Goal: Task Accomplishment & Management: Complete application form

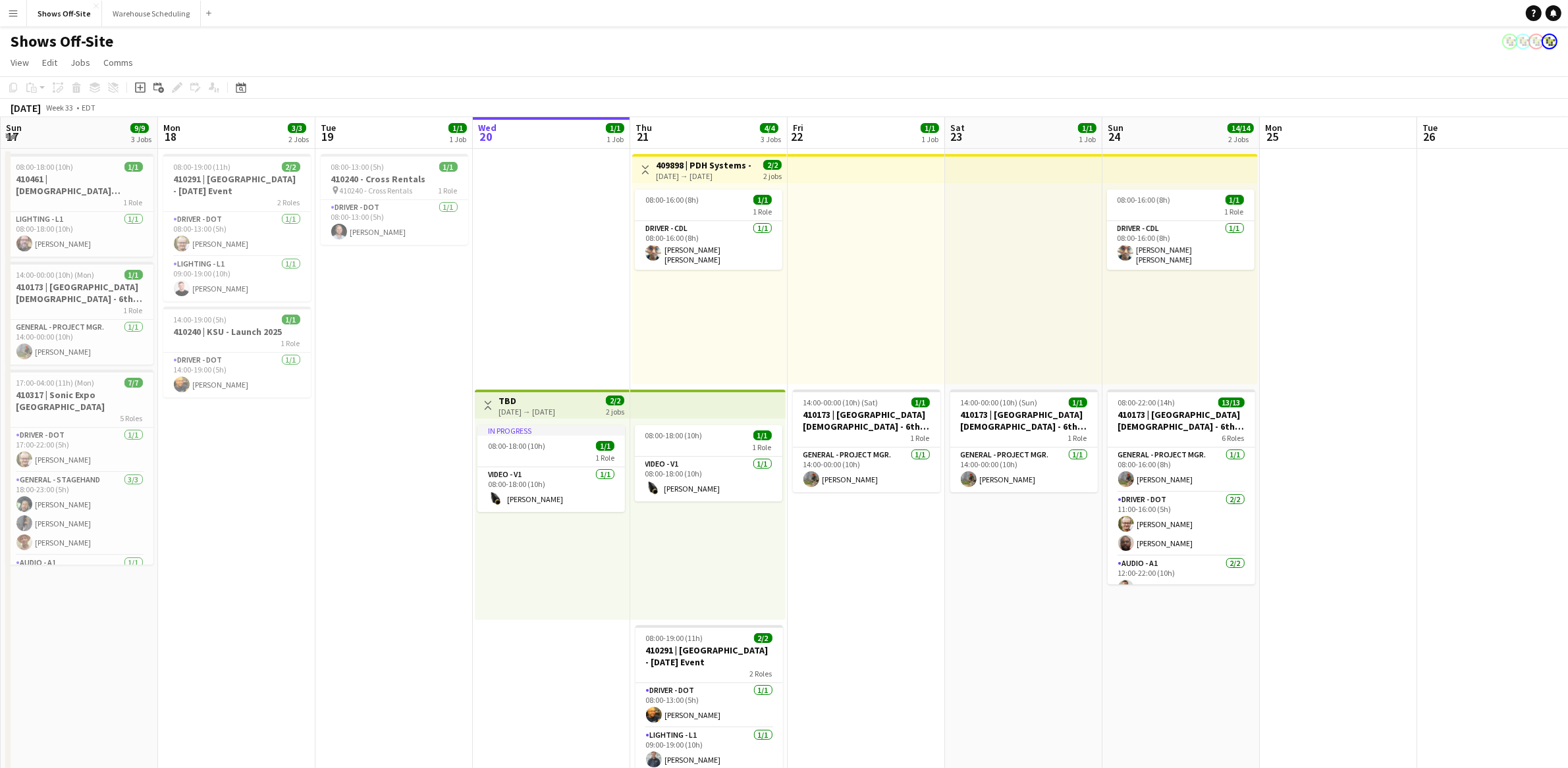
scroll to position [0, 280]
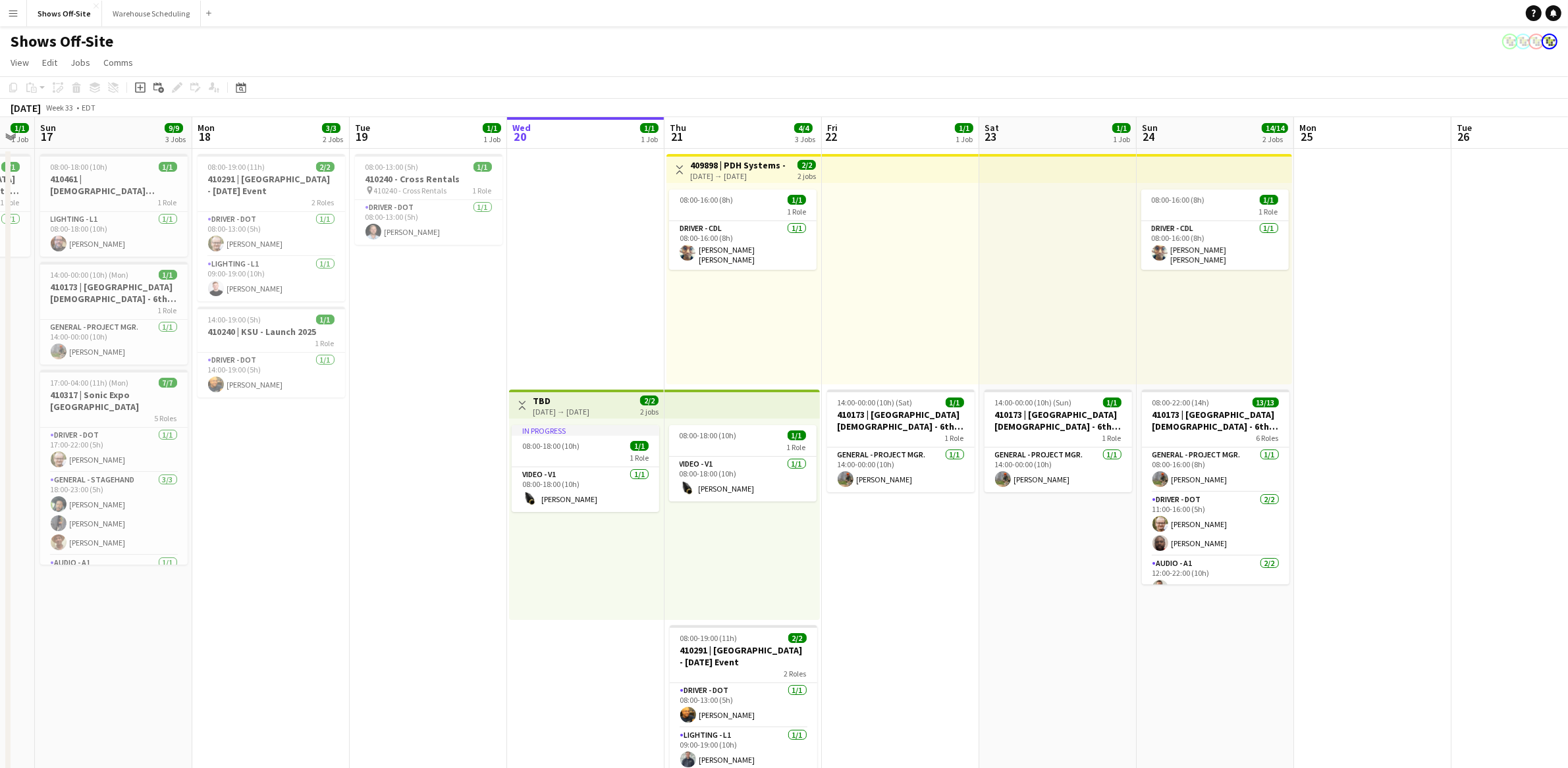
drag, startPoint x: 434, startPoint y: 360, endPoint x: 495, endPoint y: 352, distance: 61.5
click at [495, 352] on app-calendar-viewport "Fri 15 2/2 2 Jobs Sat 16 1/1 1 Job Sun 17 9/9 3 Jobs Mon 18 3/3 2 Jobs Tue 19 1…" at bounding box center [784, 679] width 1568 height 1125
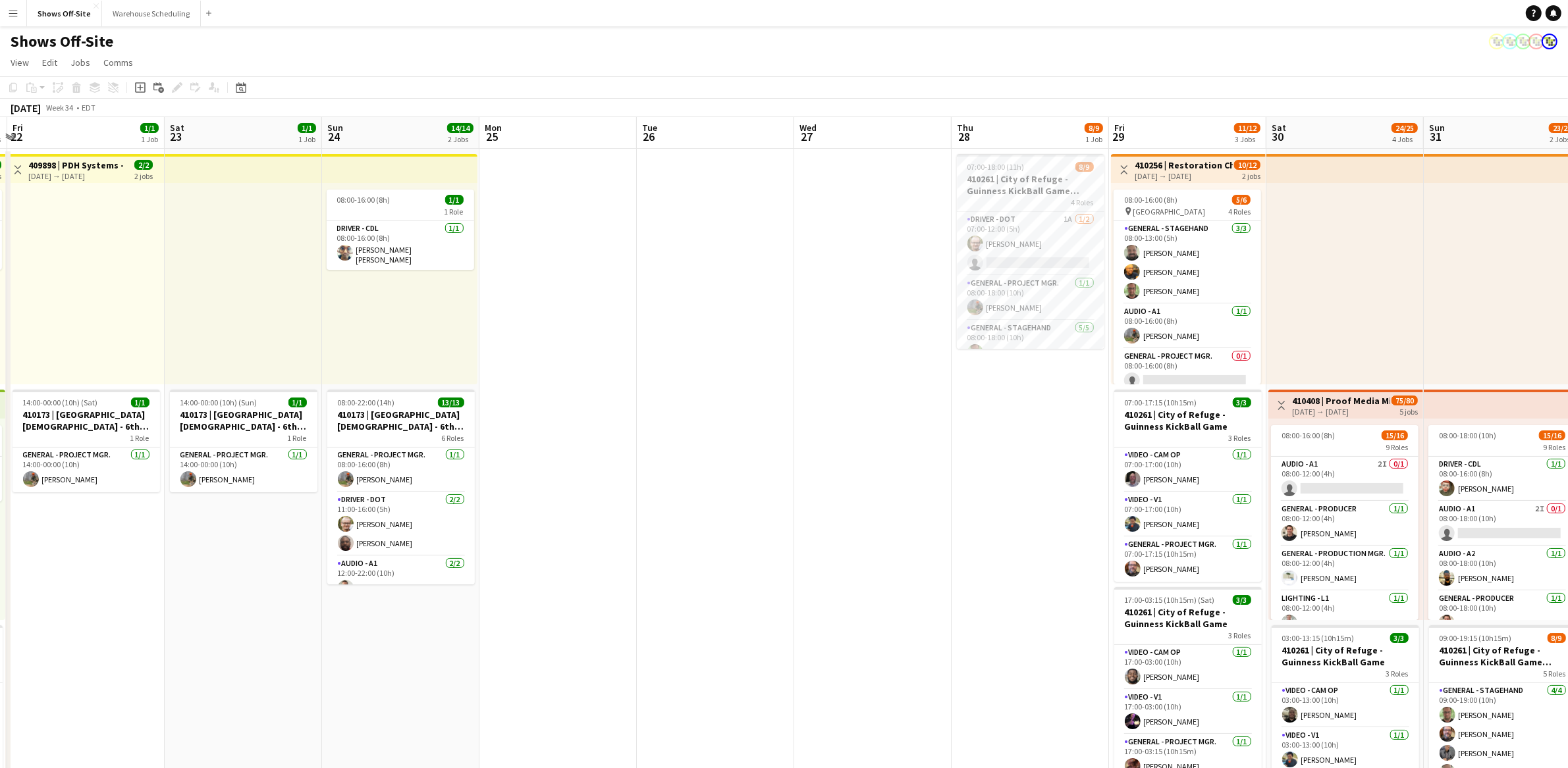
scroll to position [0, 463]
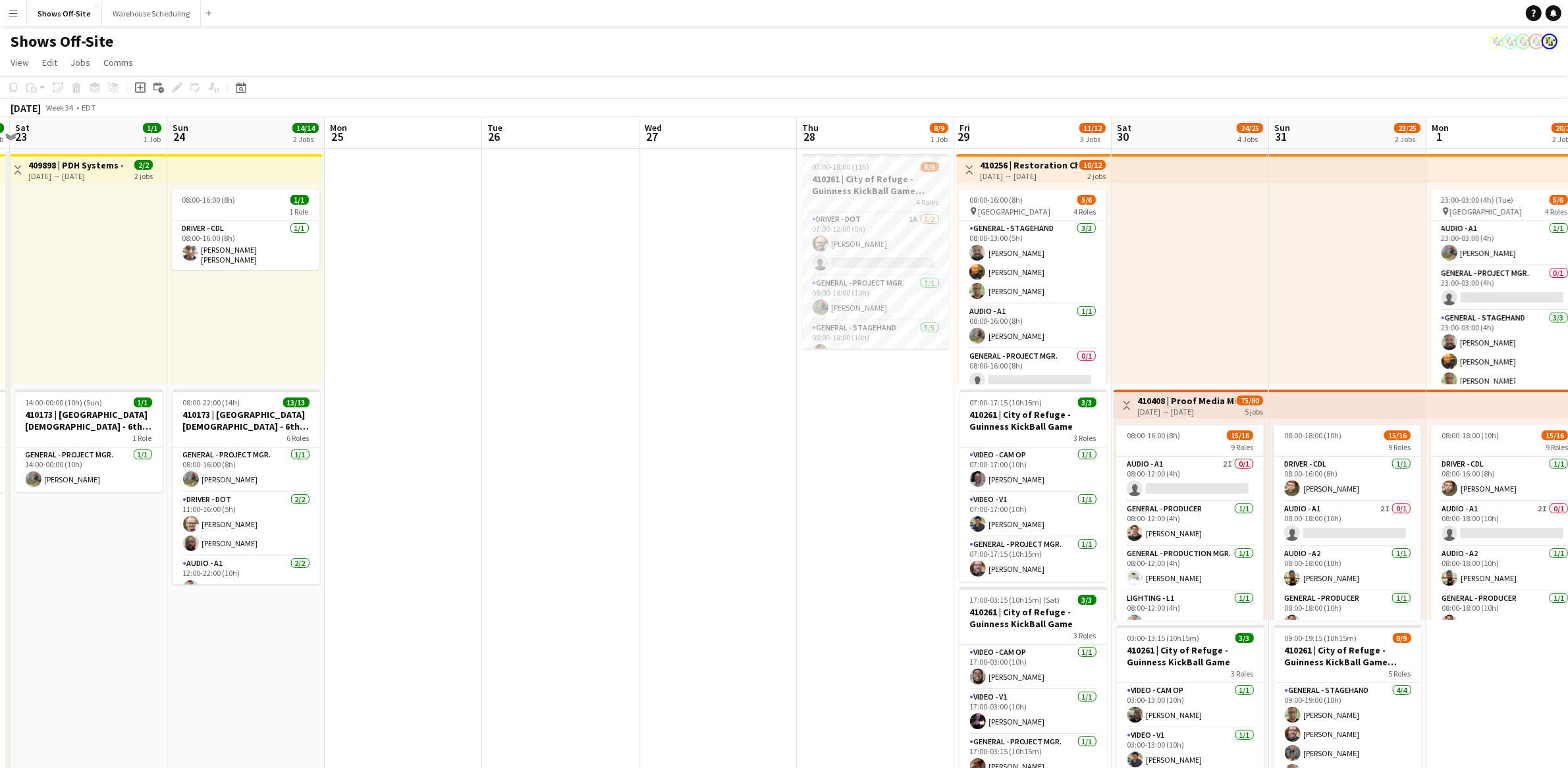
drag, startPoint x: 1359, startPoint y: 496, endPoint x: 390, endPoint y: 507, distance: 969.1
click at [390, 507] on app-calendar-viewport "Wed 20 1/1 1 Job Thu 21 4/4 3 Jobs Fri 22 1/1 1 Job Sat 23 1/1 1 Job Sun 24 14/…" at bounding box center [784, 679] width 1568 height 1125
click at [750, 363] on app-date-cell at bounding box center [718, 695] width 157 height 1093
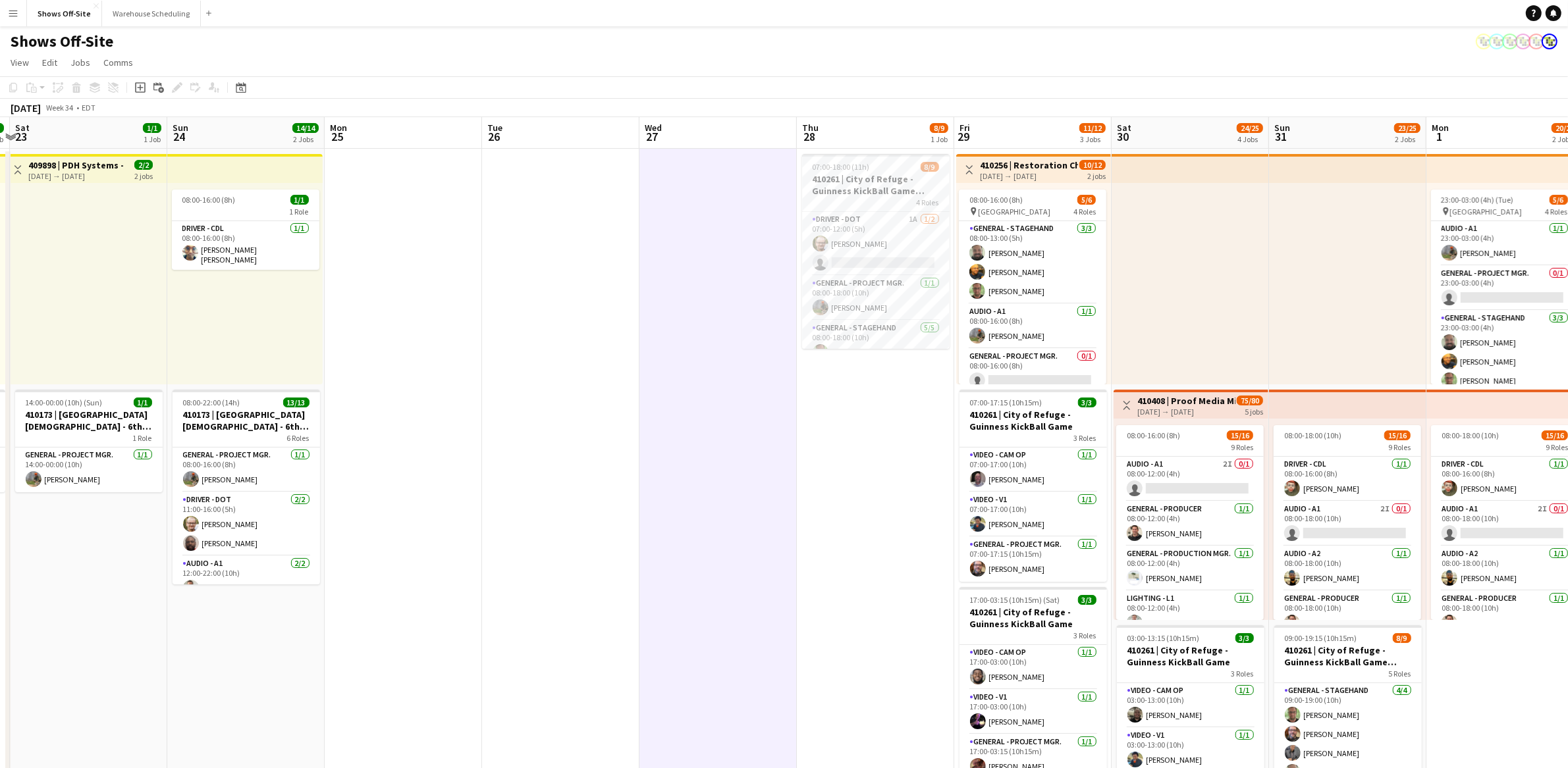
click at [501, 372] on app-date-cell at bounding box center [560, 695] width 157 height 1093
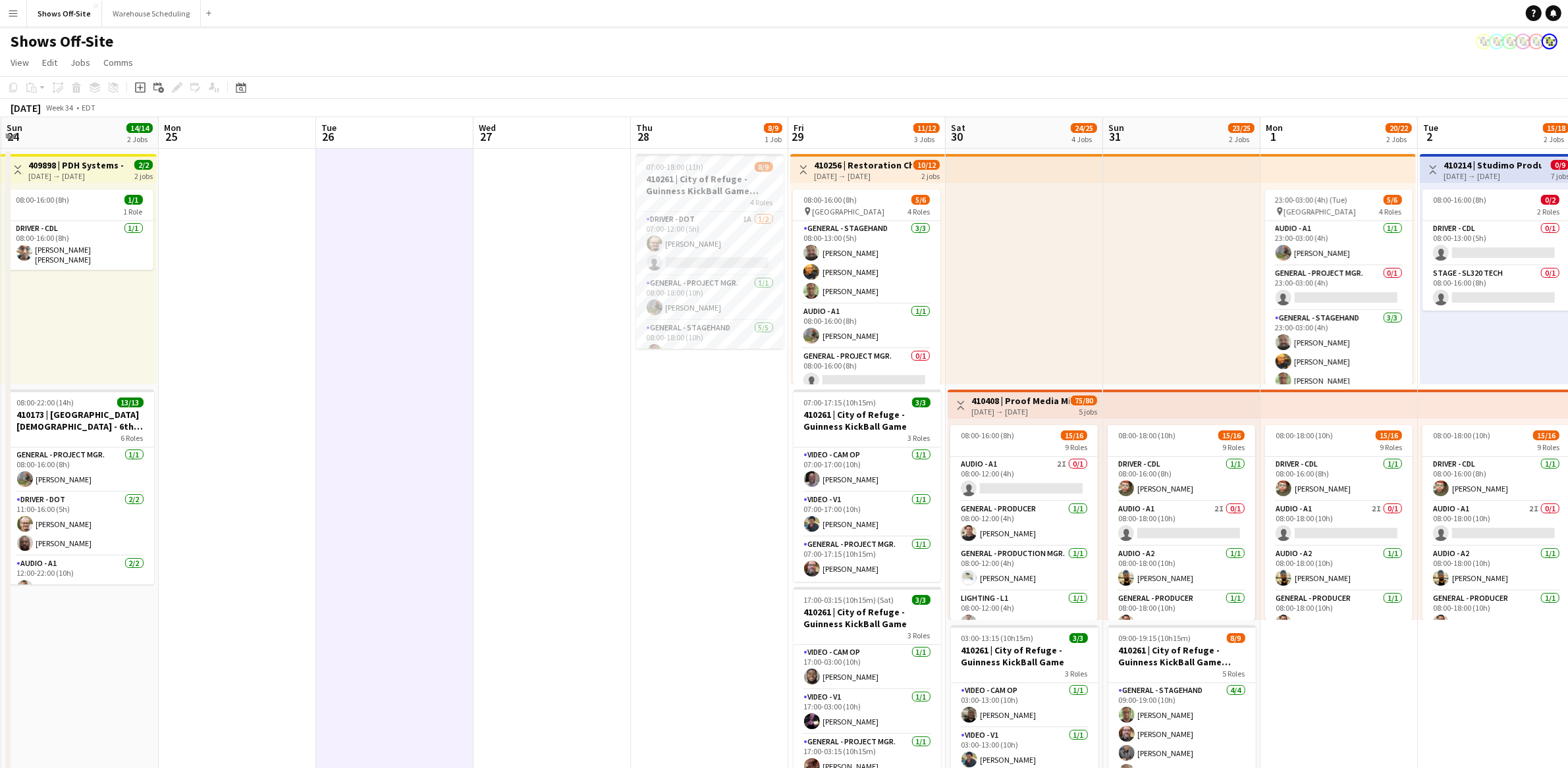
scroll to position [0, 264]
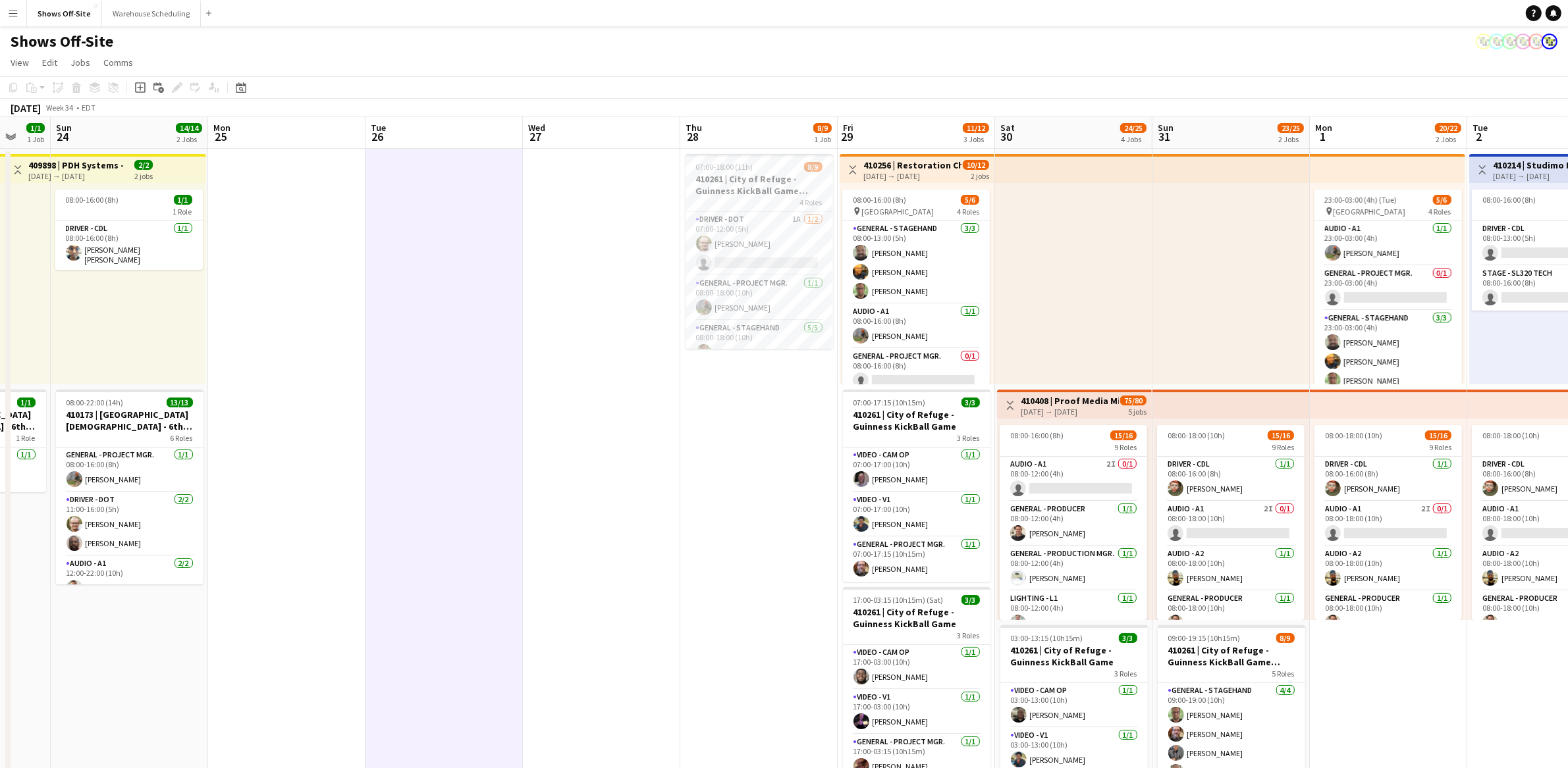
drag, startPoint x: 896, startPoint y: 581, endPoint x: 779, endPoint y: 517, distance: 133.4
click at [778, 517] on app-calendar-viewport "Fri 22 1/1 1 Job Sat 23 1/1 1 Job Sun 24 14/14 2 Jobs Mon 25 Tue 26 Wed 27 Thu …" at bounding box center [784, 679] width 1568 height 1125
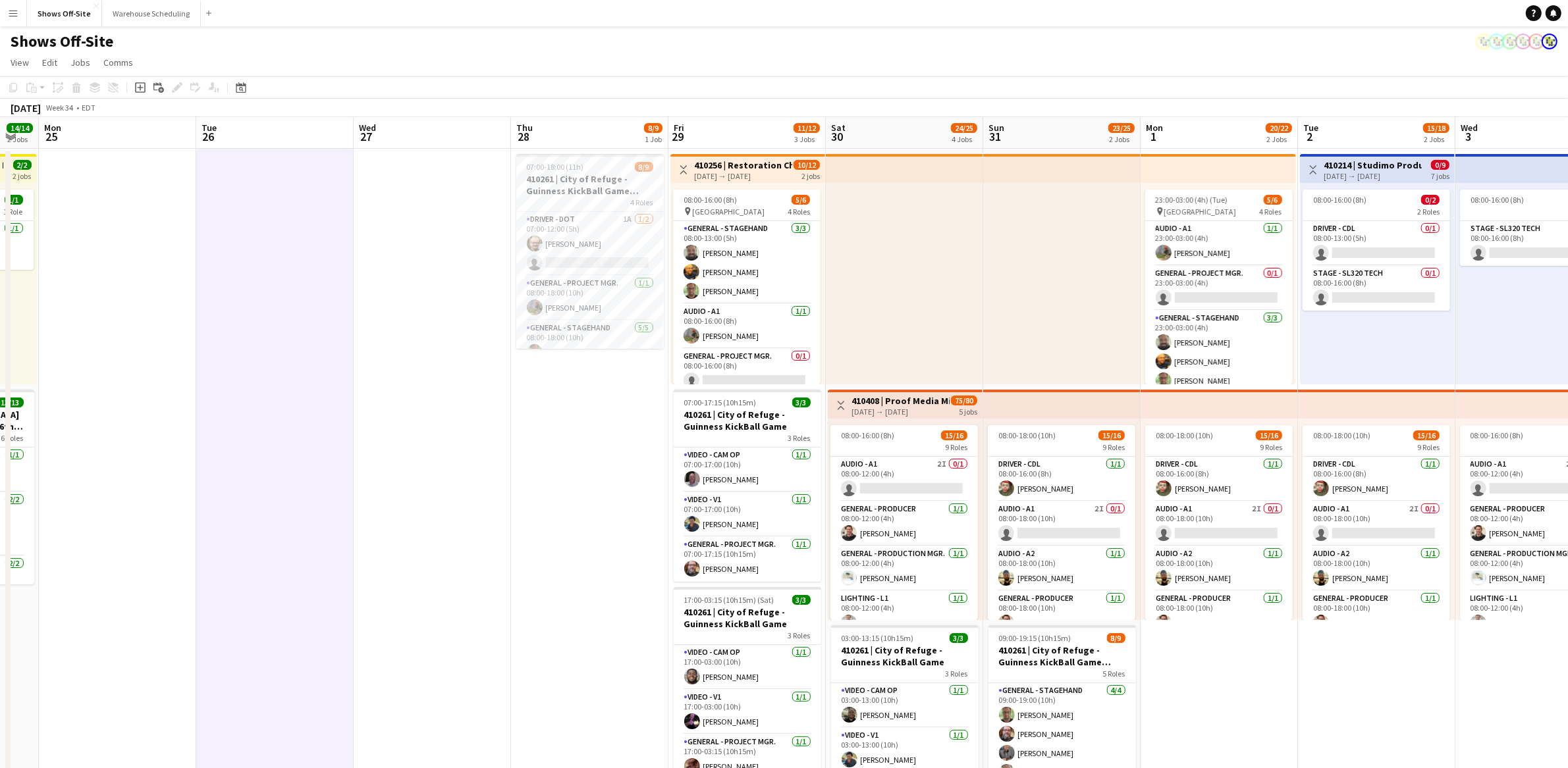
scroll to position [0, 435]
drag, startPoint x: 825, startPoint y: 459, endPoint x: 500, endPoint y: 438, distance: 325.7
click at [500, 438] on app-calendar-viewport "Fri 22 1/1 1 Job Sat 23 1/1 1 Job Sun 24 14/14 2 Jobs Mon 25 Tue 26 Wed 27 Thu …" at bounding box center [784, 679] width 1568 height 1125
click at [528, 566] on app-date-cell "07:00-18:00 (11h) 8/9 410261 | City of Refuge - Guinness KickBall Game Load In …" at bounding box center [588, 695] width 157 height 1093
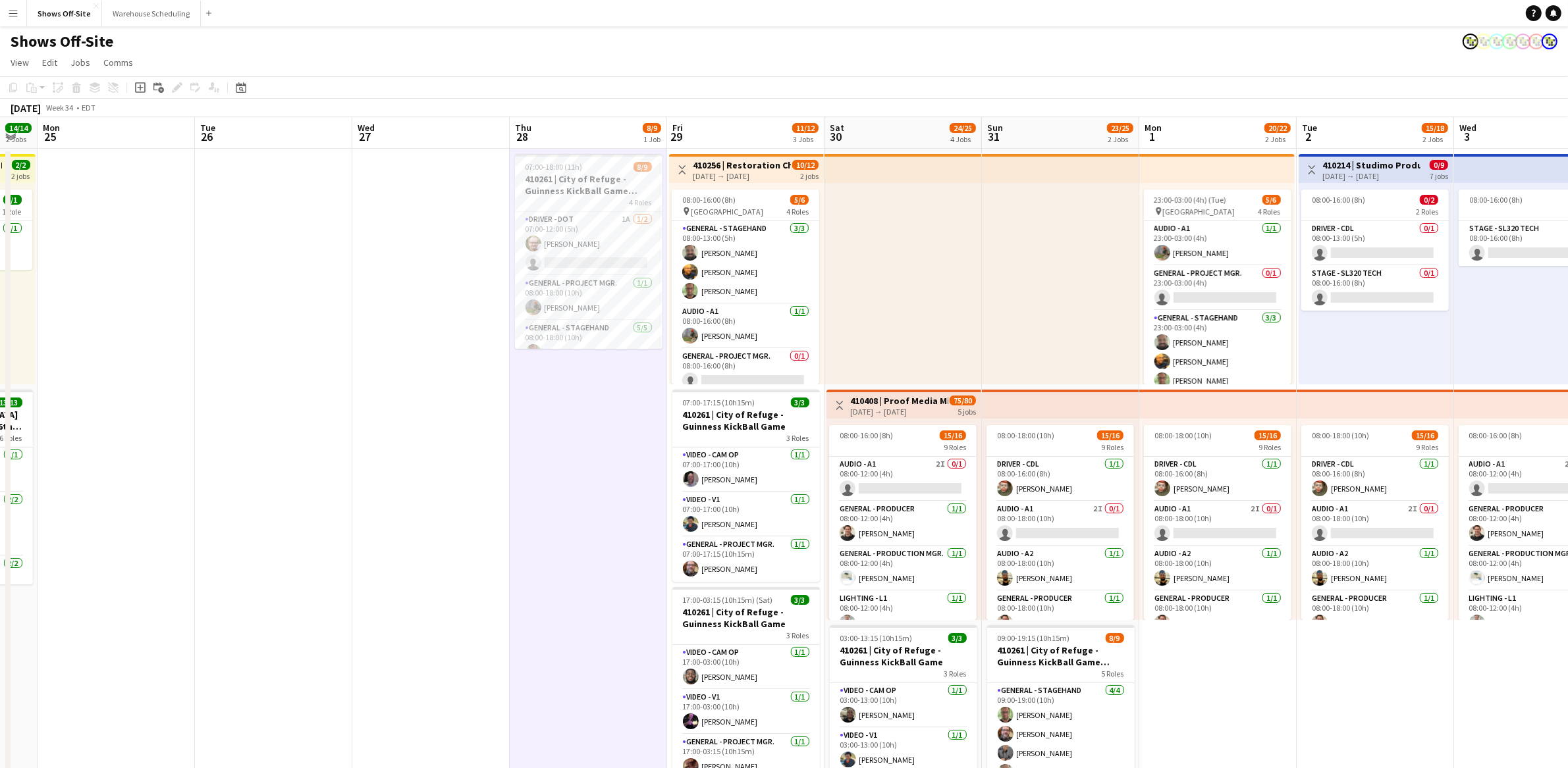
click at [741, 122] on app-board-header-date "Fri 29 11/12 3 Jobs" at bounding box center [745, 133] width 157 height 32
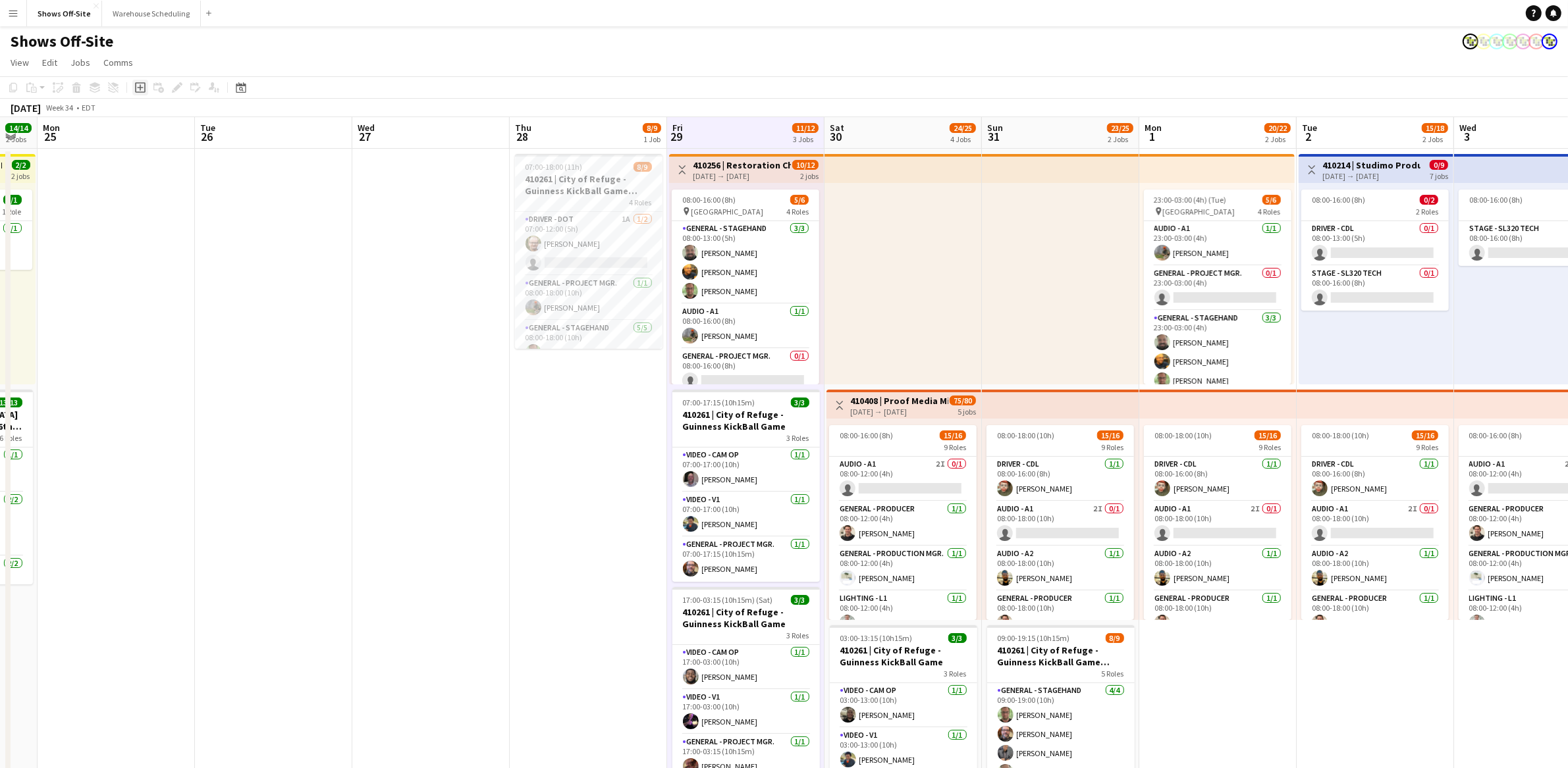
click at [144, 92] on icon at bounding box center [140, 87] width 10 height 10
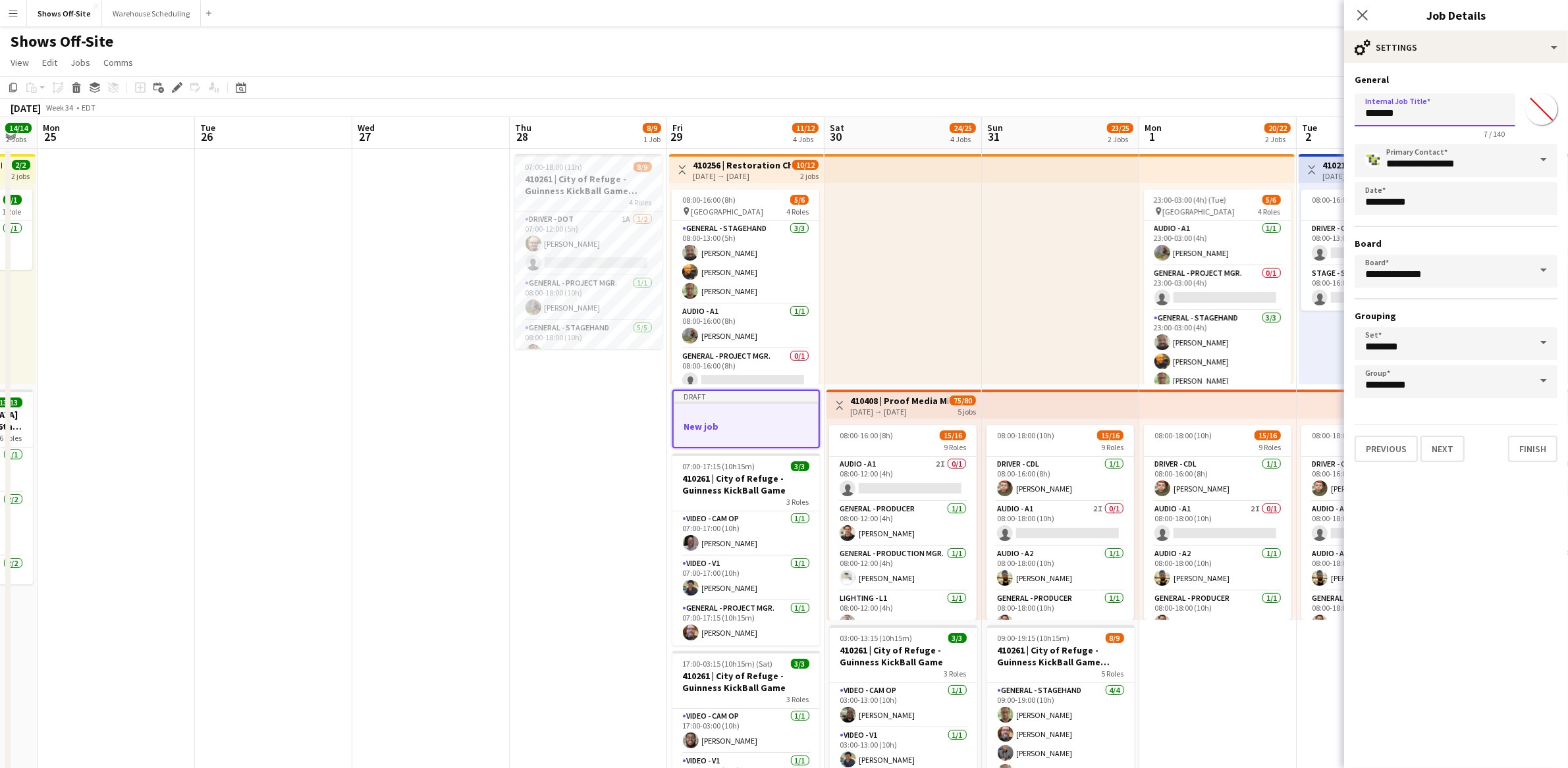
click at [1433, 122] on input "*******" at bounding box center [1434, 109] width 160 height 33
type input "**********"
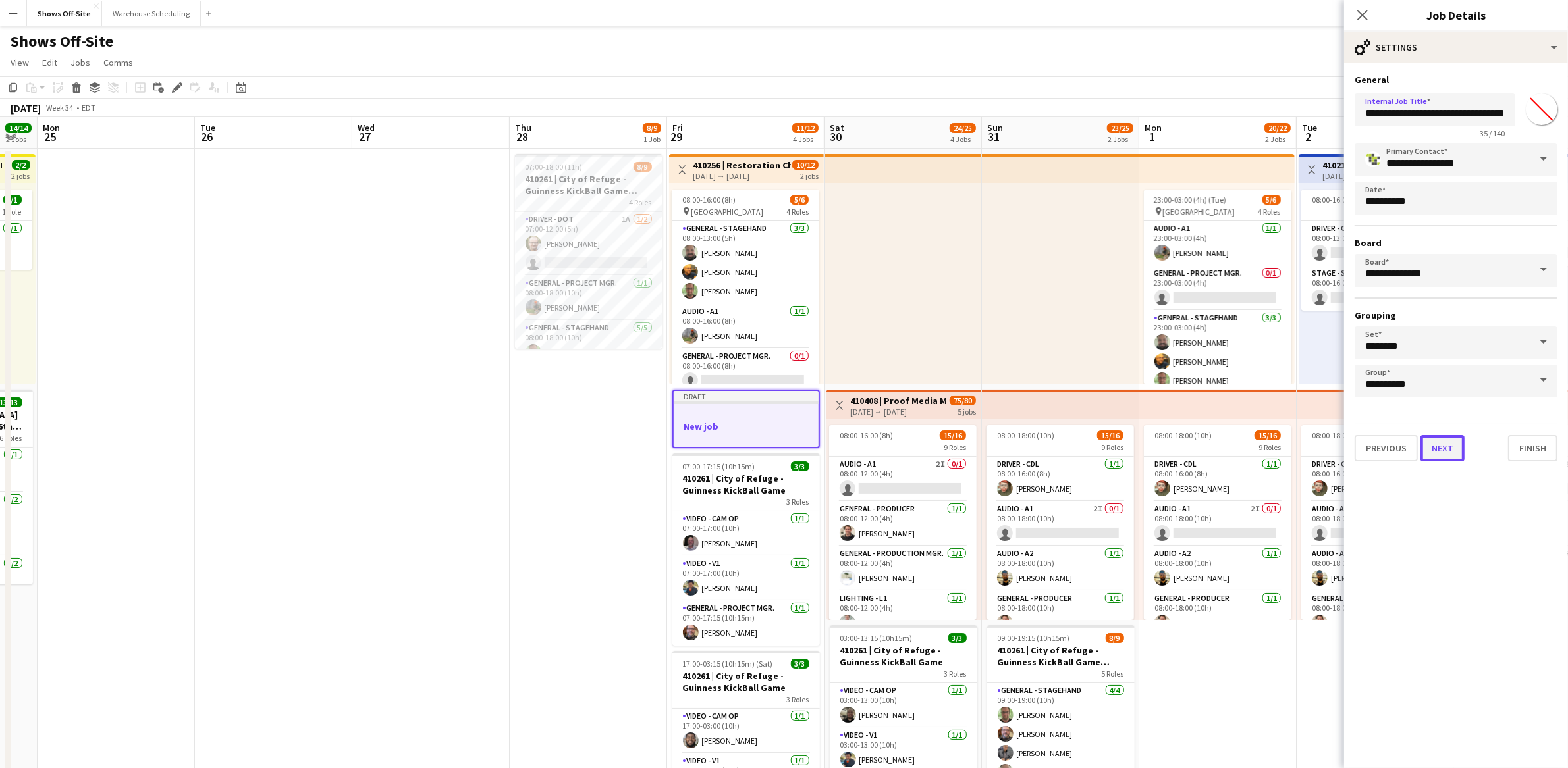
scroll to position [0, 0]
click at [1439, 443] on button "Next" at bounding box center [1442, 448] width 44 height 26
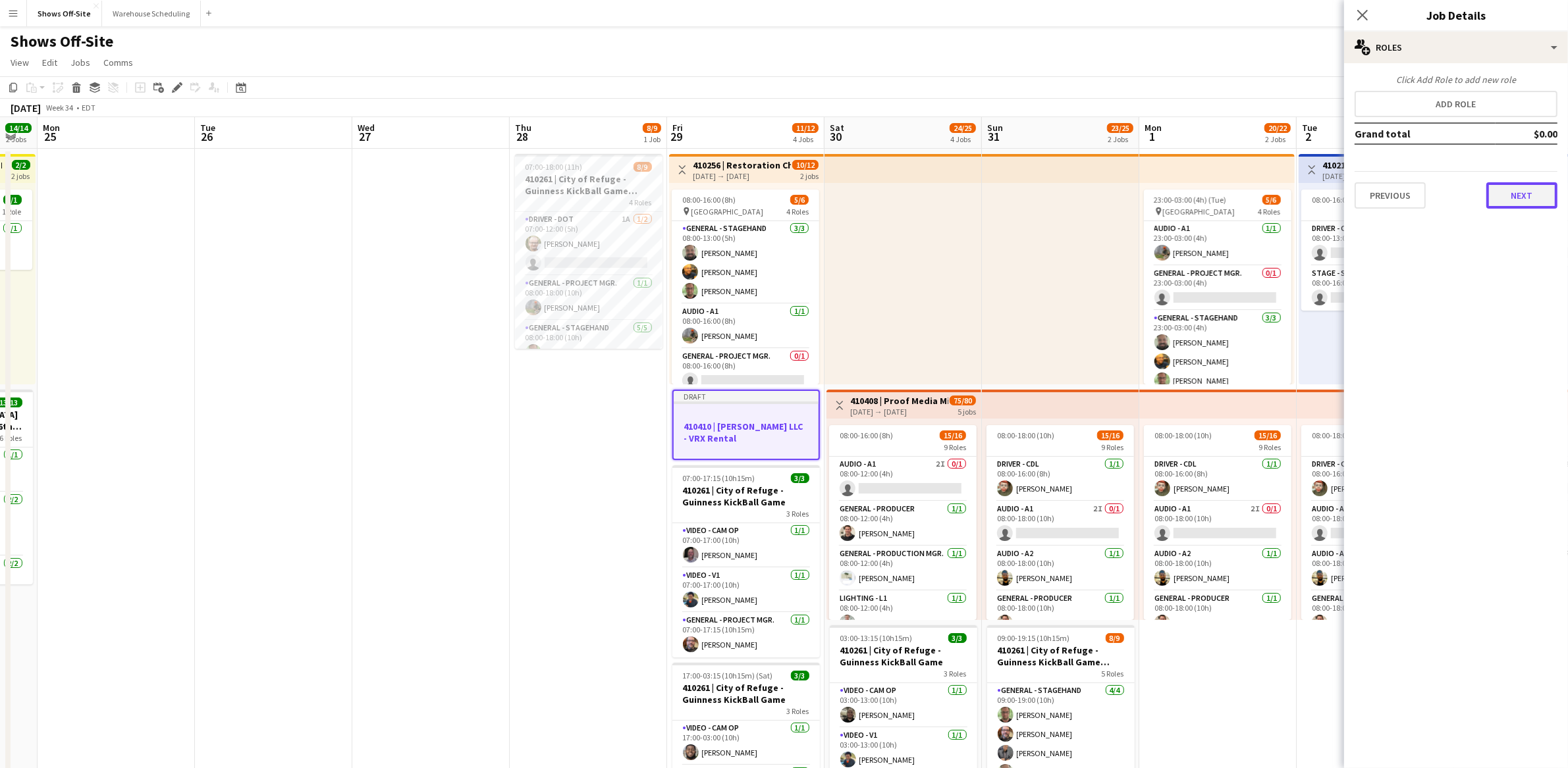
click at [1506, 192] on button "Next" at bounding box center [1521, 195] width 71 height 26
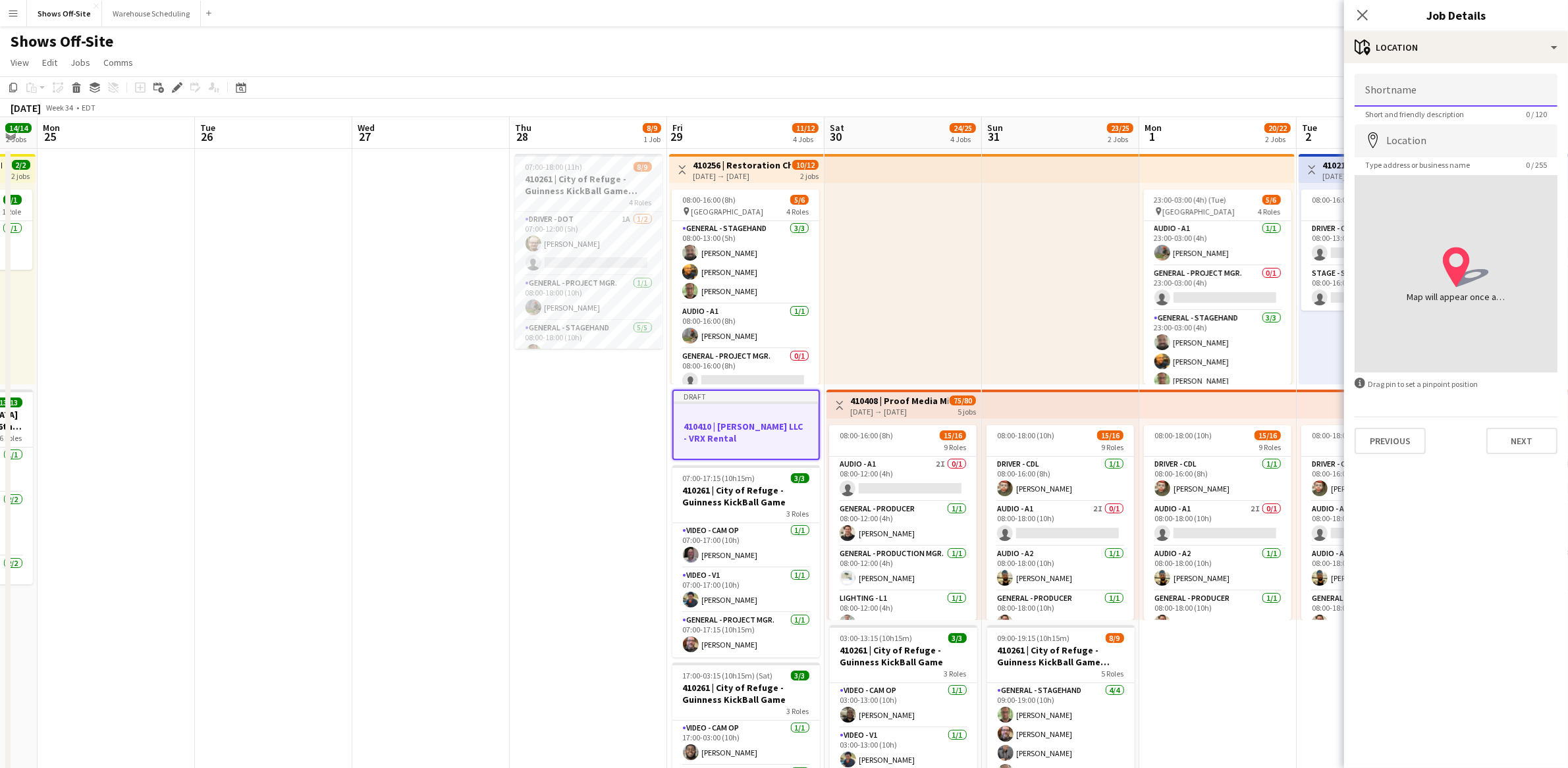
click at [1428, 101] on input "Shortname" at bounding box center [1456, 89] width 203 height 33
type input "**********"
click at [1423, 138] on input "Location" at bounding box center [1456, 140] width 203 height 33
paste input "**********"
type input "**********"
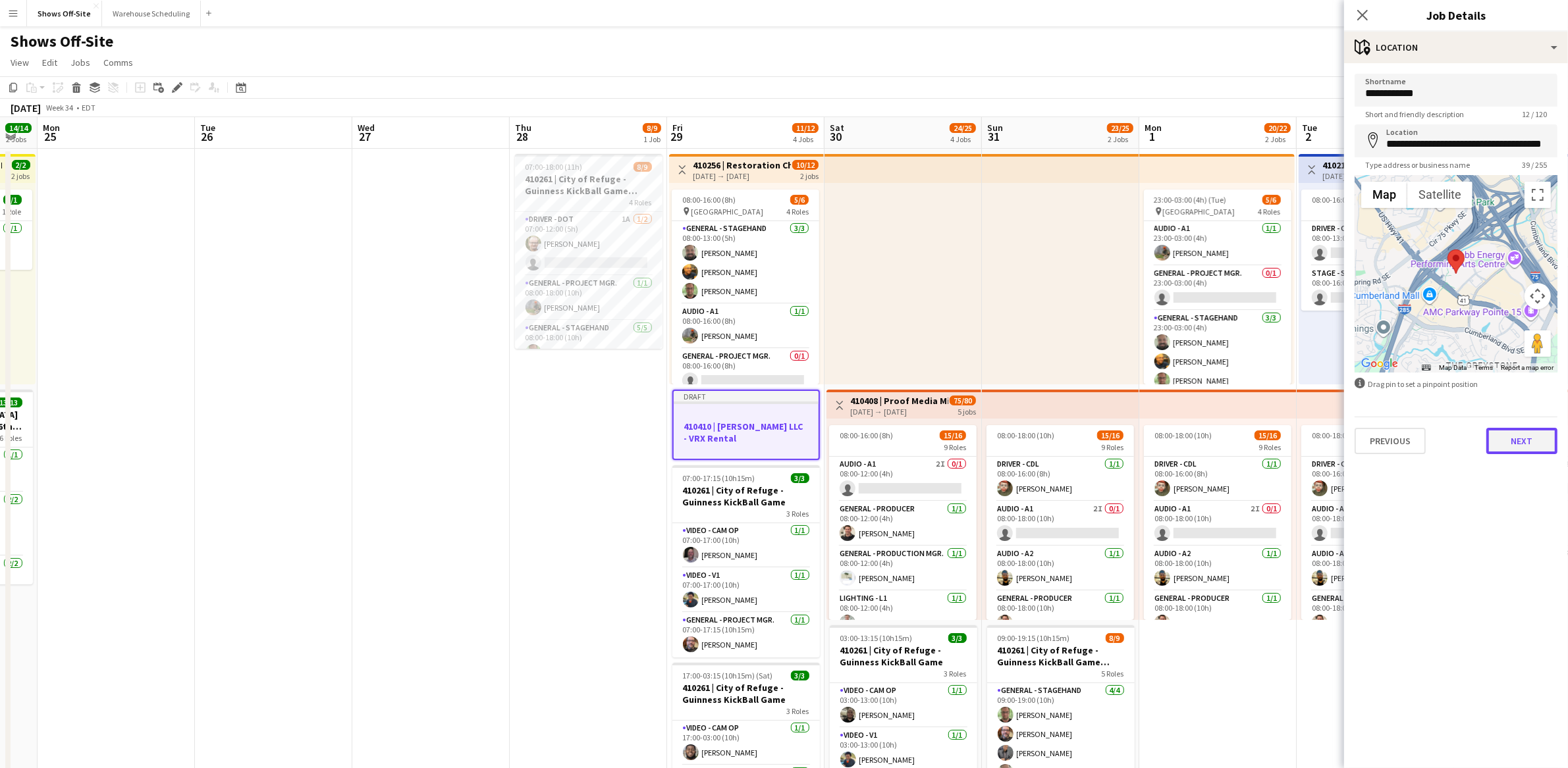
click at [1513, 441] on button "Next" at bounding box center [1521, 441] width 71 height 26
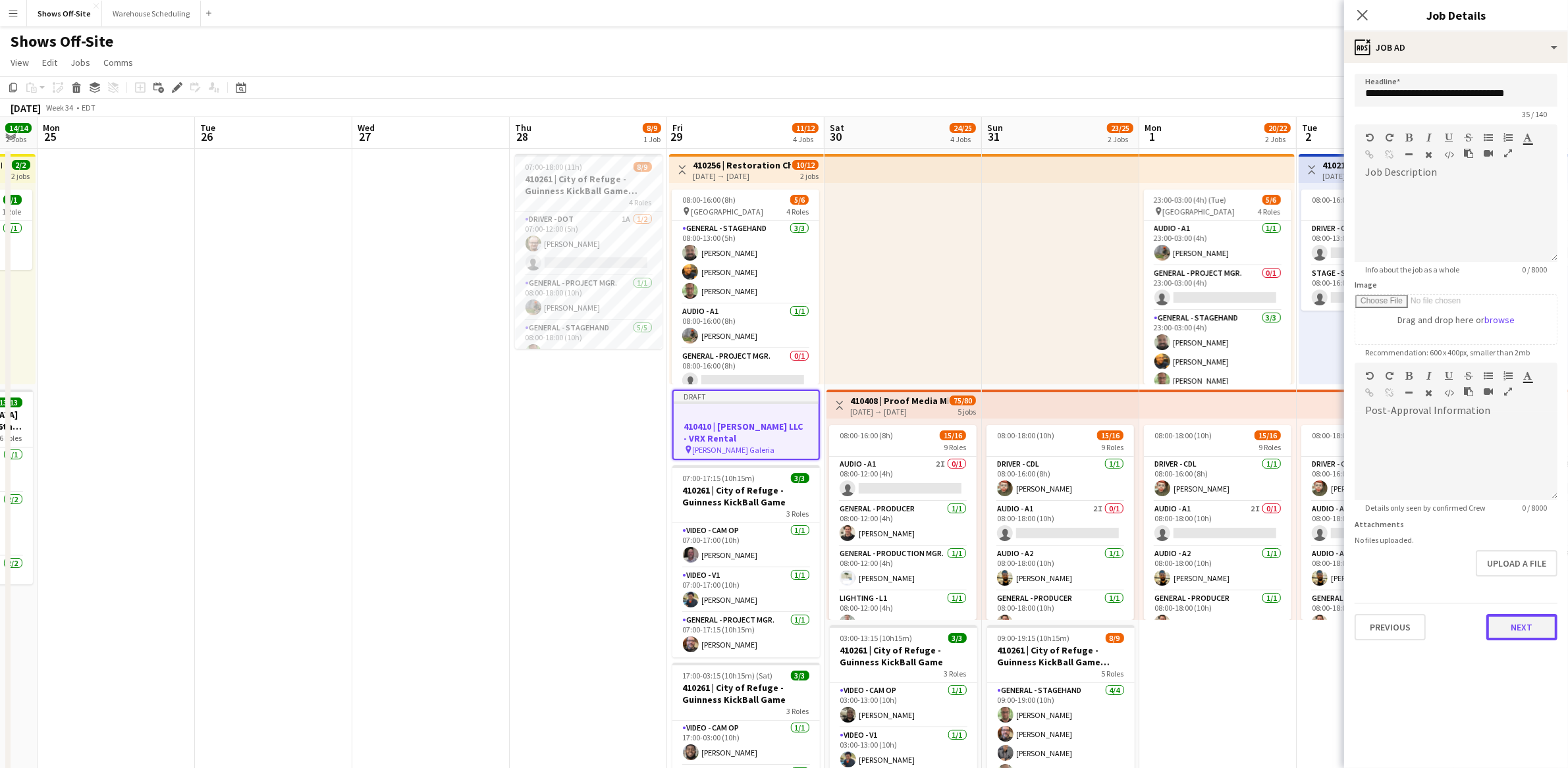
click at [1511, 625] on button "Next" at bounding box center [1521, 627] width 71 height 26
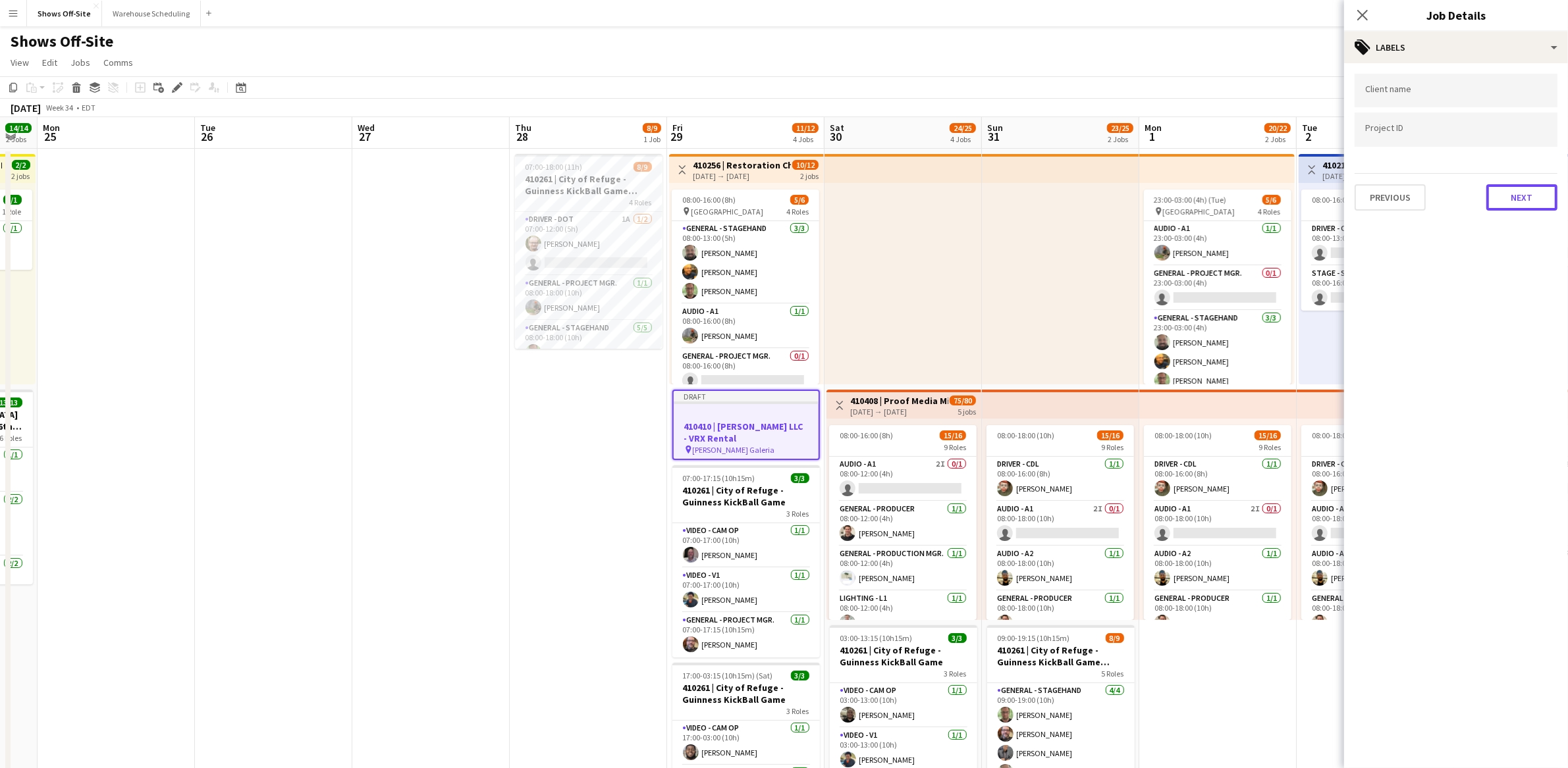
click at [1519, 203] on button "Next" at bounding box center [1521, 197] width 71 height 26
click at [1511, 141] on button "Next" at bounding box center [1521, 136] width 71 height 26
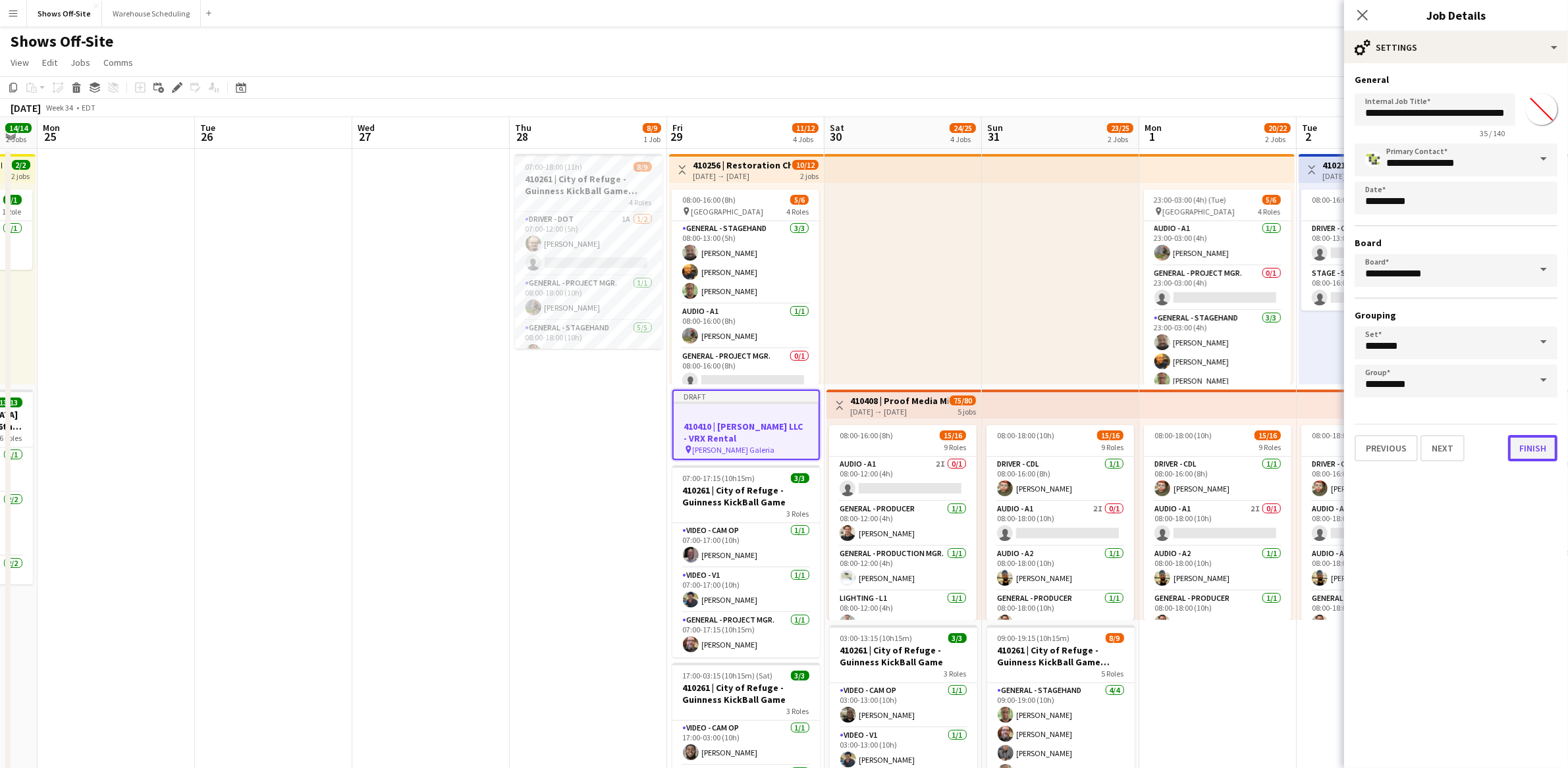
click at [1522, 447] on button "Finish" at bounding box center [1532, 448] width 49 height 26
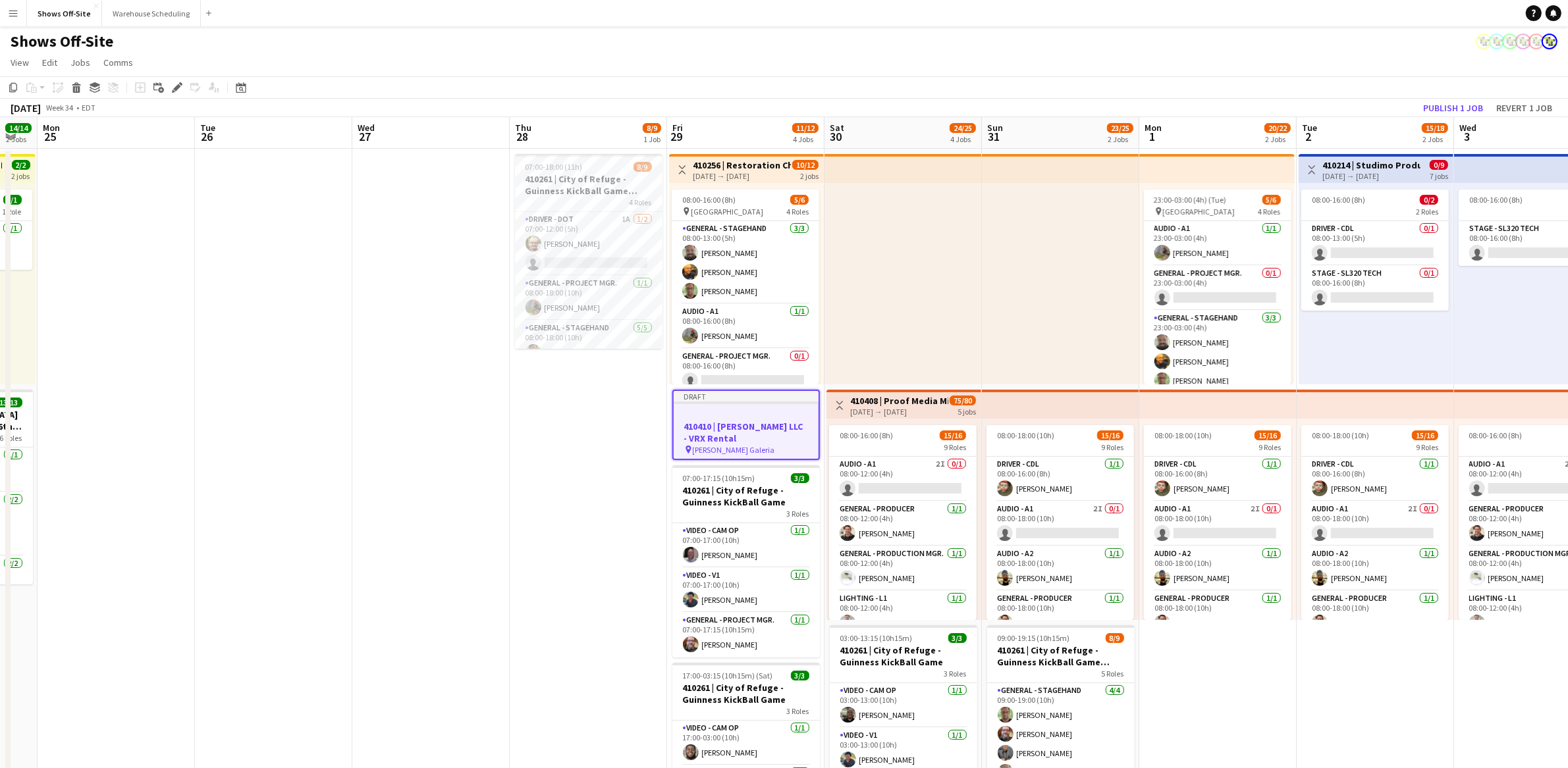
click at [769, 448] on div "pin [PERSON_NAME] Galeria" at bounding box center [747, 449] width 145 height 10
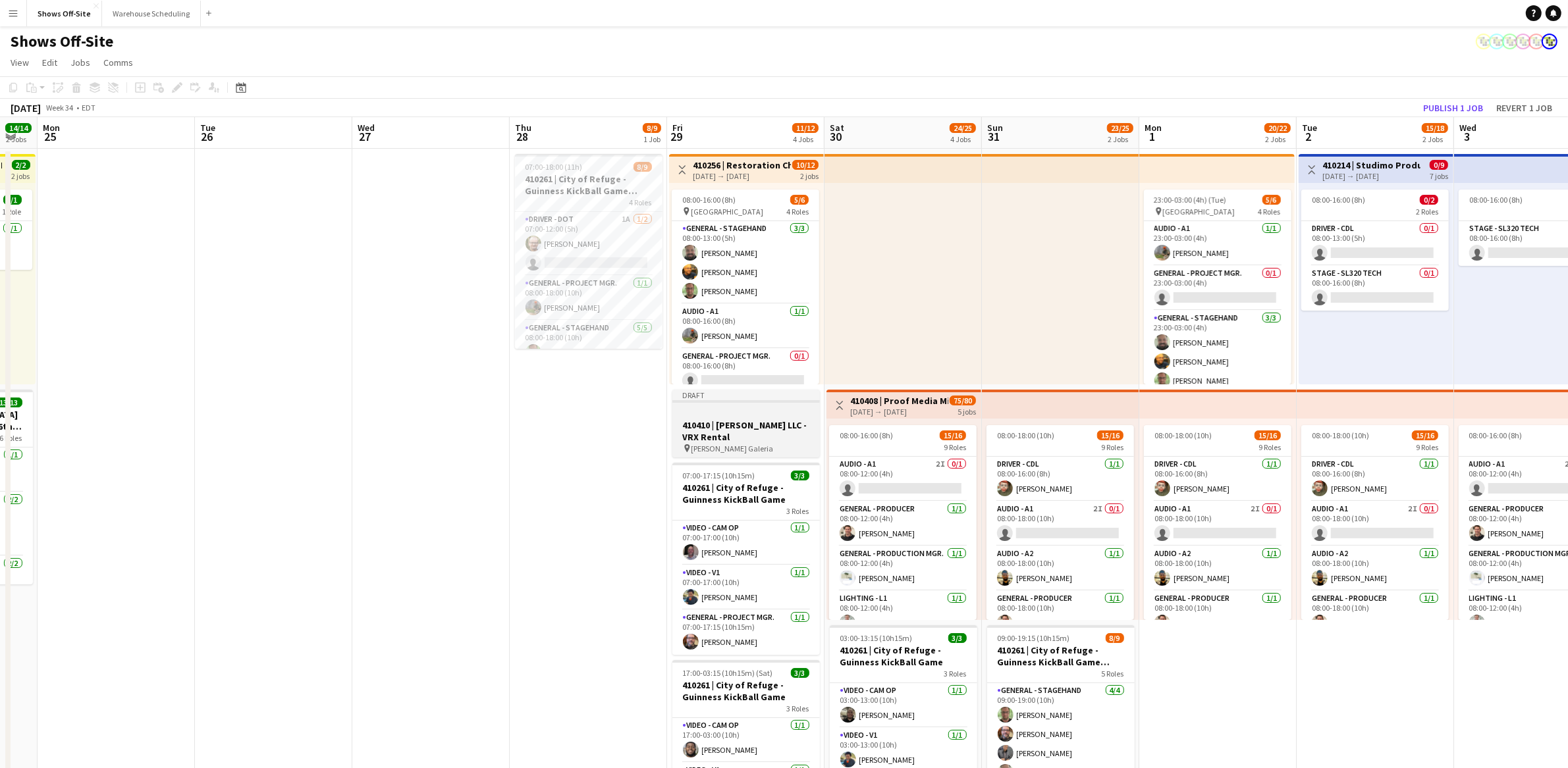
click at [768, 446] on div "pin [PERSON_NAME] Galeria" at bounding box center [746, 448] width 148 height 10
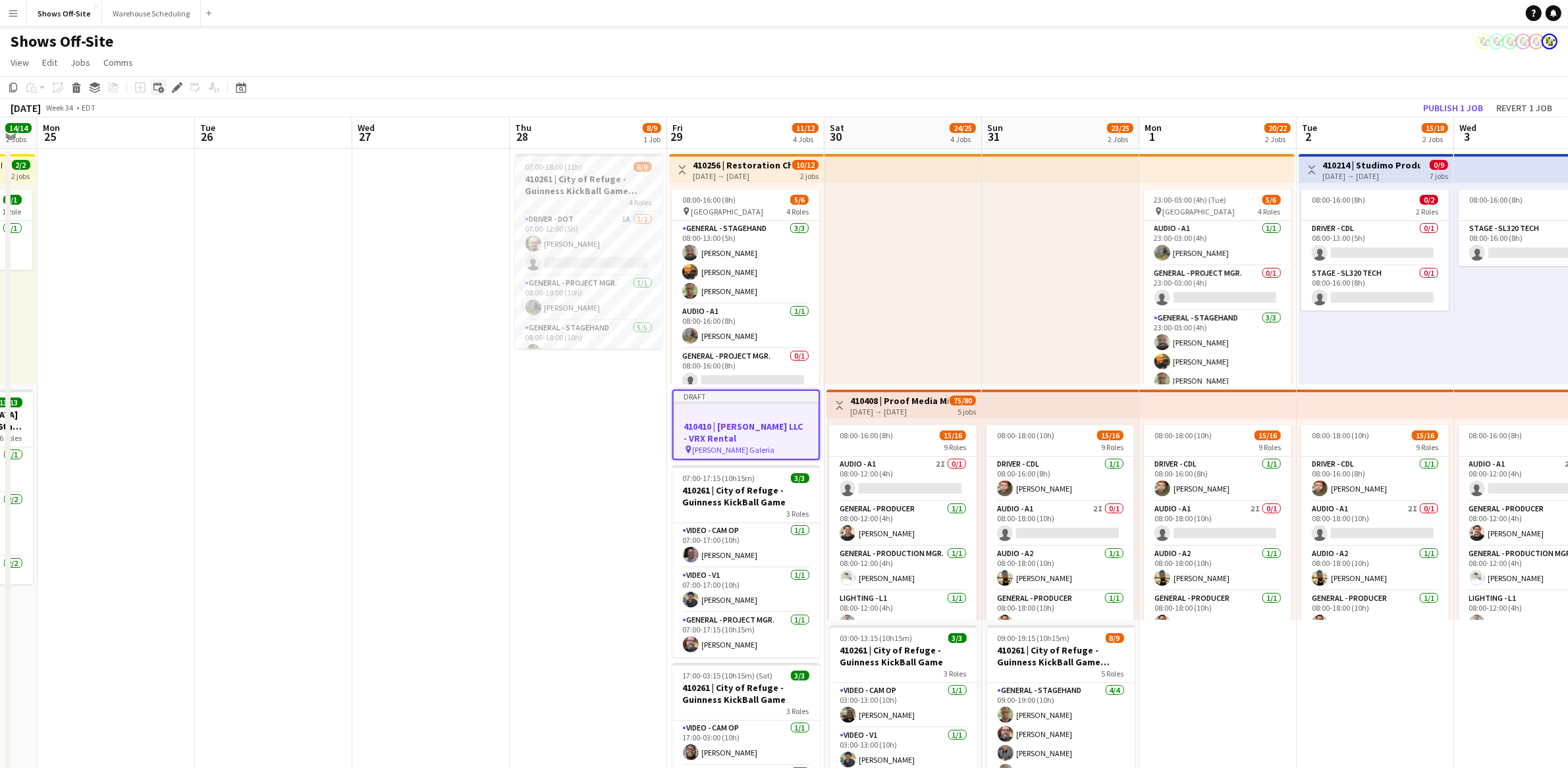
click at [163, 90] on div "Add linked Job" at bounding box center [159, 88] width 16 height 16
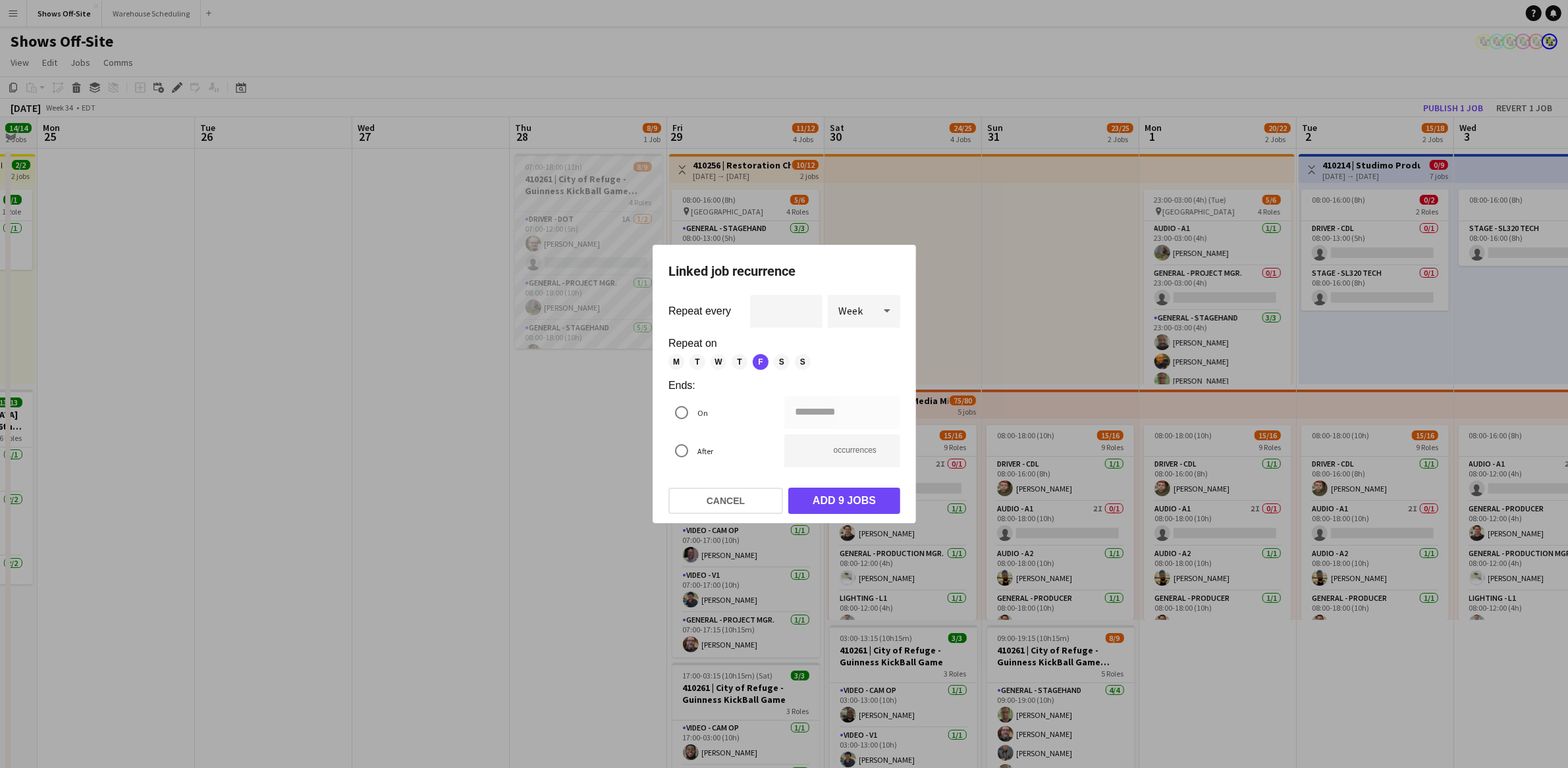
click at [349, 479] on div at bounding box center [784, 384] width 1568 height 768
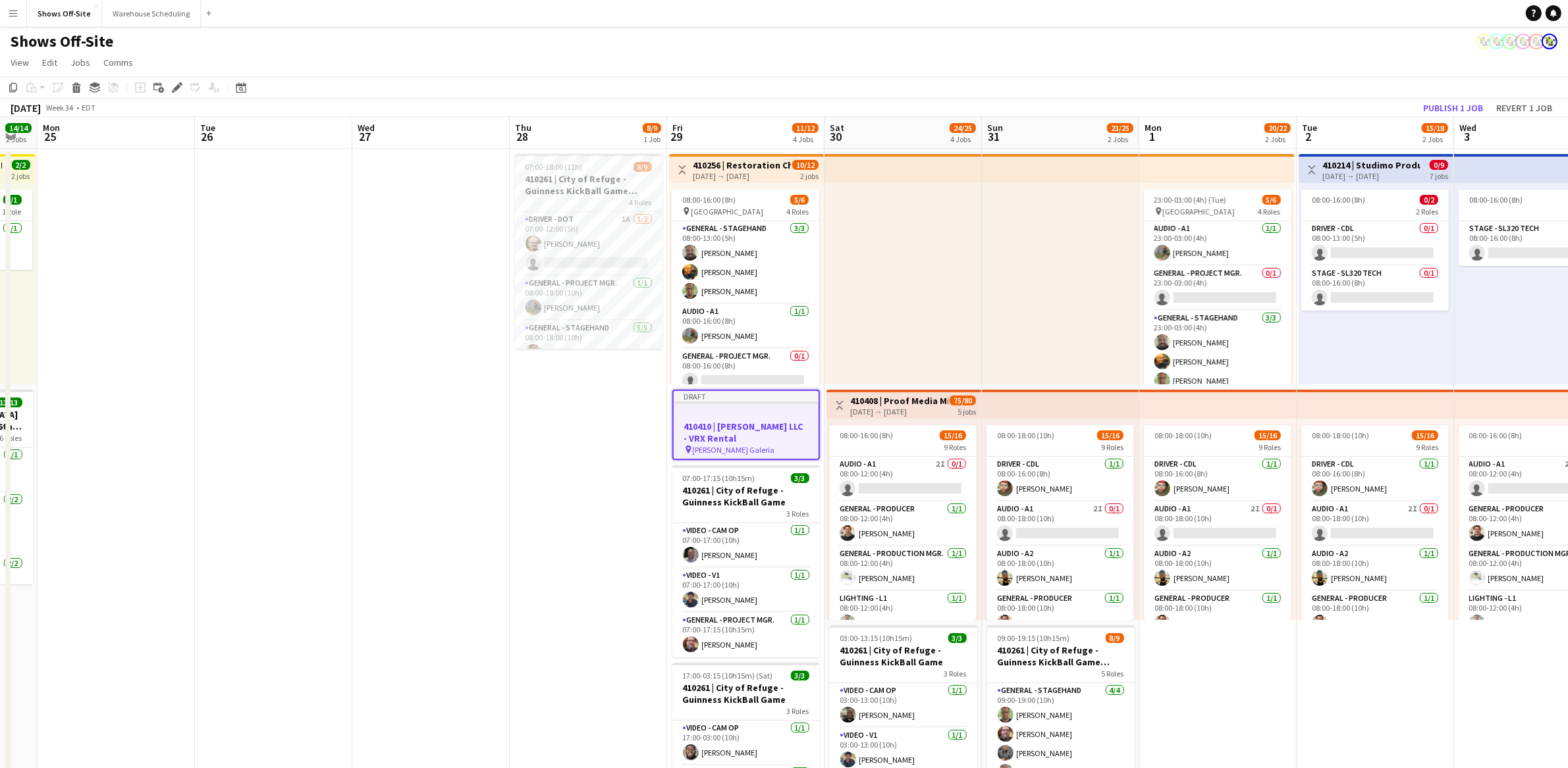
click at [754, 437] on h3 "410410 | [PERSON_NAME] LLC - VRX Rental" at bounding box center [747, 433] width 145 height 24
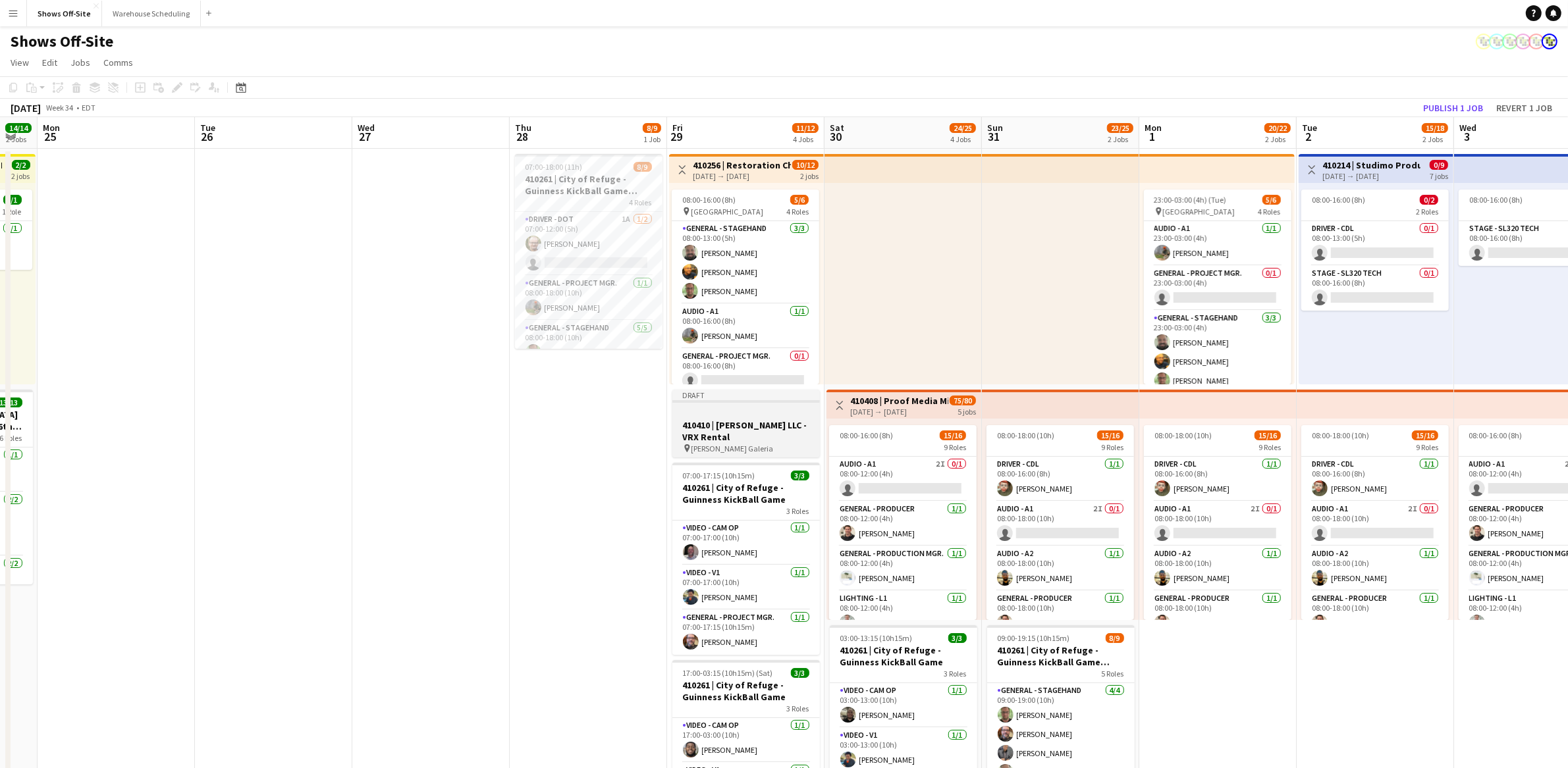
click at [754, 437] on h3 "410410 | [PERSON_NAME] LLC - VRX Rental" at bounding box center [746, 431] width 148 height 24
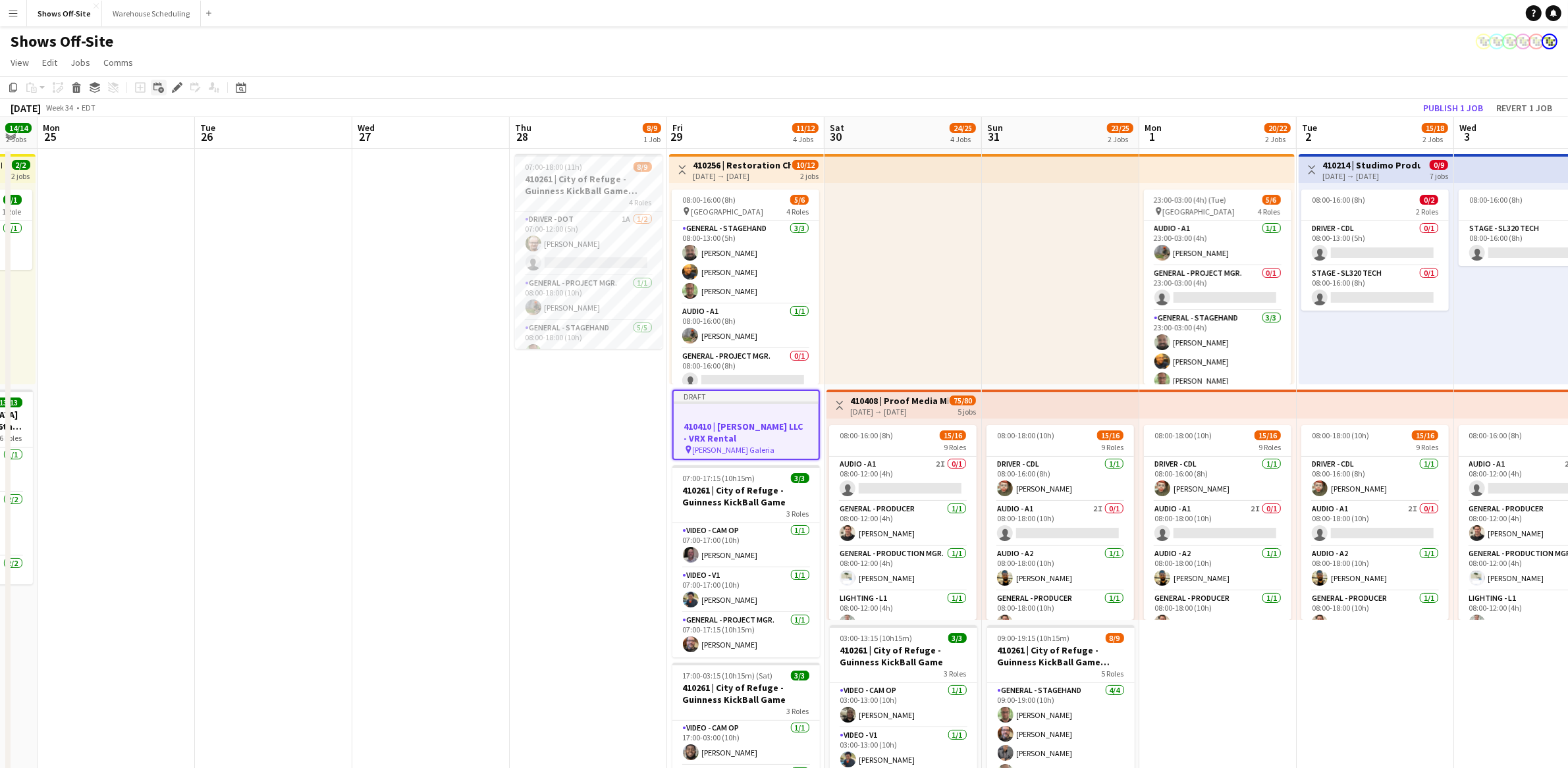
click at [155, 89] on icon at bounding box center [157, 86] width 8 height 8
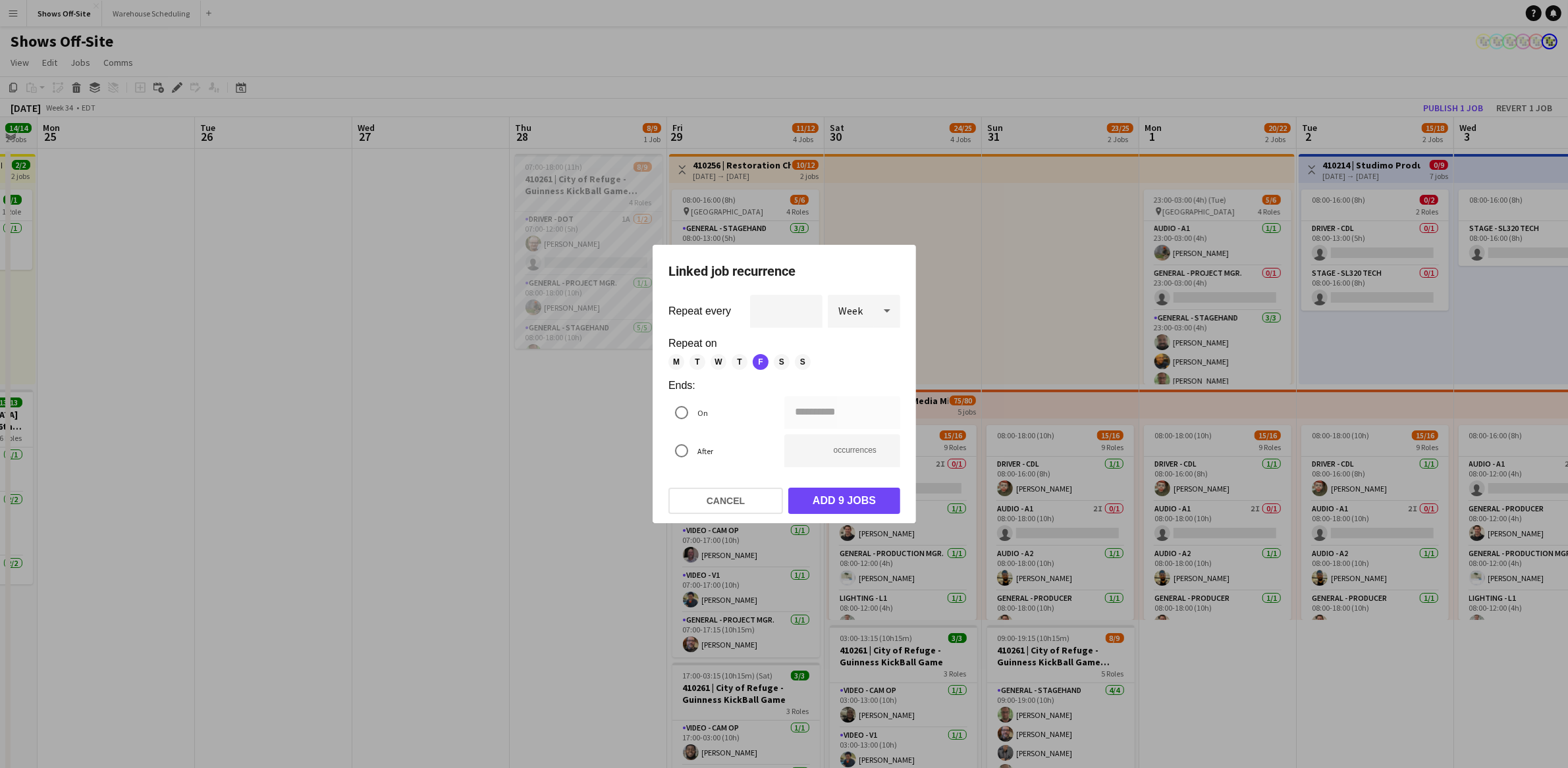
click at [466, 589] on div at bounding box center [784, 384] width 1568 height 768
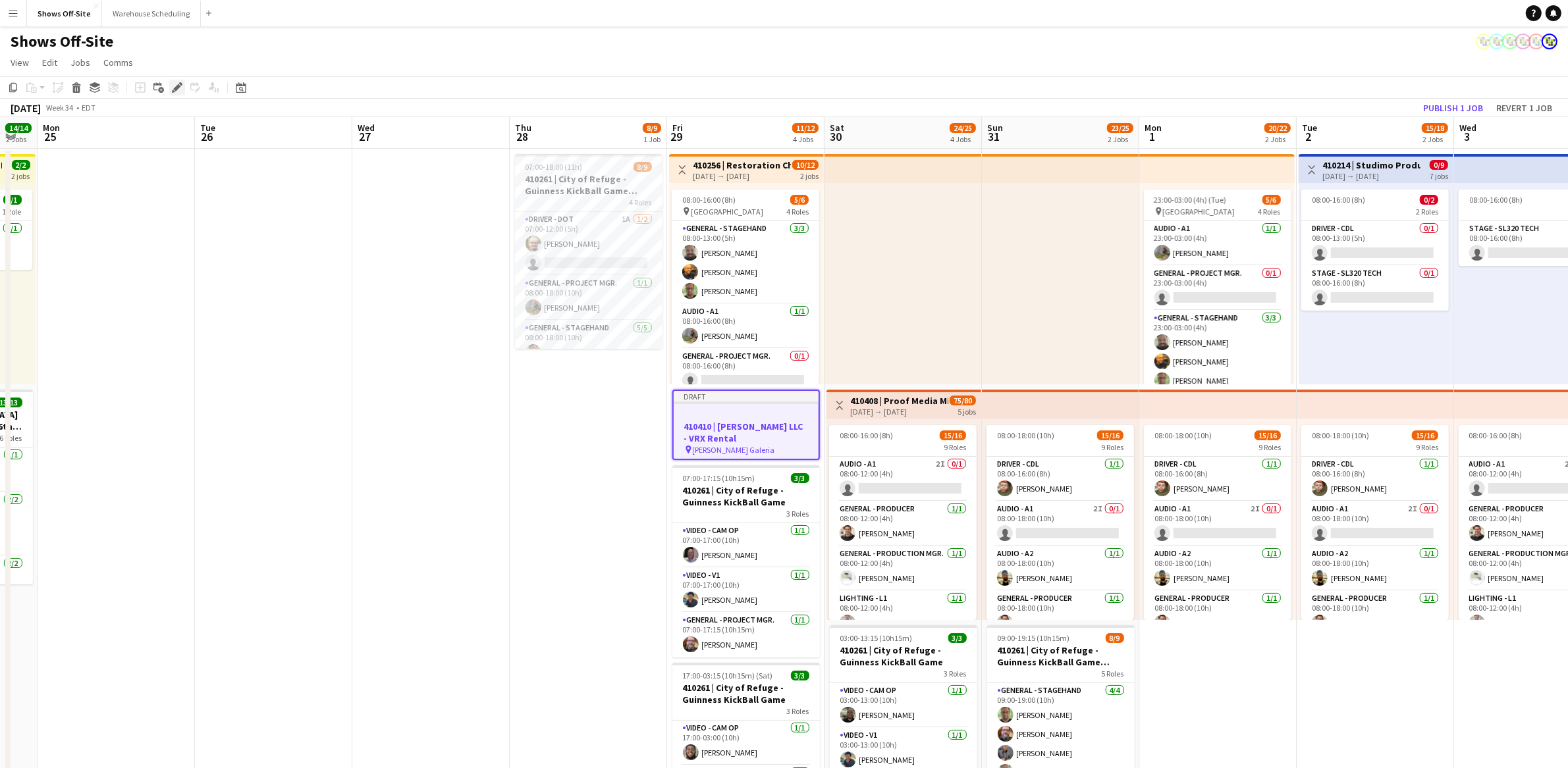
click at [182, 90] on div "Edit" at bounding box center [177, 88] width 16 height 16
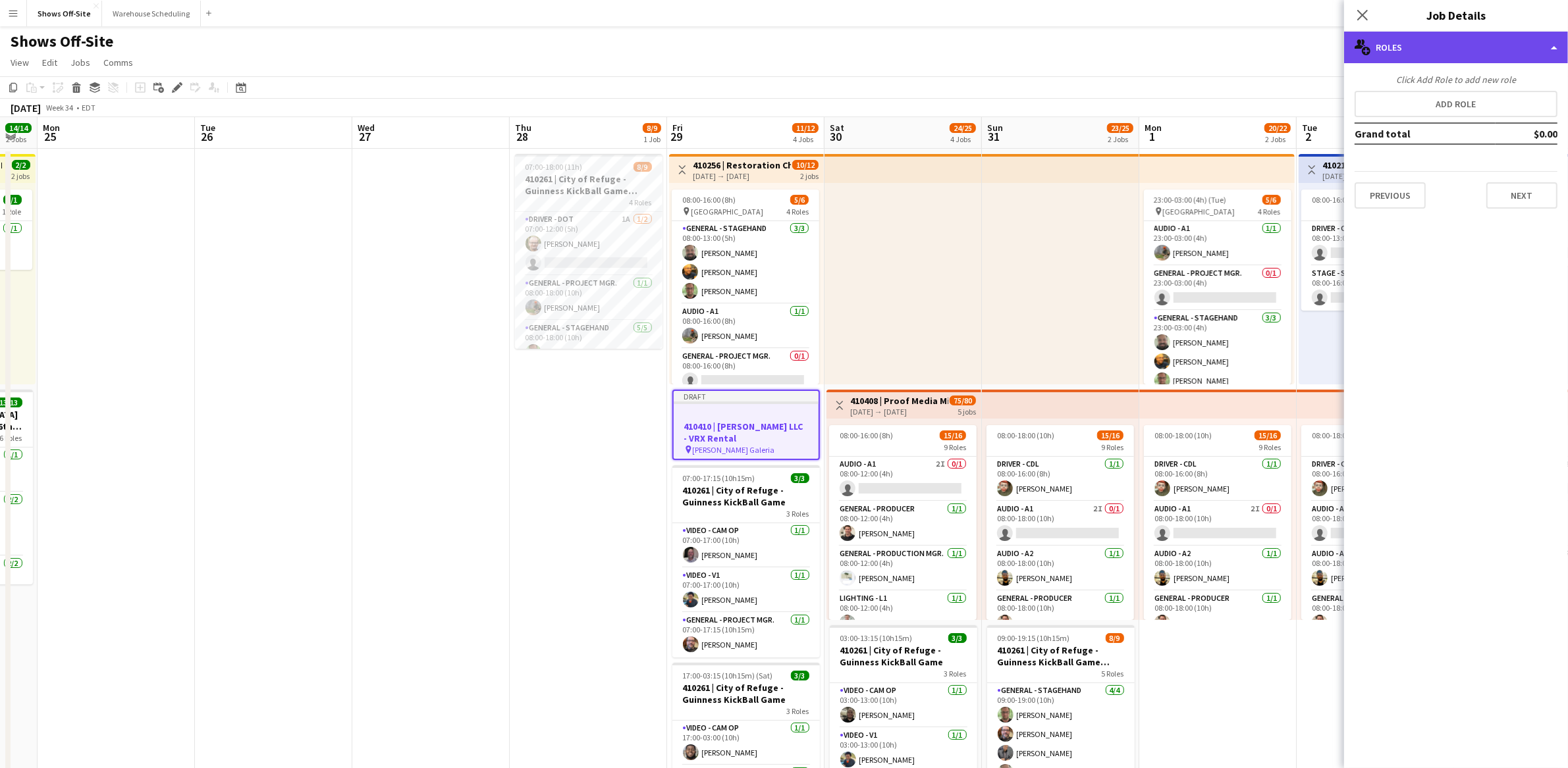
click at [1425, 49] on div "multiple-users-add Roles" at bounding box center [1456, 48] width 224 height 32
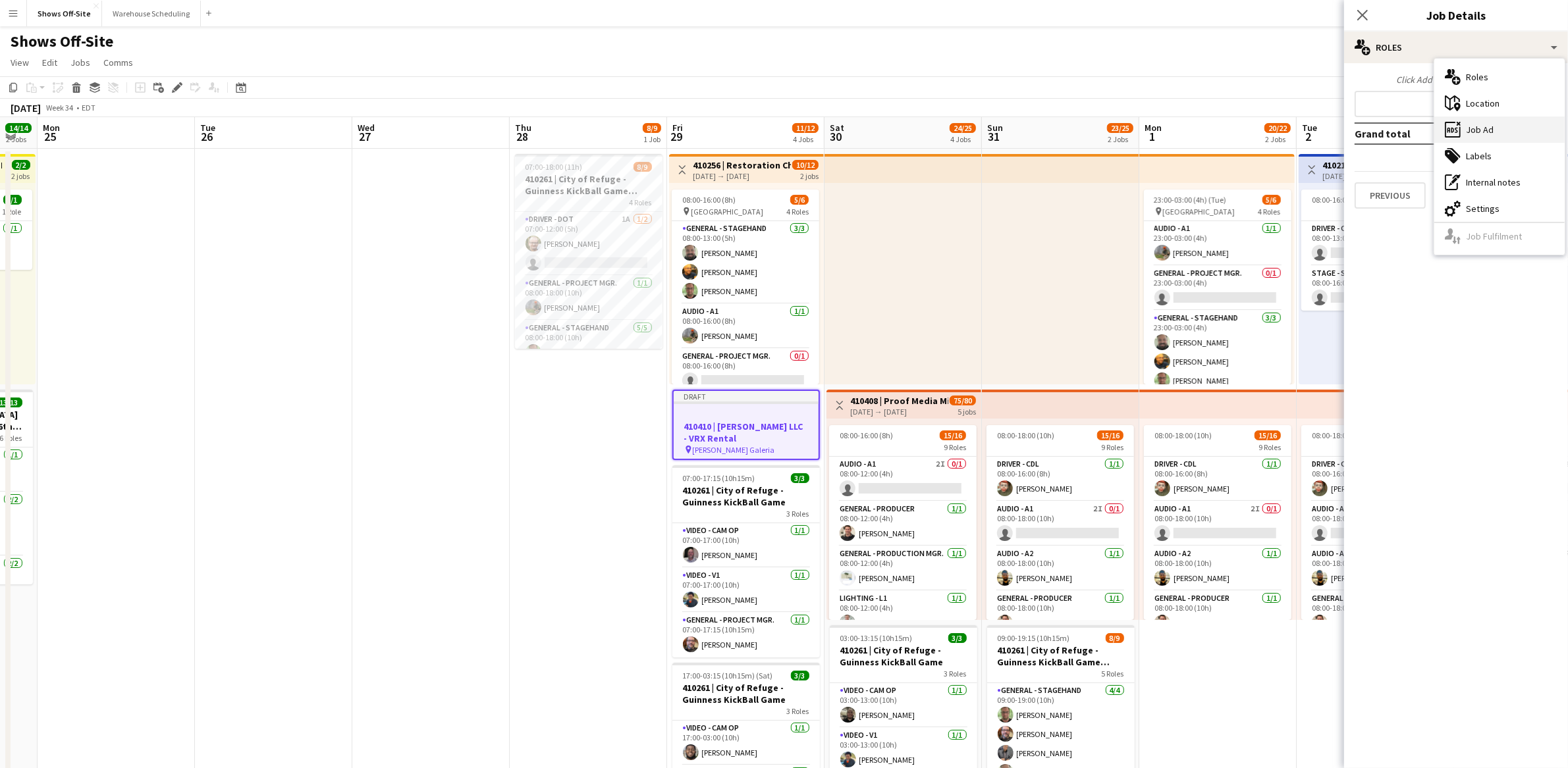
click at [1490, 136] on div "ads-window Job Ad" at bounding box center [1499, 129] width 130 height 26
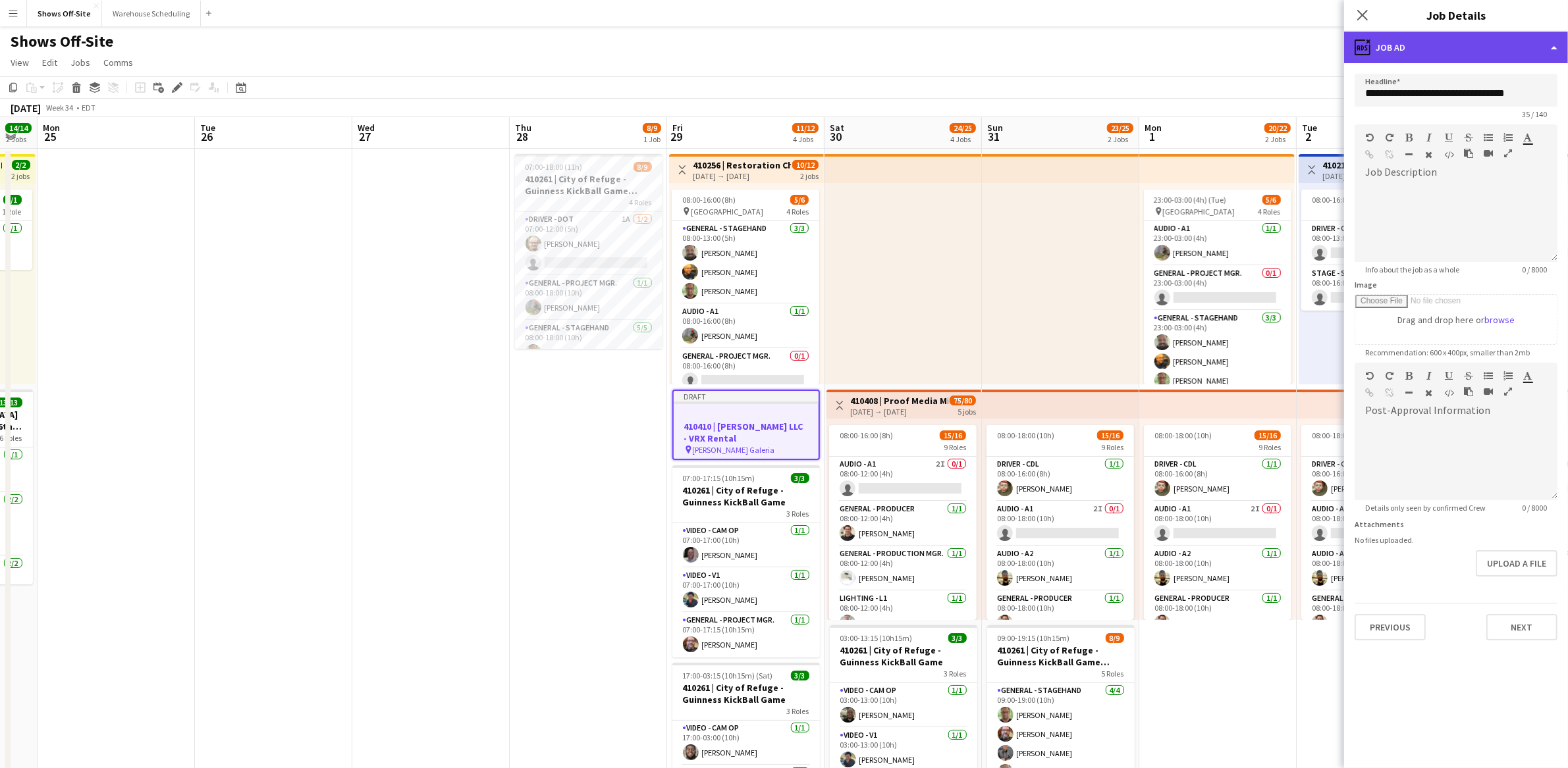
click at [1509, 42] on div "ads-window Job Ad" at bounding box center [1456, 48] width 224 height 32
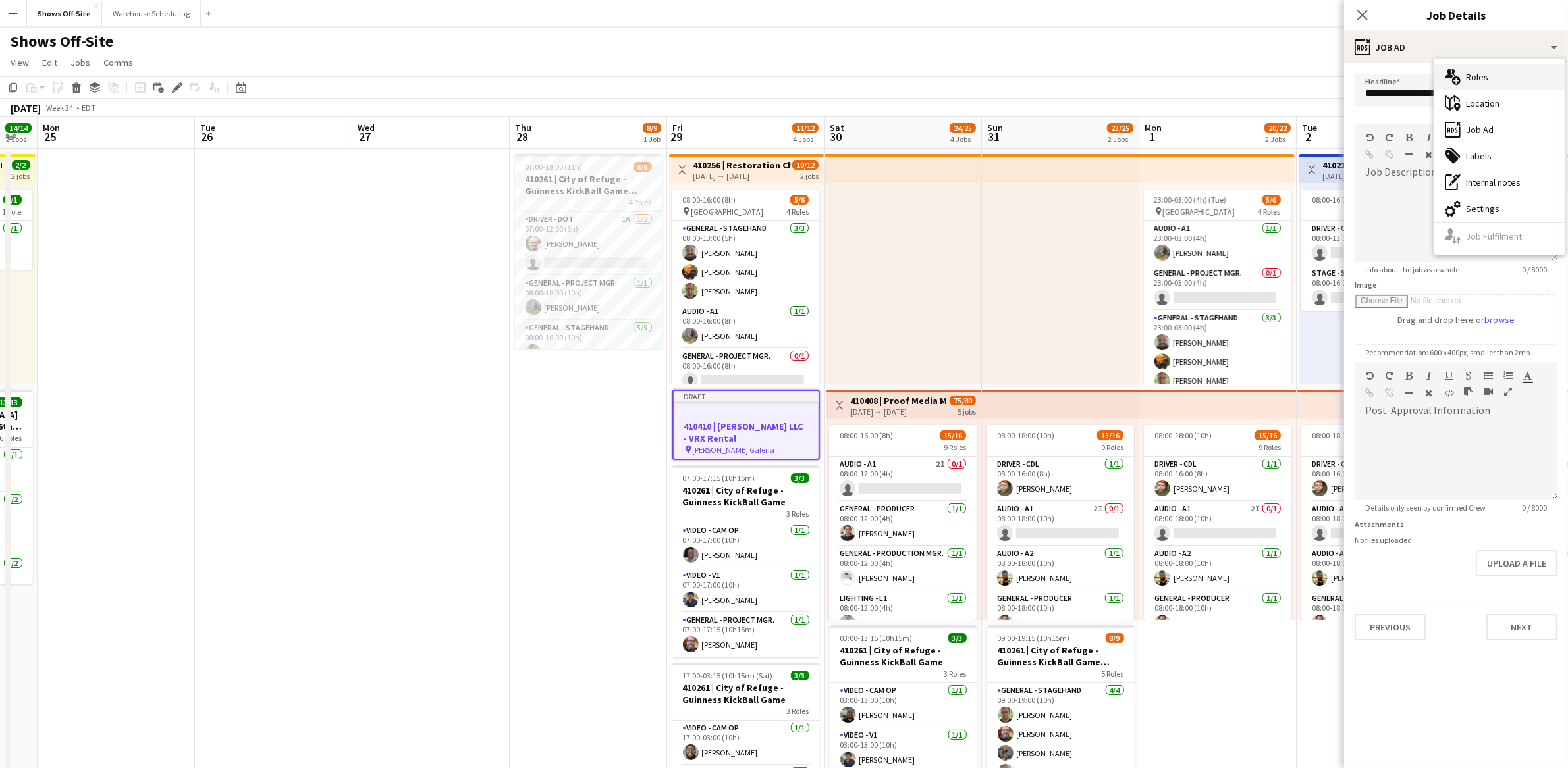
click at [1487, 70] on div "multiple-users-add Roles" at bounding box center [1499, 77] width 130 height 26
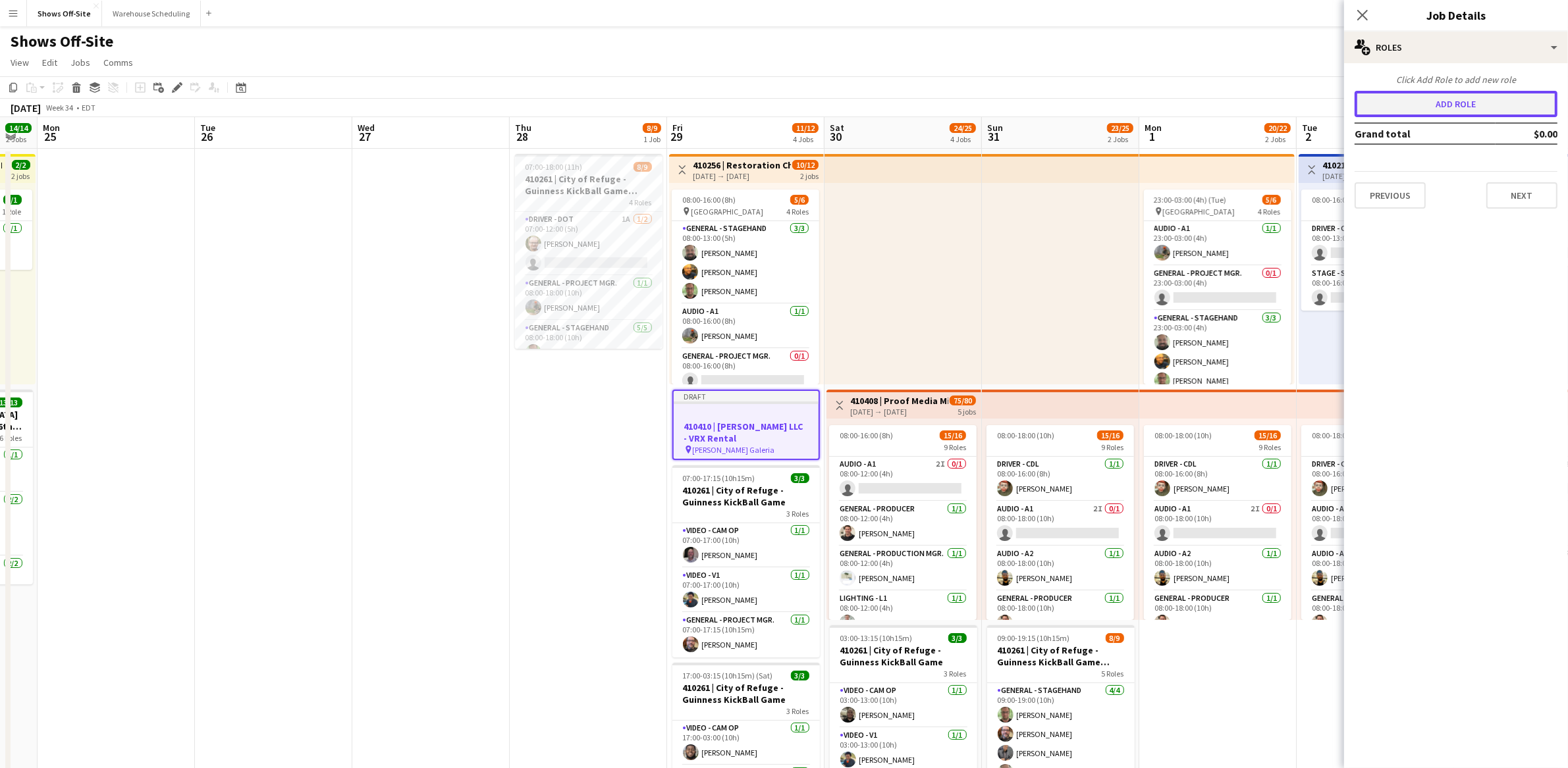
click at [1468, 108] on button "Add role" at bounding box center [1456, 104] width 203 height 26
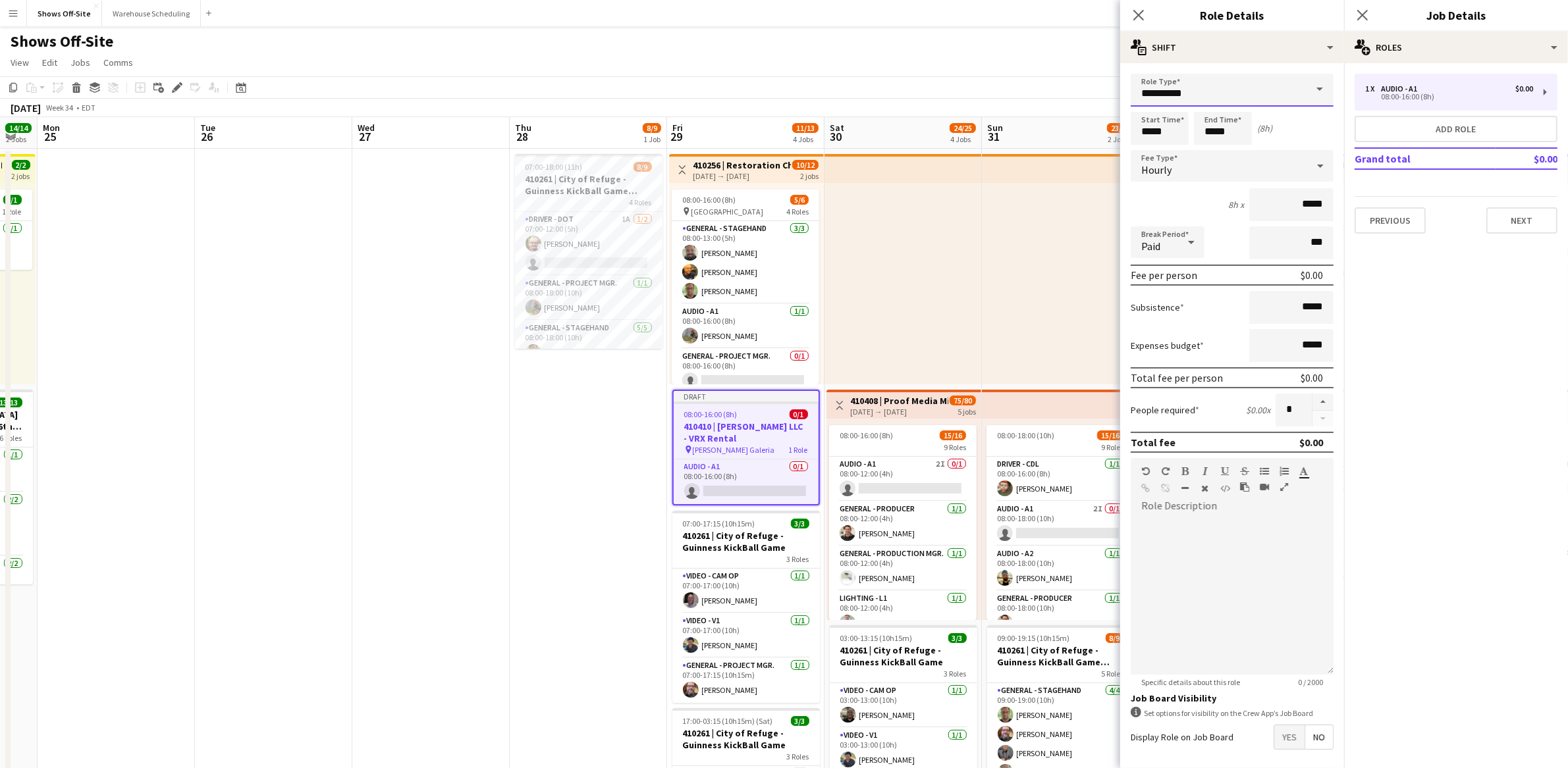
click at [1272, 104] on input "**********" at bounding box center [1231, 89] width 203 height 33
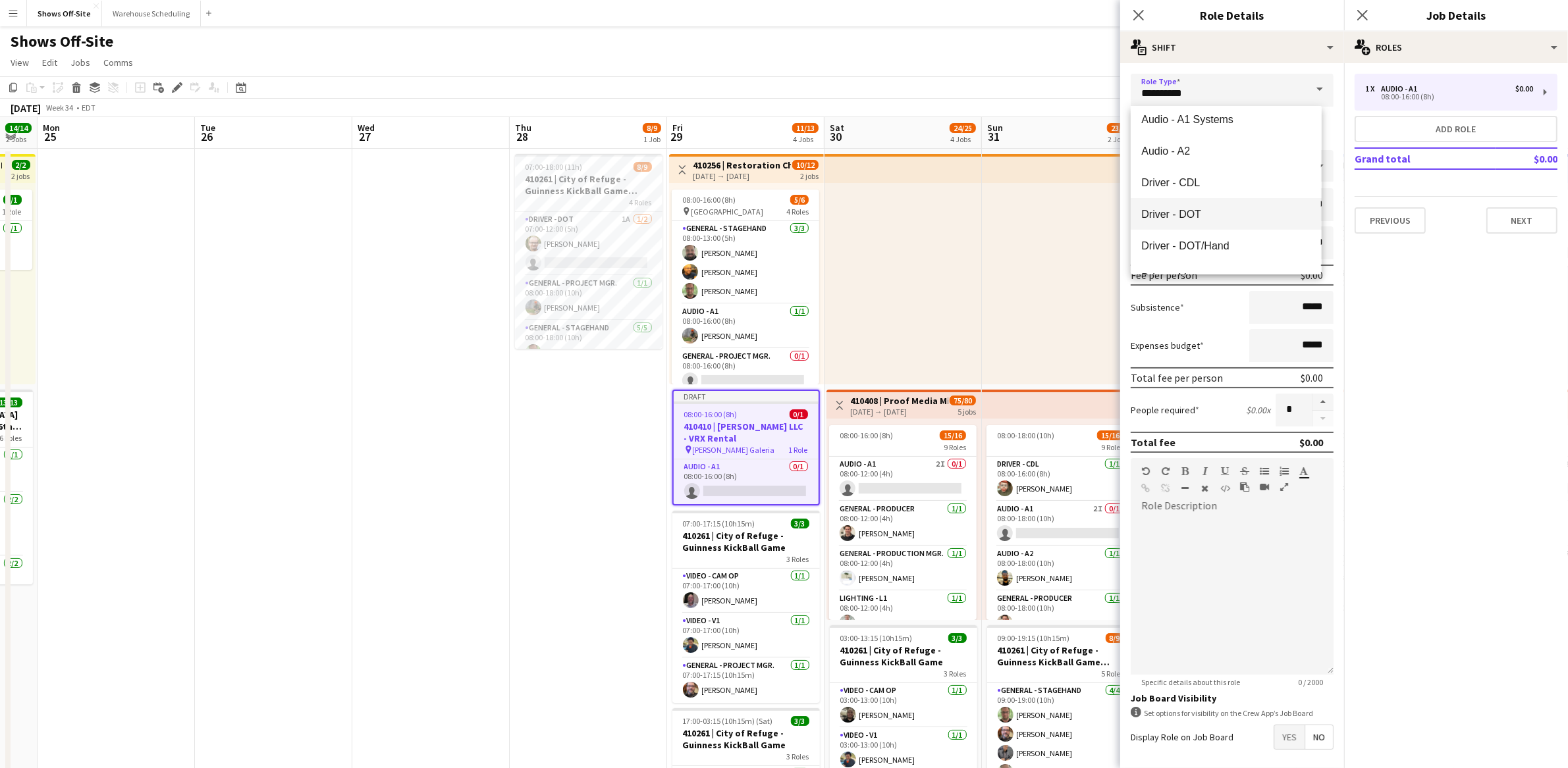
click at [1223, 208] on span "Driver - DOT" at bounding box center [1226, 215] width 169 height 13
type input "**********"
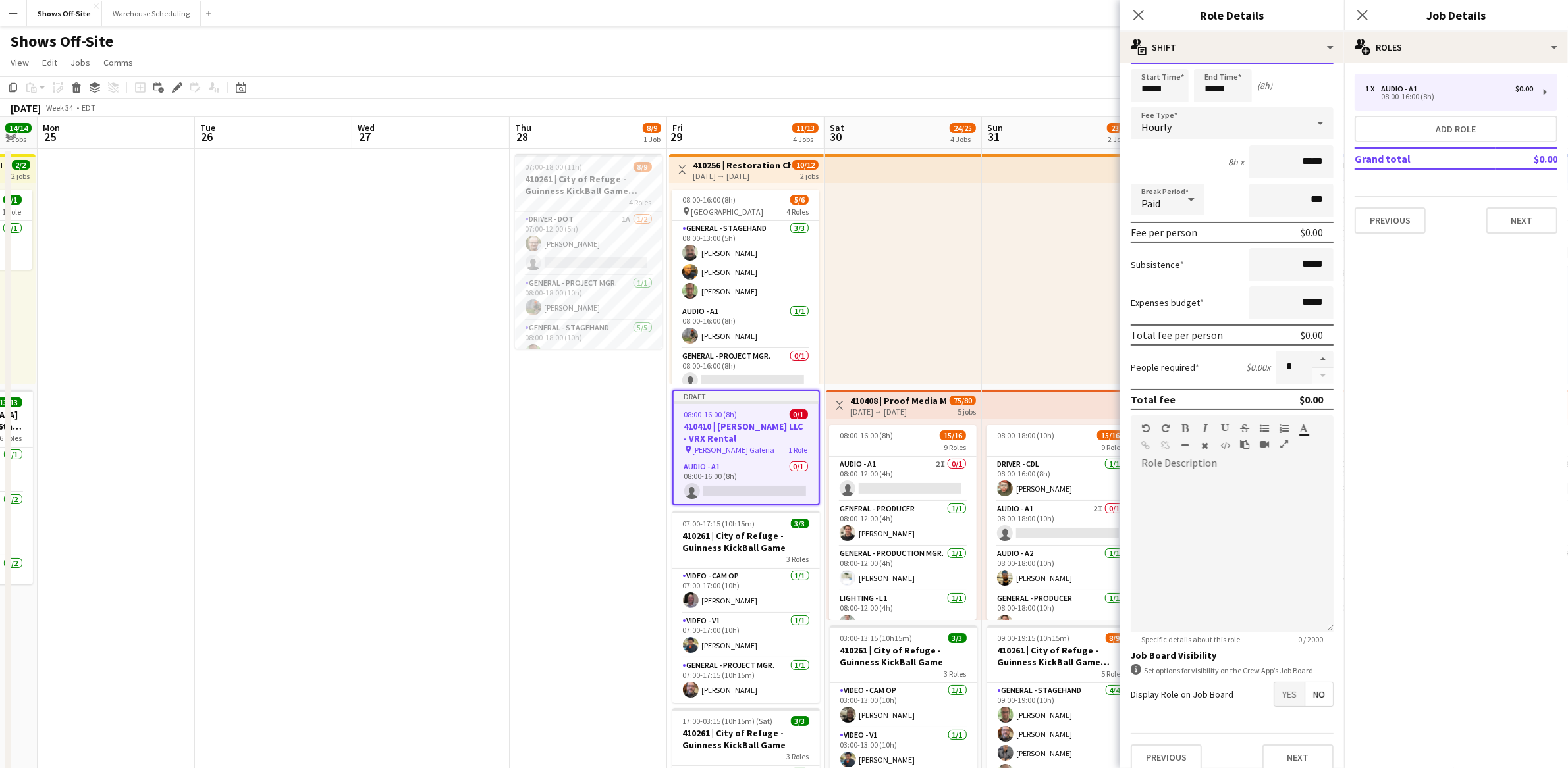
scroll to position [51, 0]
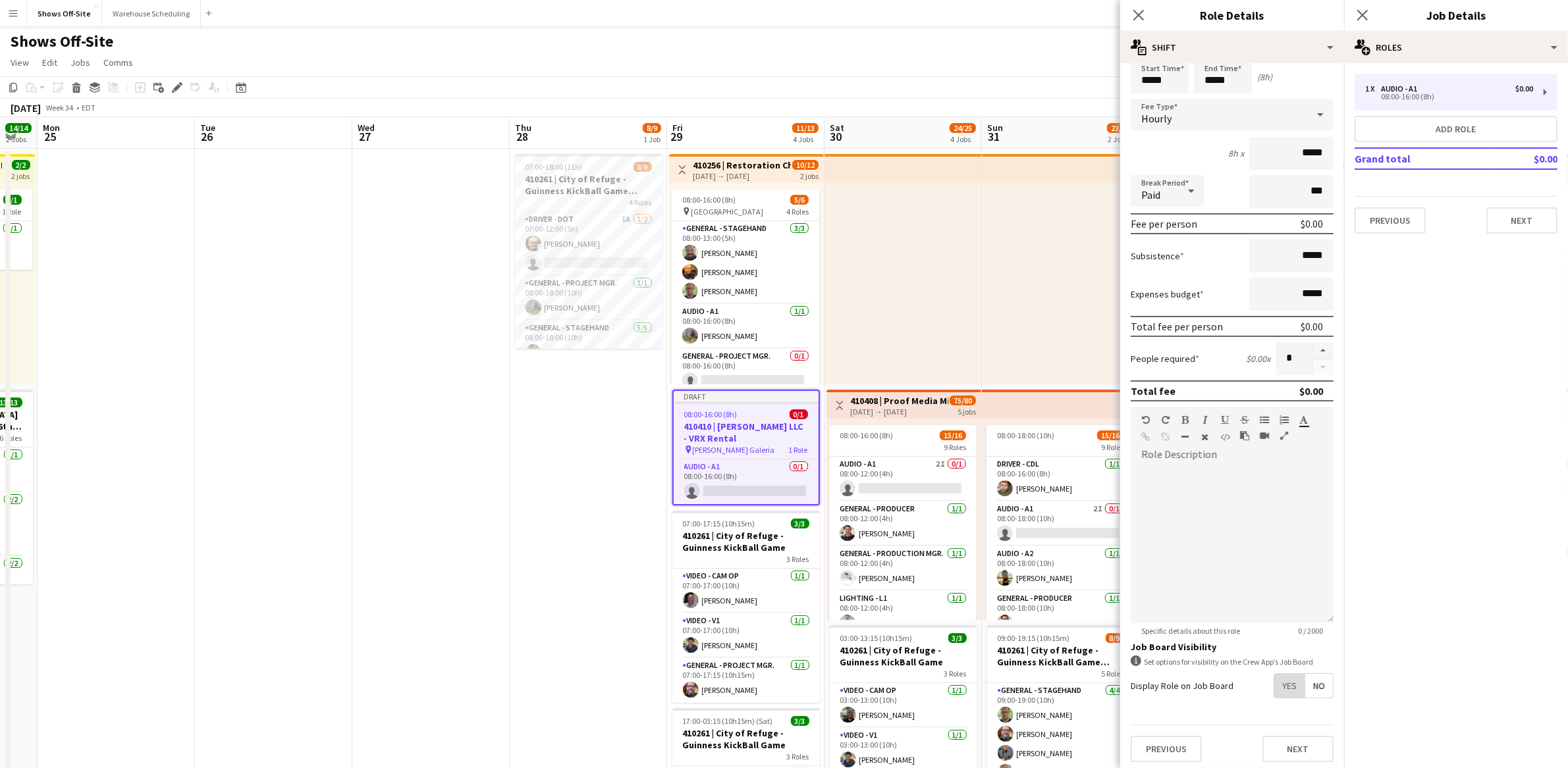
click at [1274, 682] on span "Yes" at bounding box center [1289, 686] width 30 height 24
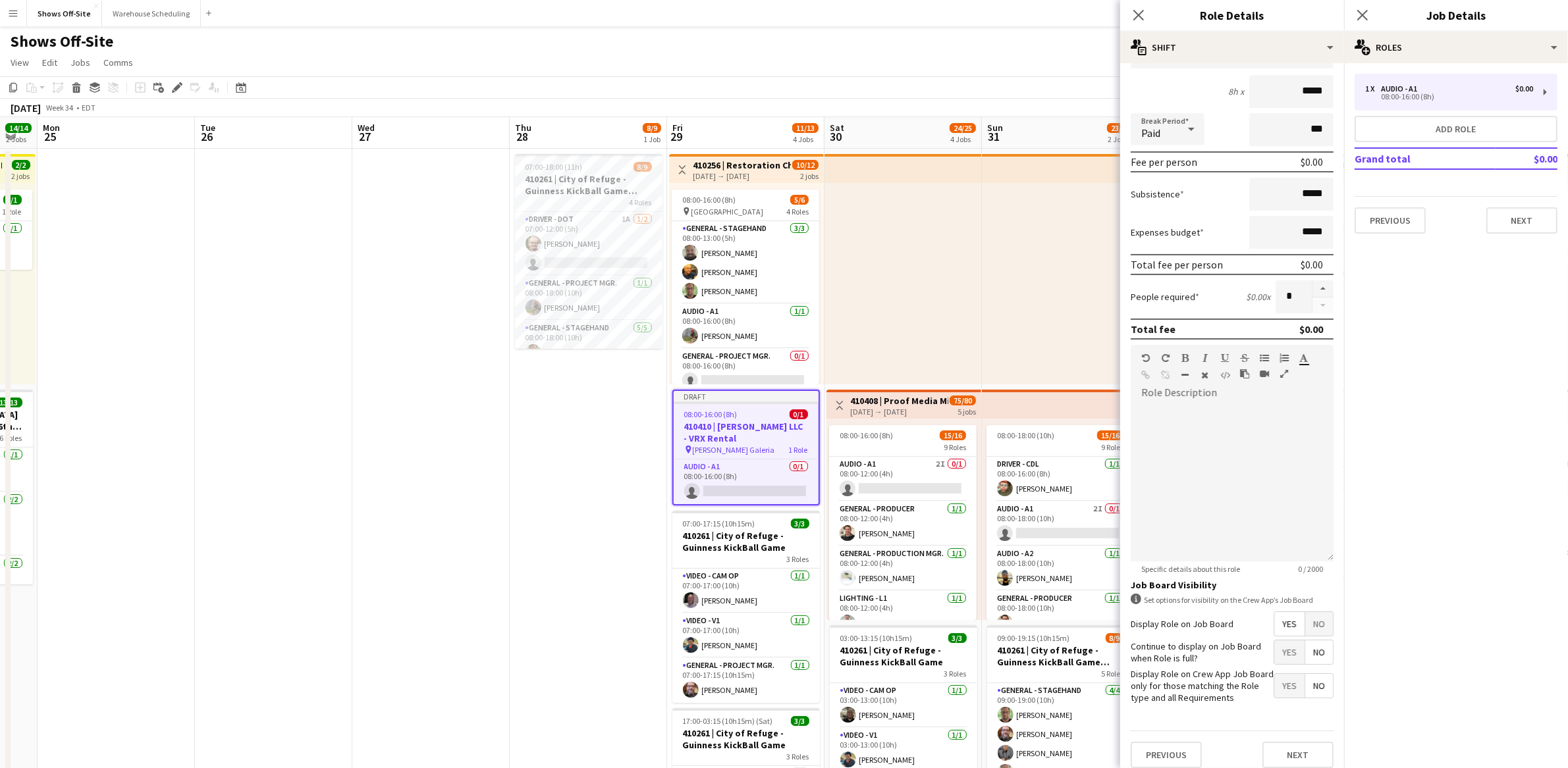
scroll to position [132, 0]
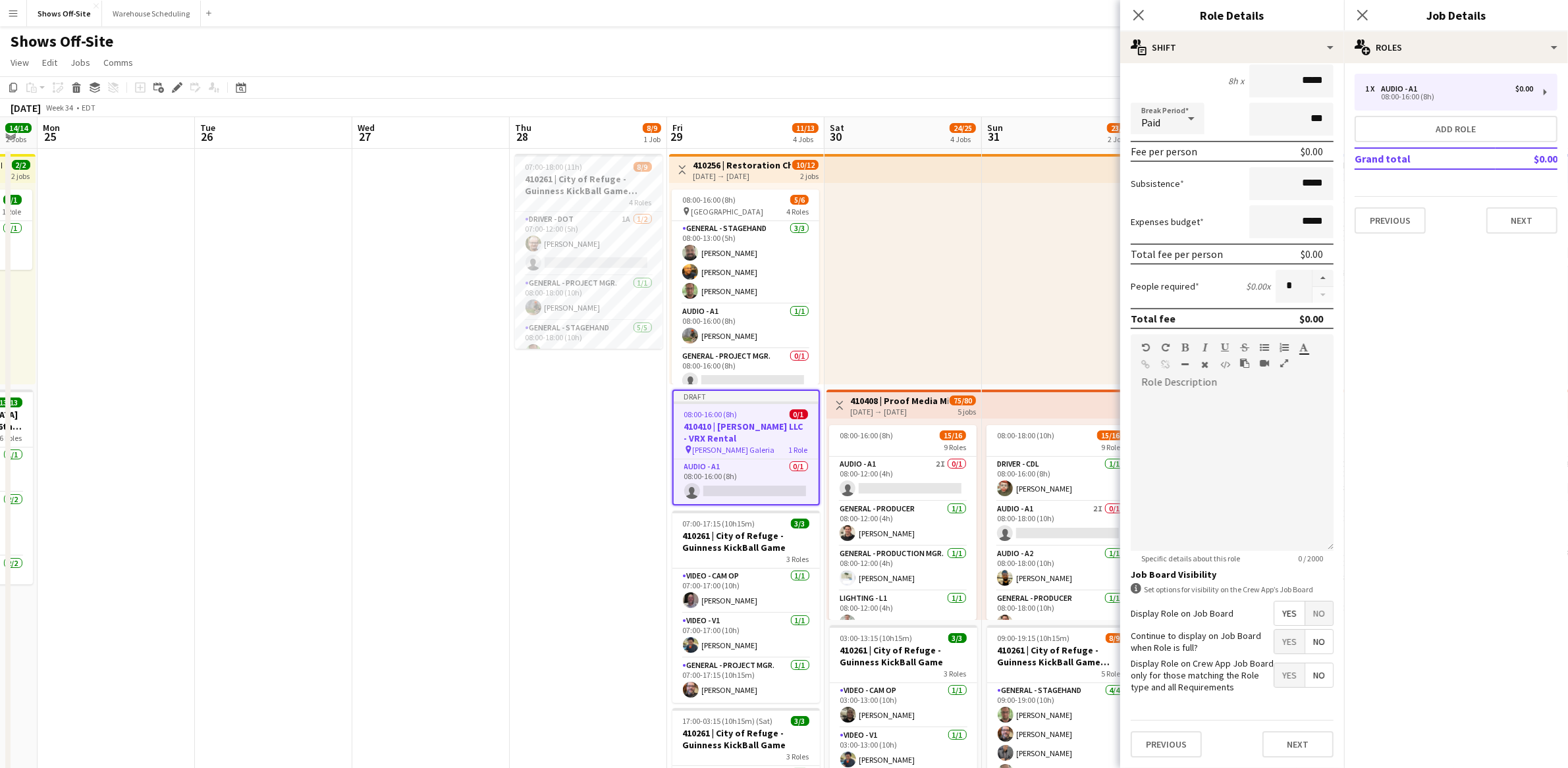
click at [1274, 602] on span "Yes" at bounding box center [1289, 614] width 30 height 24
click at [1278, 630] on span "Yes" at bounding box center [1289, 642] width 30 height 24
click at [1274, 634] on span "Yes" at bounding box center [1289, 642] width 30 height 24
click at [1274, 605] on span "Yes" at bounding box center [1289, 614] width 30 height 24
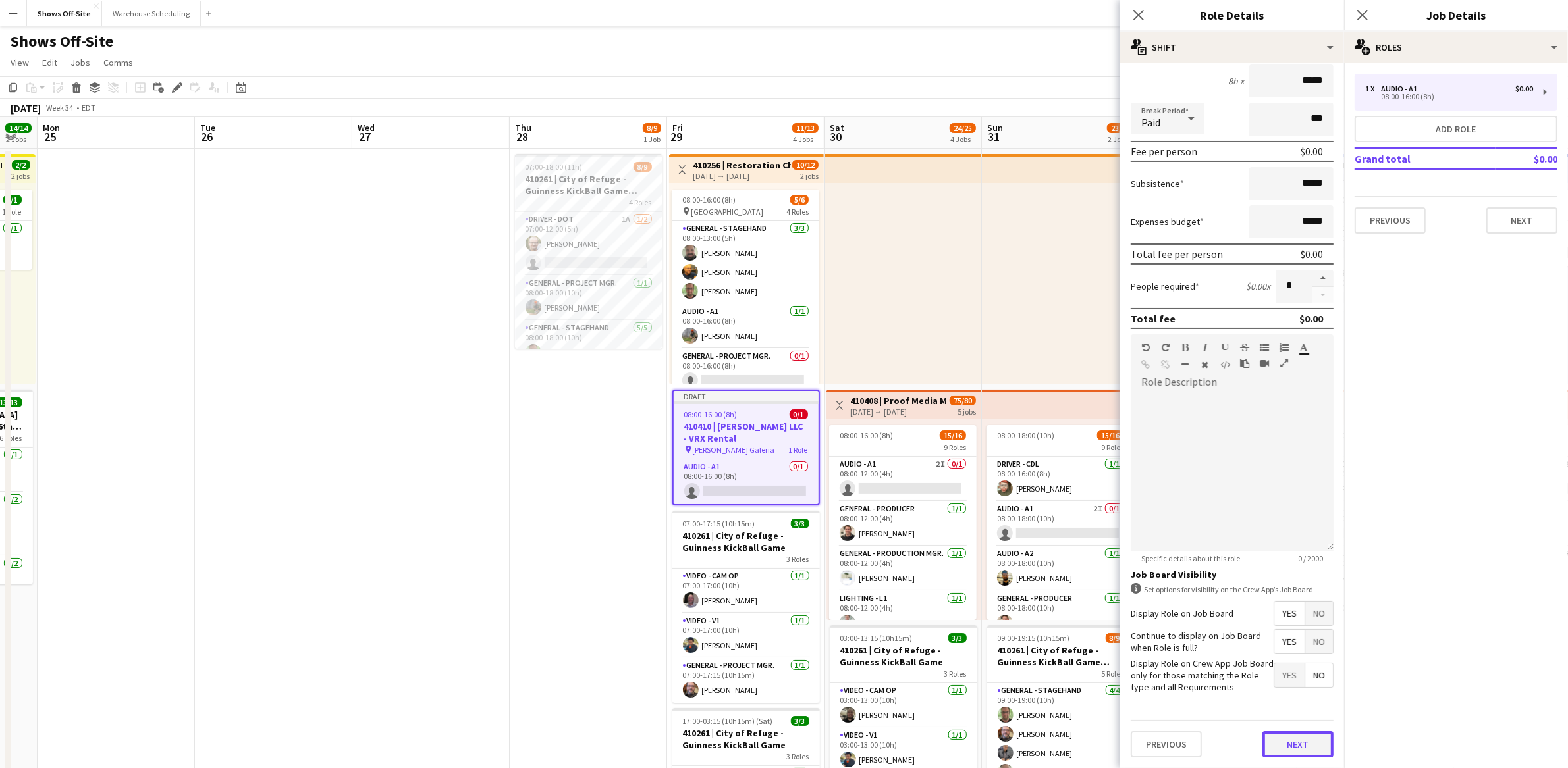
click at [1288, 743] on button "Next" at bounding box center [1298, 744] width 71 height 26
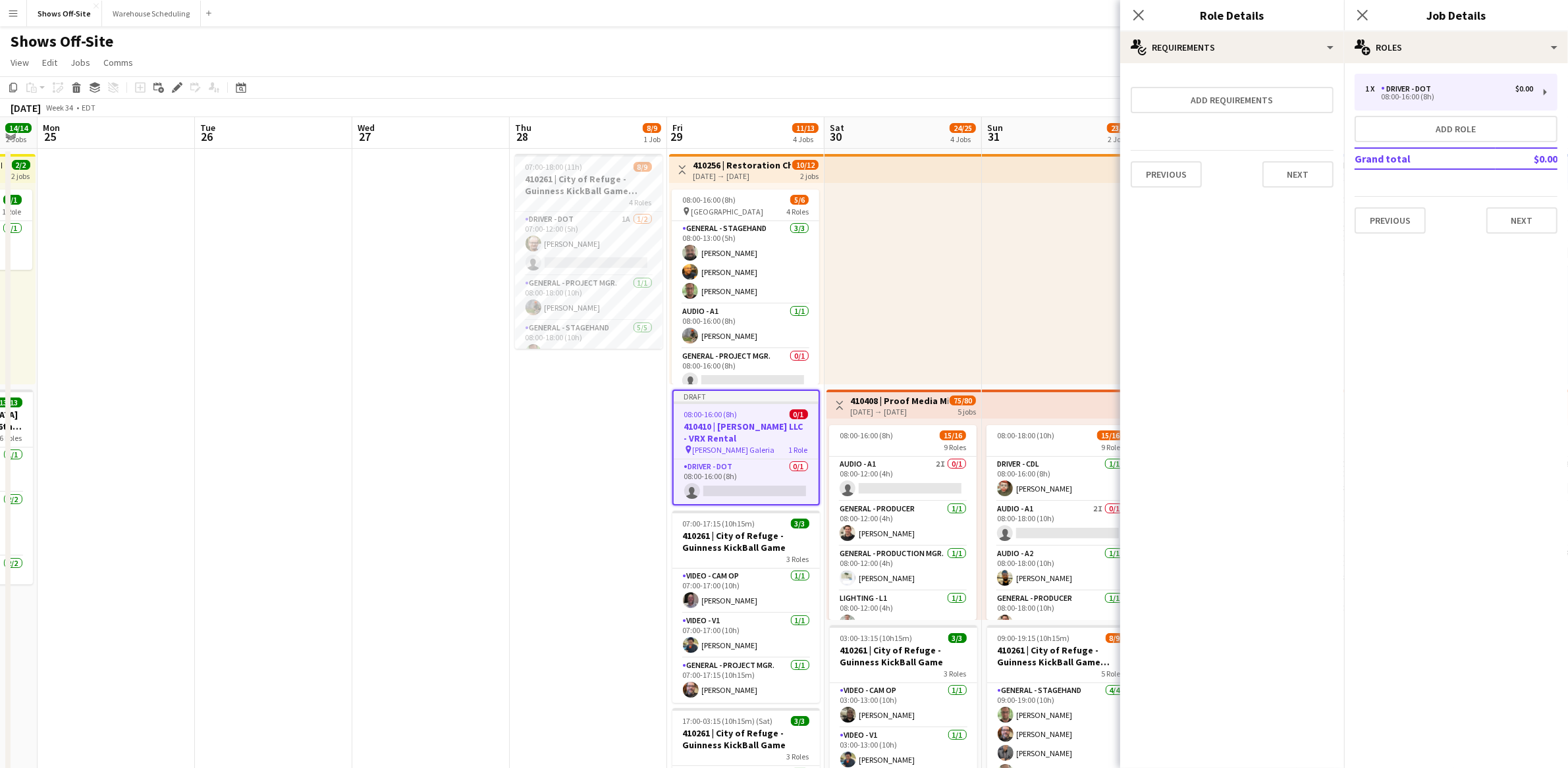
scroll to position [0, 0]
click at [1291, 175] on button "Next" at bounding box center [1298, 174] width 71 height 26
click at [1177, 113] on label "Application request" at bounding box center [1190, 111] width 68 height 10
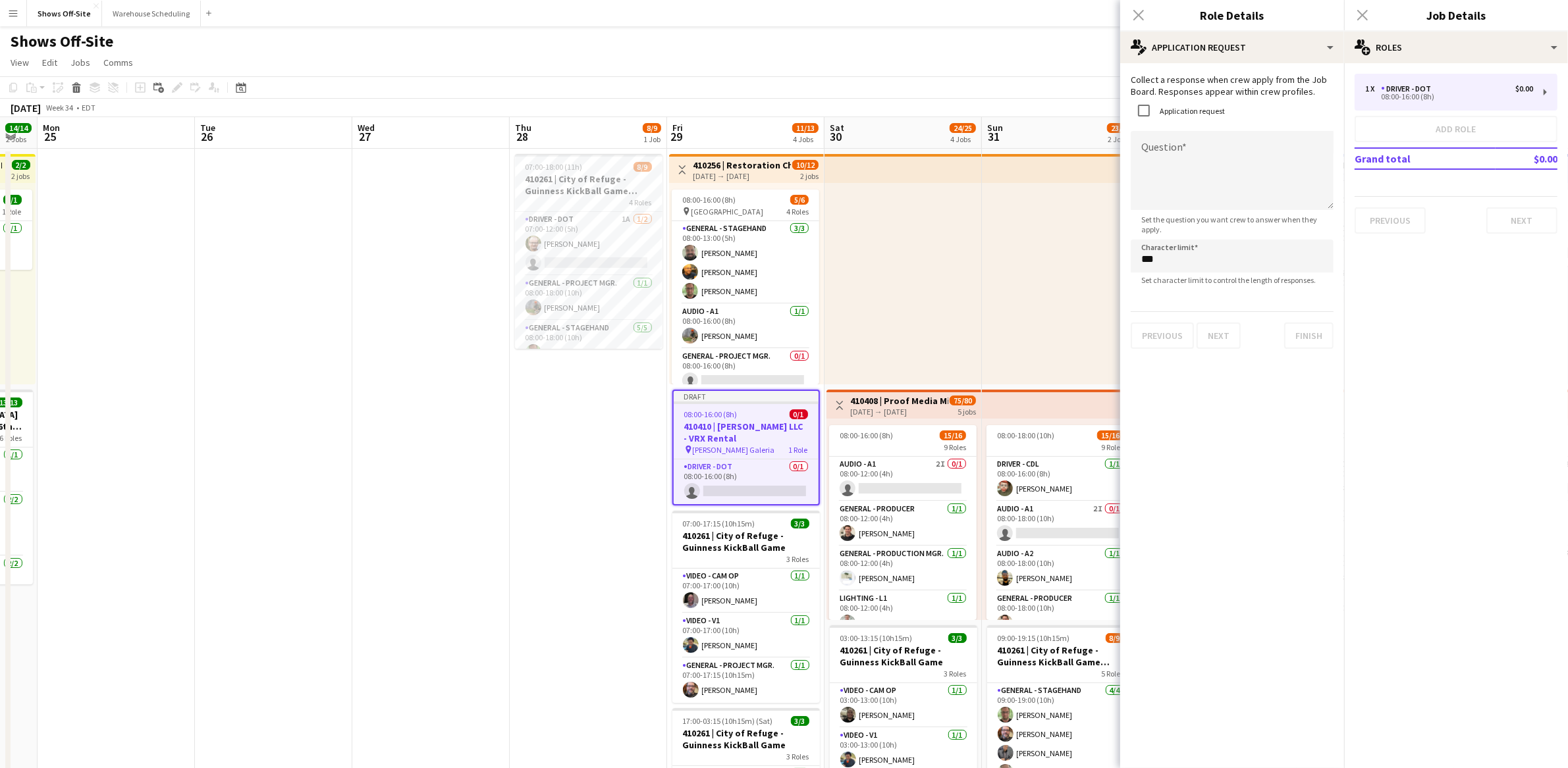
click at [1177, 113] on label "Application request" at bounding box center [1190, 111] width 68 height 10
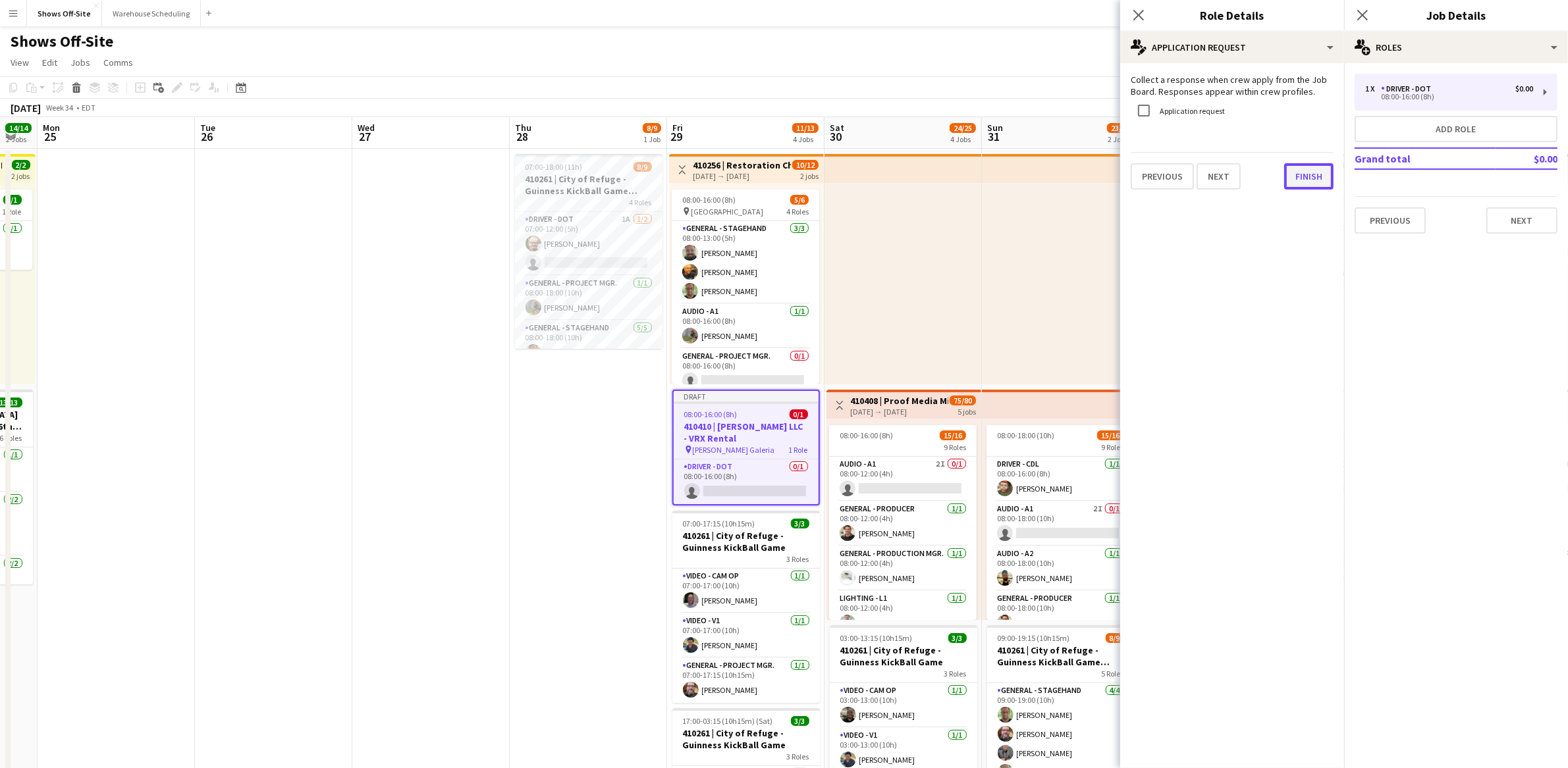
click at [1308, 175] on button "Finish" at bounding box center [1309, 176] width 49 height 26
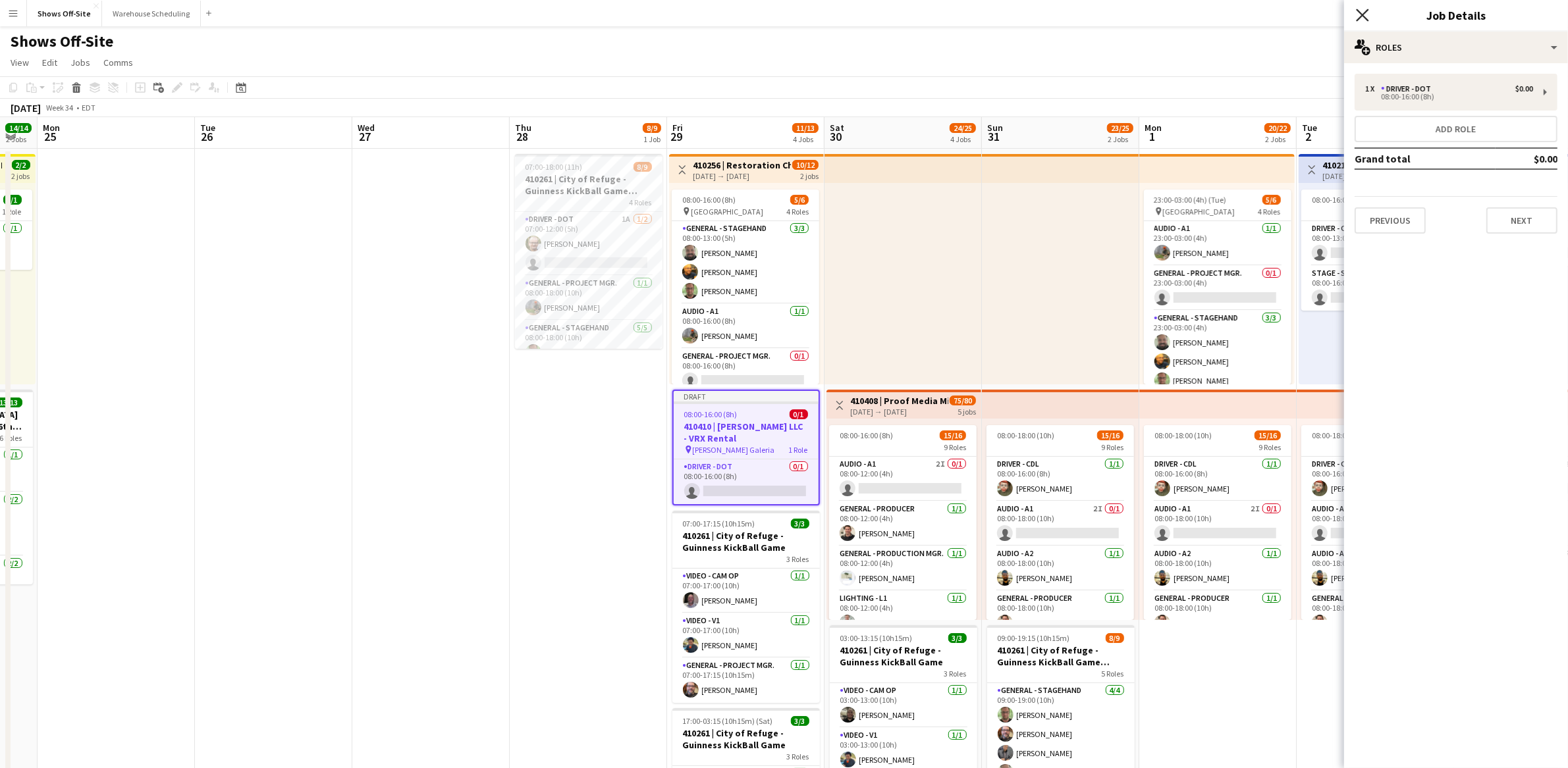
click at [1365, 17] on icon at bounding box center [1362, 15] width 13 height 13
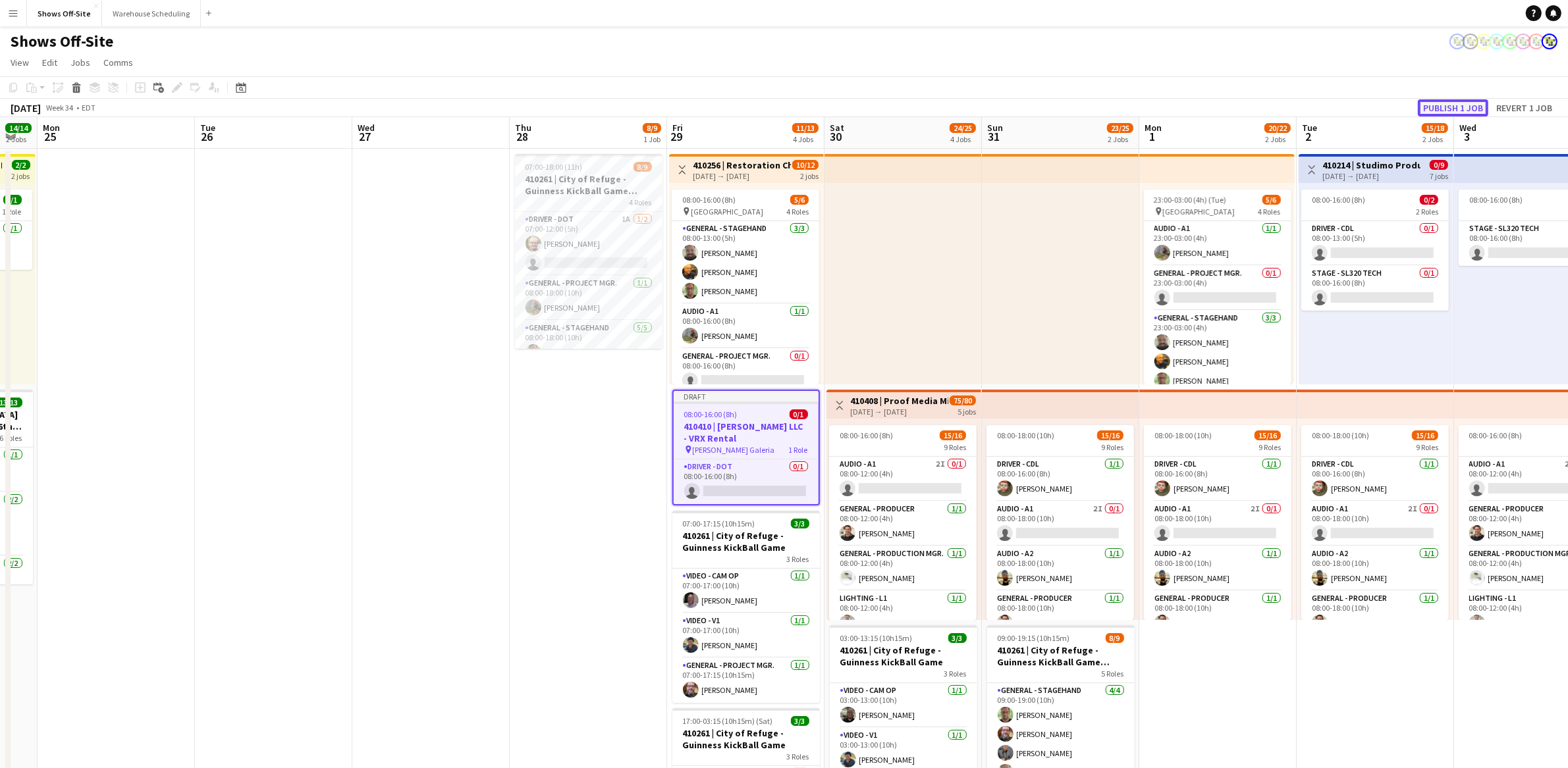
click at [1448, 108] on button "Publish 1 job" at bounding box center [1452, 108] width 70 height 17
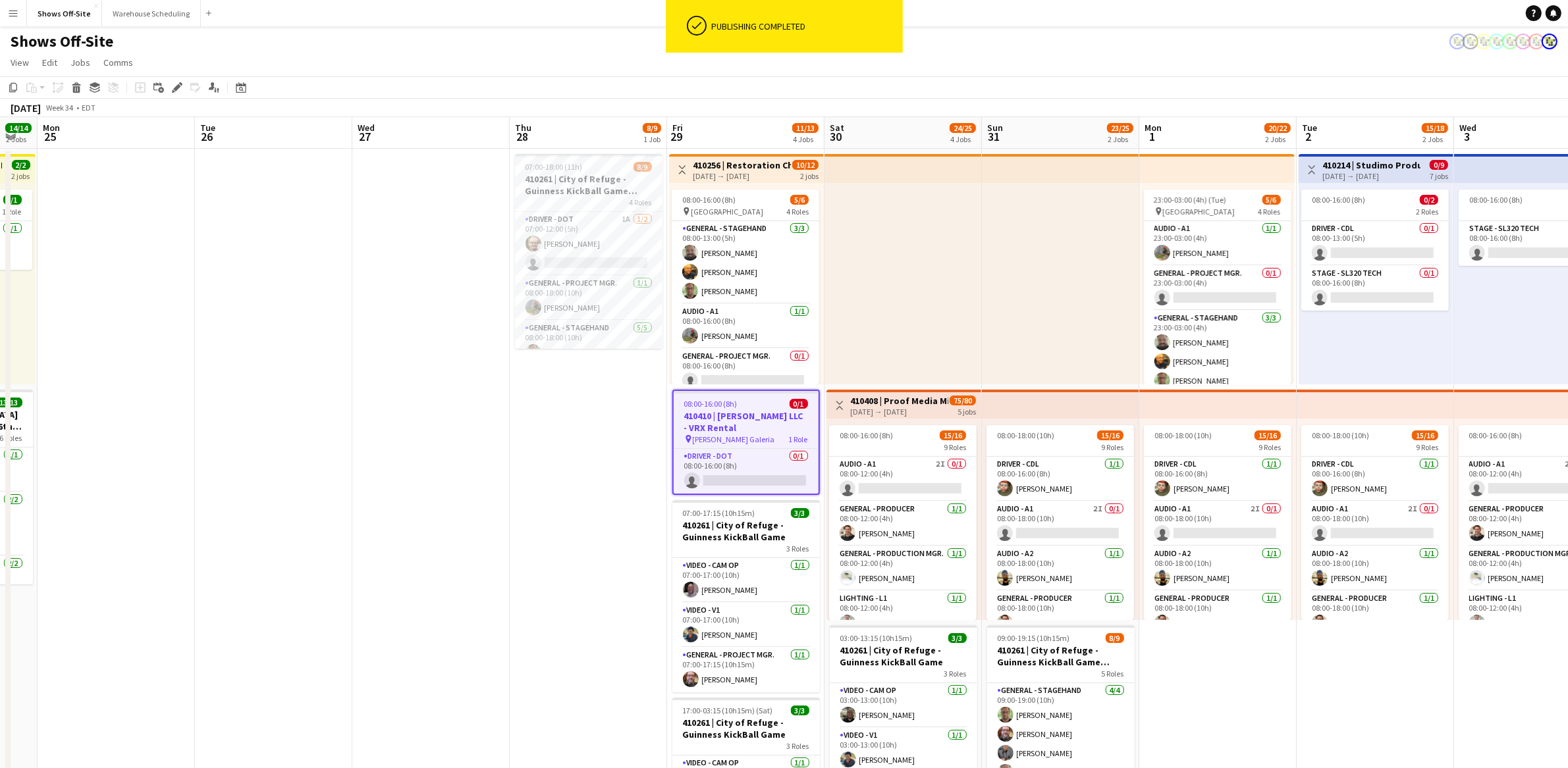
click at [550, 478] on app-date-cell "07:00-18:00 (11h) 8/9 410261 | City of Refuge - Guinness KickBall Game Load In …" at bounding box center [588, 695] width 157 height 1093
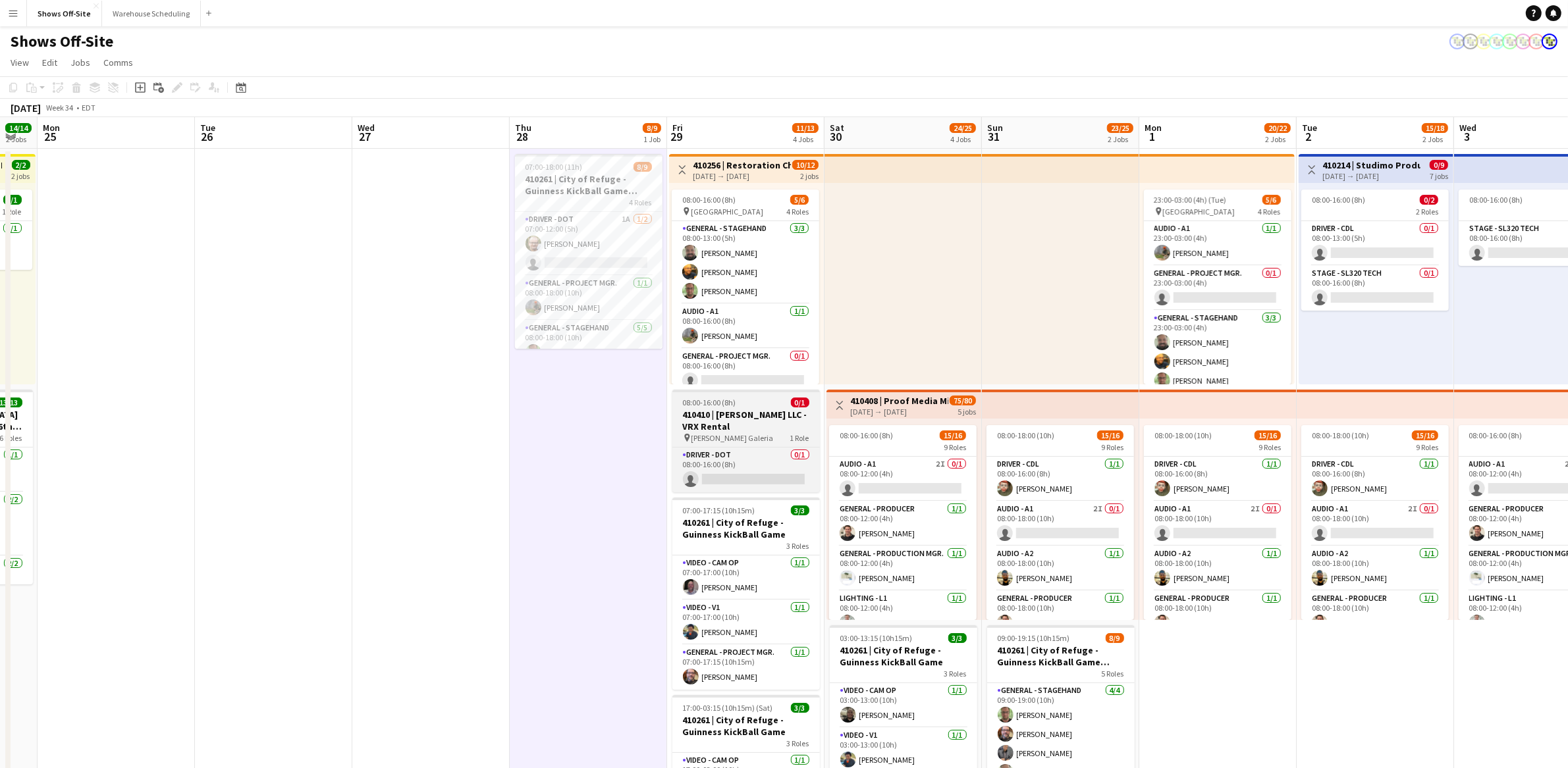
click at [742, 435] on div "pin [PERSON_NAME] Galeria 1 Role" at bounding box center [746, 437] width 148 height 10
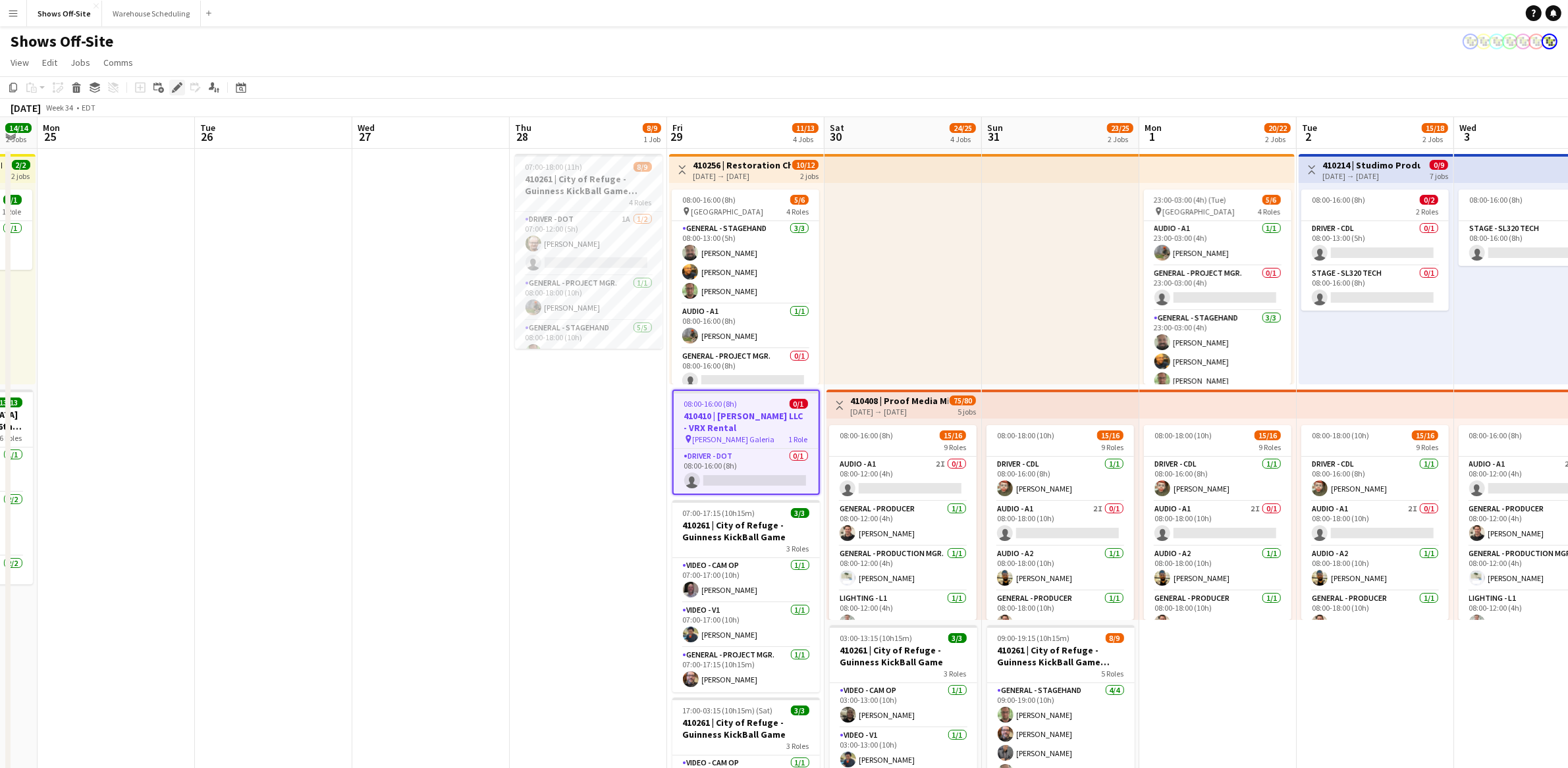
click at [178, 93] on icon "Edit" at bounding box center [176, 87] width 10 height 10
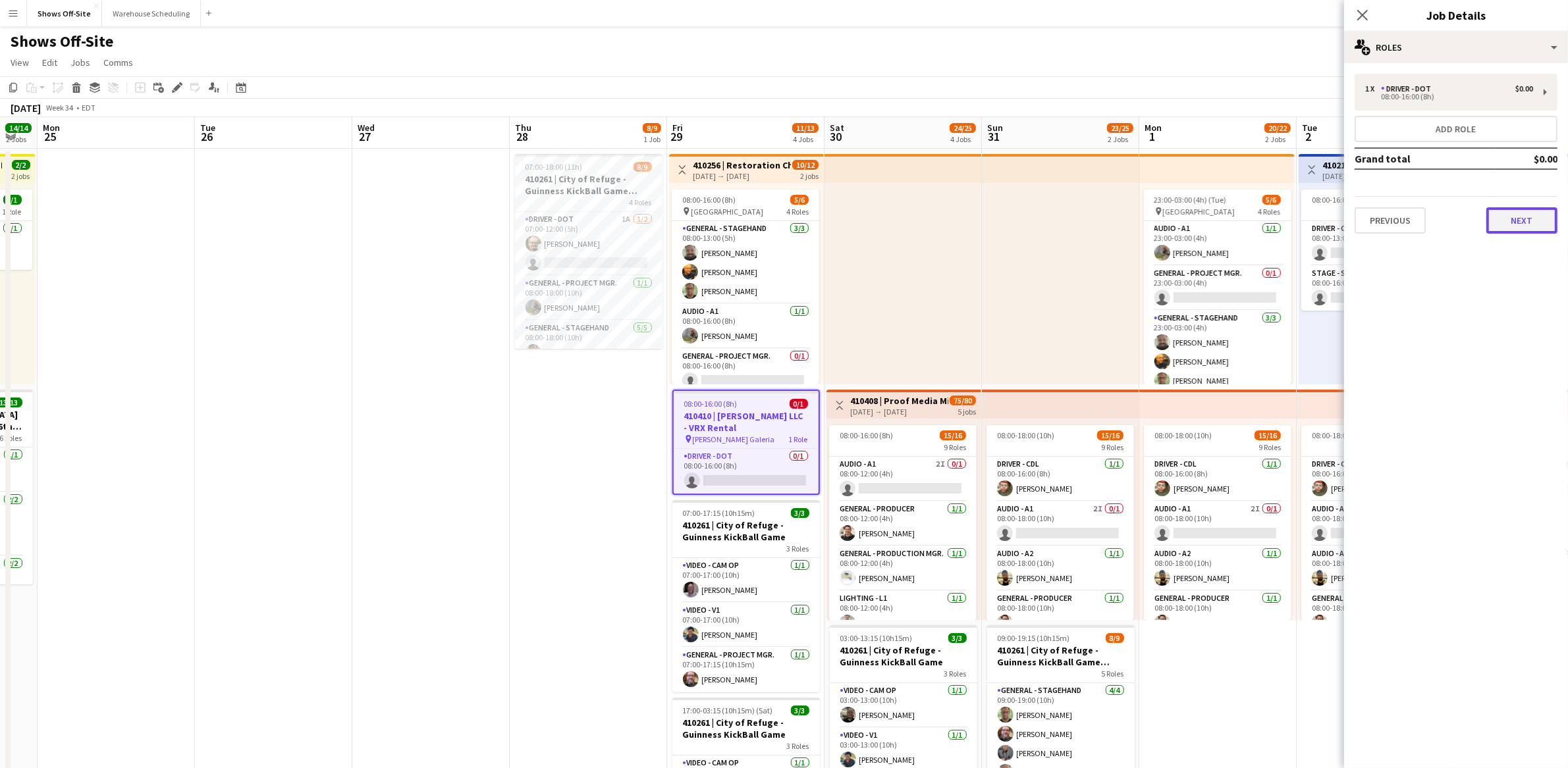
click at [1504, 211] on button "Next" at bounding box center [1521, 220] width 71 height 26
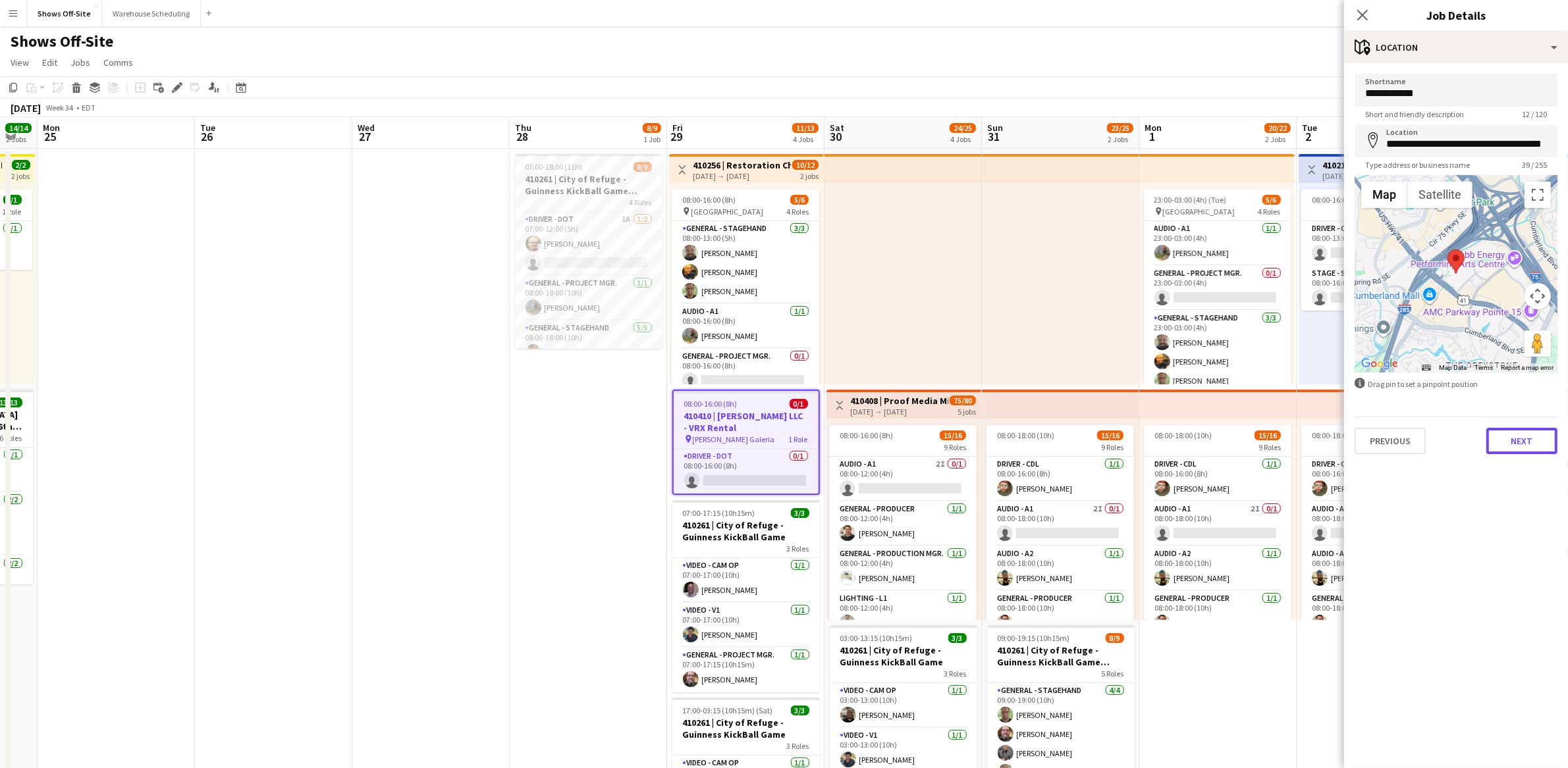
click at [1533, 445] on button "Next" at bounding box center [1521, 441] width 71 height 26
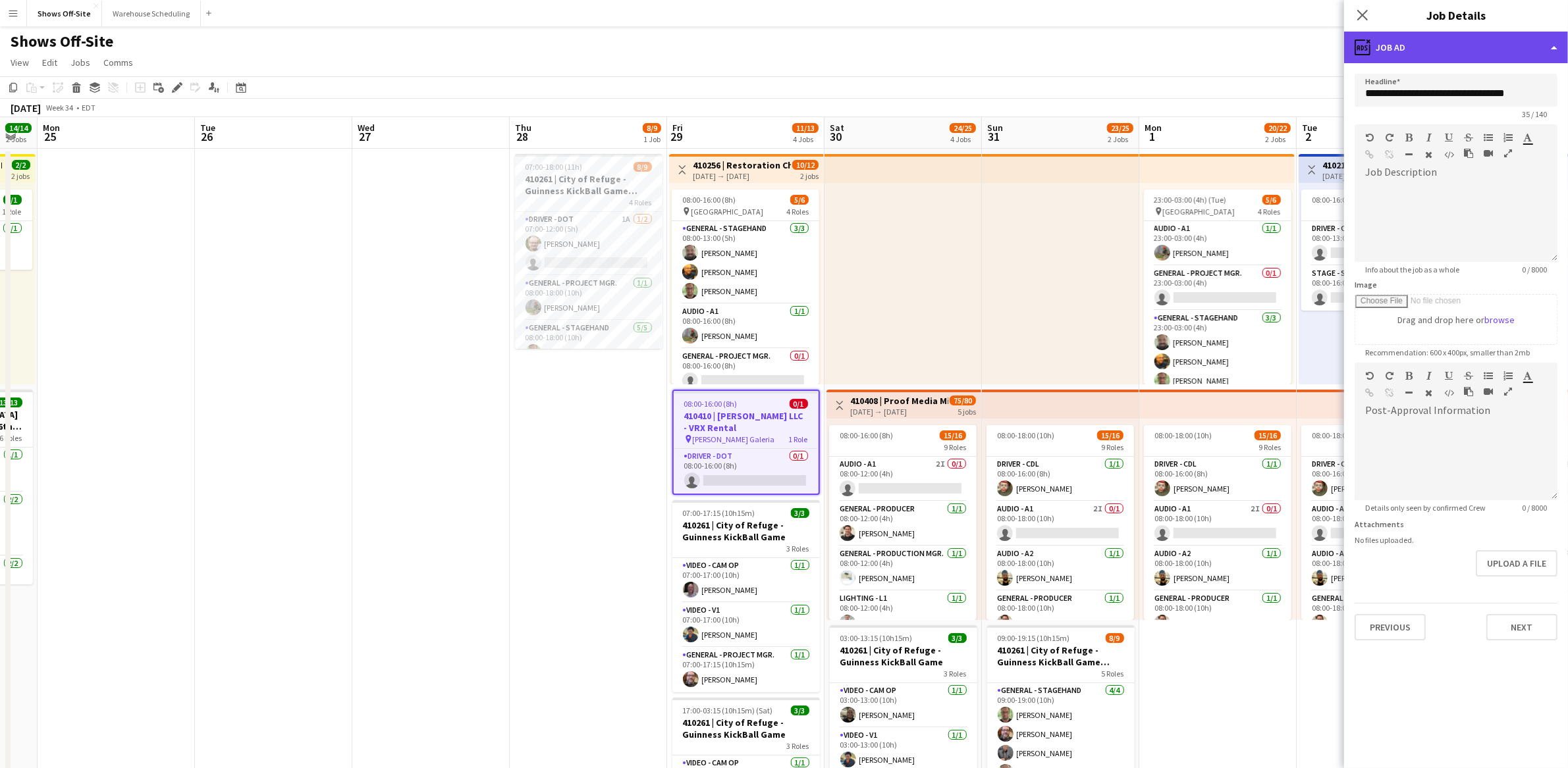
click at [1544, 50] on div "ads-window Job Ad" at bounding box center [1456, 48] width 224 height 32
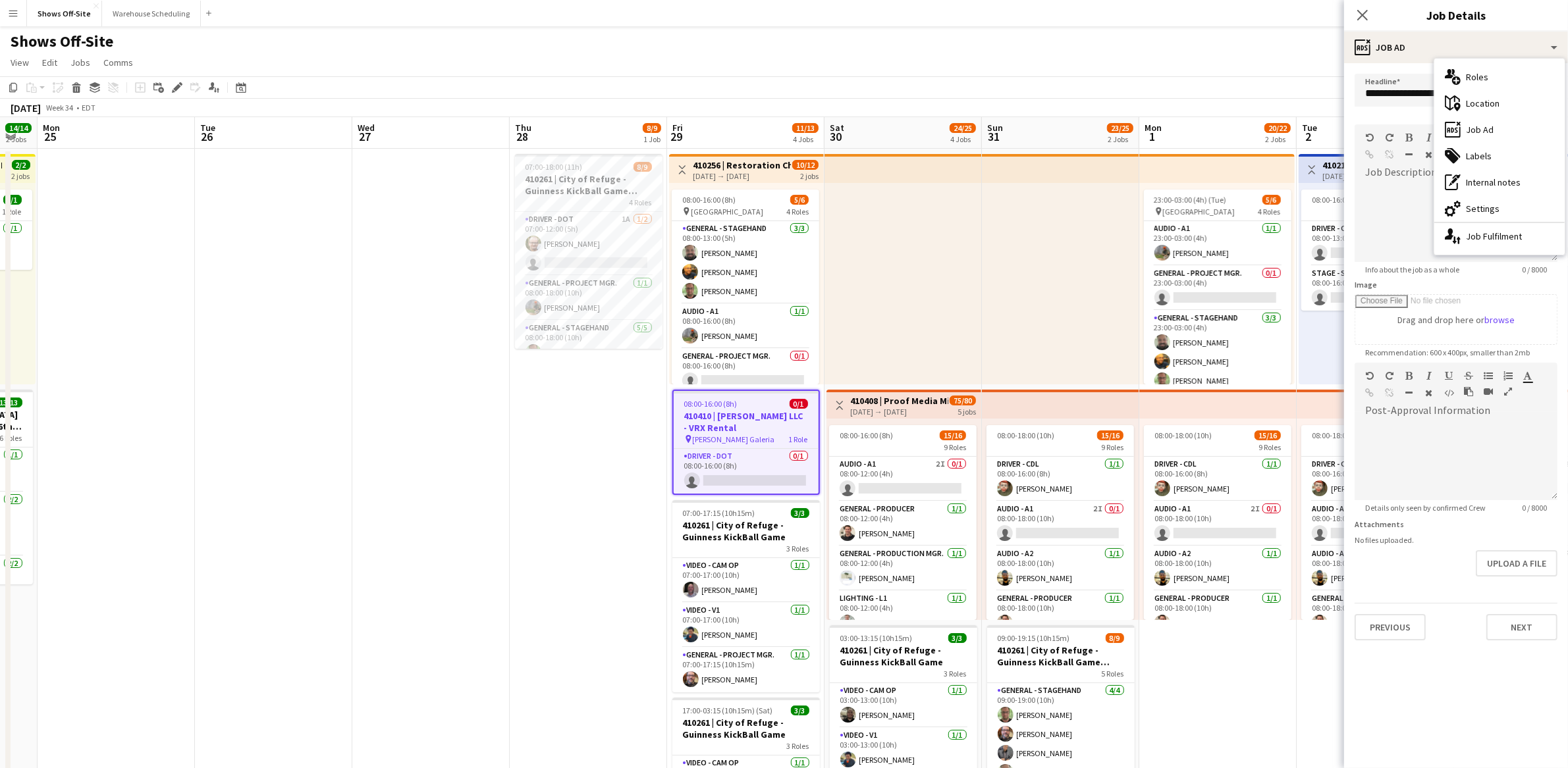
click at [1452, 655] on mat-expansion-panel "**********" at bounding box center [1456, 416] width 224 height 705
click at [1508, 632] on button "Next" at bounding box center [1521, 627] width 71 height 26
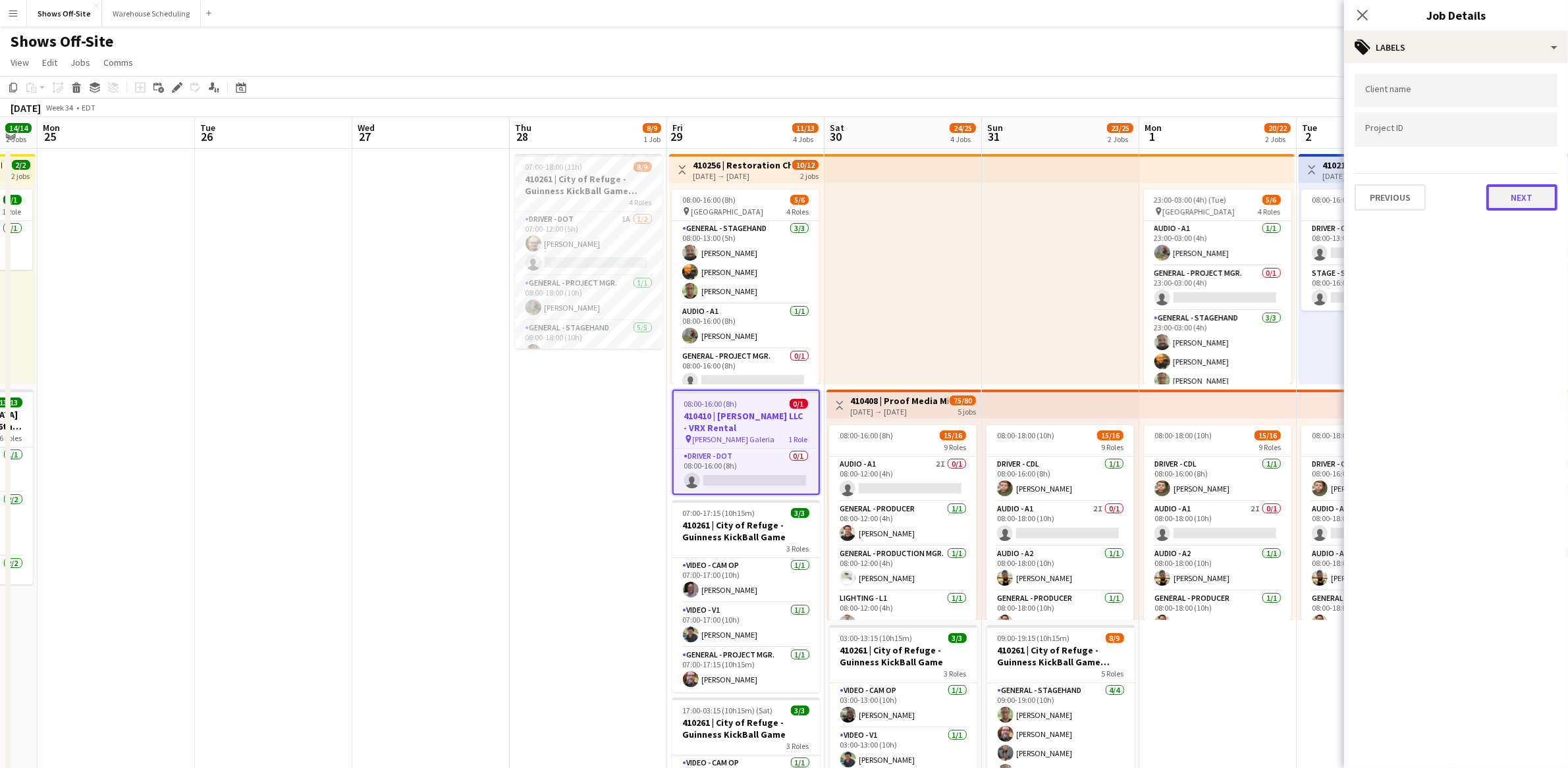
click at [1525, 202] on button "Next" at bounding box center [1521, 197] width 71 height 26
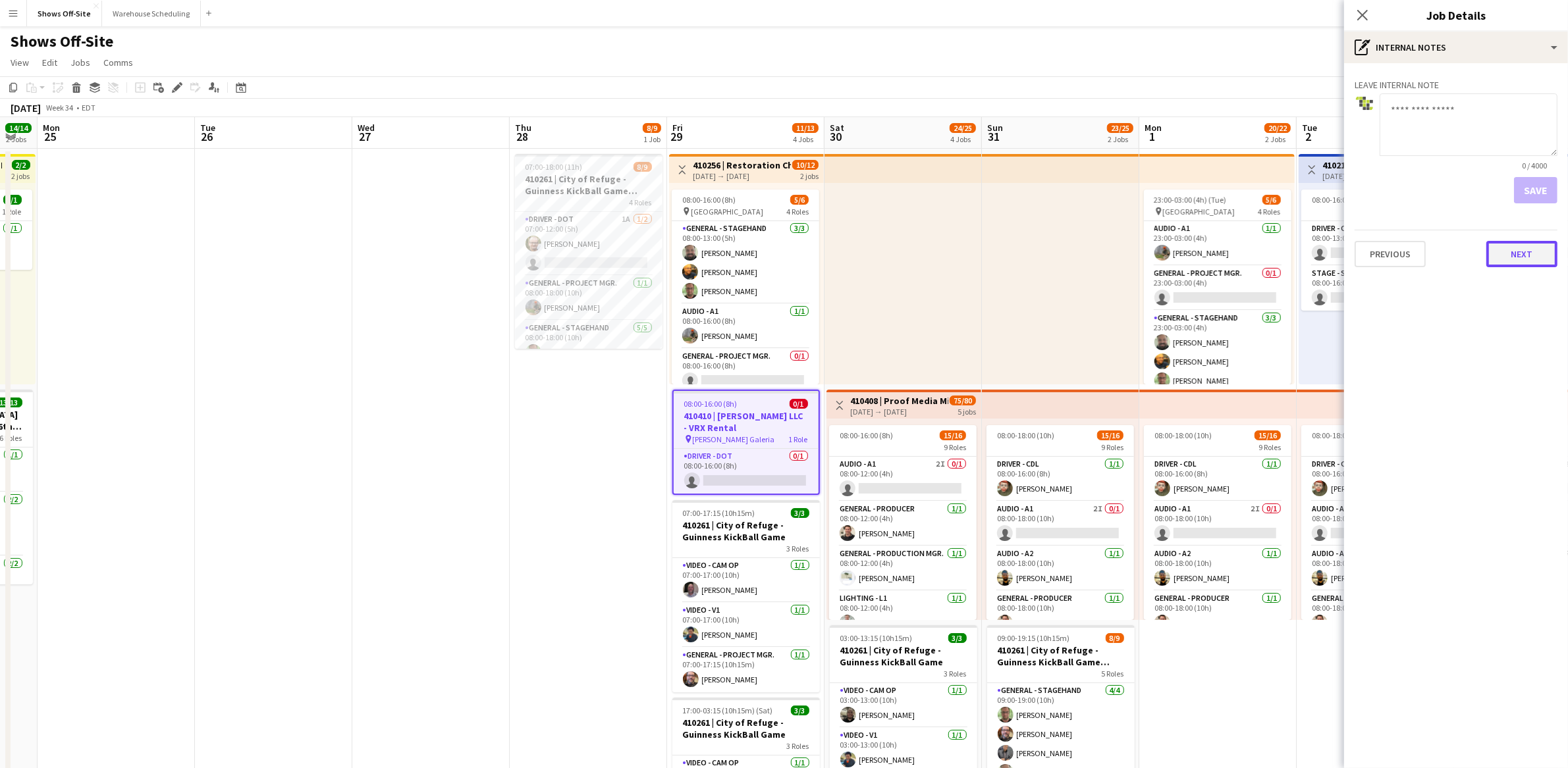
click at [1513, 245] on button "Next" at bounding box center [1521, 254] width 71 height 26
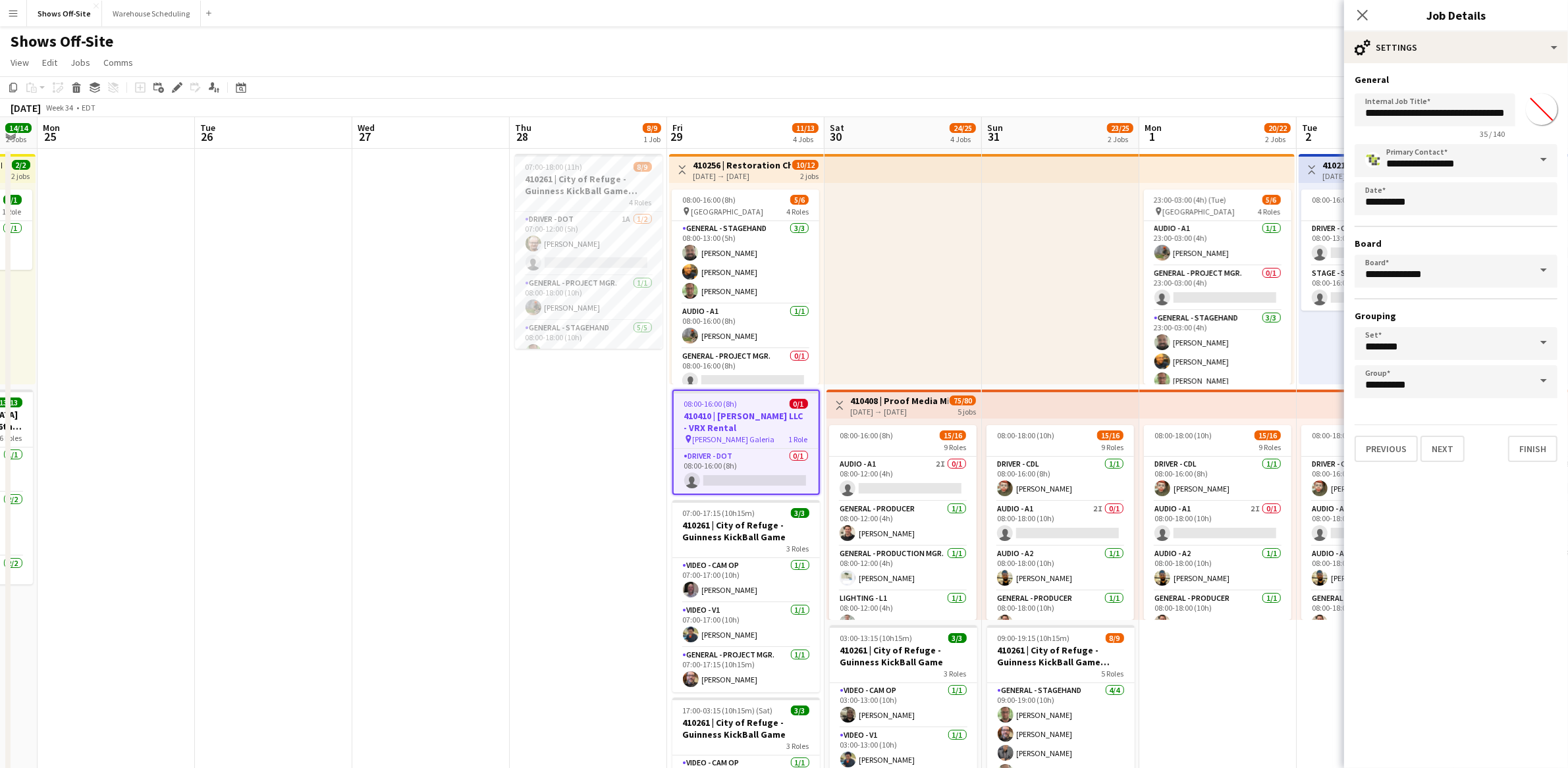
click at [1538, 116] on input "*******" at bounding box center [1541, 108] width 47 height 47
click at [1500, 580] on mat-expansion-panel "**********" at bounding box center [1456, 416] width 224 height 705
click at [1540, 113] on input "*******" at bounding box center [1541, 108] width 47 height 47
type input "*******"
click at [1462, 542] on mat-expansion-panel "**********" at bounding box center [1456, 416] width 224 height 705
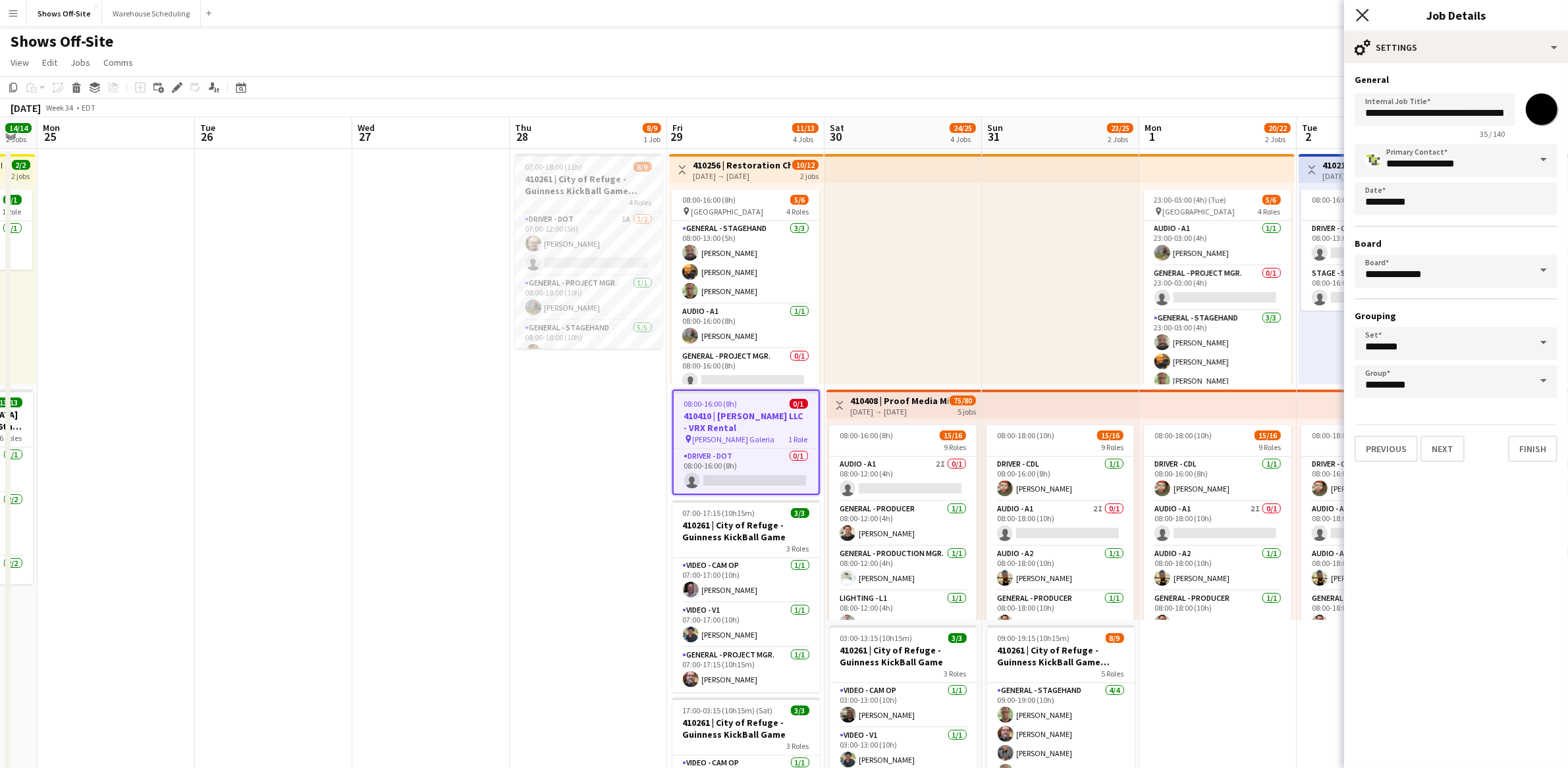
click at [1365, 17] on icon "Close pop-in" at bounding box center [1362, 15] width 13 height 13
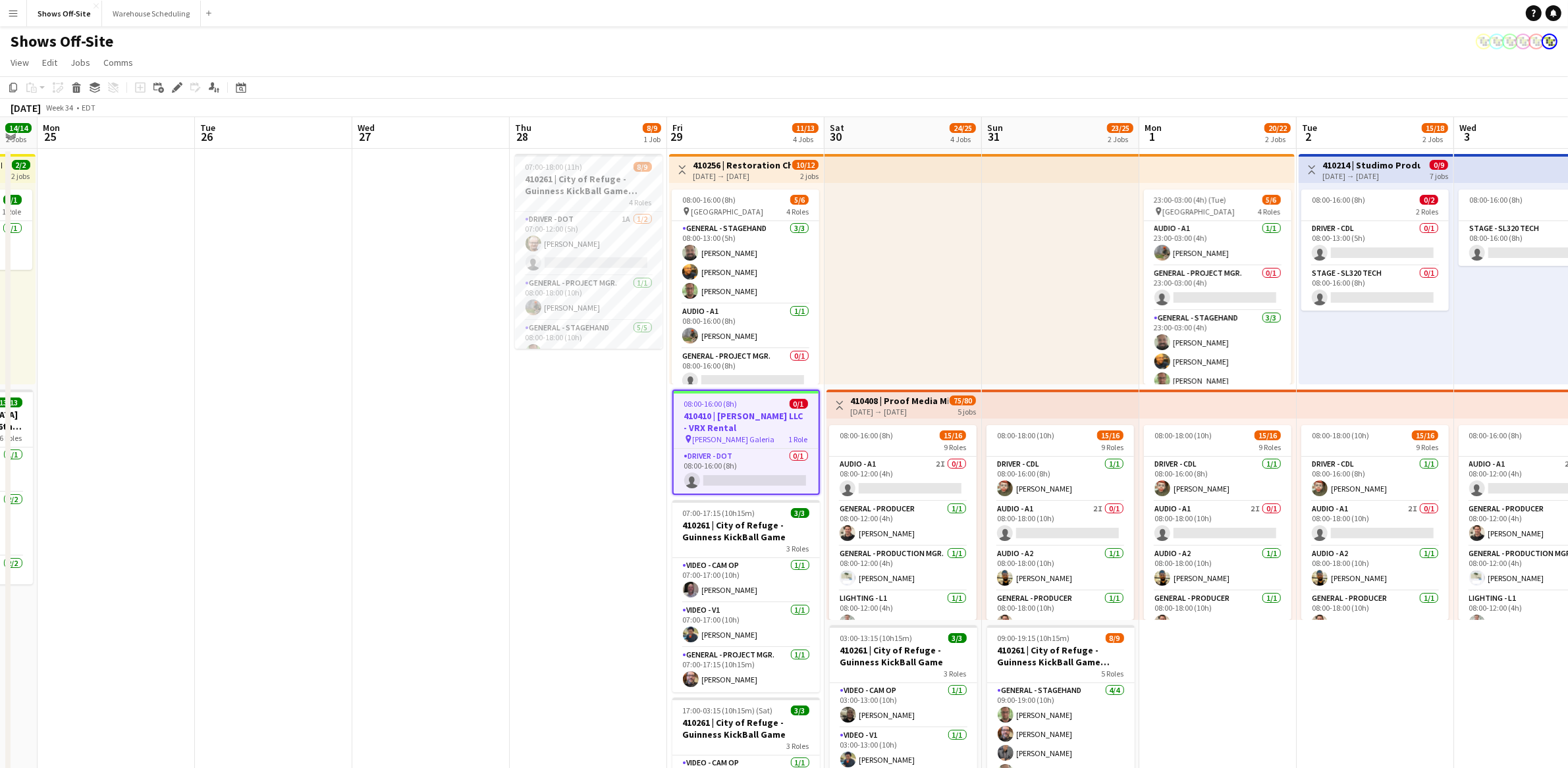
click at [550, 554] on app-date-cell "07:00-18:00 (11h) 8/9 410261 | City of Refuge - Guinness KickBall Game Load In …" at bounding box center [588, 695] width 157 height 1093
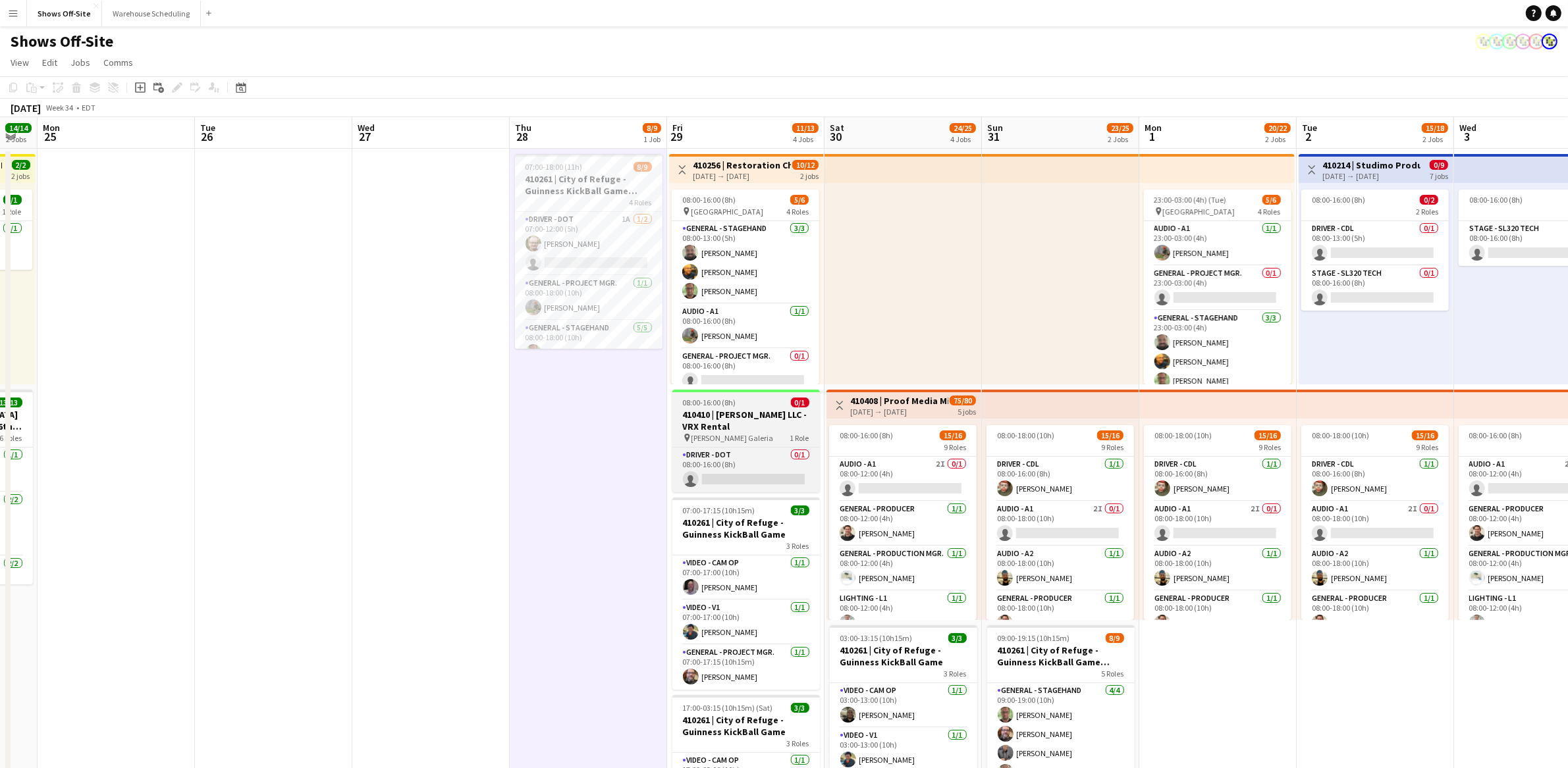
click at [757, 421] on h3 "410410 | [PERSON_NAME] LLC - VRX Rental" at bounding box center [746, 421] width 148 height 24
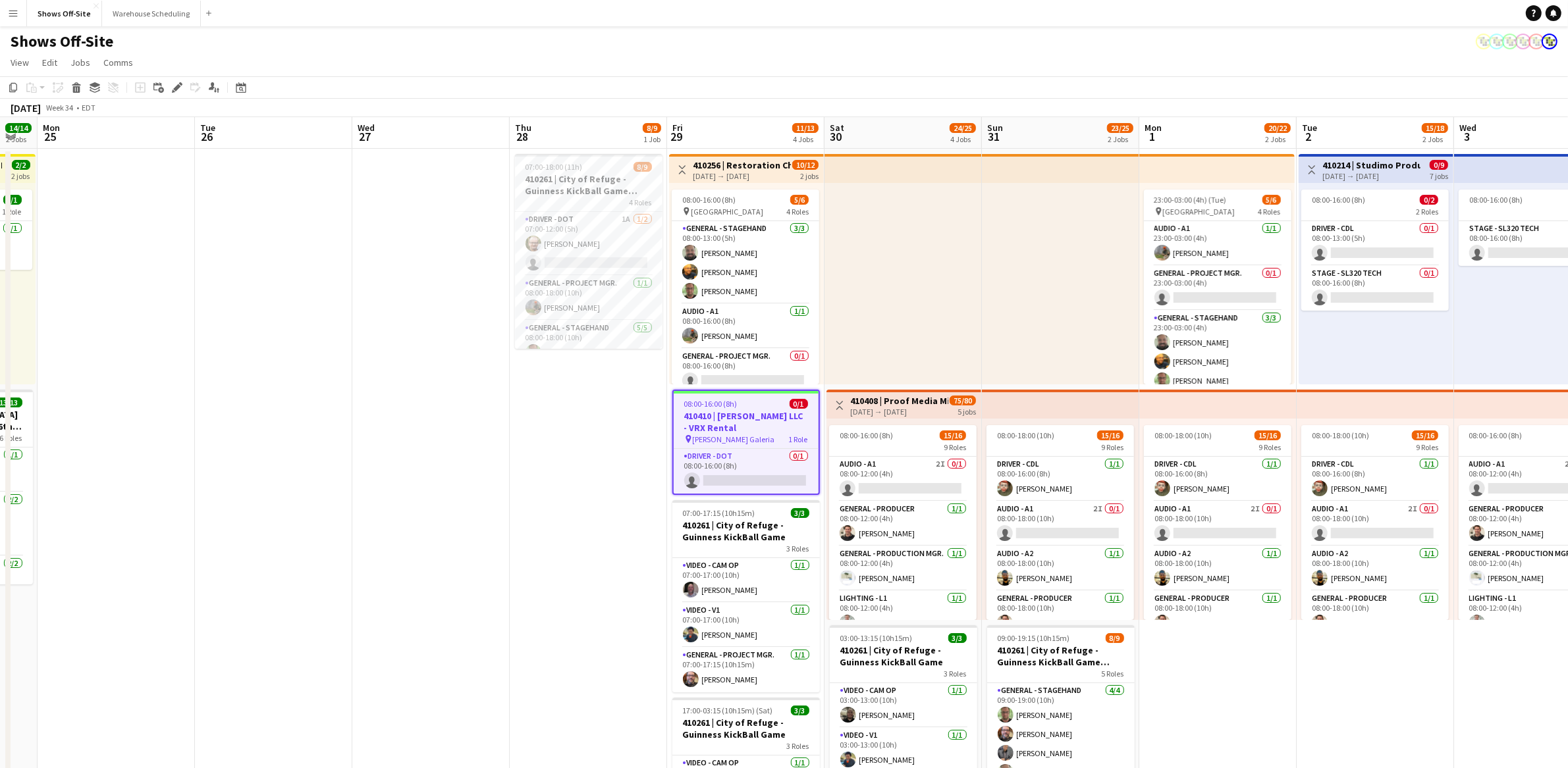
click at [568, 429] on app-date-cell "07:00-18:00 (11h) 8/9 410261 | City of Refuge - Guinness KickBall Game Load In …" at bounding box center [588, 695] width 157 height 1093
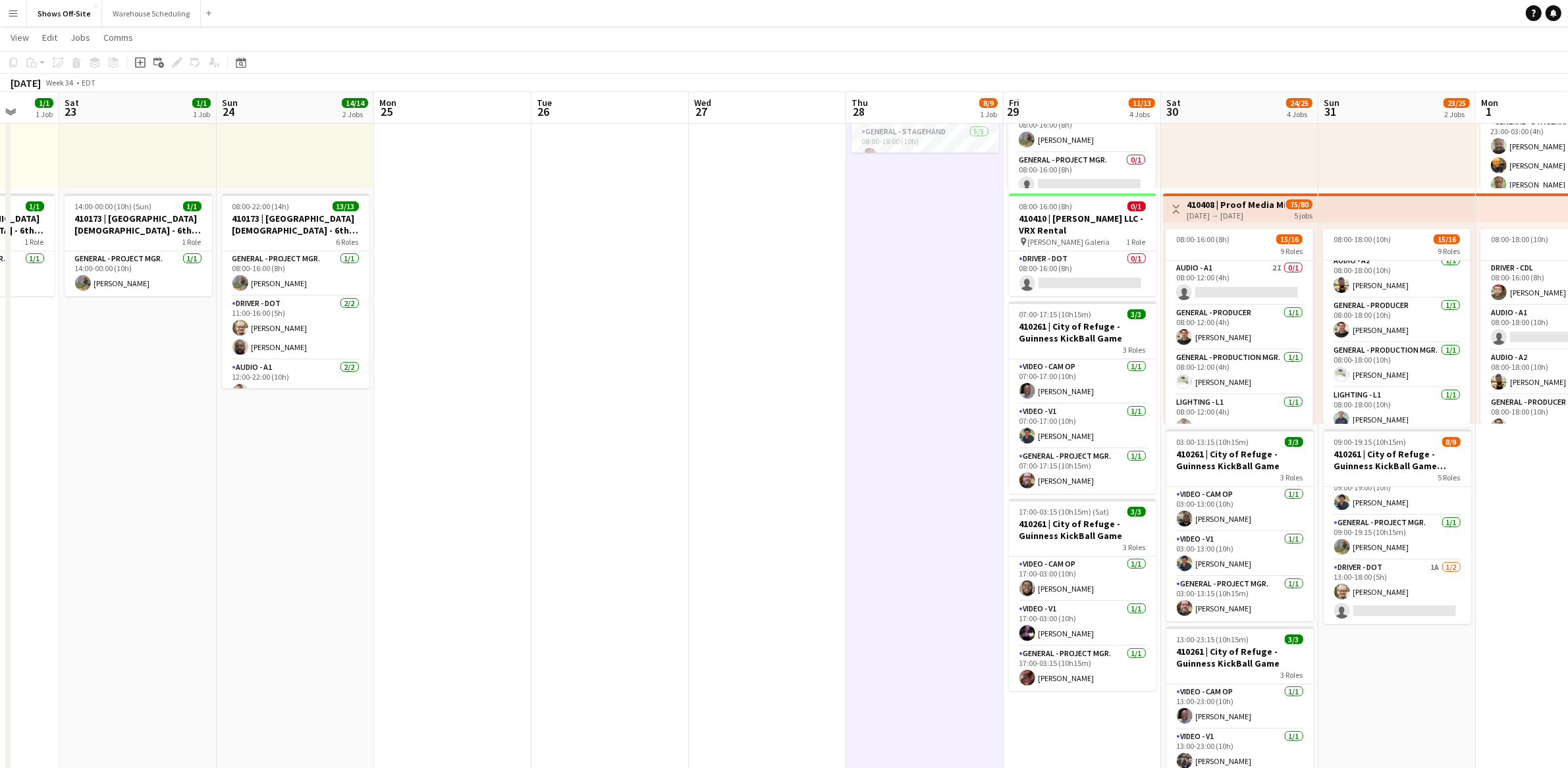
scroll to position [0, 345]
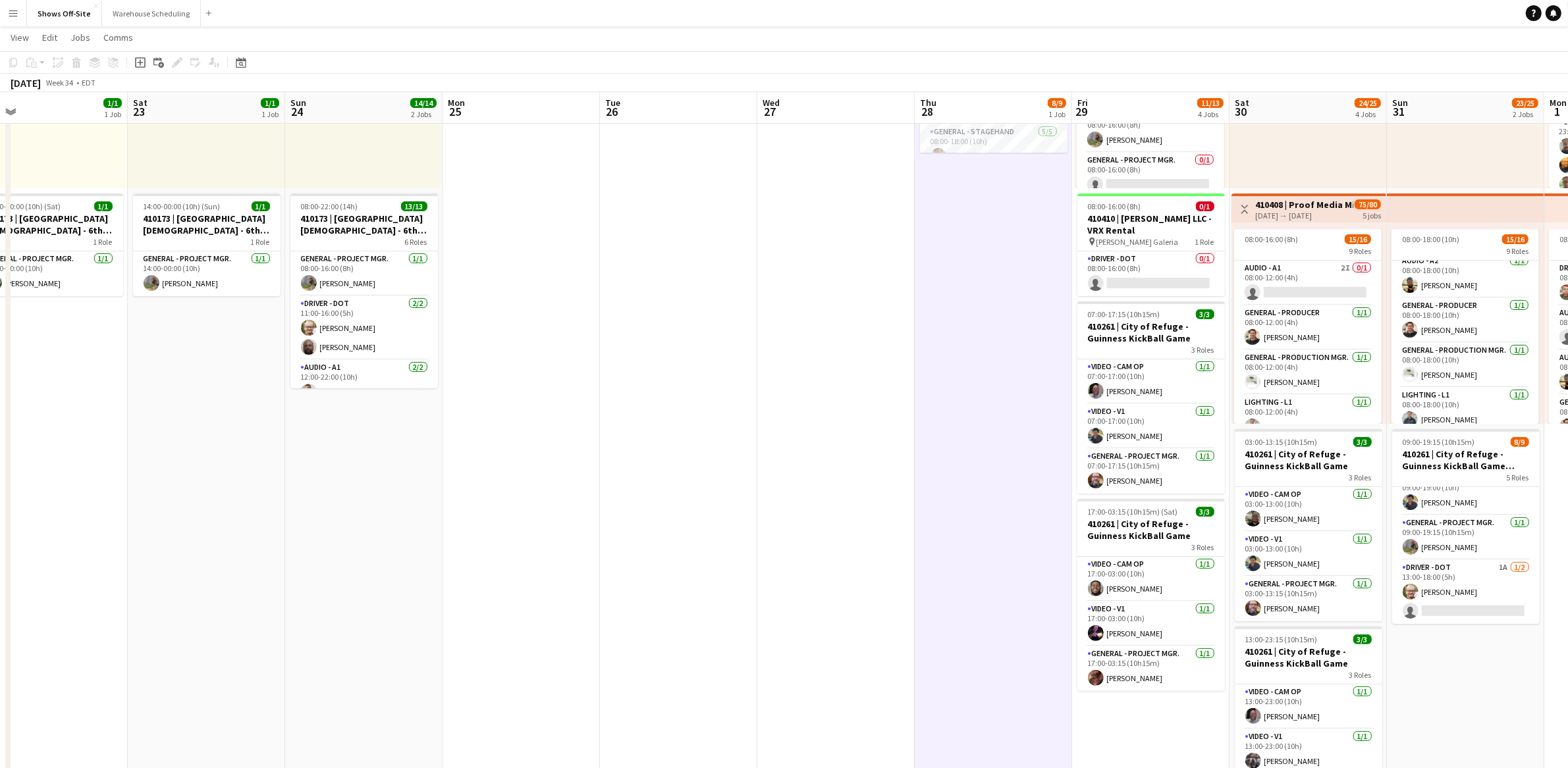
drag, startPoint x: 553, startPoint y: 333, endPoint x: 859, endPoint y: 349, distance: 306.4
click at [859, 349] on app-calendar-viewport "Wed 20 1/1 1 Job Thu 21 4/4 3 Jobs Fri 22 1/1 1 Job Sat 23 1/1 1 Job Sun 24 14/…" at bounding box center [784, 451] width 1568 height 1190
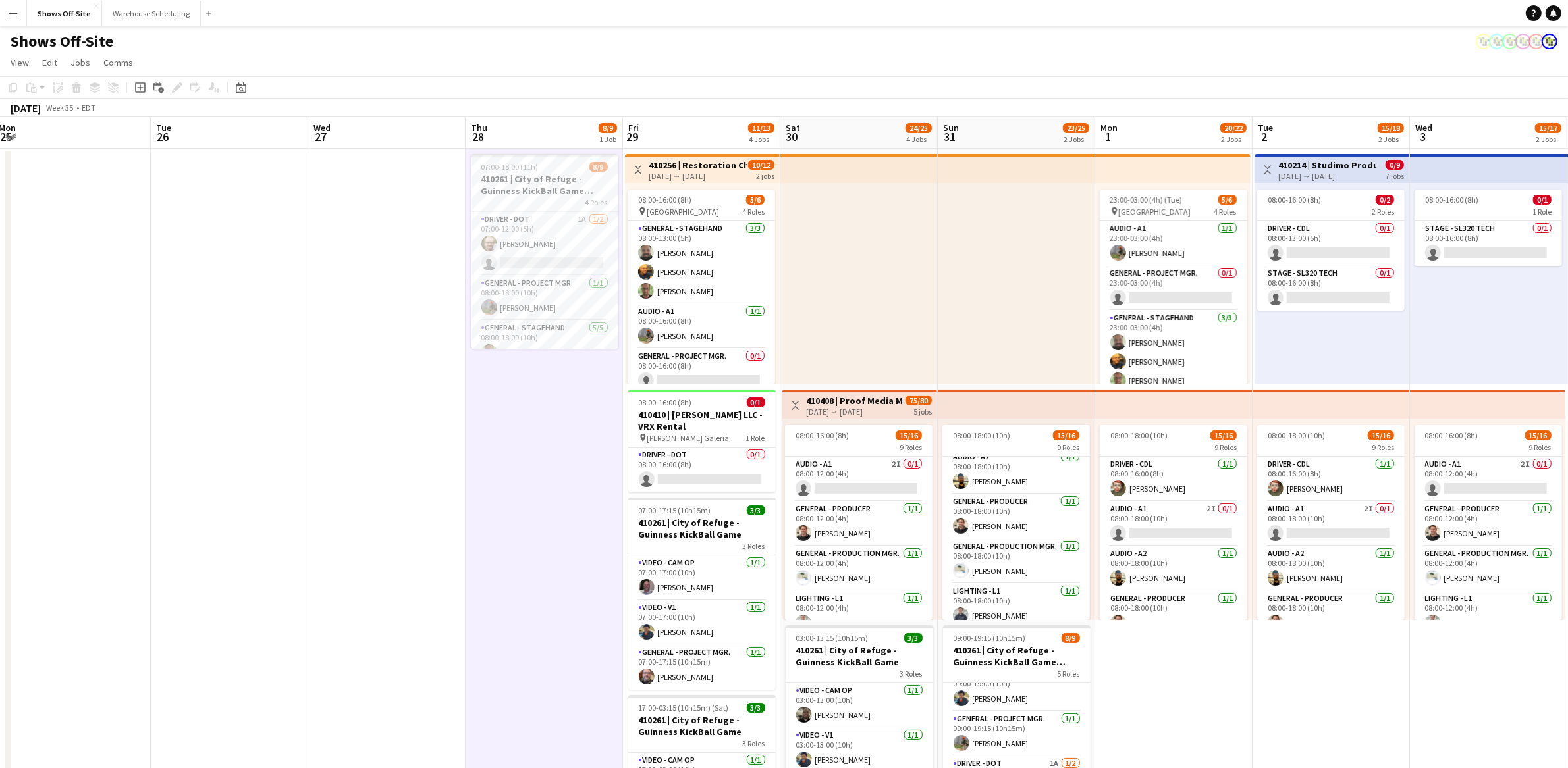
scroll to position [0, 484]
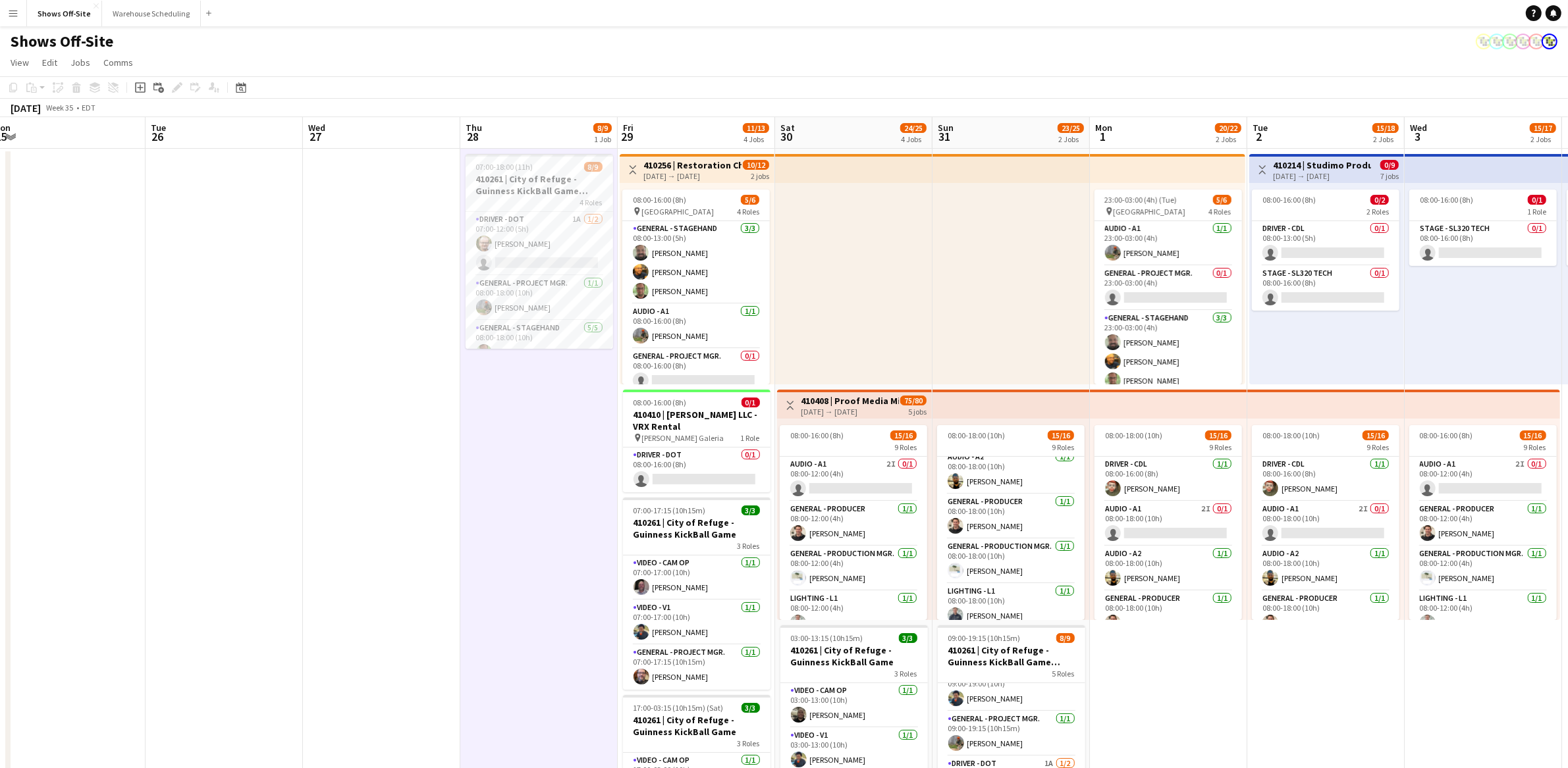
drag, startPoint x: 856, startPoint y: 411, endPoint x: 402, endPoint y: 404, distance: 454.1
click at [402, 404] on app-calendar-viewport "Fri 22 1/1 1 Job Sat 23 1/1 1 Job Sun 24 14/14 2 Jobs Mon 25 Tue 26 Wed 27 Thu …" at bounding box center [784, 679] width 1568 height 1125
click at [357, 134] on app-board-header-date "Wed 27" at bounding box center [381, 133] width 157 height 32
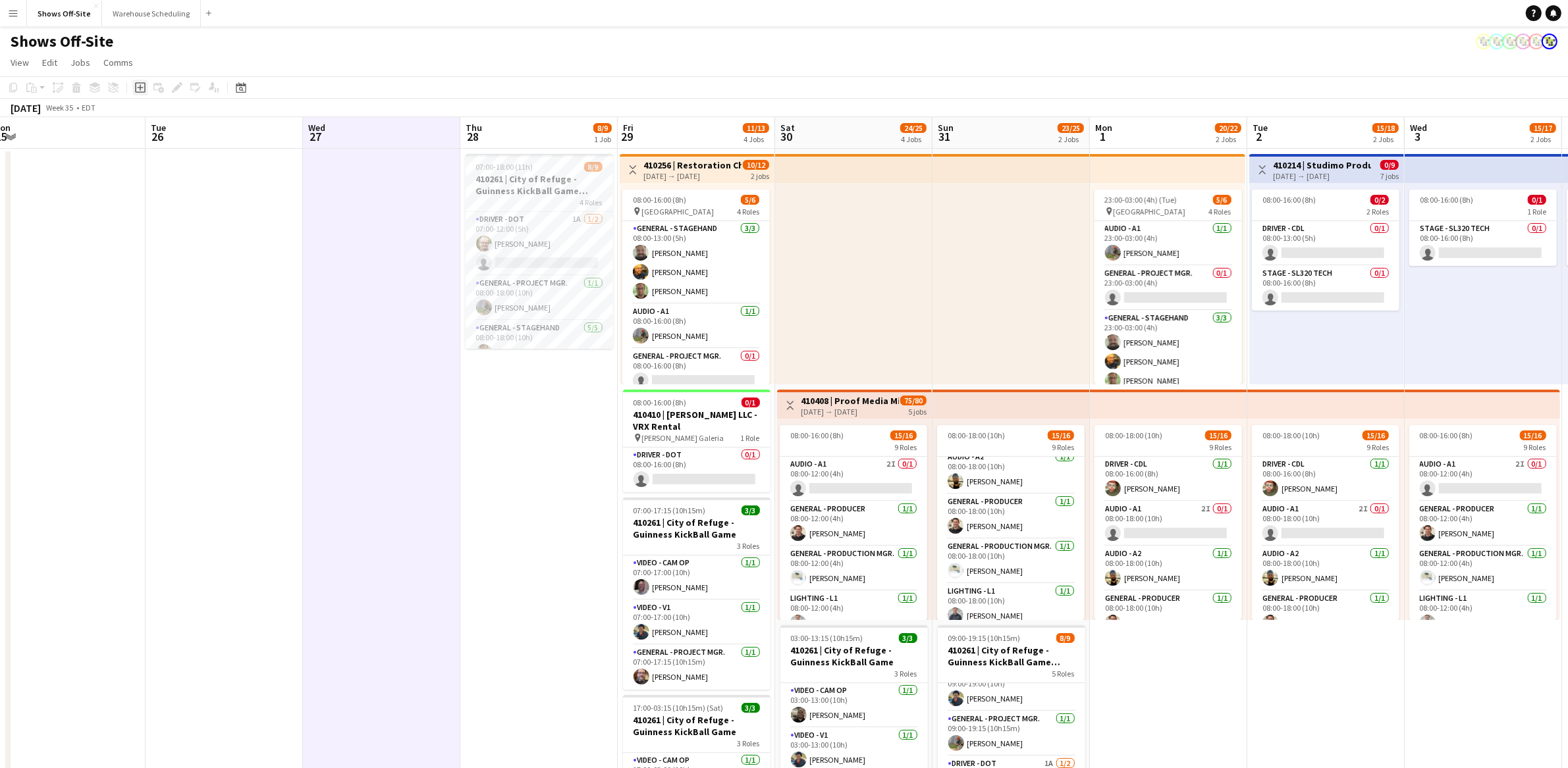
click at [141, 93] on icon at bounding box center [140, 87] width 10 height 10
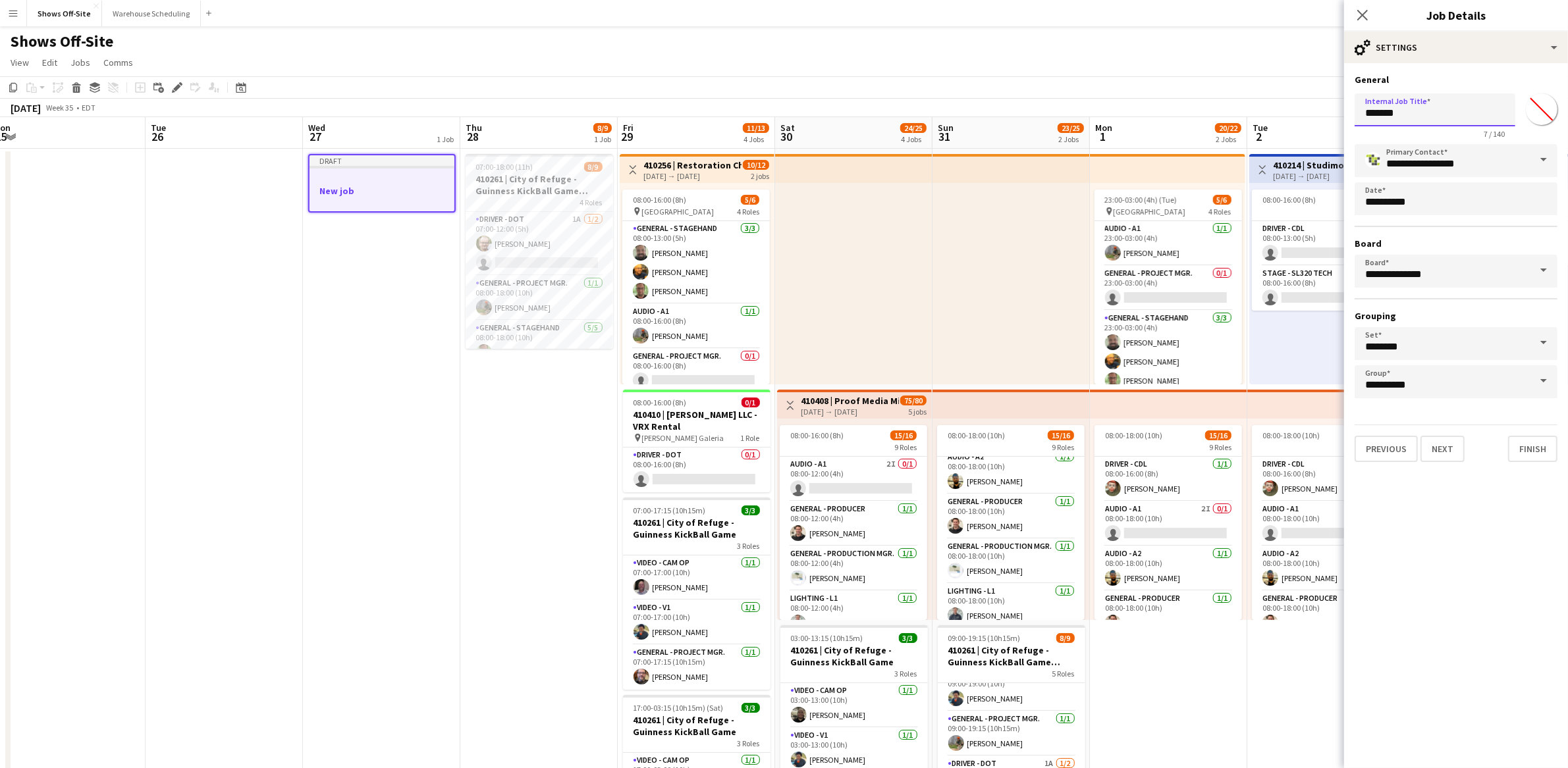
click at [1409, 118] on input "*******" at bounding box center [1434, 109] width 160 height 33
type input "*"
paste input "**********"
type input "**********"
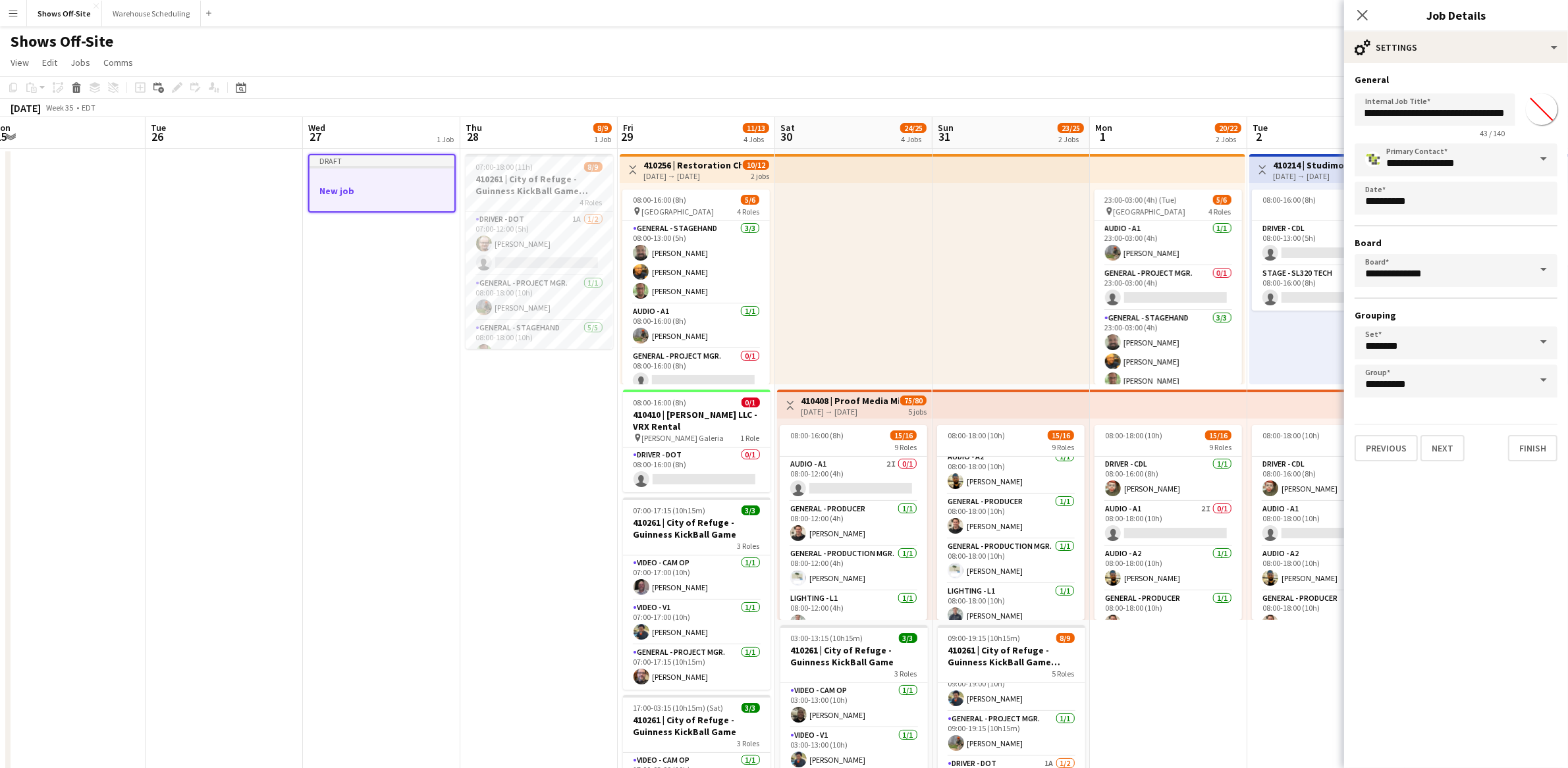
click at [1537, 102] on input "*******" at bounding box center [1541, 108] width 47 height 47
type input "*******"
click at [1481, 575] on mat-expansion-panel "**********" at bounding box center [1456, 416] width 224 height 705
click at [1469, 49] on div "cog-double-3 Settings" at bounding box center [1456, 48] width 224 height 32
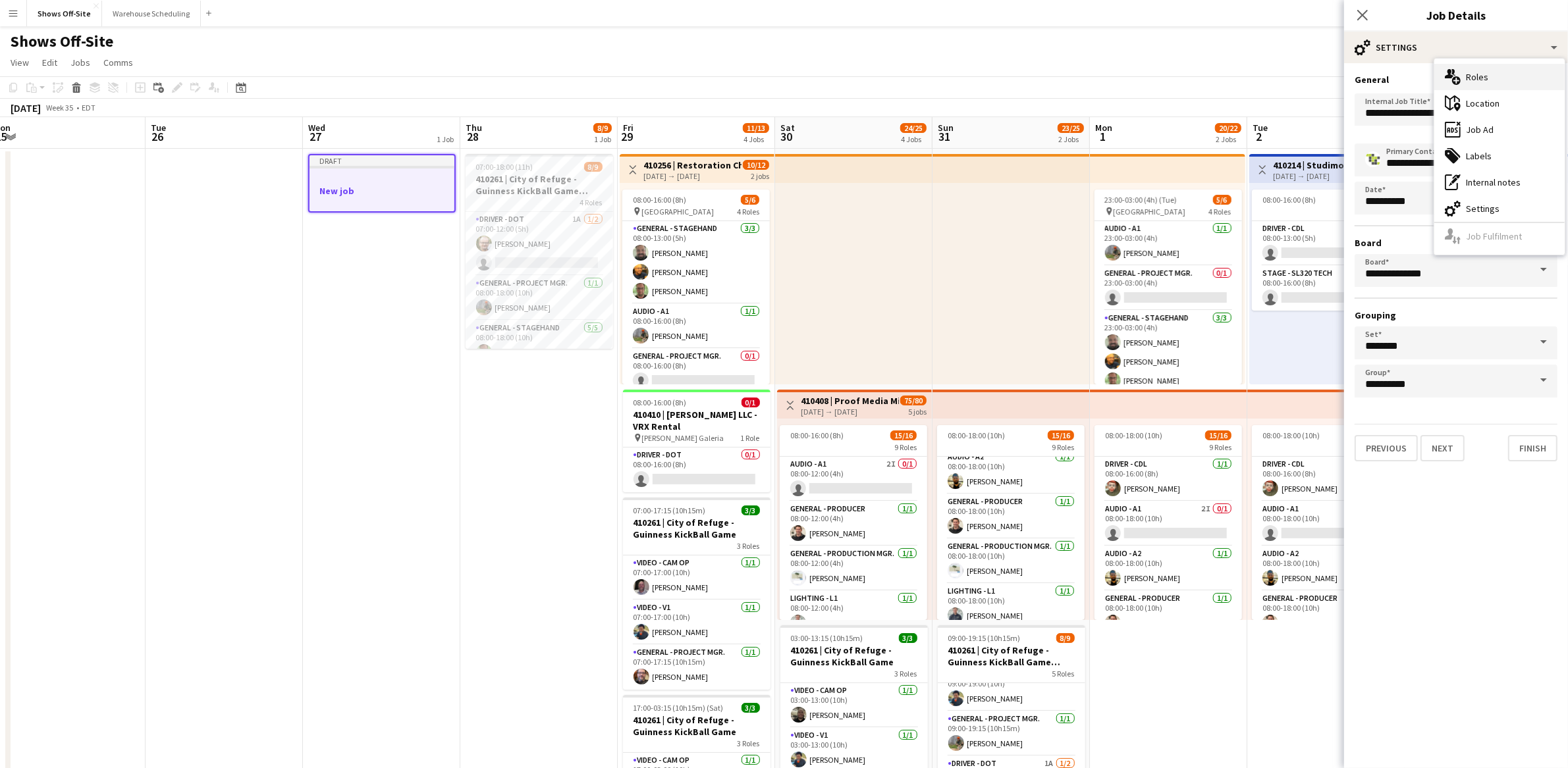
click at [1476, 81] on div "multiple-users-add Roles" at bounding box center [1499, 77] width 130 height 26
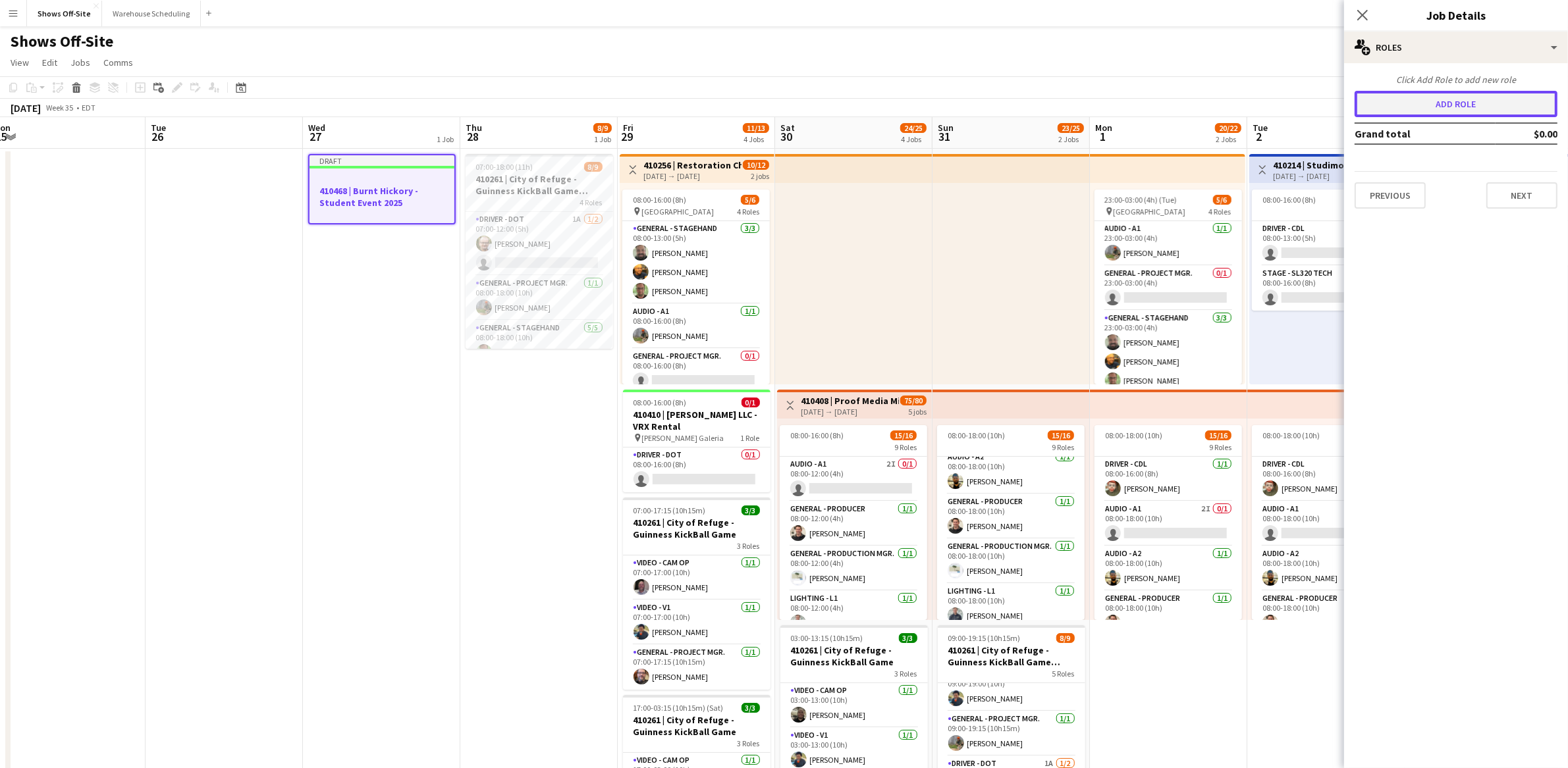
click at [1459, 103] on button "Add role" at bounding box center [1456, 104] width 203 height 26
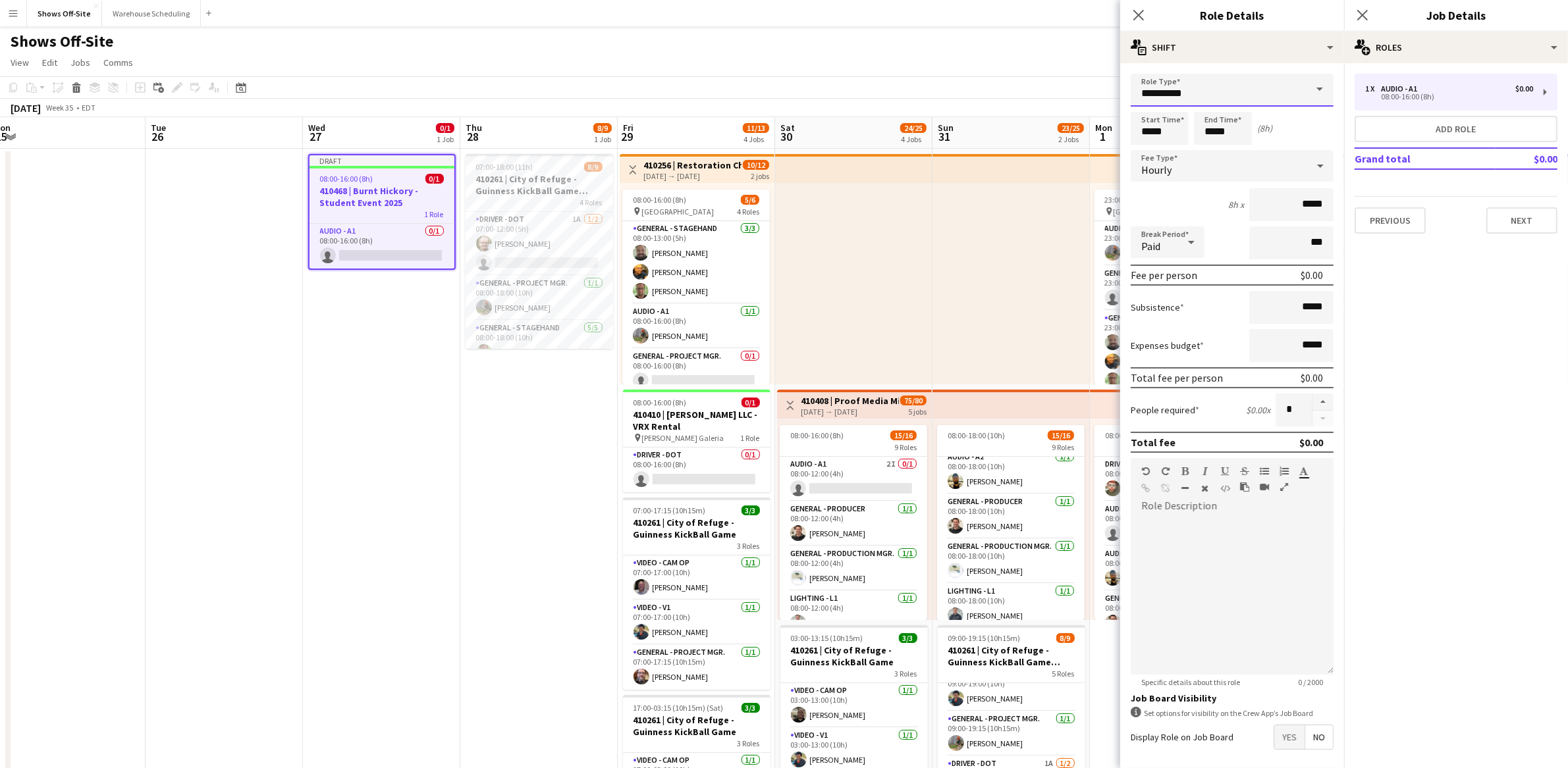
click at [1248, 90] on input "**********" at bounding box center [1231, 89] width 203 height 33
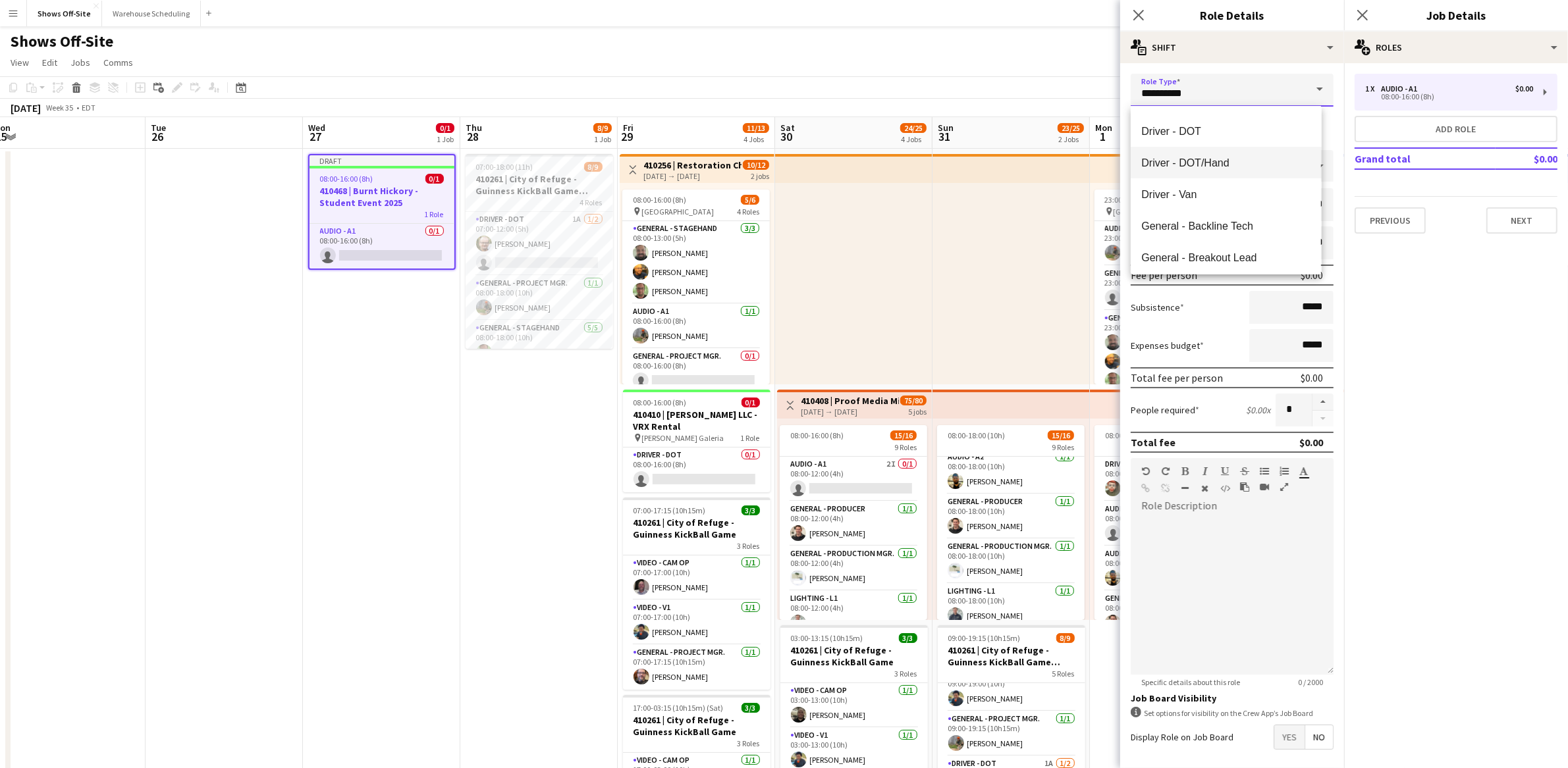
scroll to position [166, 0]
click at [1215, 160] on mat-option "Driver - DOT" at bounding box center [1225, 151] width 191 height 32
type input "**********"
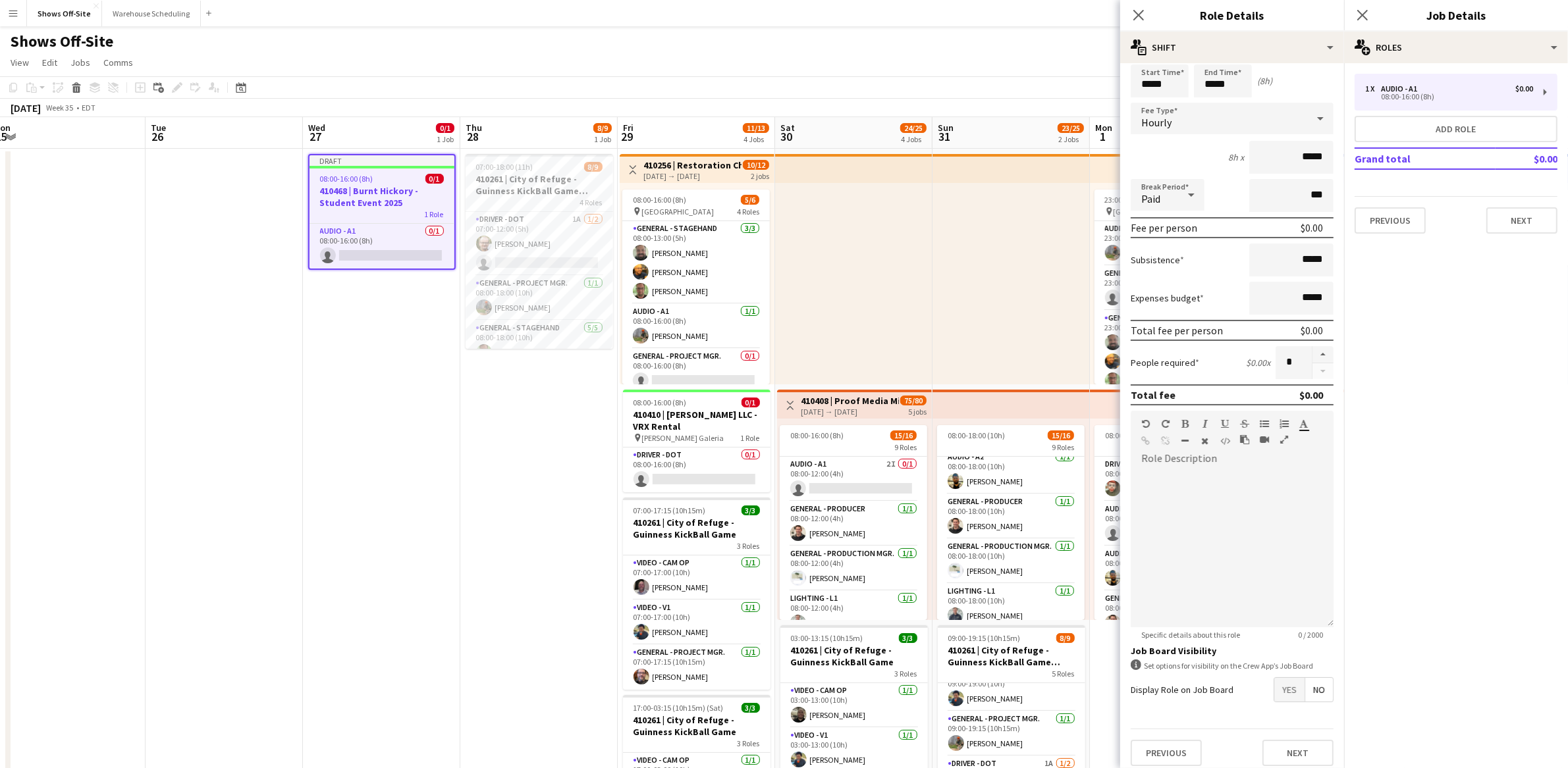
scroll to position [51, 0]
click at [1274, 680] on span "Yes" at bounding box center [1289, 686] width 30 height 24
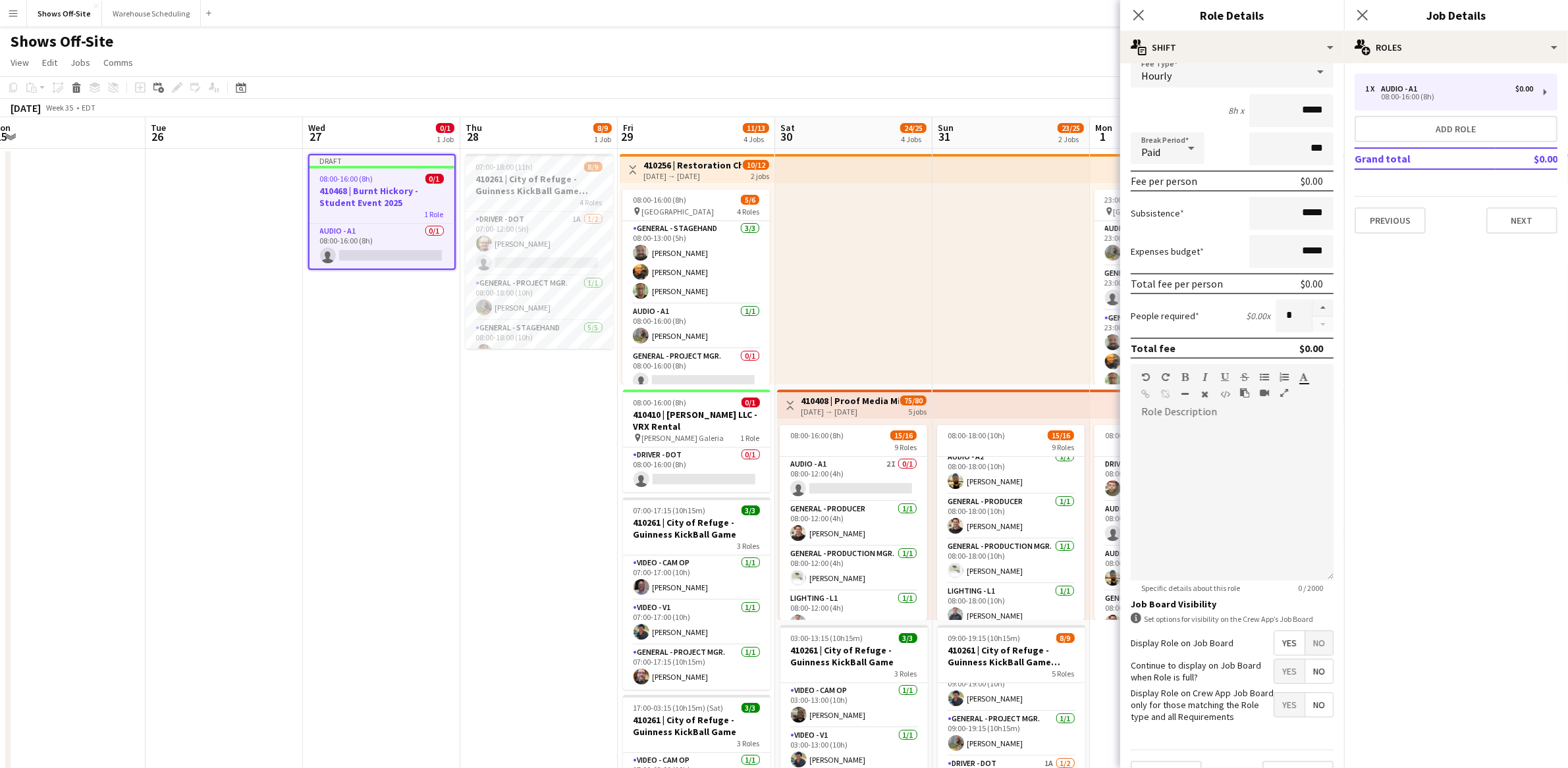
scroll to position [132, 0]
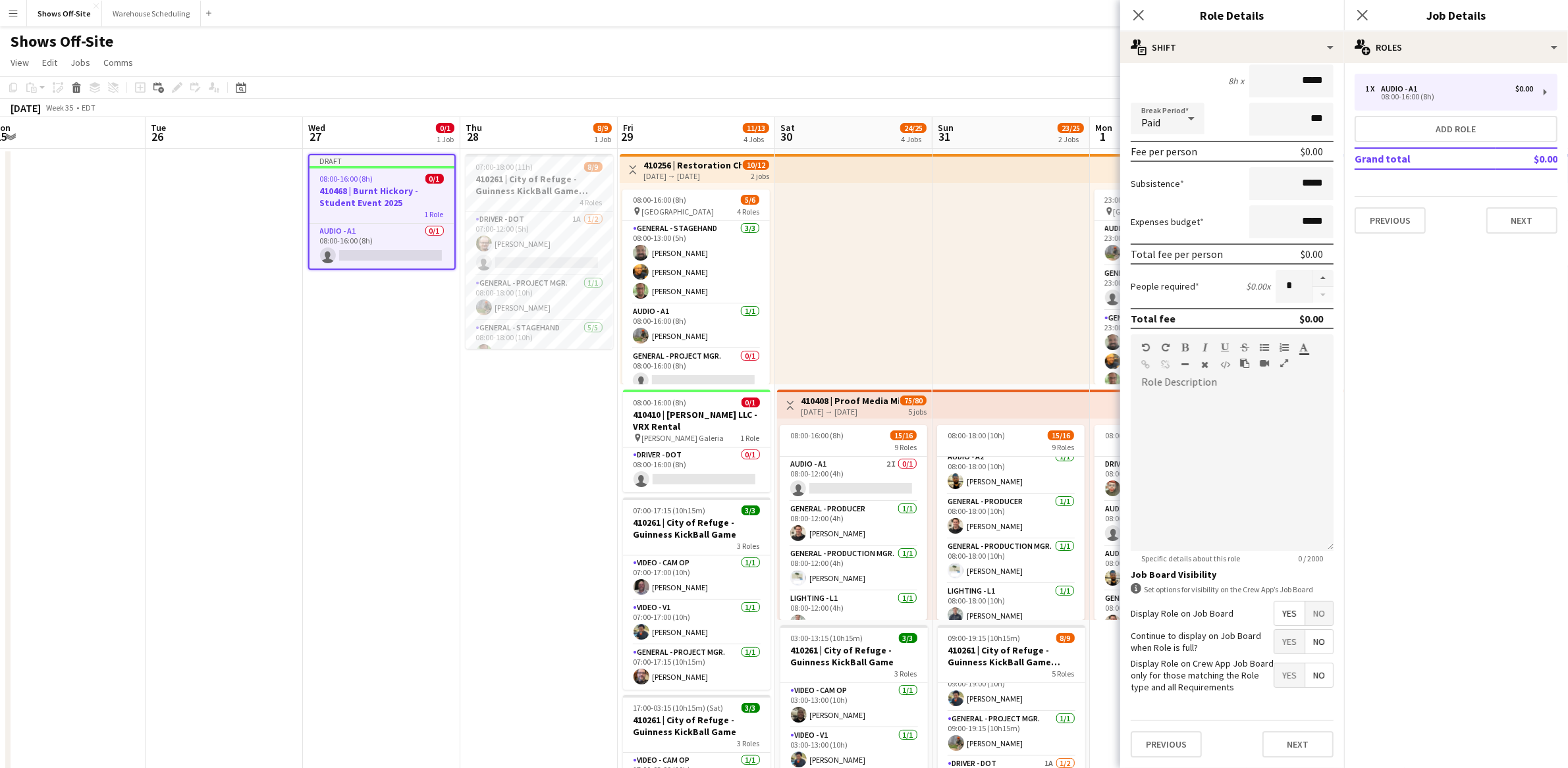
click at [1274, 631] on span "Yes" at bounding box center [1289, 642] width 30 height 24
click at [1284, 749] on button "Next" at bounding box center [1298, 744] width 71 height 26
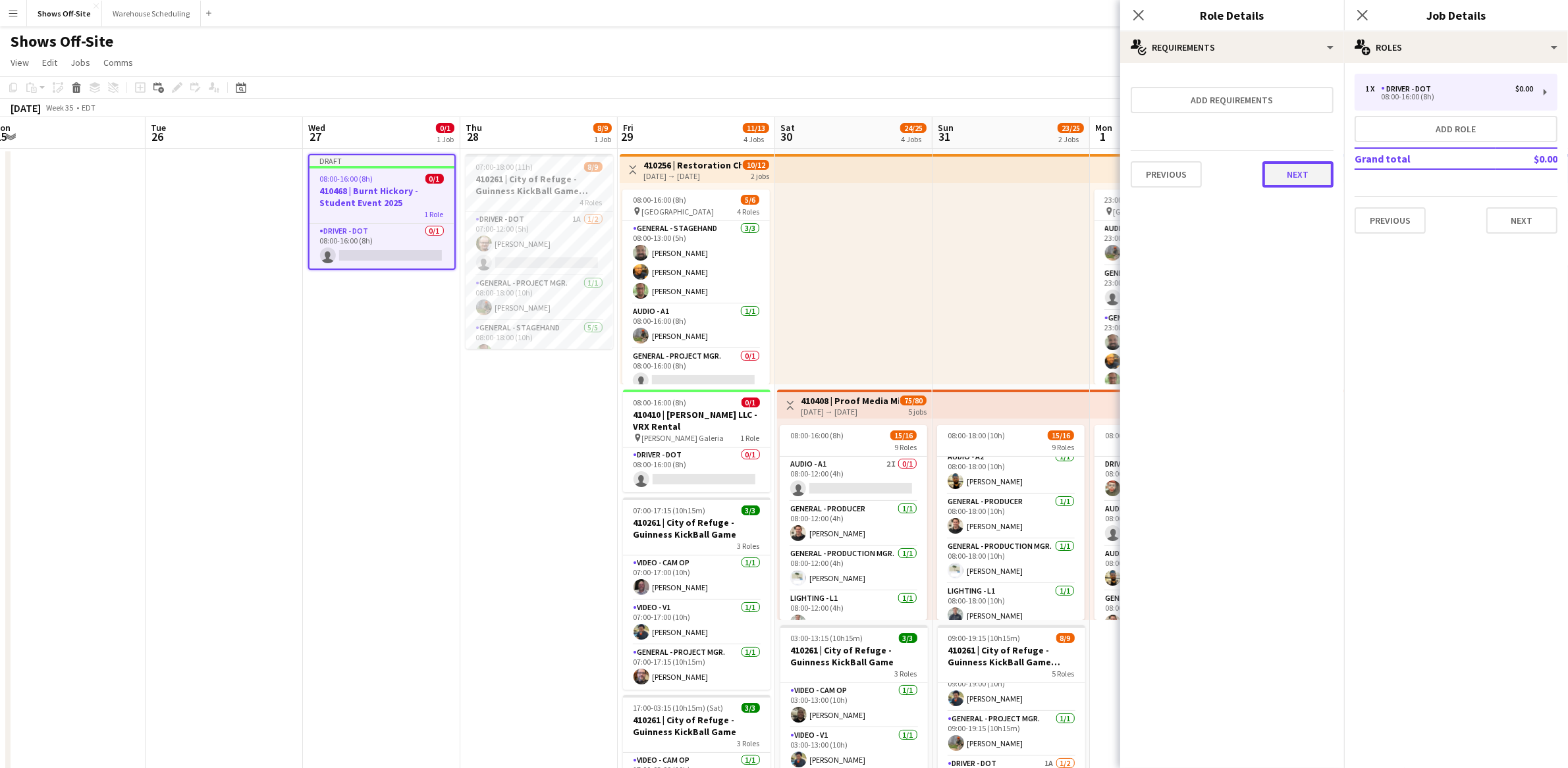
click at [1289, 179] on button "Next" at bounding box center [1298, 174] width 71 height 26
click at [1294, 181] on button "Finish" at bounding box center [1309, 176] width 49 height 26
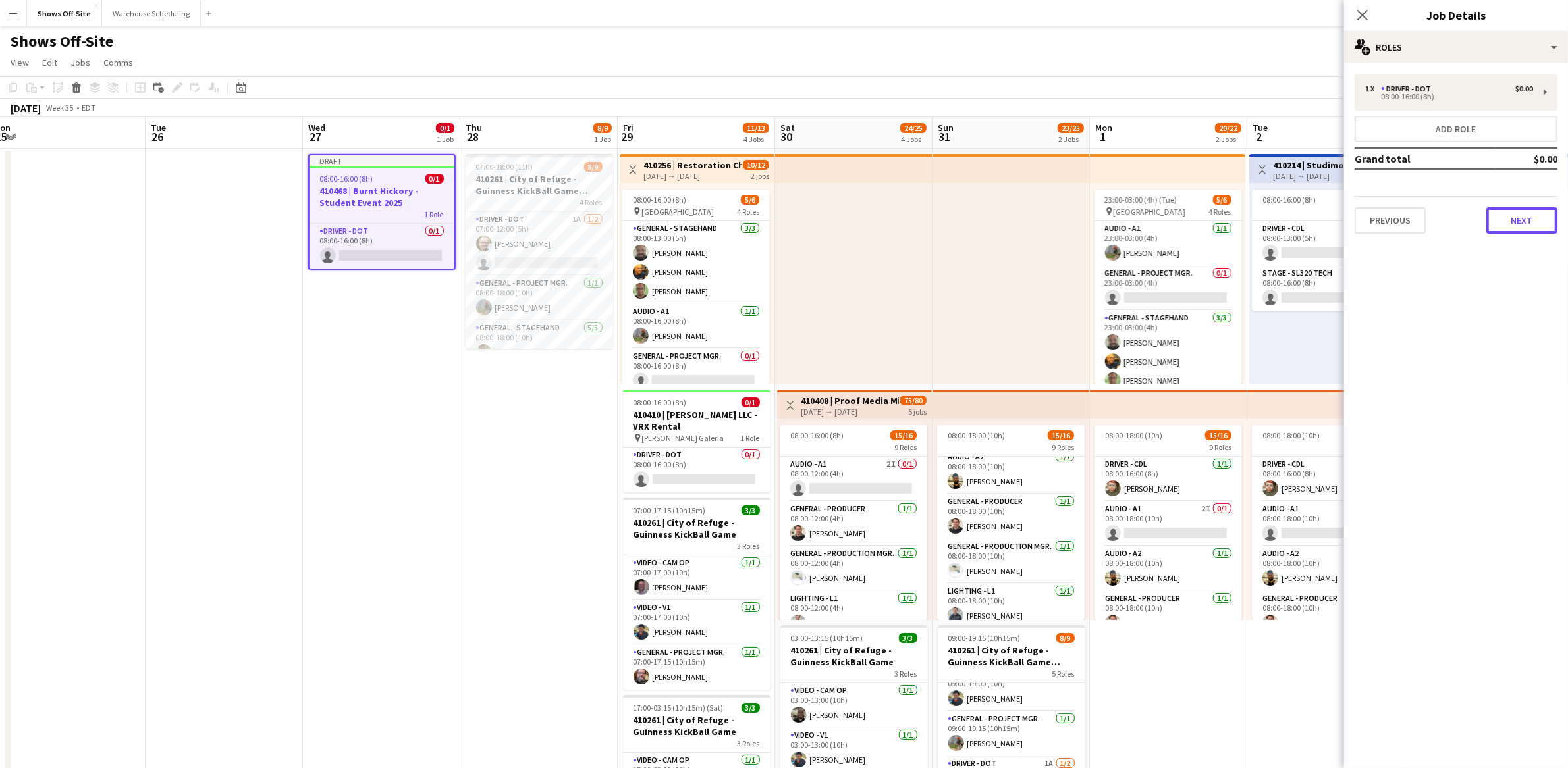
click at [1526, 215] on button "Next" at bounding box center [1521, 220] width 71 height 26
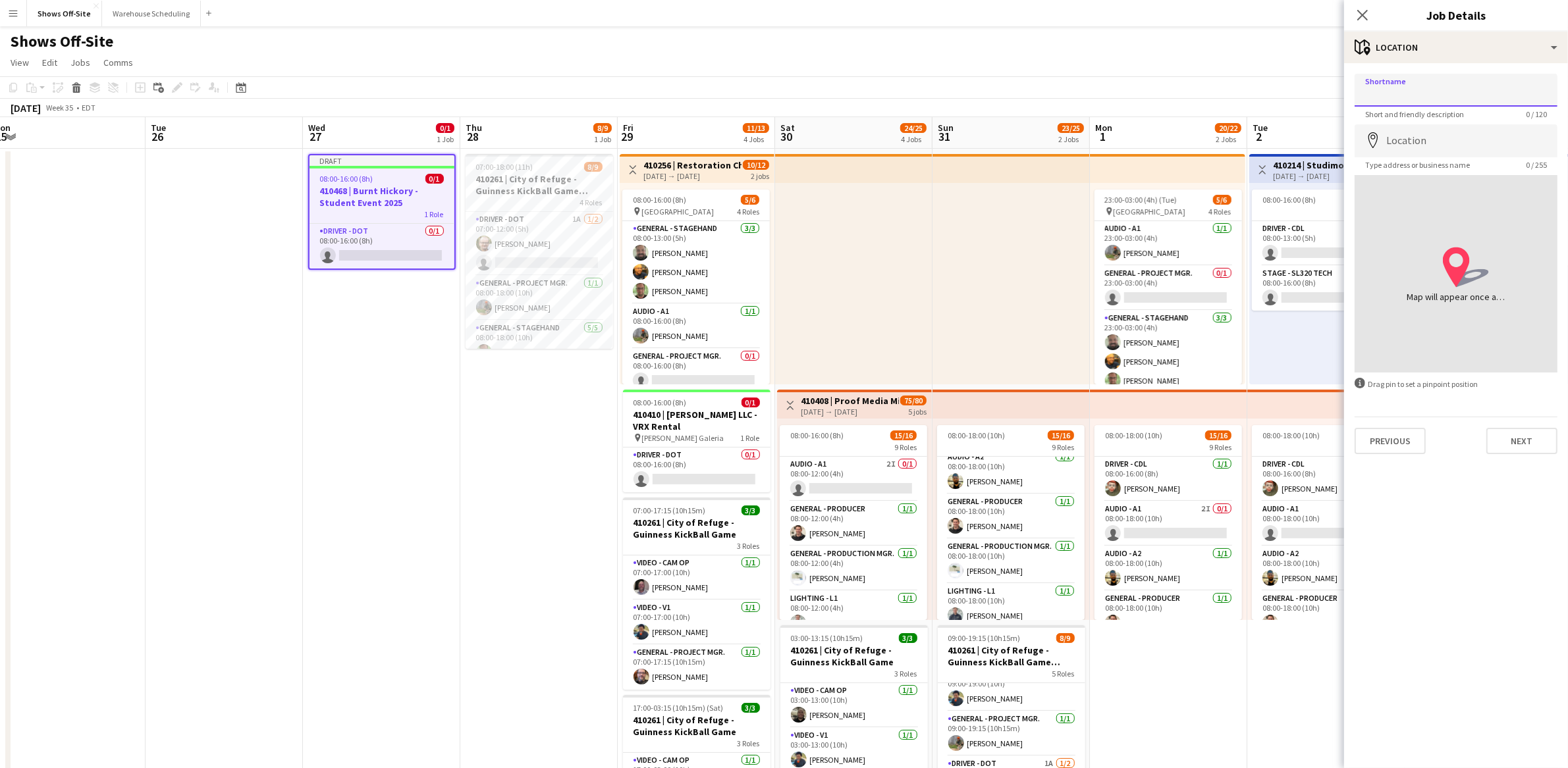
click at [1459, 92] on input "Shortname" at bounding box center [1456, 89] width 203 height 33
paste input "**********"
type input "**********"
click at [1415, 144] on input "Location" at bounding box center [1456, 140] width 203 height 33
paste input "**********"
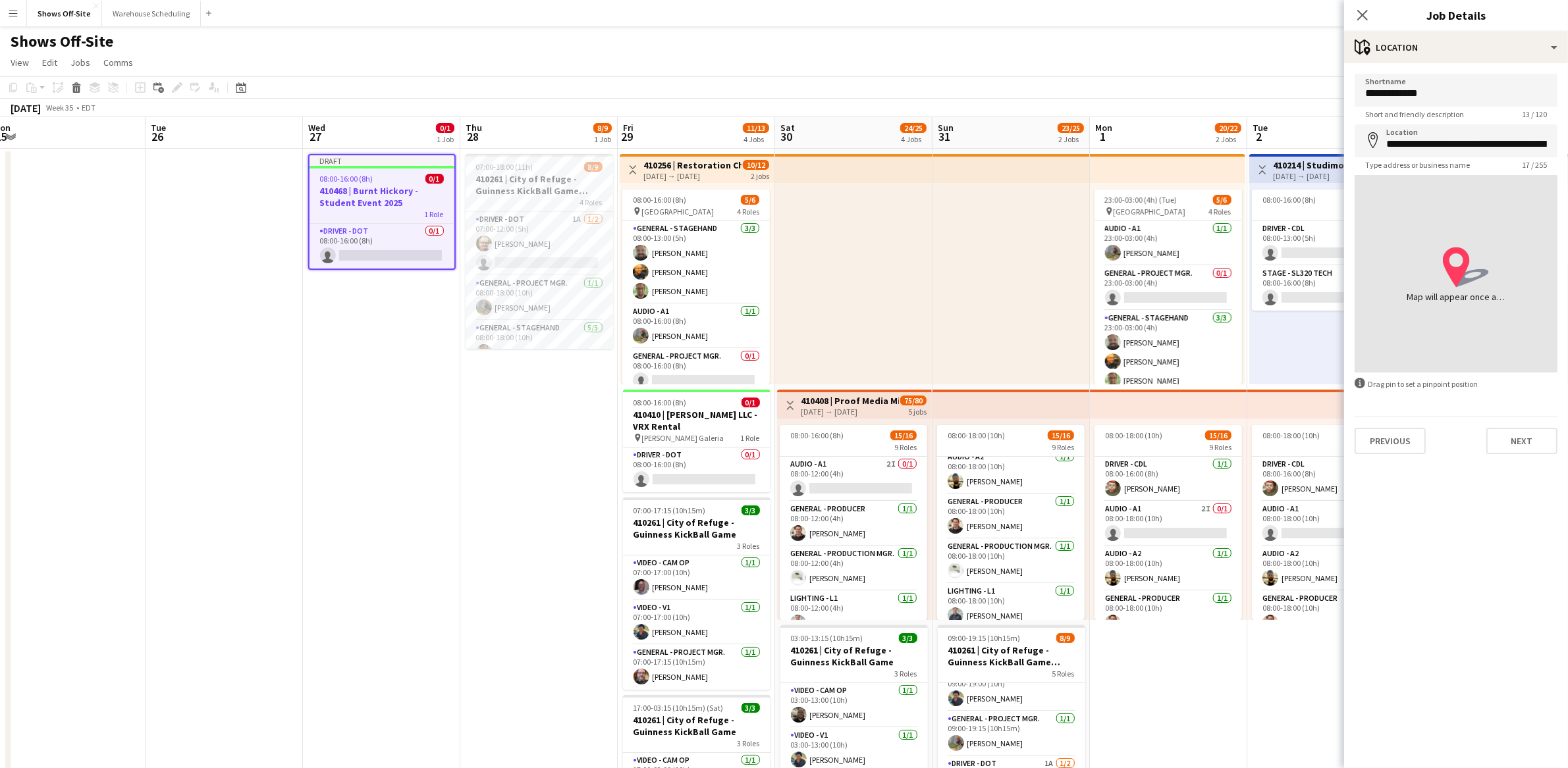
type input "**********"
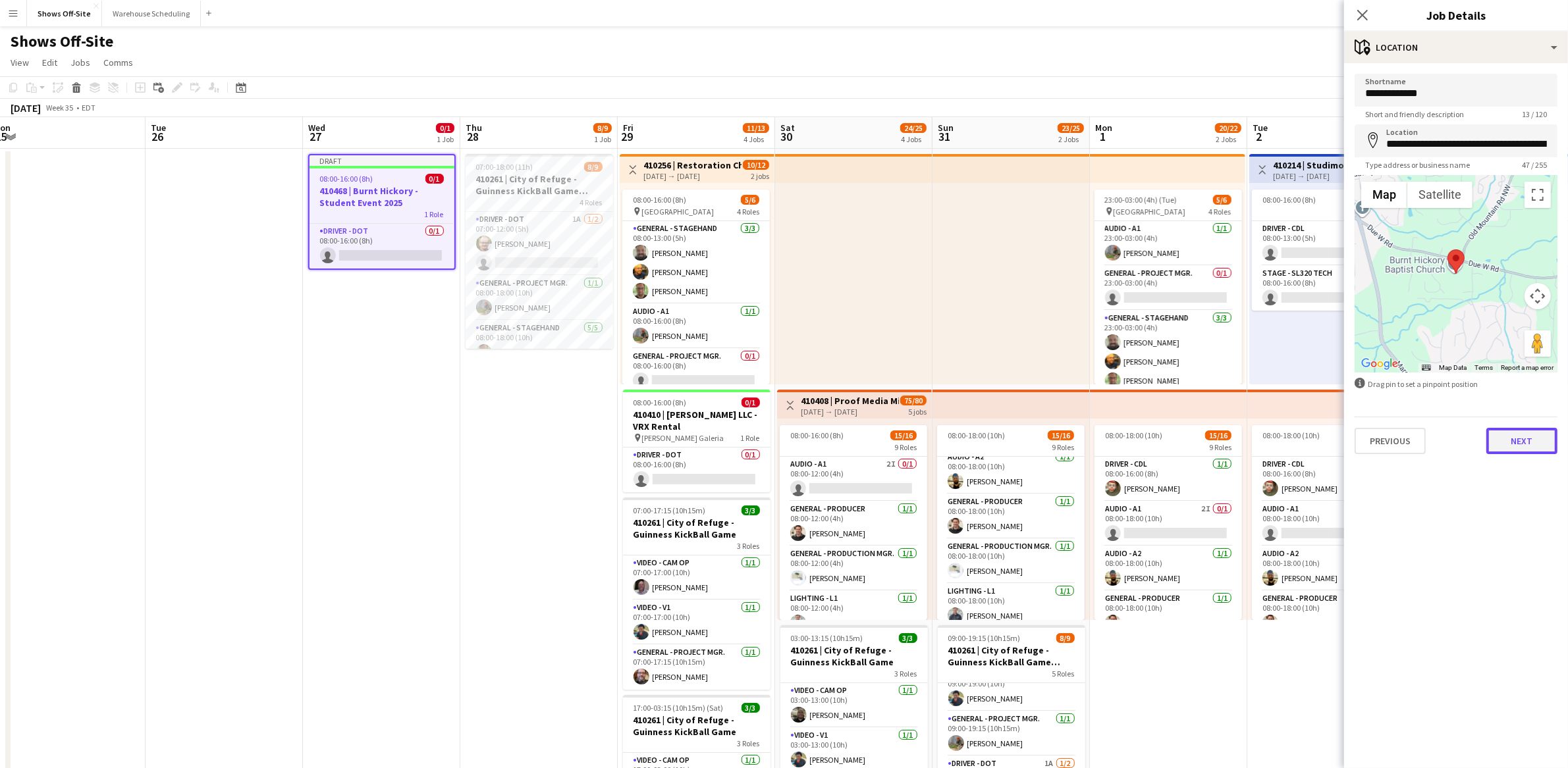
click at [1532, 439] on button "Next" at bounding box center [1521, 441] width 71 height 26
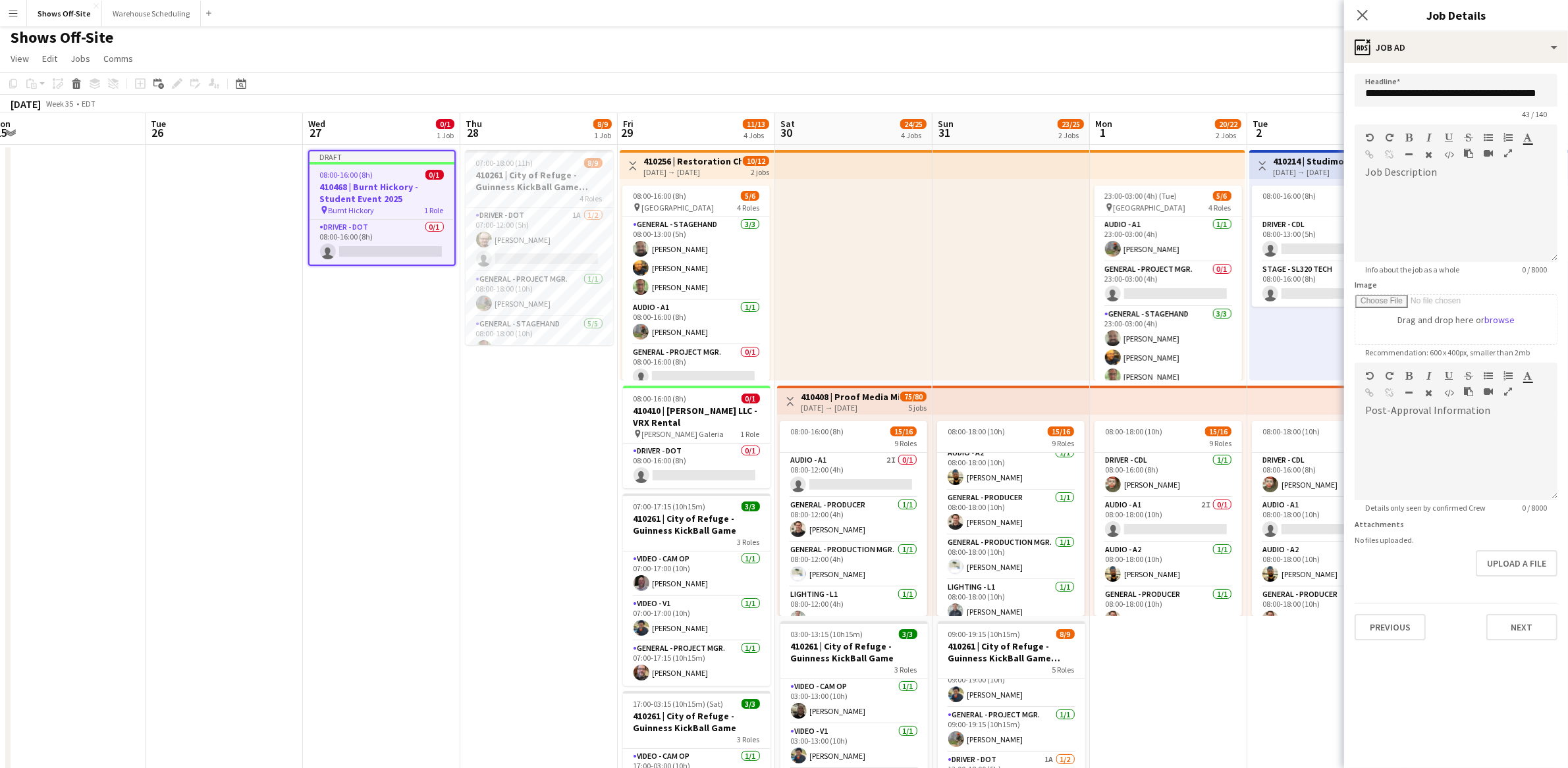
scroll to position [14, 0]
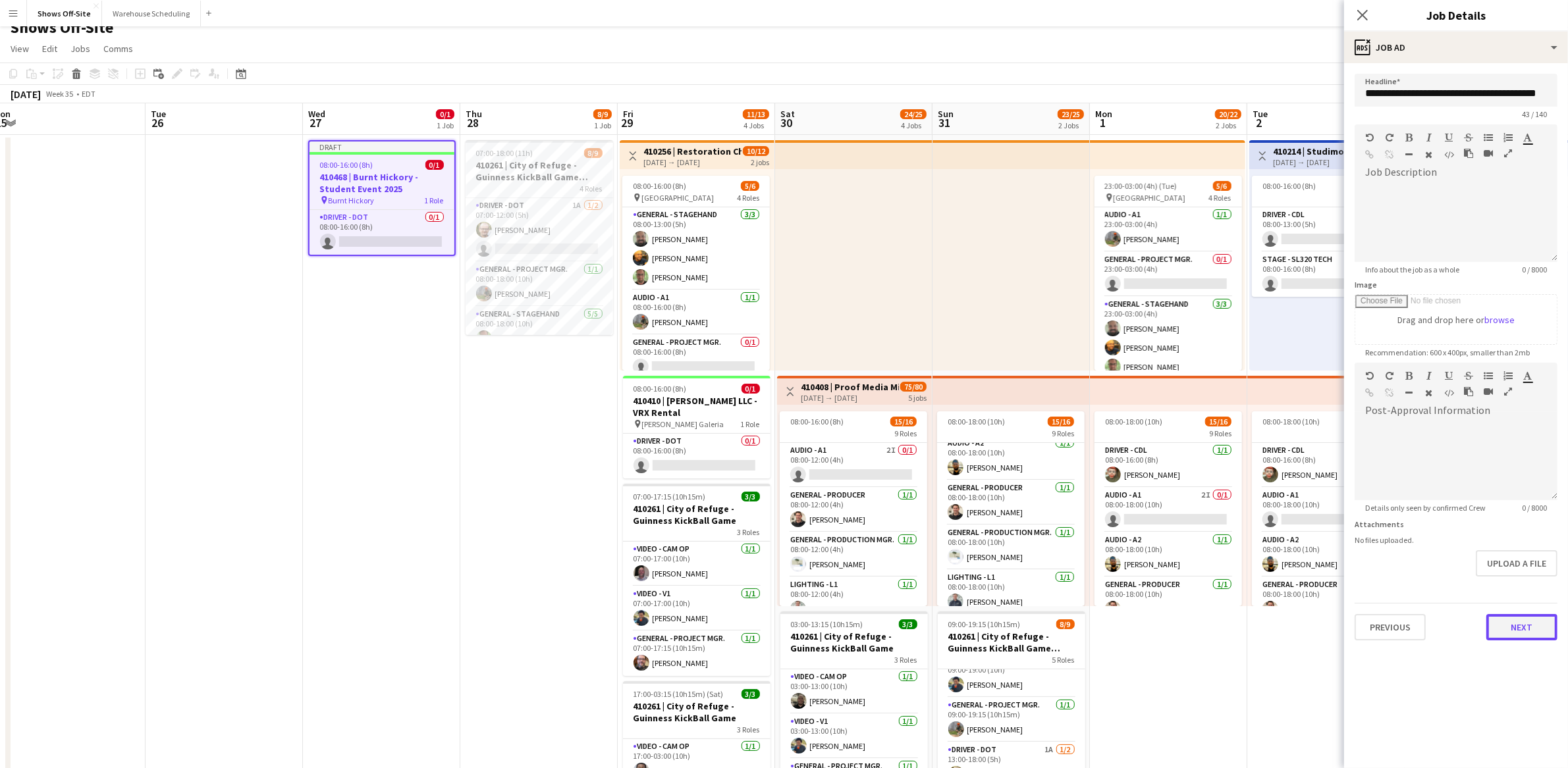
click at [1527, 621] on button "Next" at bounding box center [1521, 627] width 71 height 26
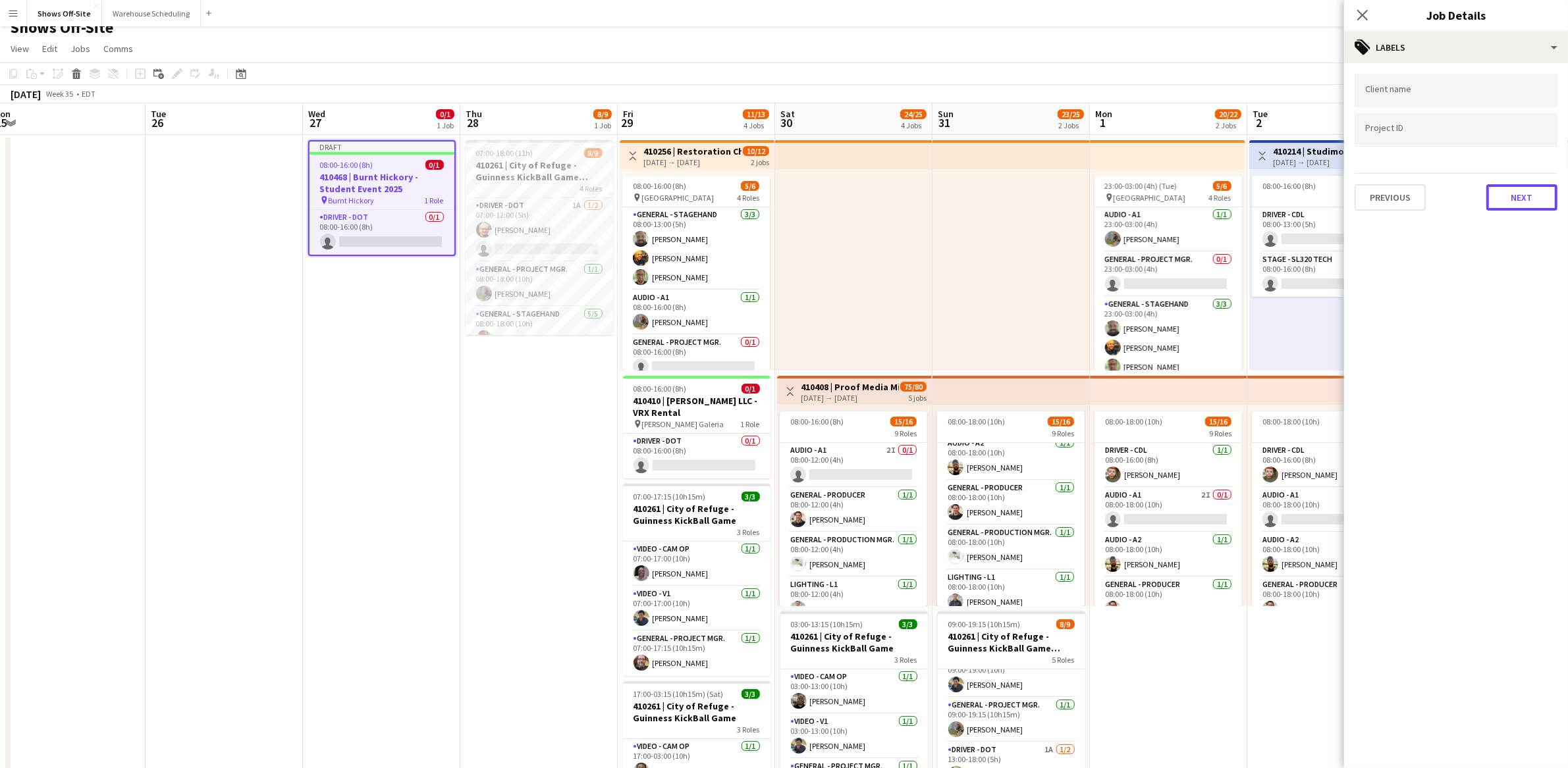
click at [1521, 202] on button "Next" at bounding box center [1521, 197] width 71 height 26
click at [1520, 140] on button "Next" at bounding box center [1521, 136] width 71 height 26
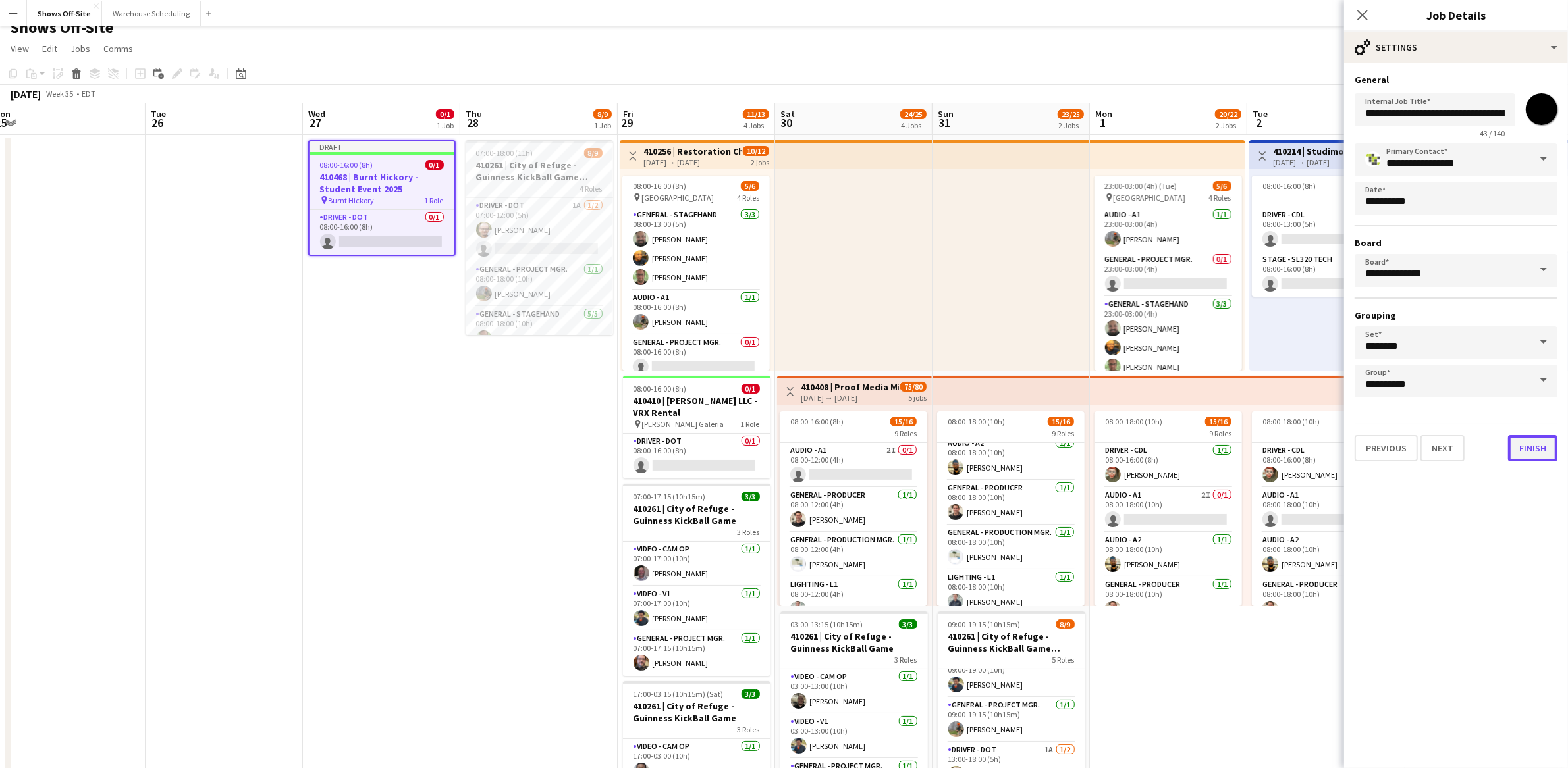
click at [1531, 443] on button "Finish" at bounding box center [1532, 448] width 49 height 26
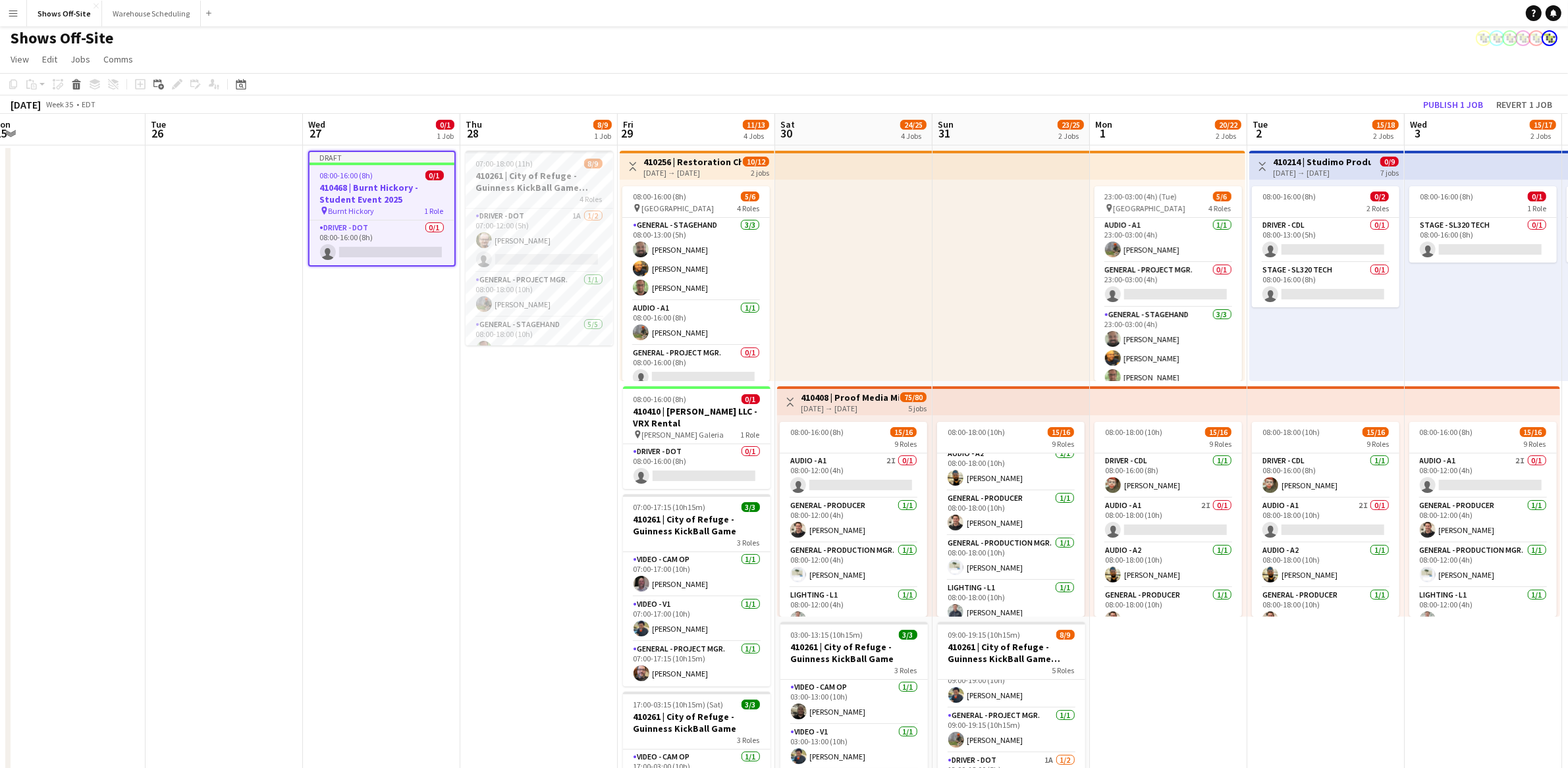
scroll to position [0, 0]
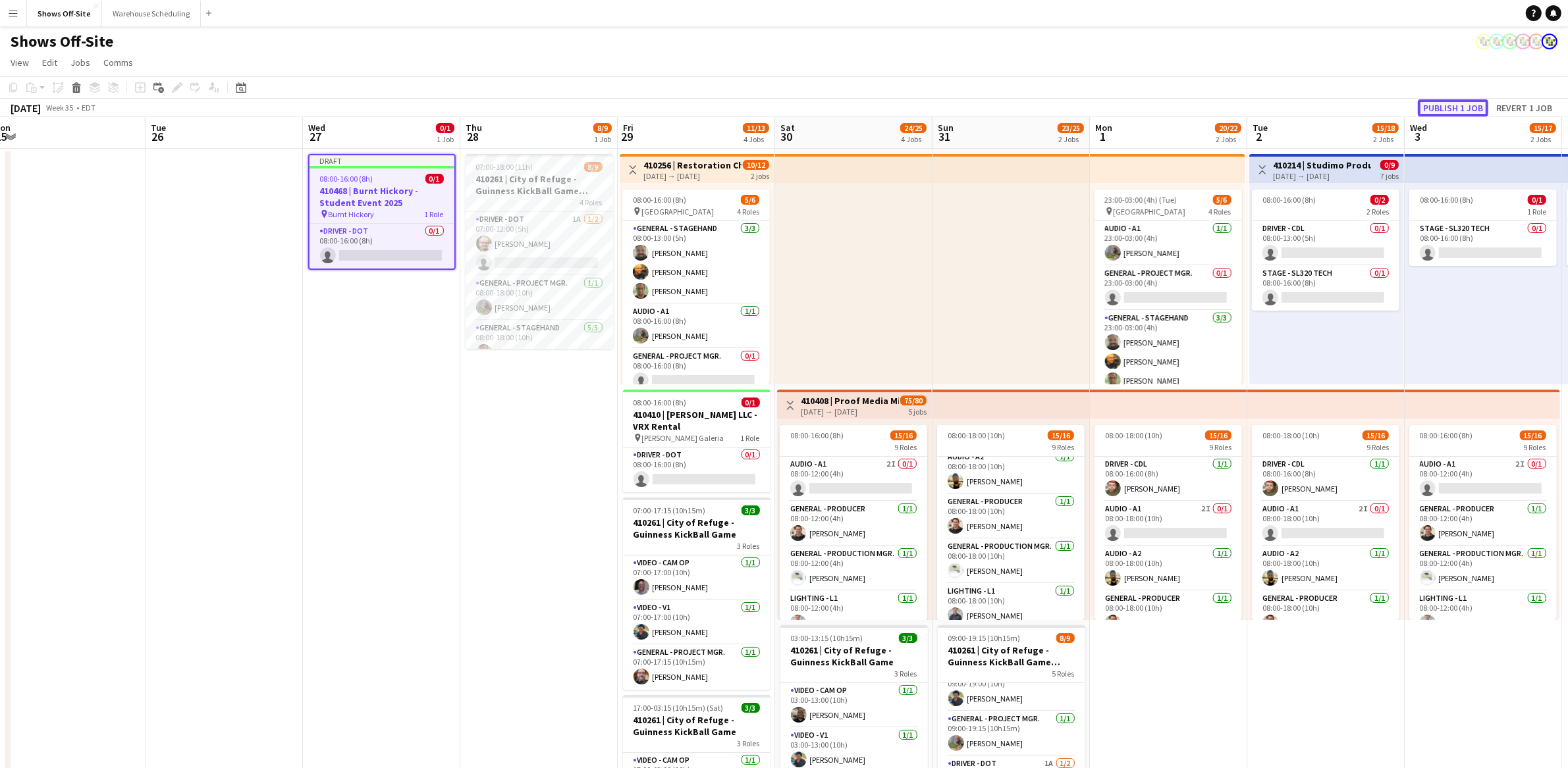
click at [1440, 112] on button "Publish 1 job" at bounding box center [1452, 108] width 70 height 17
click at [1282, 125] on app-board-header-date "Tue 2 15/18 2 Jobs" at bounding box center [1326, 133] width 157 height 32
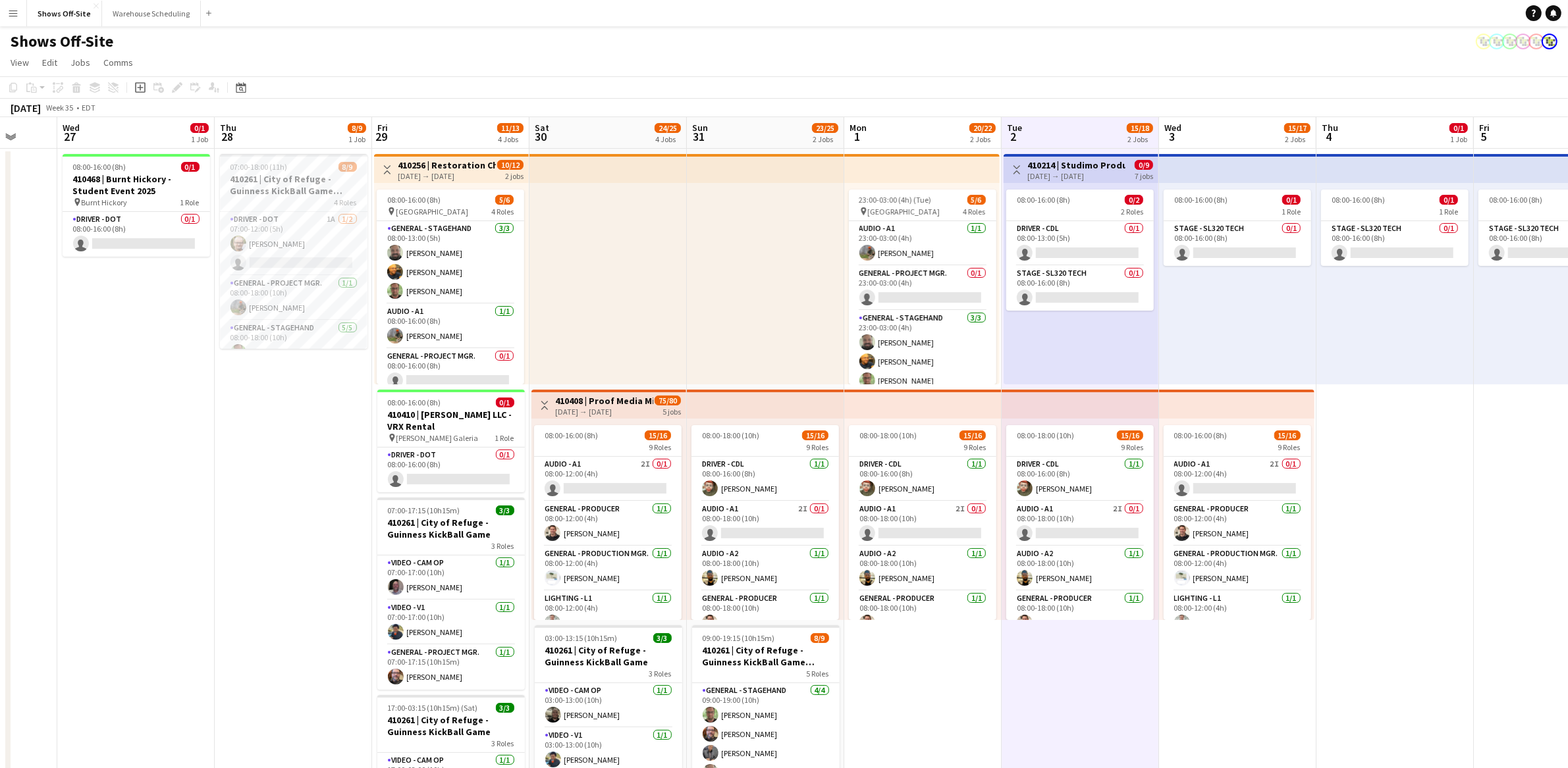
scroll to position [0, 413]
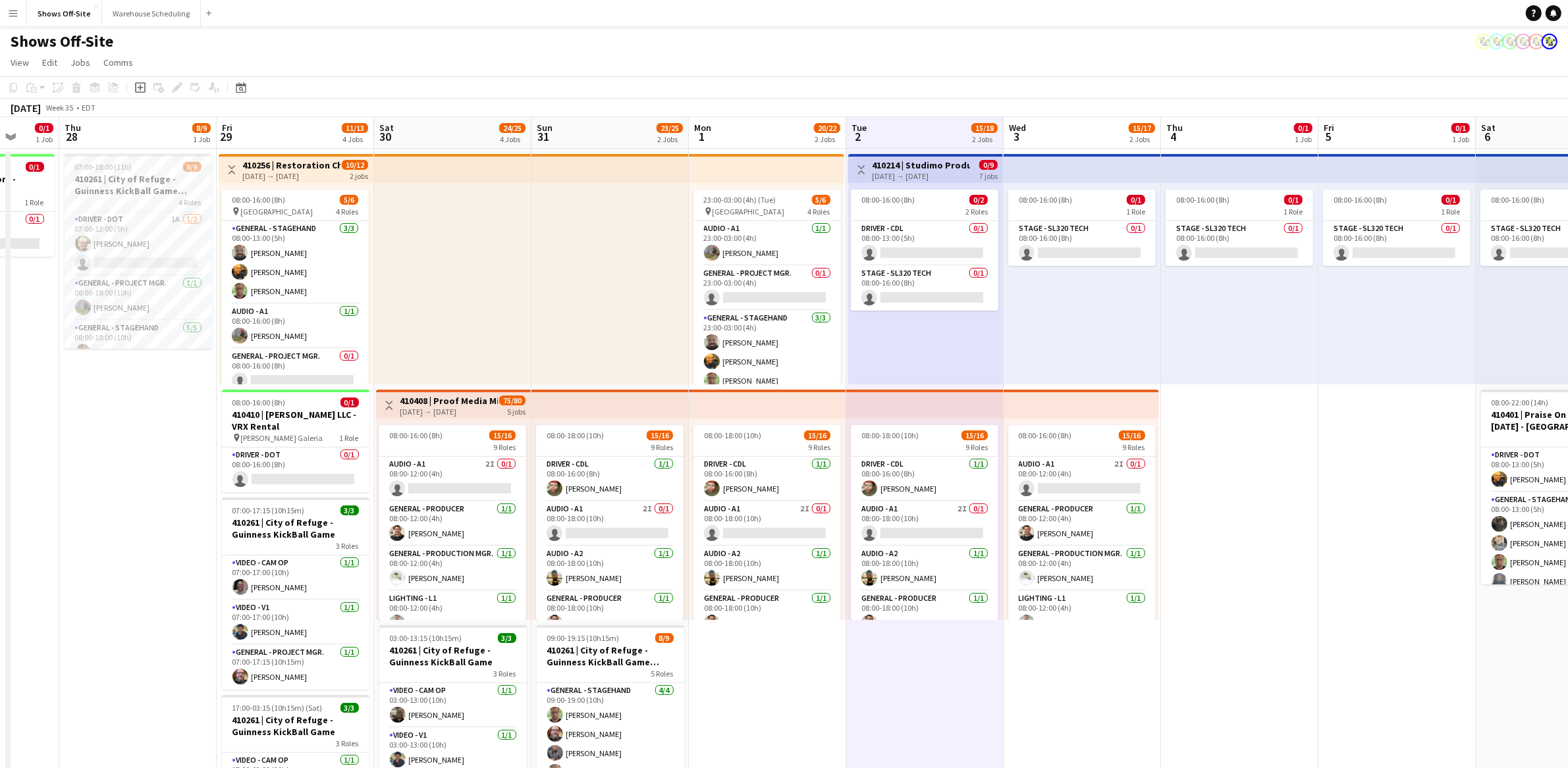
drag, startPoint x: 402, startPoint y: 417, endPoint x: 0, endPoint y: 472, distance: 405.7
click at [0, 472] on app-calendar-viewport "Mon 25 Tue 26 Wed 27 0/1 1 Job Thu 28 8/9 1 Job Fri 29 11/13 4 Jobs Sat 30 24/2…" at bounding box center [784, 679] width 1568 height 1125
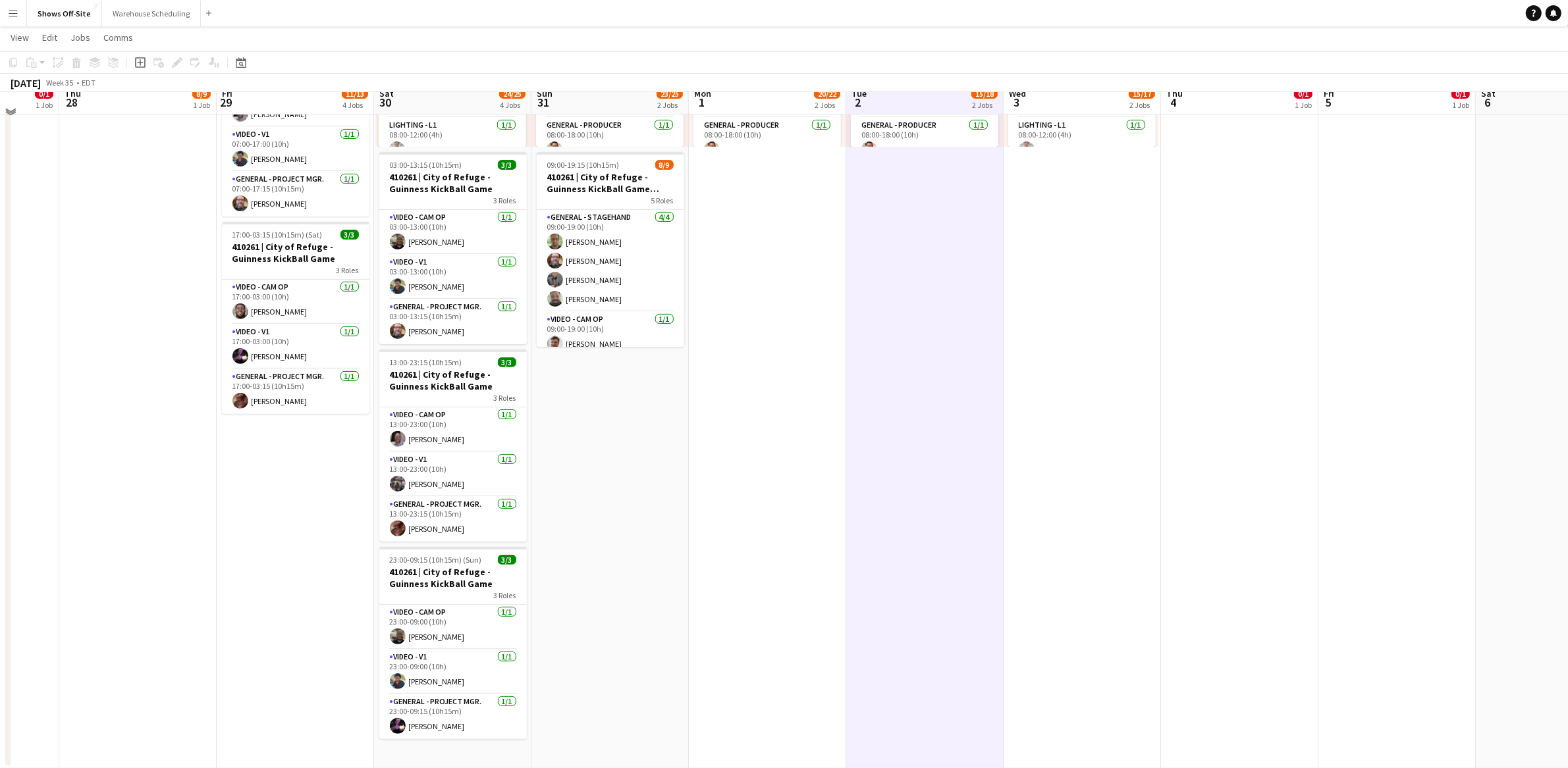
scroll to position [0, 0]
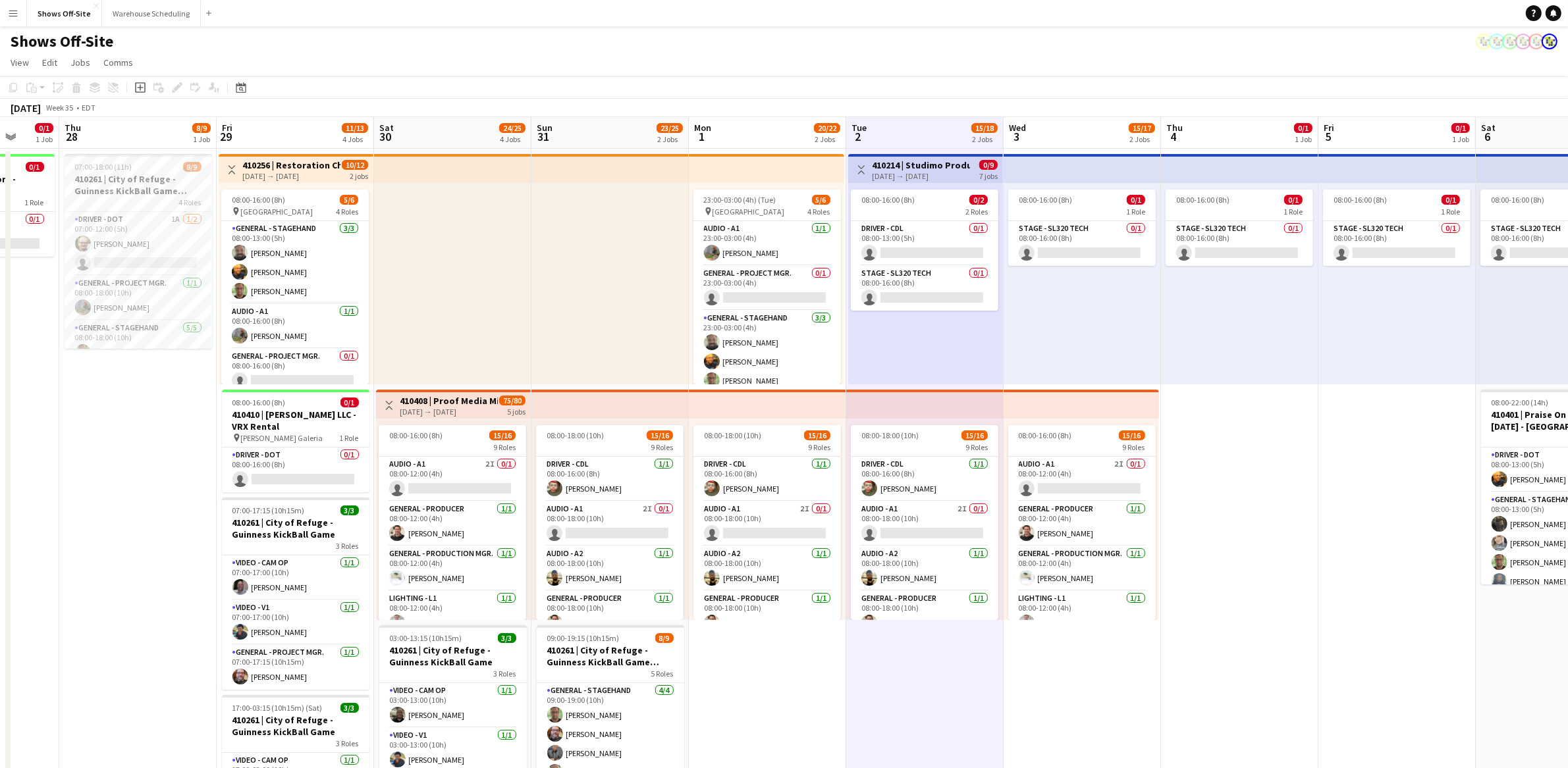
click at [943, 126] on app-board-header-date "Tue 2 15/18 2 Jobs" at bounding box center [924, 133] width 157 height 32
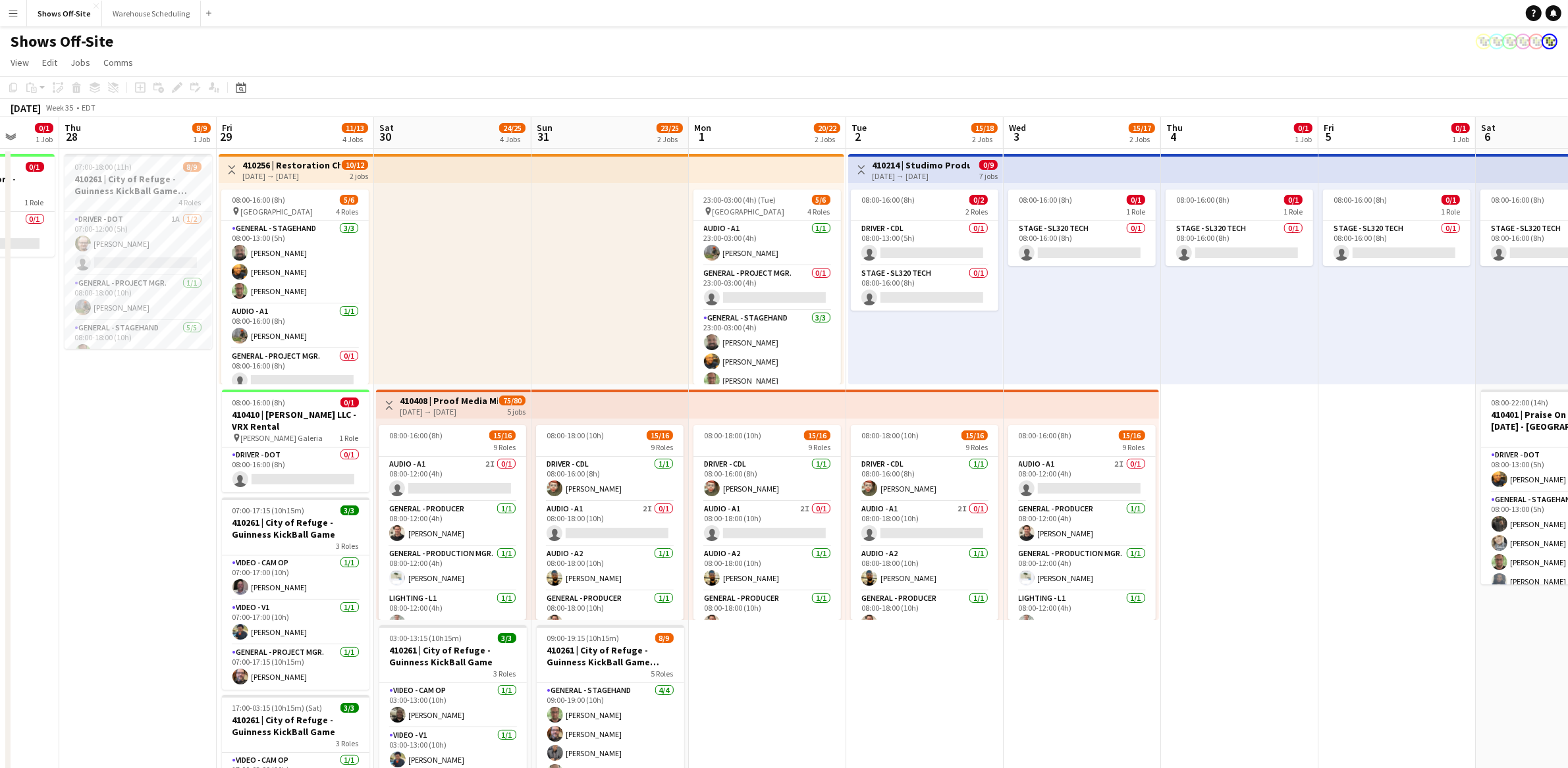
click at [911, 128] on app-board-header-date "Tue 2 15/18 2 Jobs" at bounding box center [924, 133] width 157 height 32
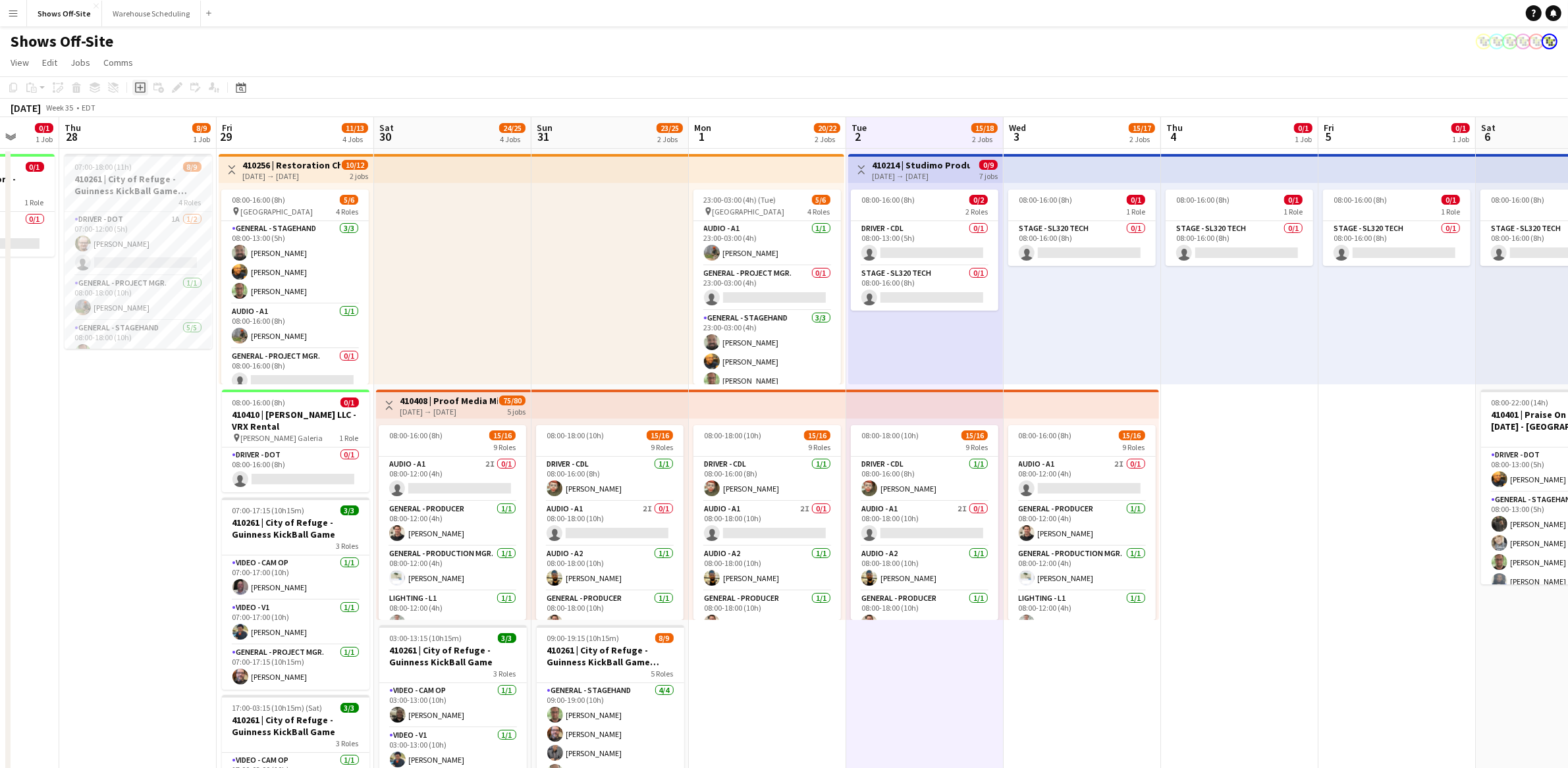
click at [143, 91] on icon "Add job" at bounding box center [140, 87] width 10 height 10
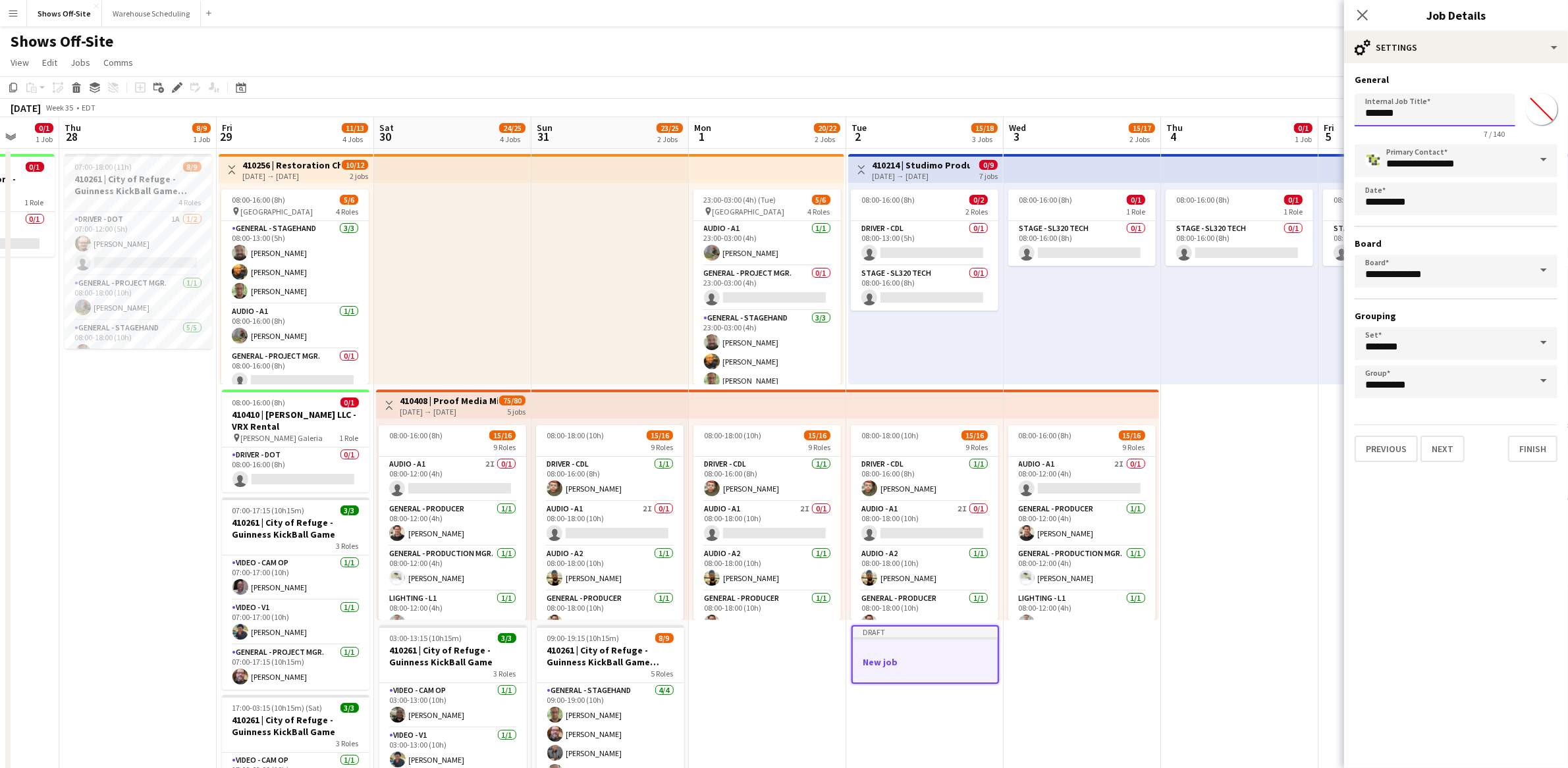
click at [1408, 116] on input "*******" at bounding box center [1434, 109] width 160 height 33
paste input "**********"
type input "**********"
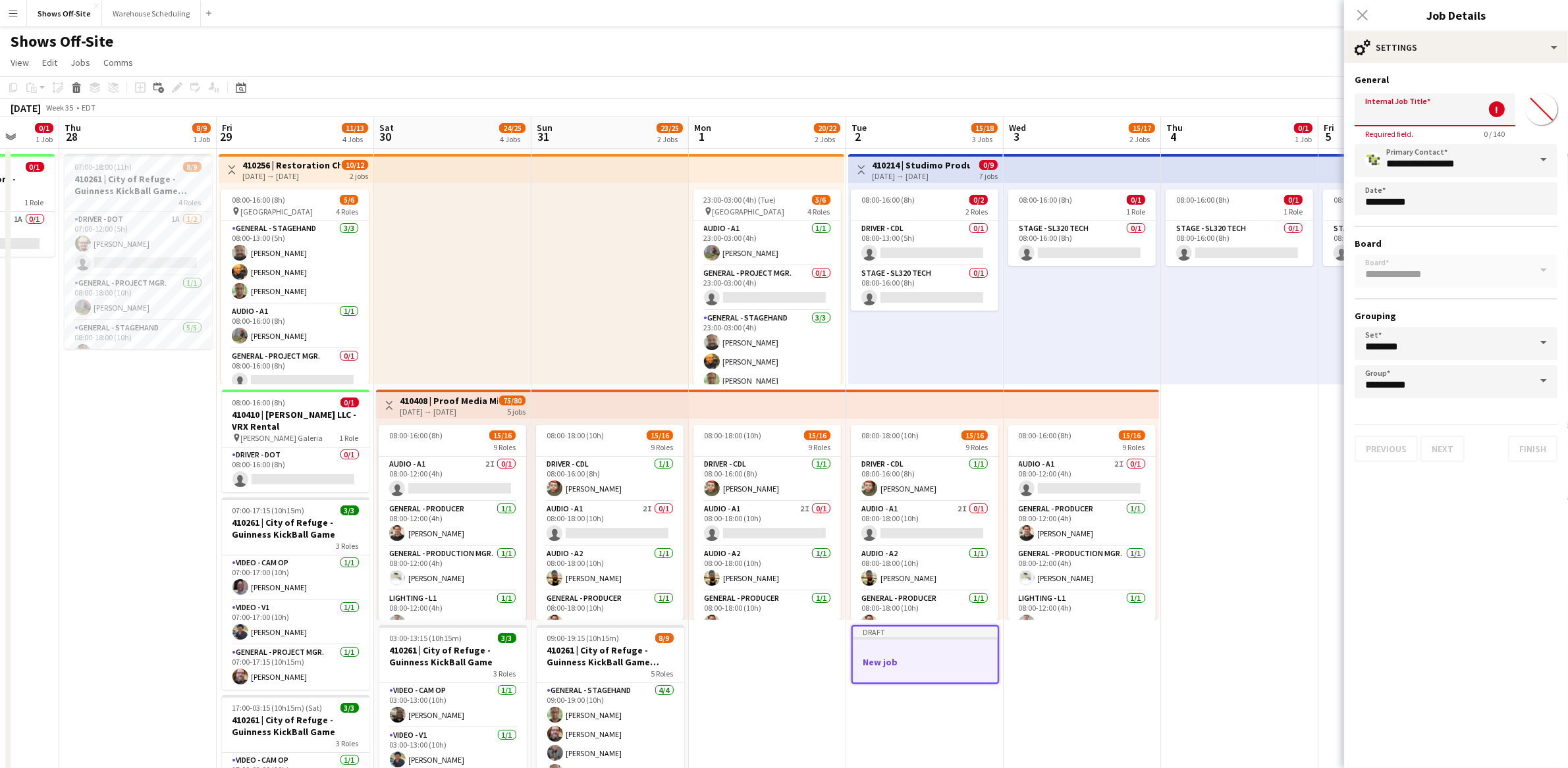
paste input "**********"
type input "**********"
click at [1546, 115] on input "*******" at bounding box center [1541, 108] width 47 height 47
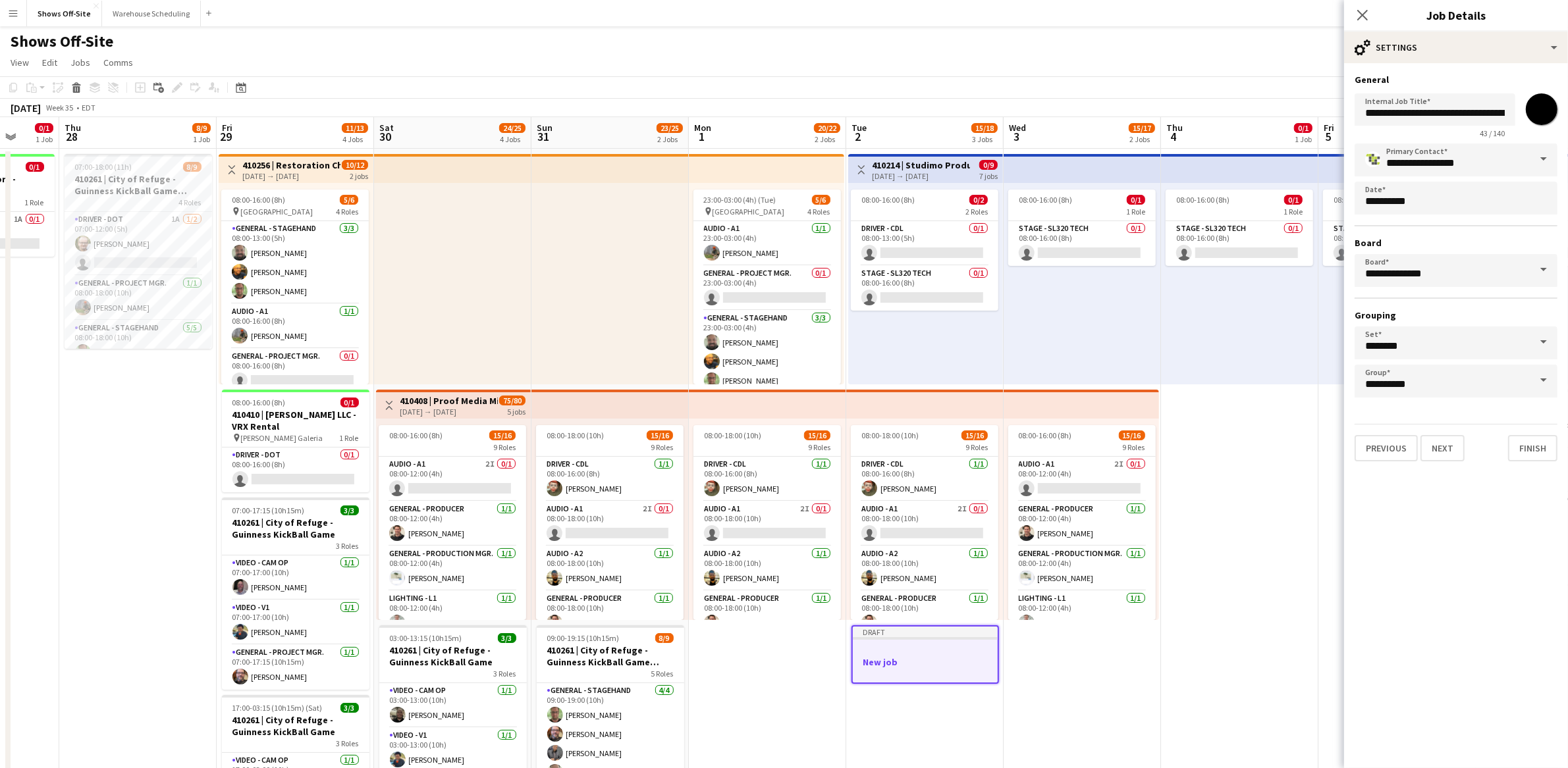
type input "*******"
click at [1474, 513] on mat-expansion-panel "**********" at bounding box center [1456, 416] width 224 height 705
click at [1477, 43] on div "cog-double-3 Settings" at bounding box center [1456, 48] width 224 height 32
click at [1482, 81] on div "multiple-users-add Roles" at bounding box center [1499, 77] width 130 height 26
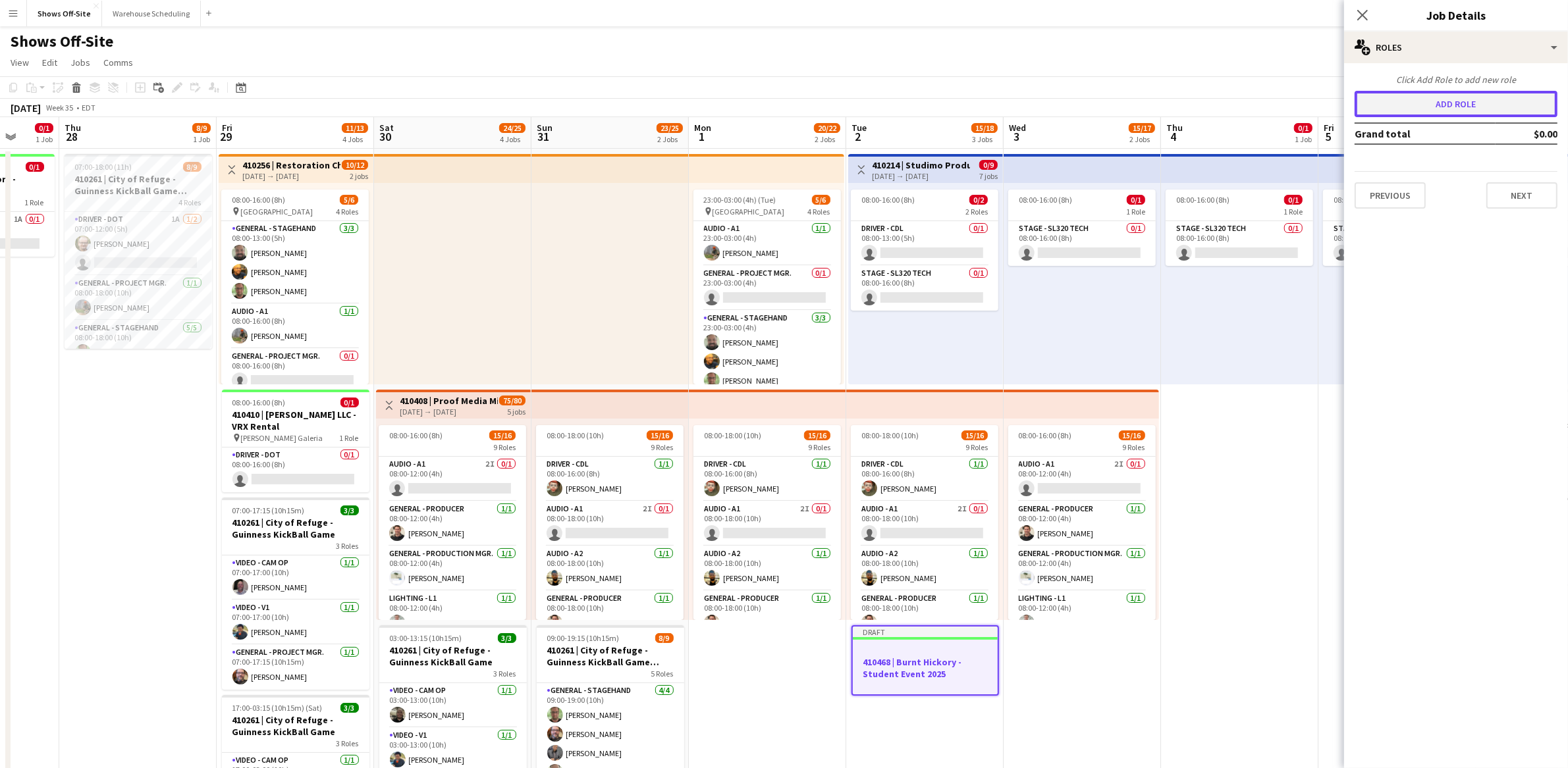
click at [1466, 96] on button "Add role" at bounding box center [1456, 104] width 203 height 26
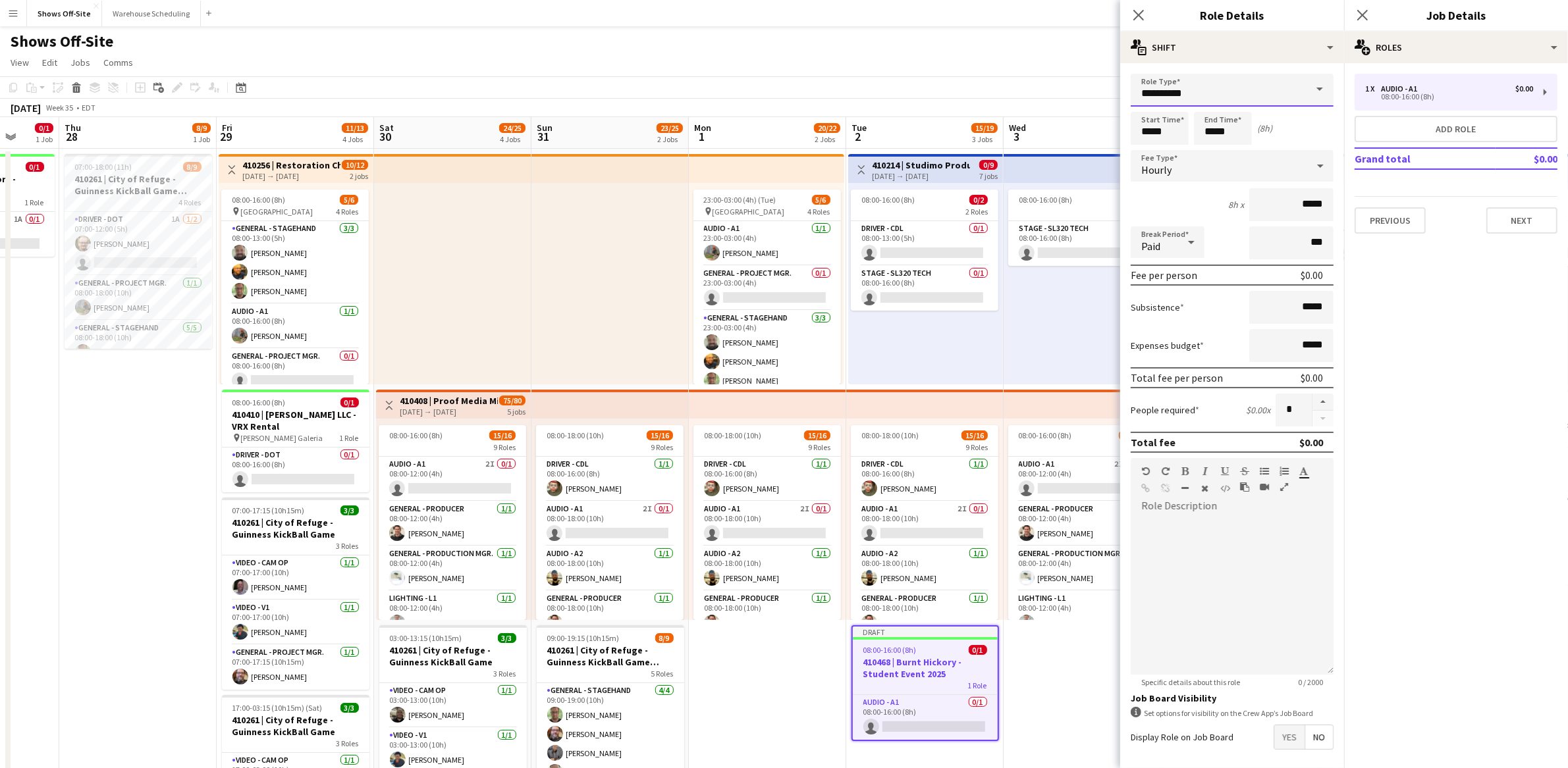
click at [1192, 77] on input "**********" at bounding box center [1231, 89] width 203 height 33
click at [1213, 174] on span "Driver - DOT" at bounding box center [1226, 180] width 169 height 13
type input "**********"
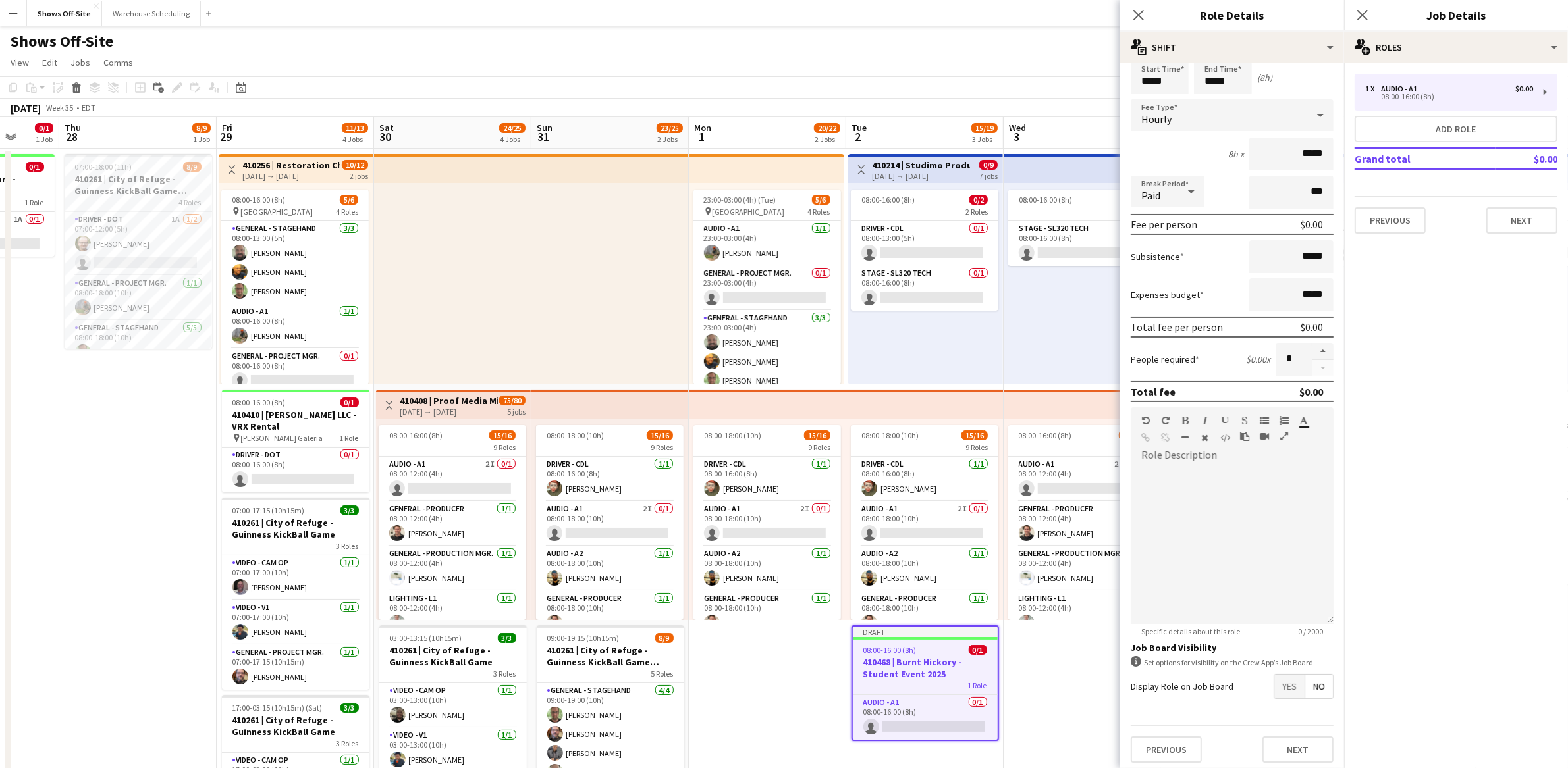
scroll to position [51, 0]
click at [1274, 691] on span "Yes" at bounding box center [1289, 686] width 30 height 24
click at [1278, 712] on span "Yes" at bounding box center [1289, 715] width 30 height 24
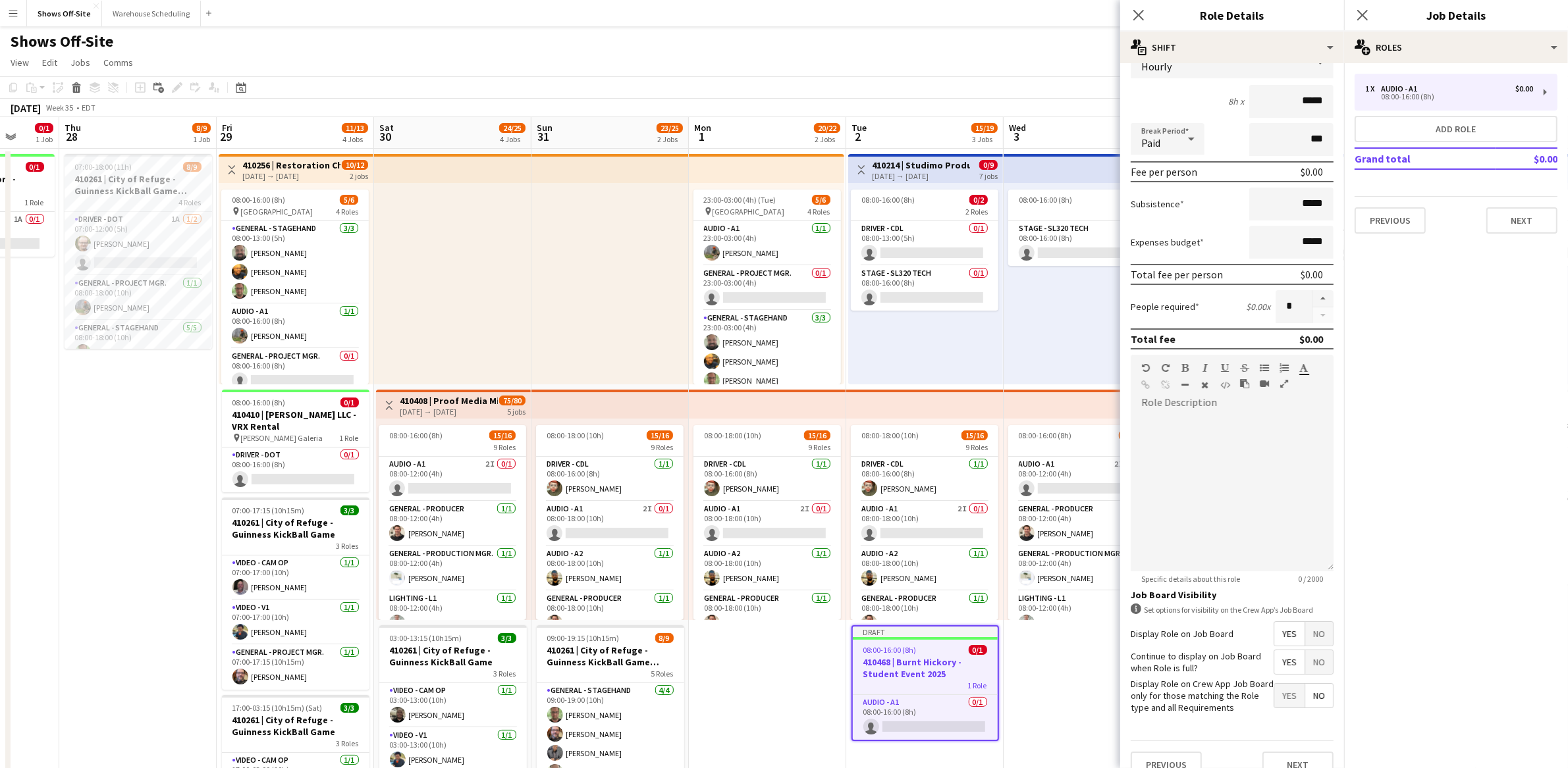
scroll to position [132, 0]
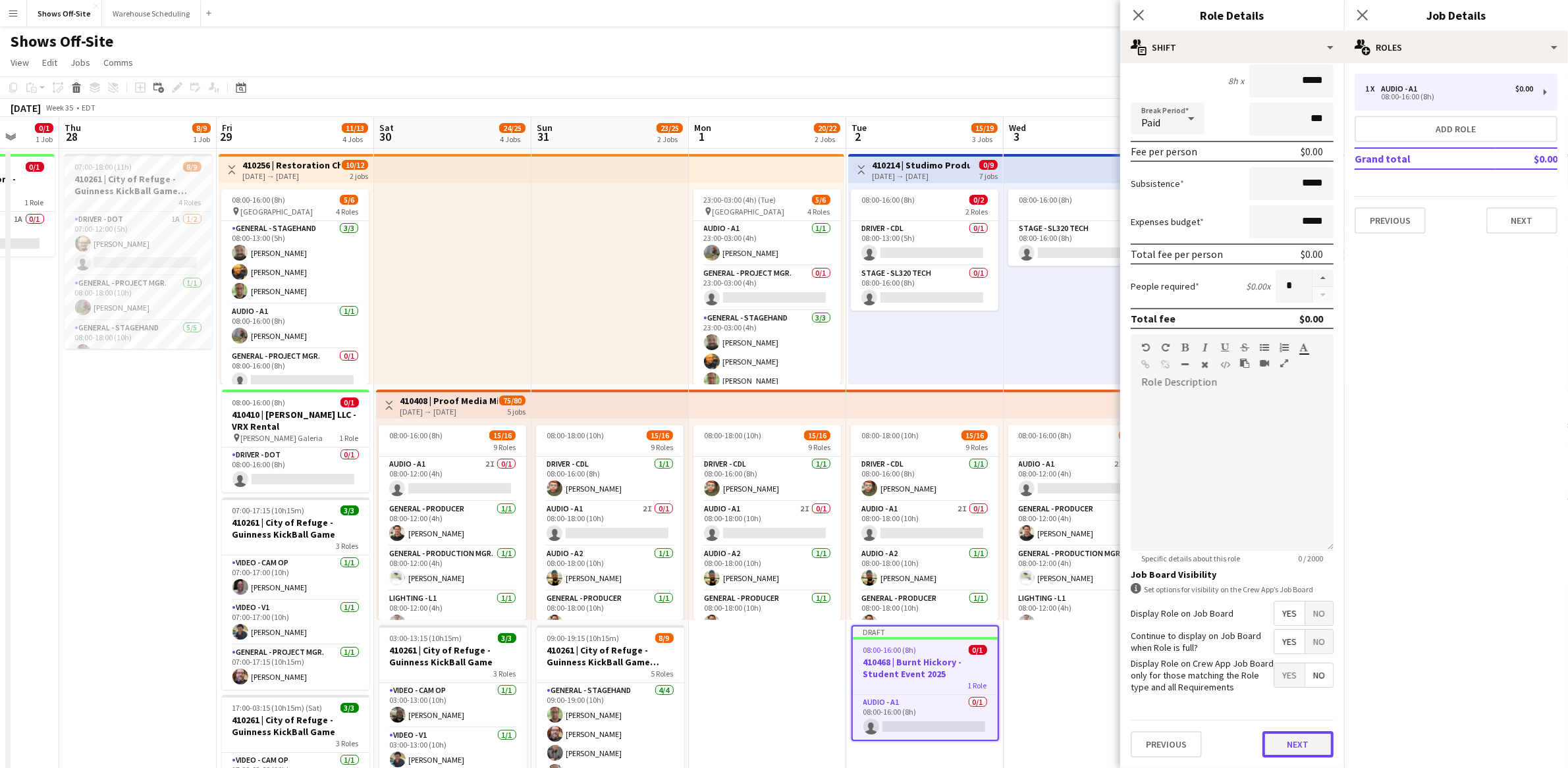
click at [1281, 742] on button "Next" at bounding box center [1298, 744] width 71 height 26
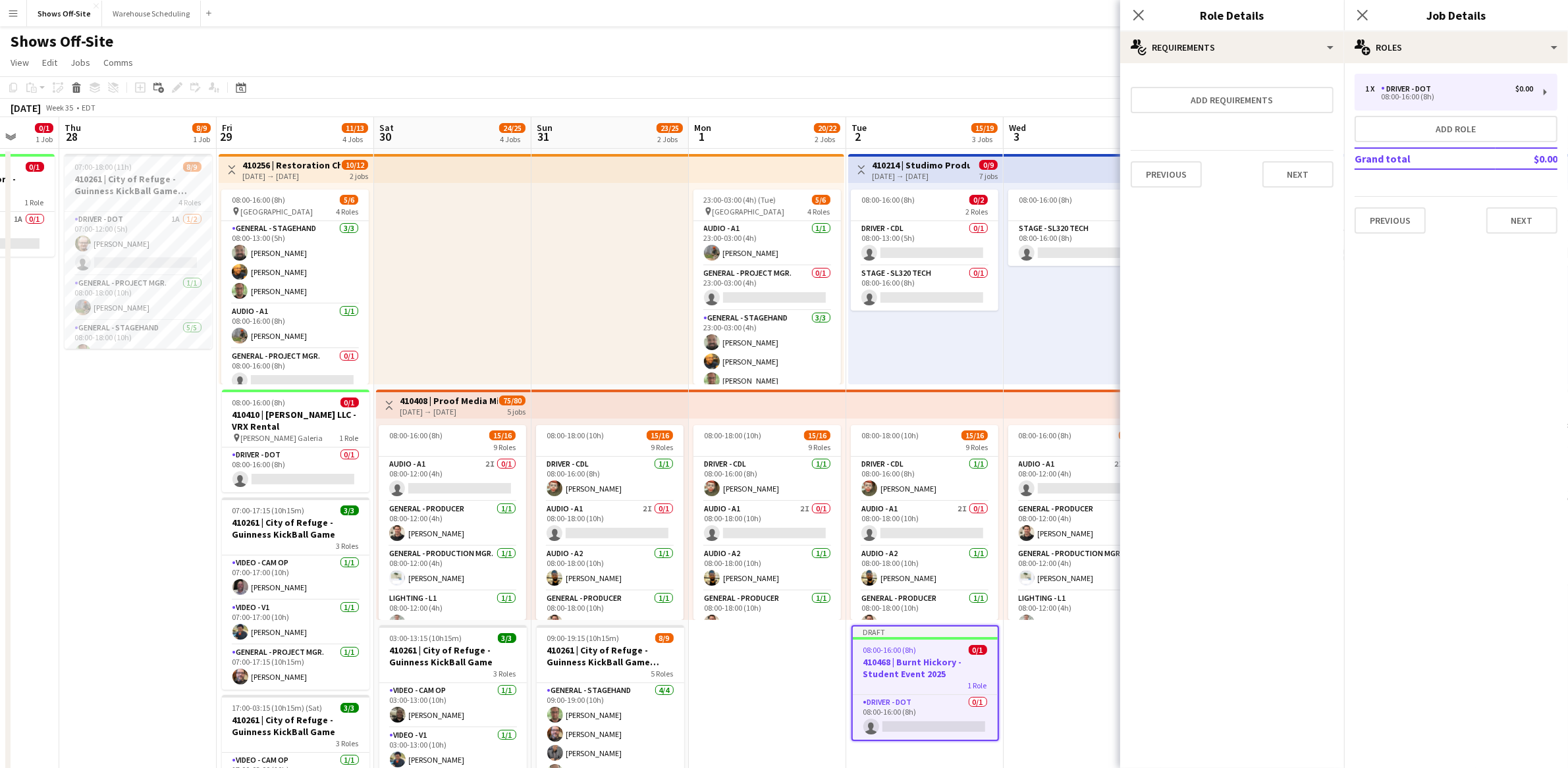
scroll to position [0, 0]
click at [1286, 177] on button "Next" at bounding box center [1298, 174] width 71 height 26
click at [1286, 177] on button "Finish" at bounding box center [1309, 176] width 49 height 26
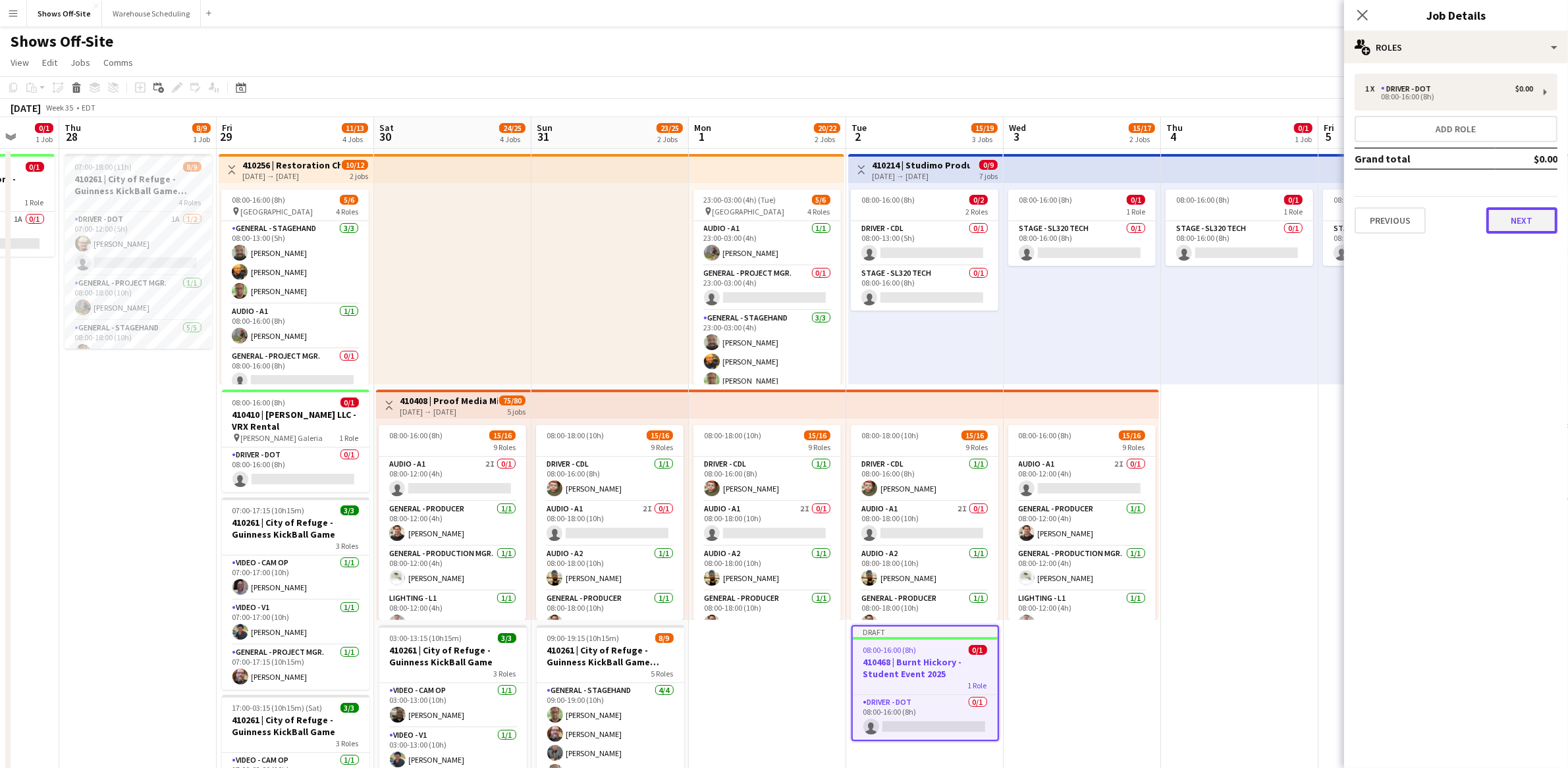
click at [1507, 221] on button "Next" at bounding box center [1521, 220] width 71 height 26
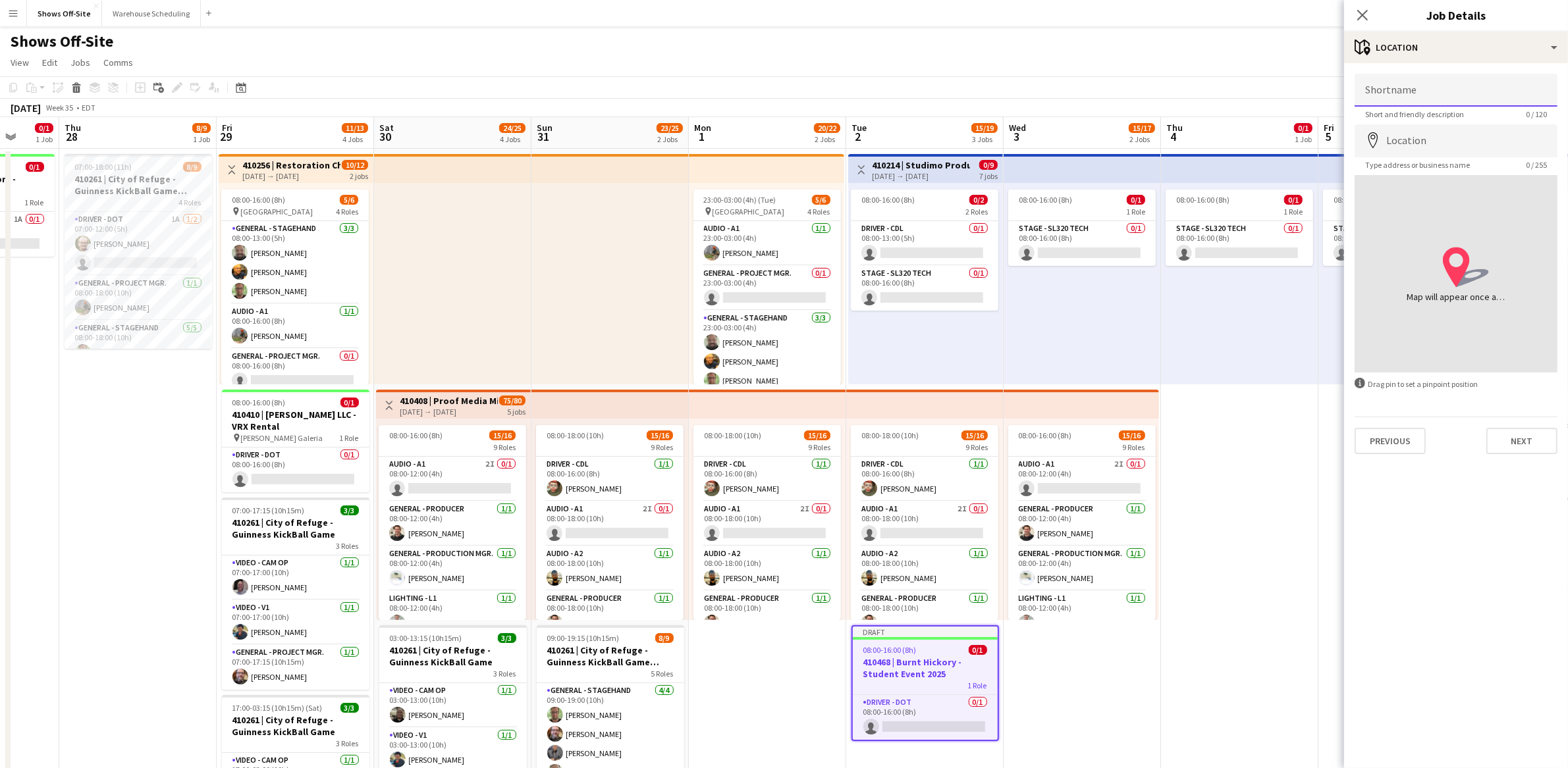
click at [1472, 89] on input "Shortname" at bounding box center [1456, 89] width 203 height 33
type input "**********"
click at [1460, 145] on input "Location" at bounding box center [1456, 140] width 203 height 33
paste input "**********"
type input "**********"
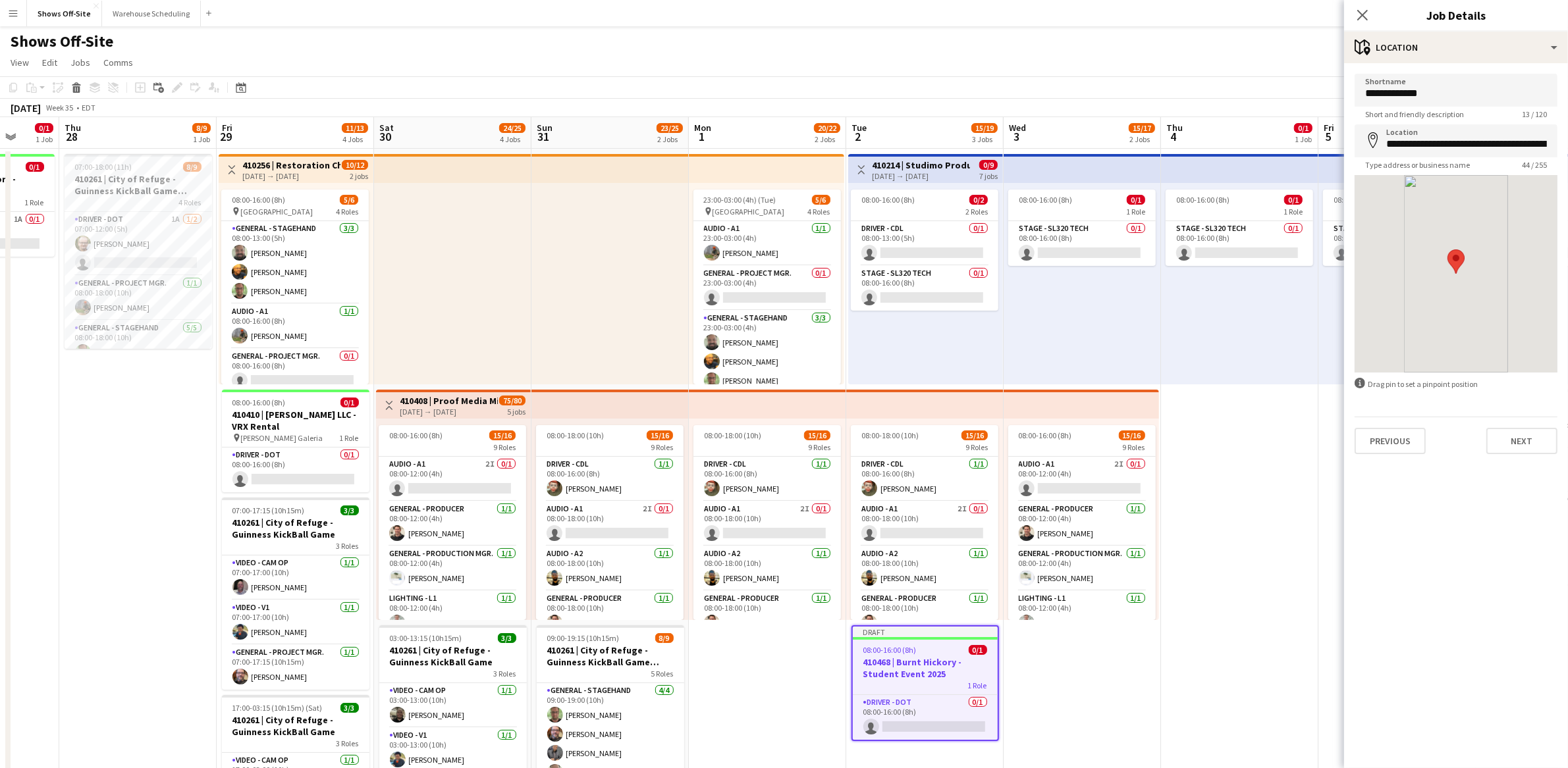
click at [1503, 534] on mat-expansion-panel "**********" at bounding box center [1456, 416] width 224 height 705
click at [1516, 443] on button "Next" at bounding box center [1521, 441] width 71 height 26
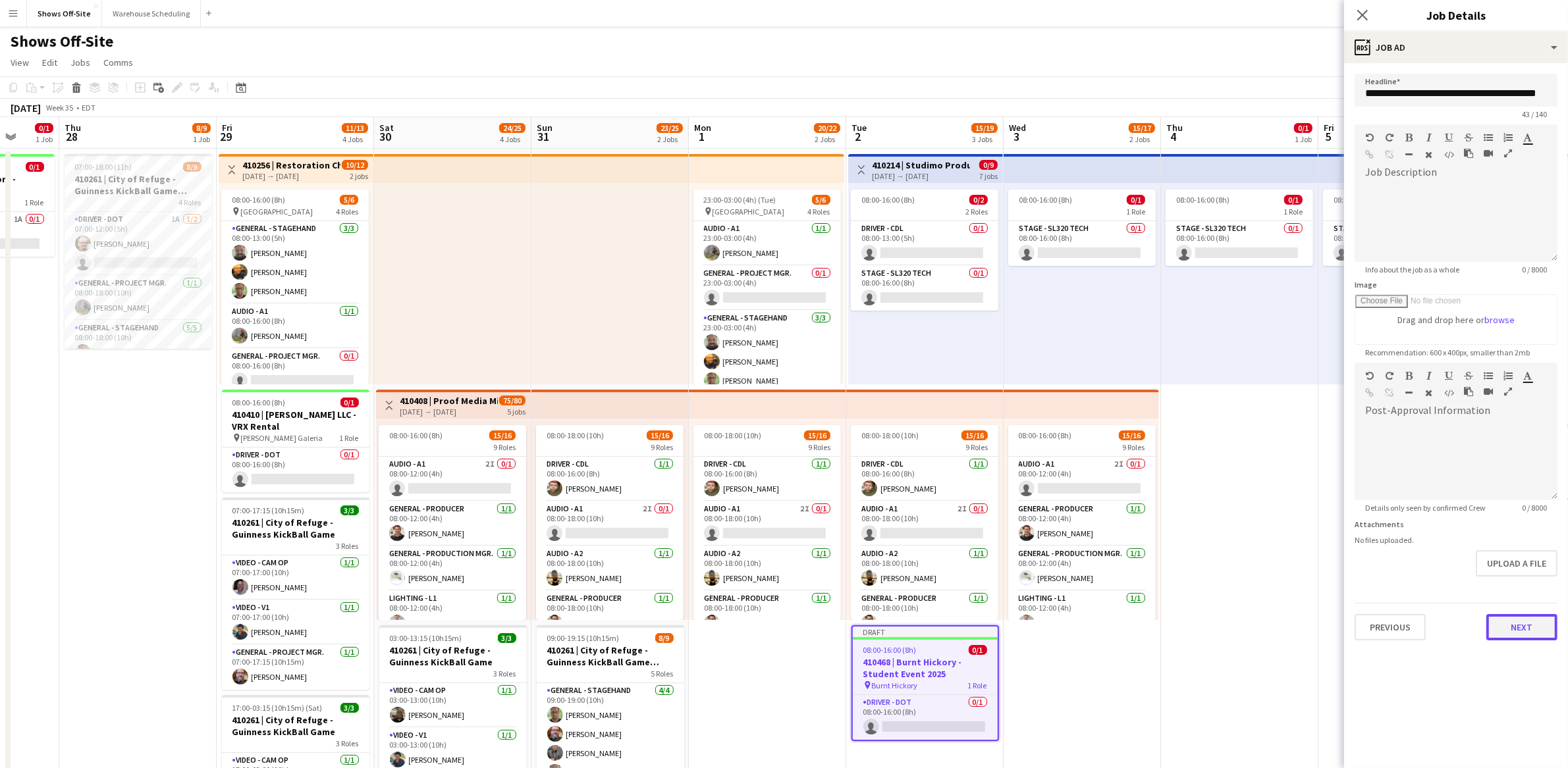
click at [1523, 632] on button "Next" at bounding box center [1521, 627] width 71 height 26
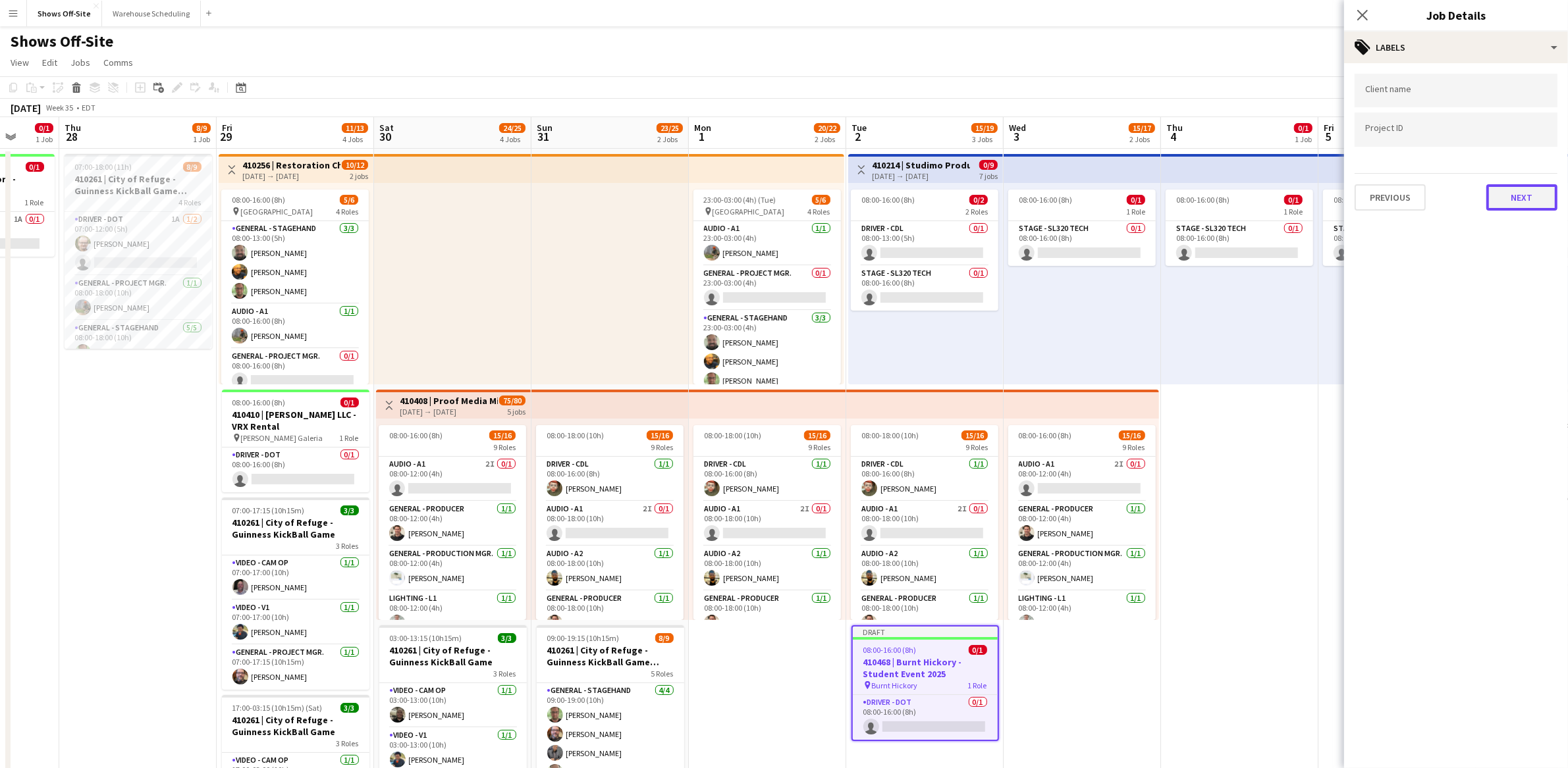
click at [1538, 196] on button "Next" at bounding box center [1521, 197] width 71 height 26
click at [1527, 145] on button "Next" at bounding box center [1521, 136] width 71 height 26
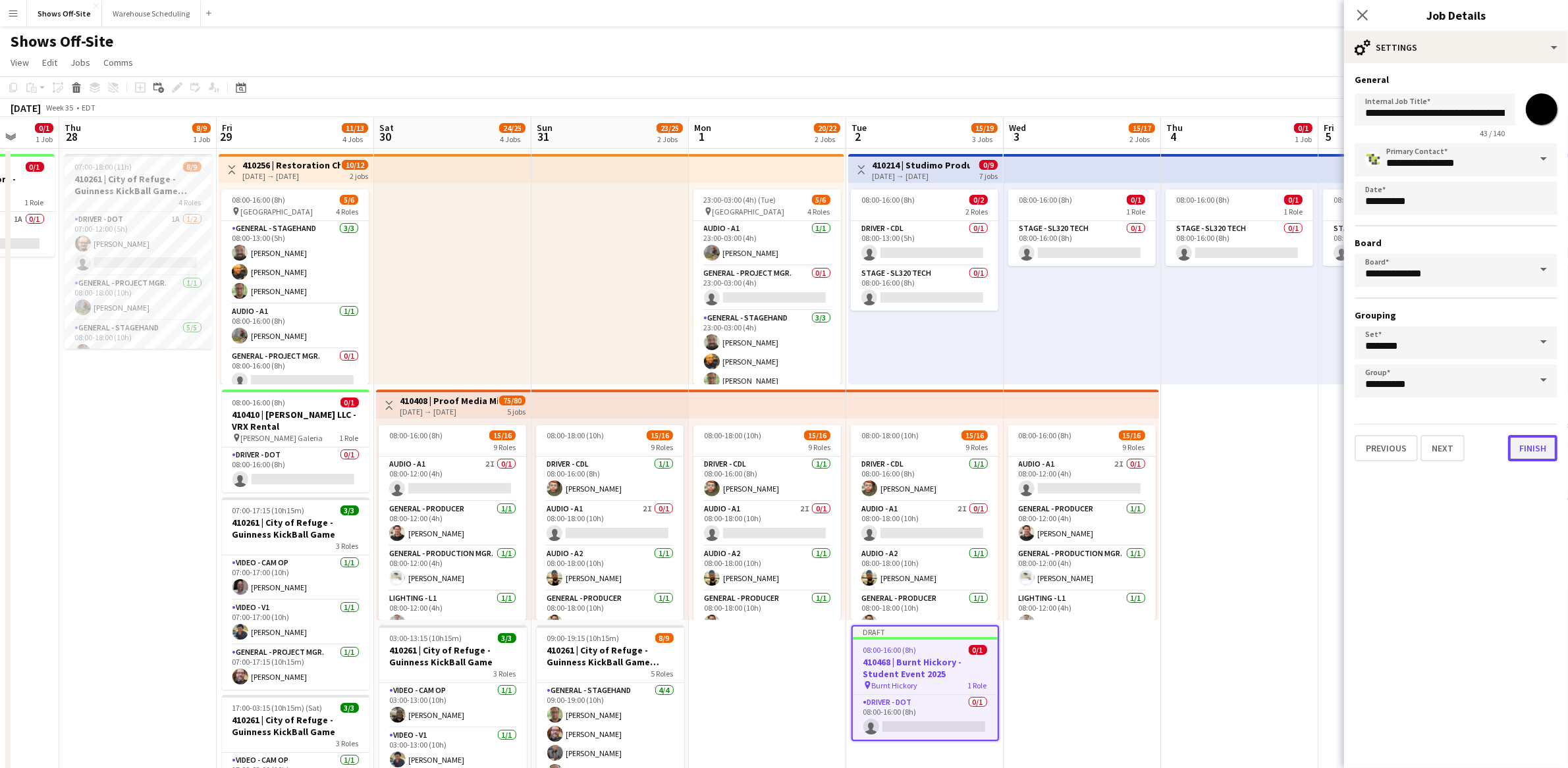
click at [1535, 446] on button "Finish" at bounding box center [1532, 448] width 49 height 26
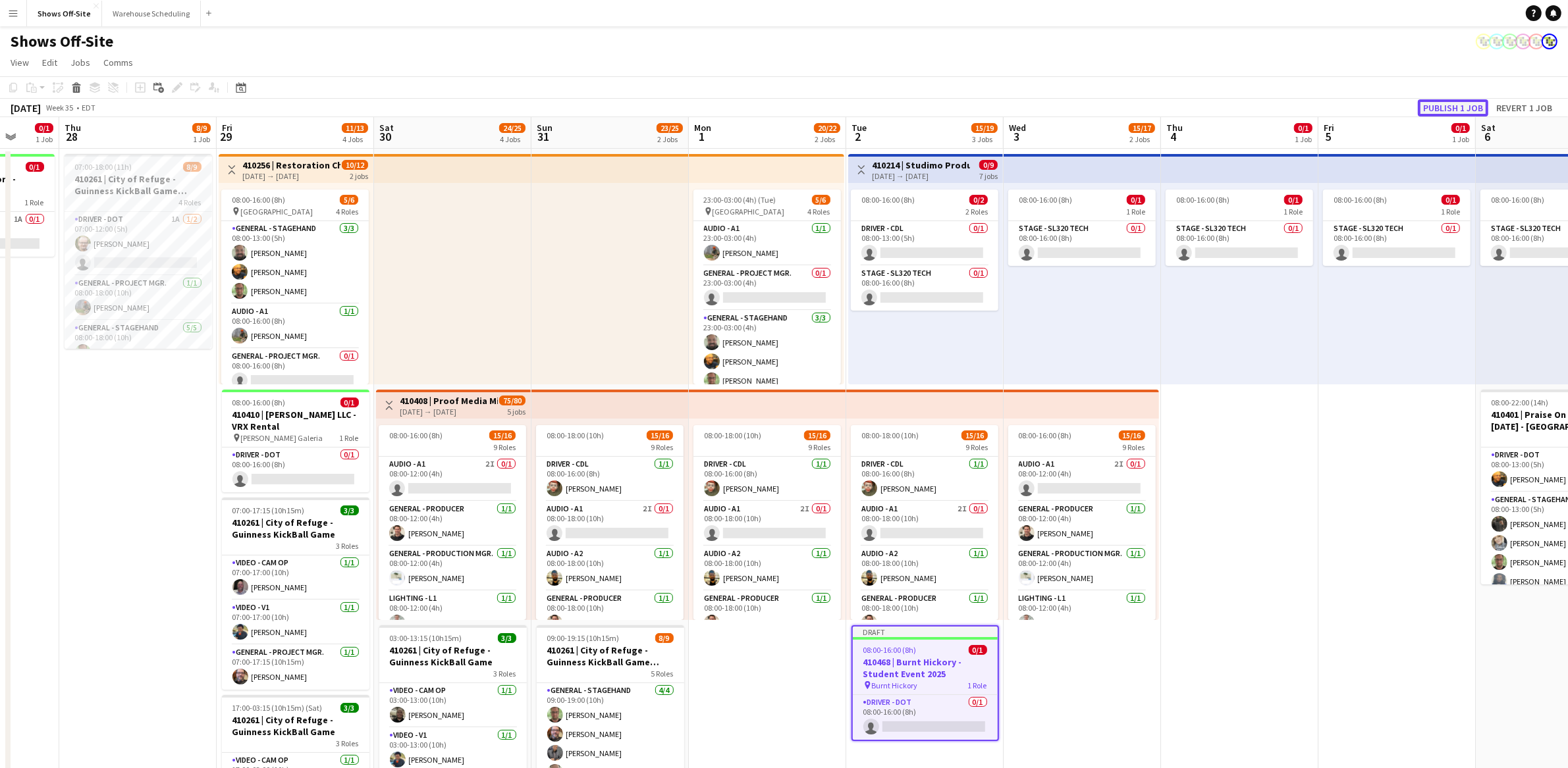
click at [1451, 105] on button "Publish 1 job" at bounding box center [1452, 108] width 70 height 17
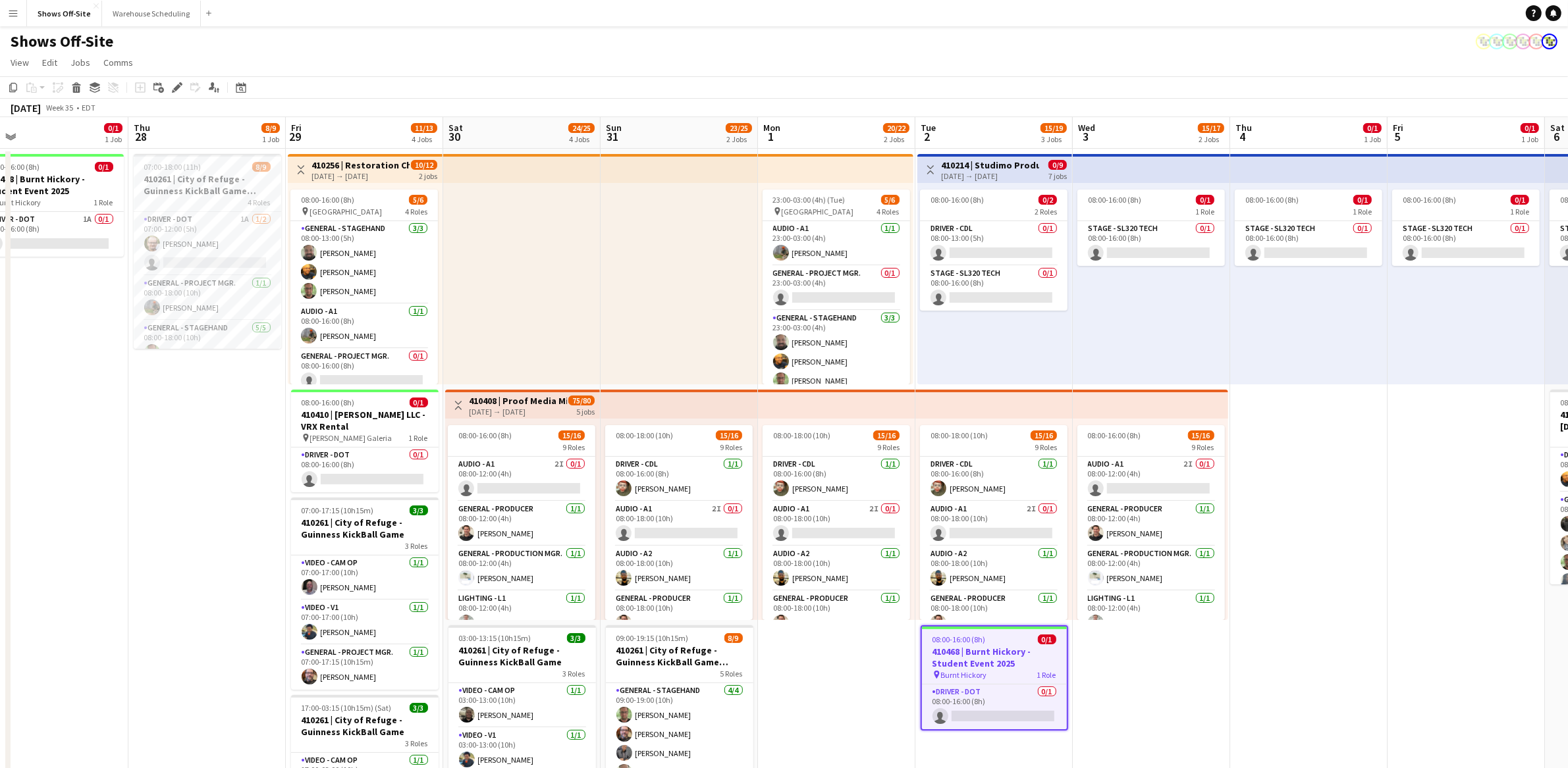
scroll to position [0, 286]
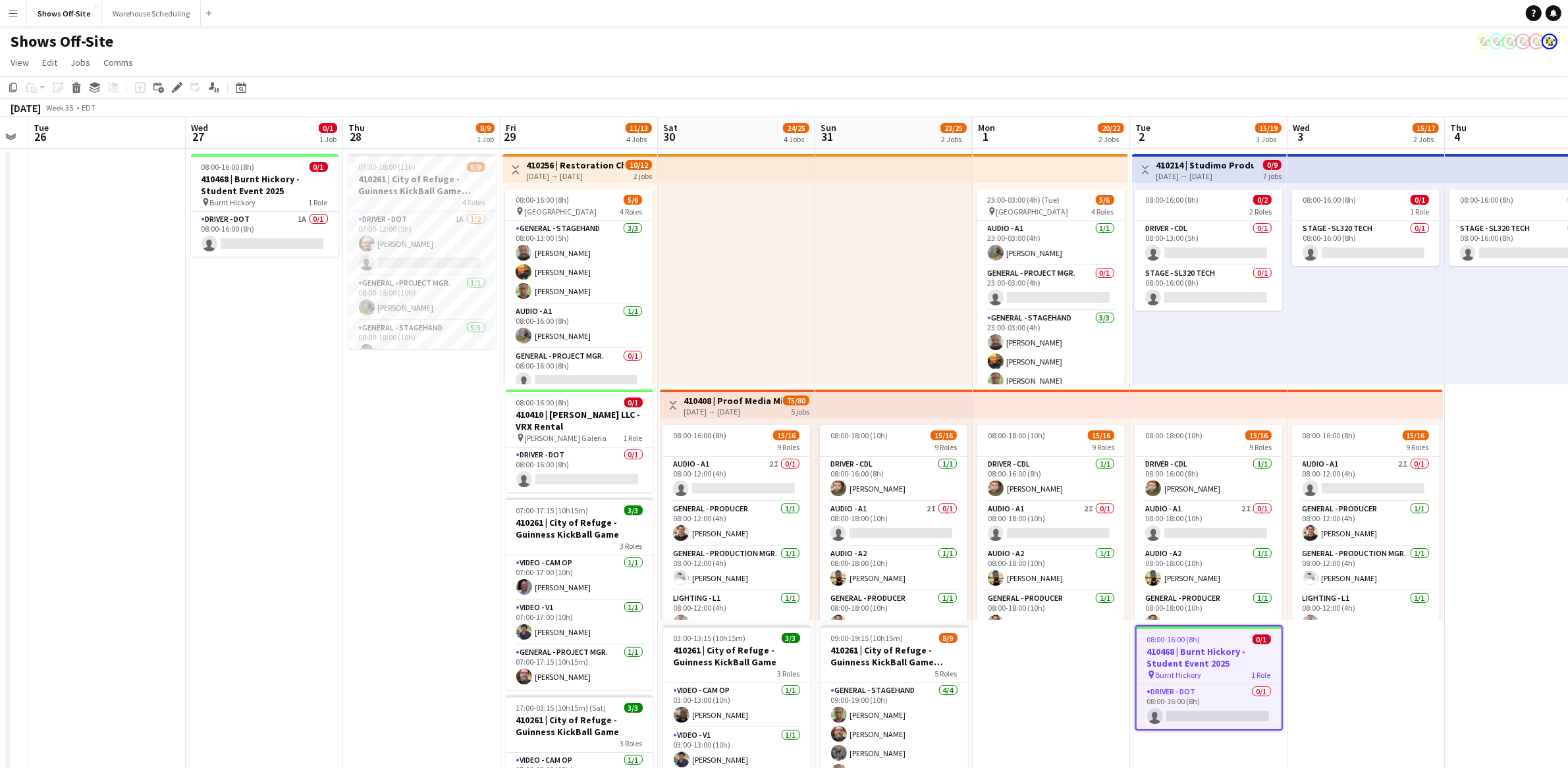
drag, startPoint x: 1276, startPoint y: 561, endPoint x: 1580, endPoint y: 568, distance: 304.1
click at [1567, 568] on html "Menu Boards Boards Boards All jobs Status Workforce Workforce My Workforce Recr…" at bounding box center [784, 621] width 1568 height 1243
click at [256, 226] on app-card-role "Driver - DOT 1A 0/1 08:00-16:00 (8h) single-neutral-actions" at bounding box center [264, 234] width 148 height 45
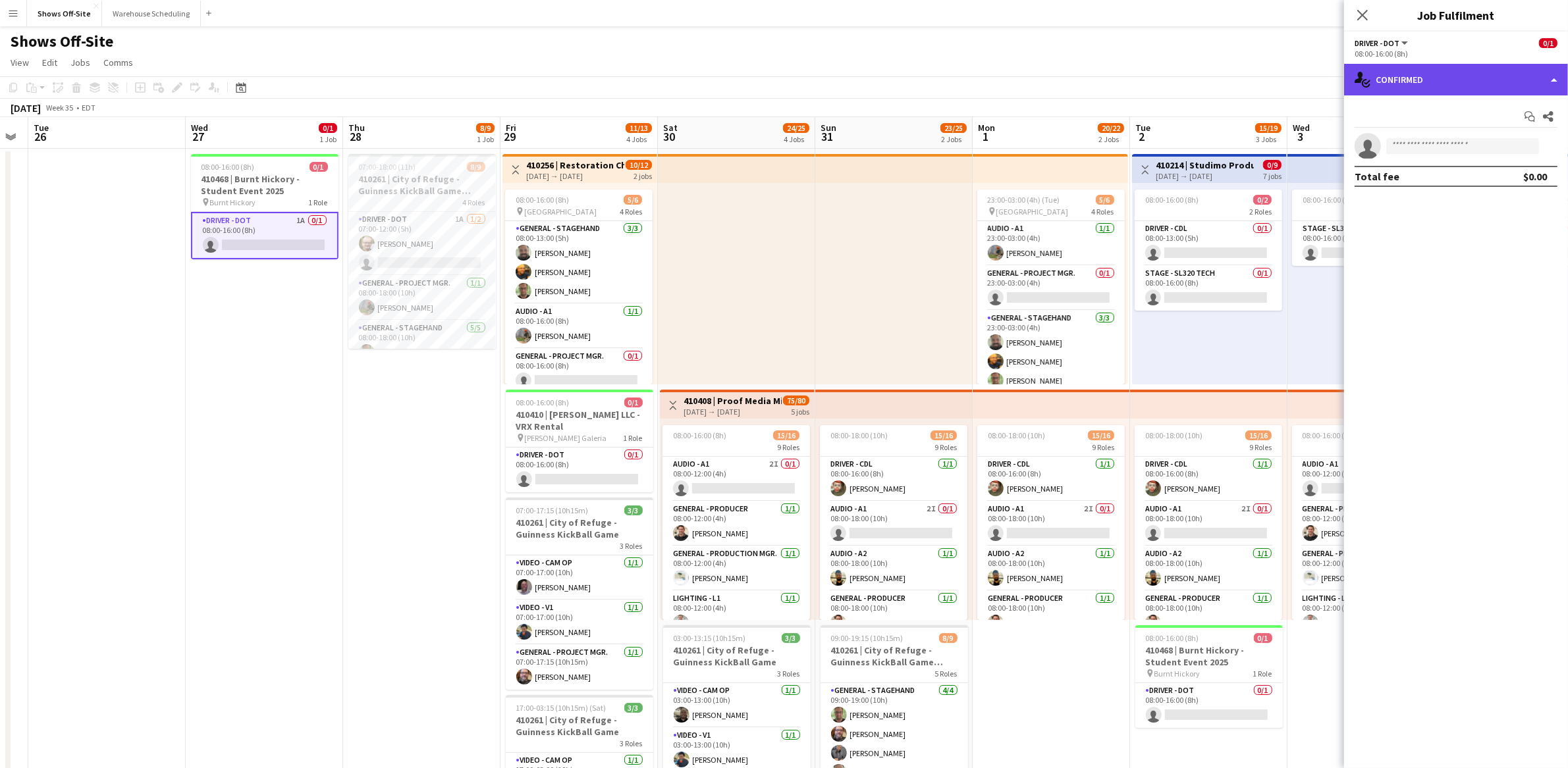
click at [1427, 73] on div "single-neutral-actions-check-2 Confirmed" at bounding box center [1456, 80] width 224 height 32
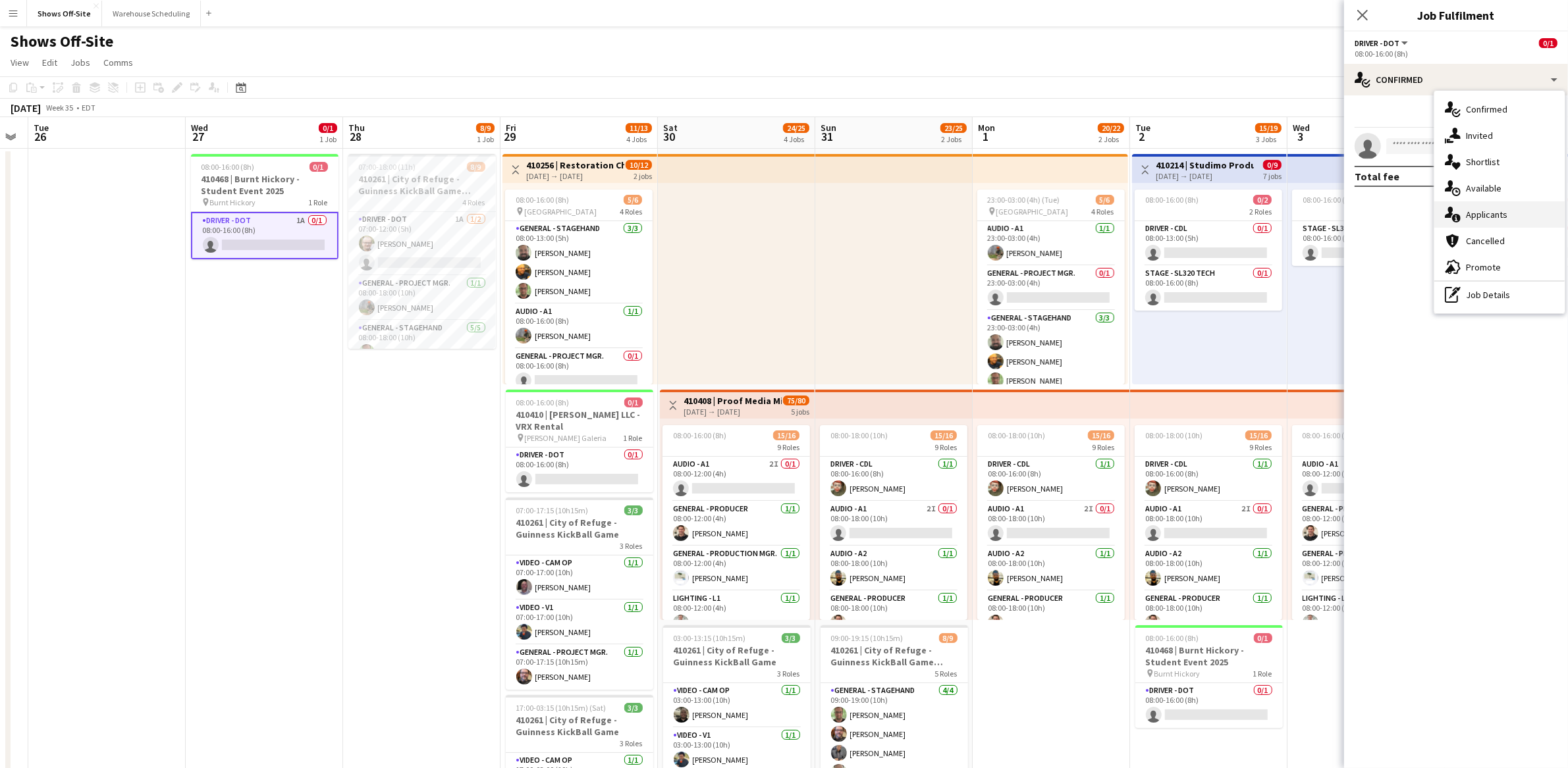
click at [1490, 223] on div "single-neutral-actions-information Applicants" at bounding box center [1499, 215] width 130 height 26
click at [134, 417] on app-date-cell at bounding box center [106, 695] width 157 height 1093
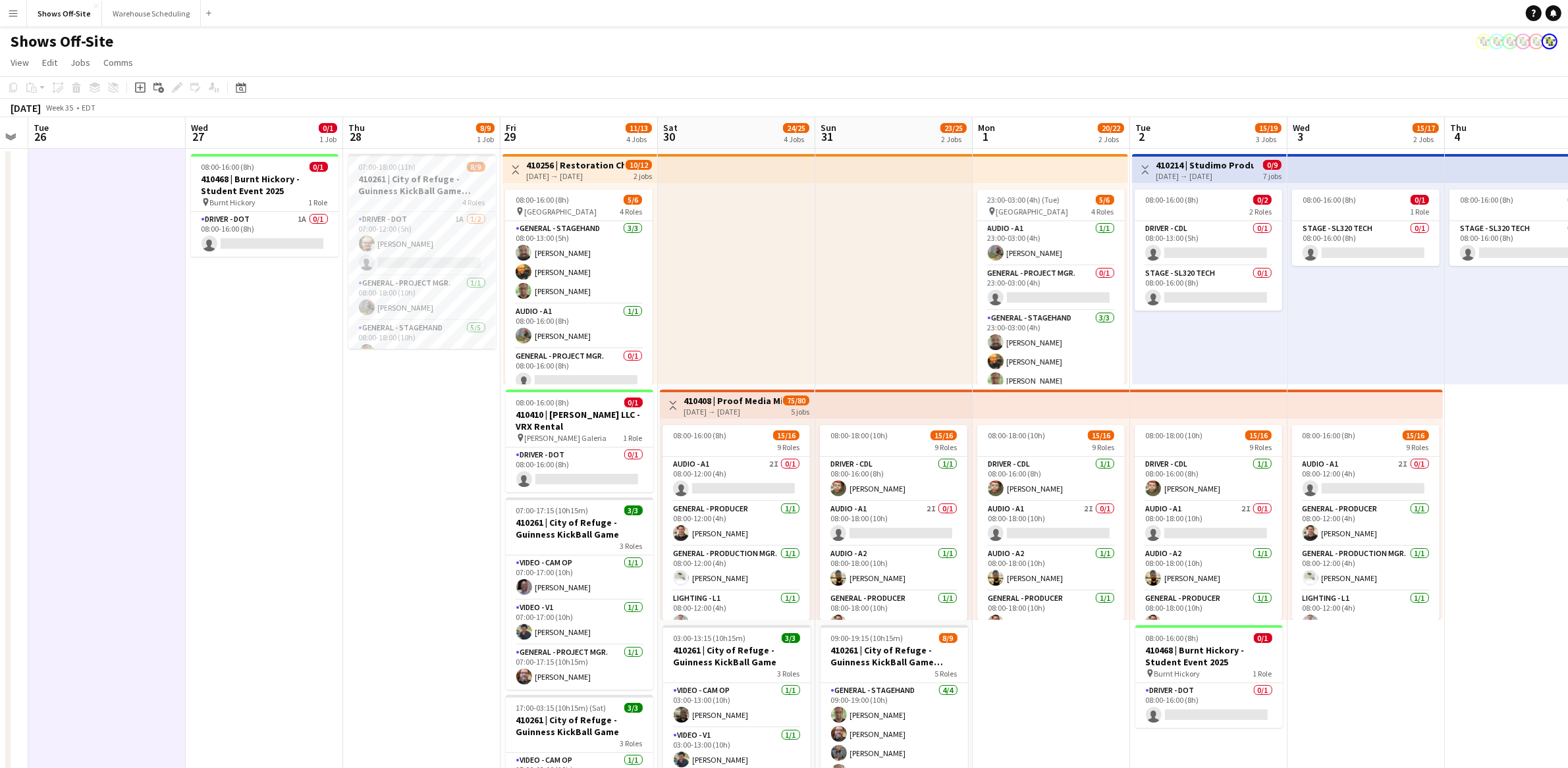
click at [237, 401] on app-date-cell "08:00-16:00 (8h) 0/1 410468 | Burnt Hickory - Student Event 2025 pin Burnt Hick…" at bounding box center [264, 695] width 157 height 1093
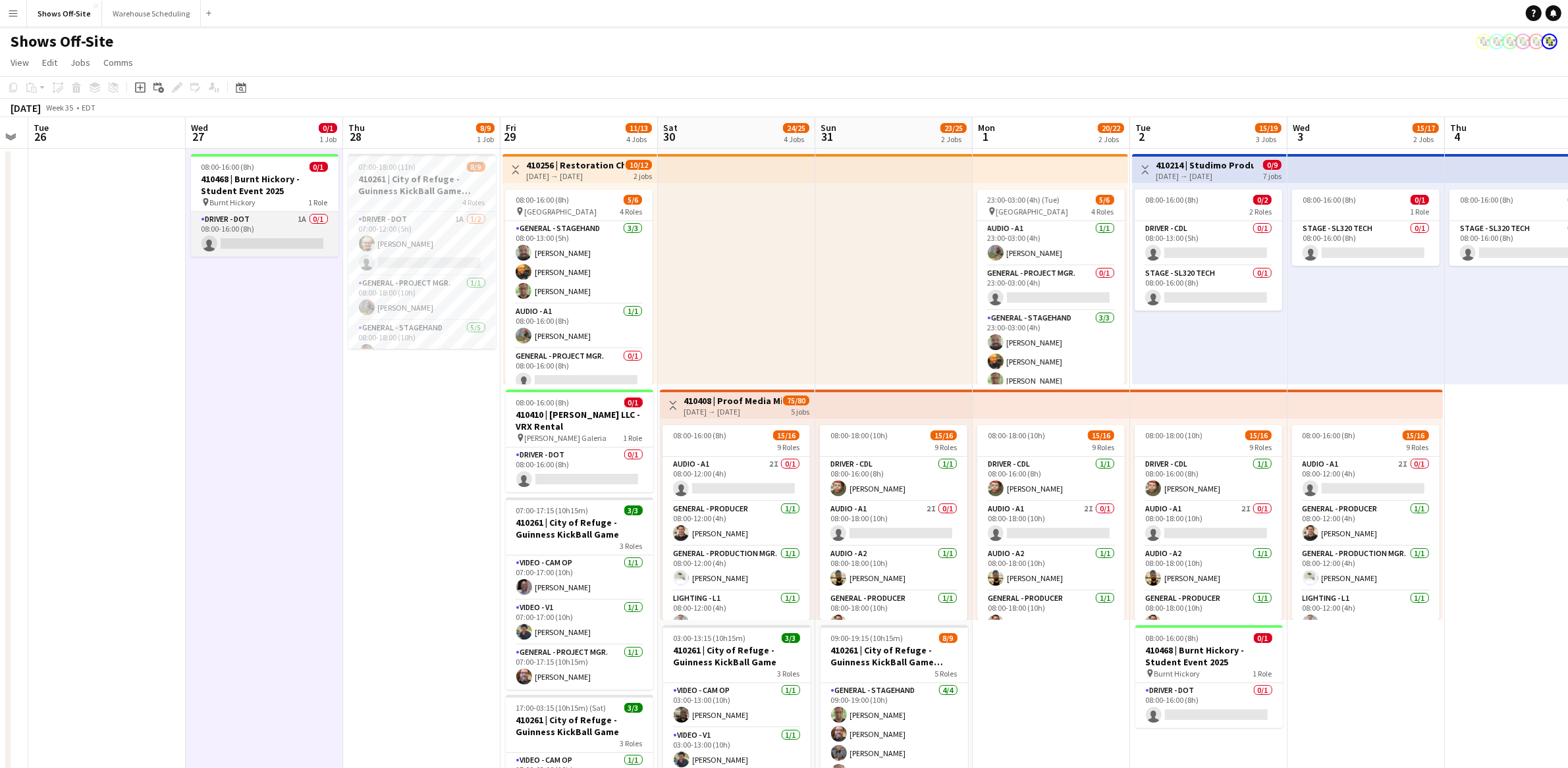
click at [273, 240] on app-card-role "Driver - DOT 1A 0/1 08:00-16:00 (8h) single-neutral-actions" at bounding box center [264, 234] width 148 height 45
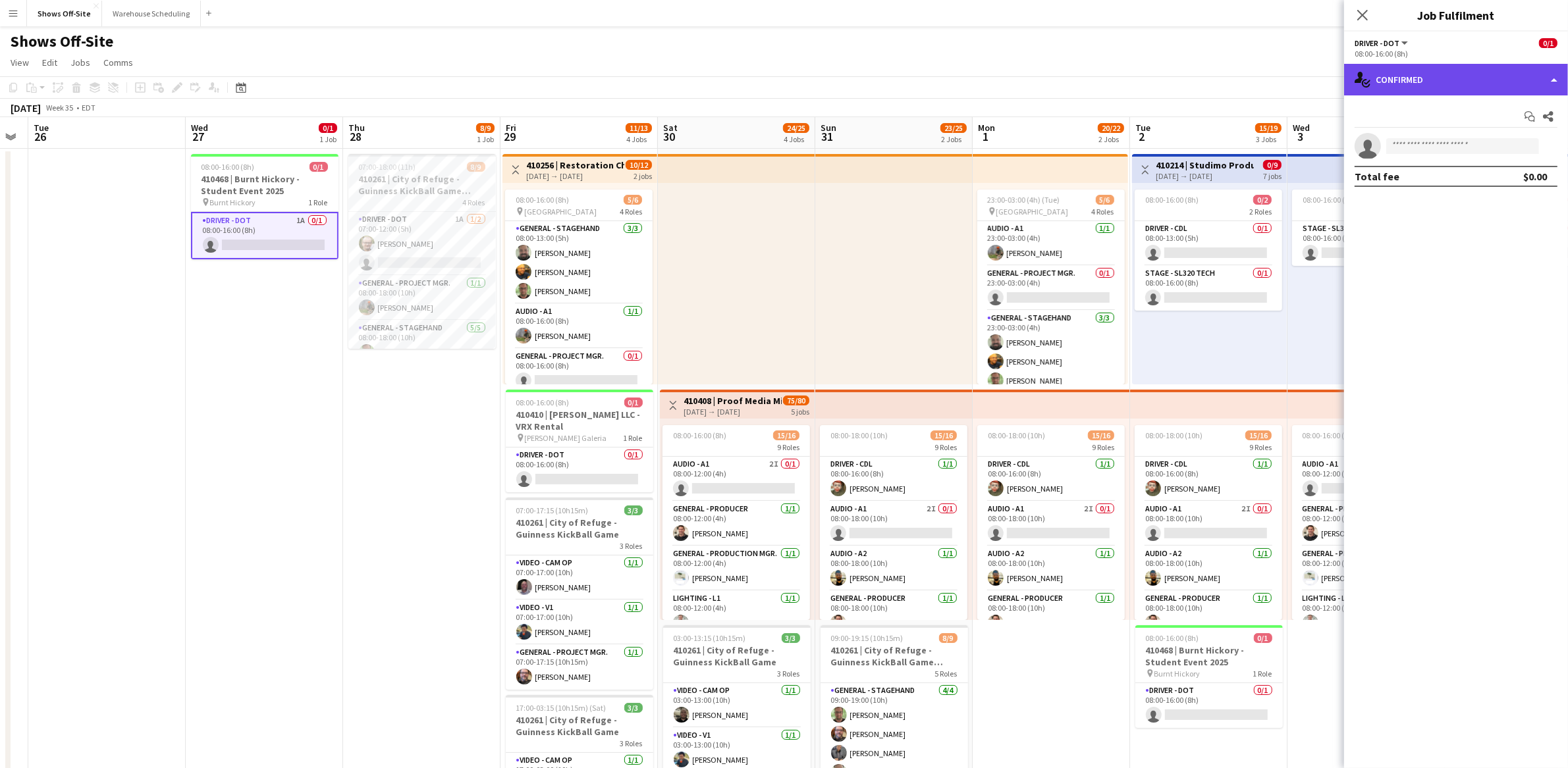
click at [1423, 82] on div "single-neutral-actions-check-2 Confirmed" at bounding box center [1456, 80] width 224 height 32
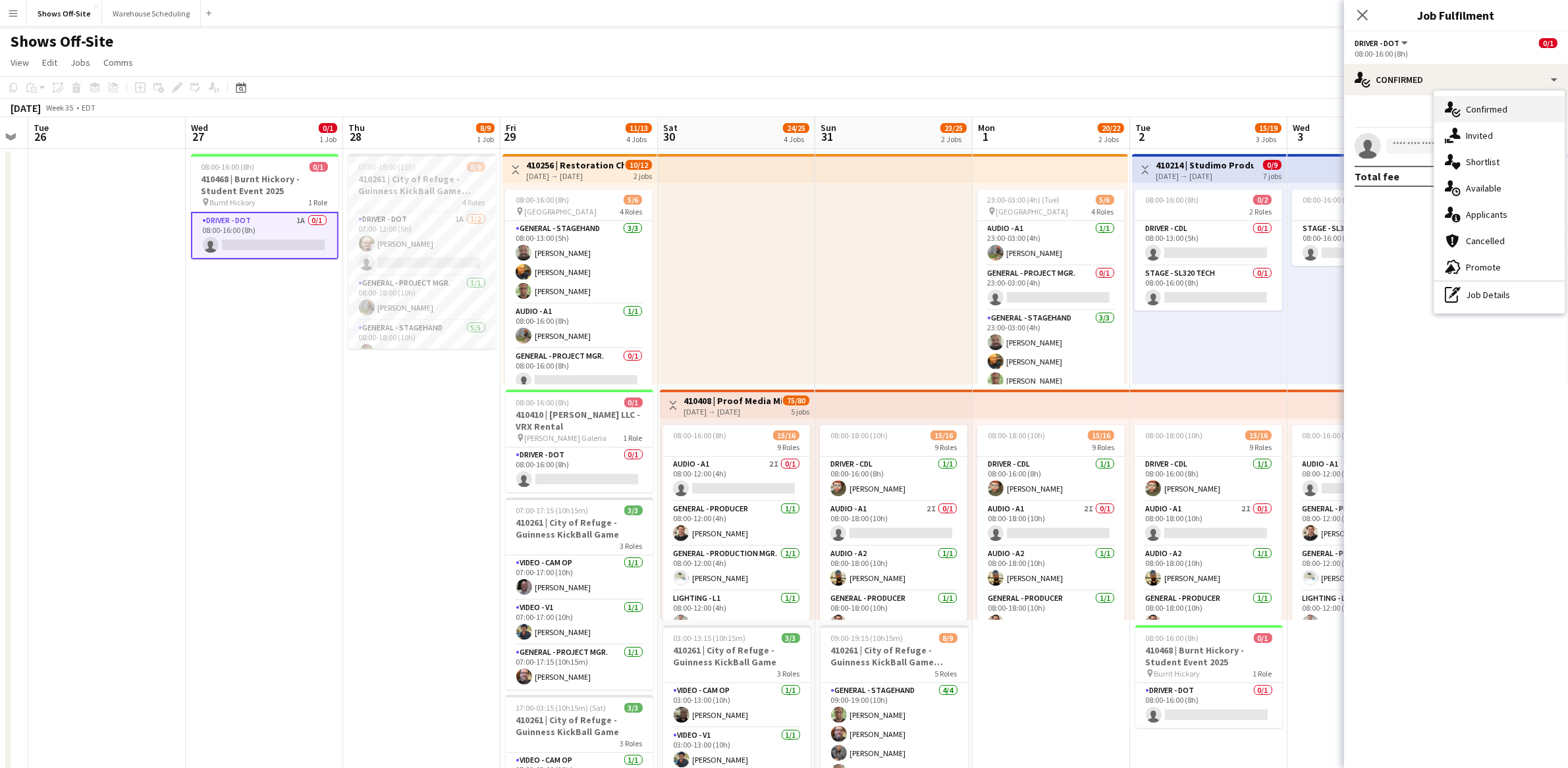
click at [1460, 105] on icon "single-neutral-actions-check-2" at bounding box center [1452, 109] width 16 height 16
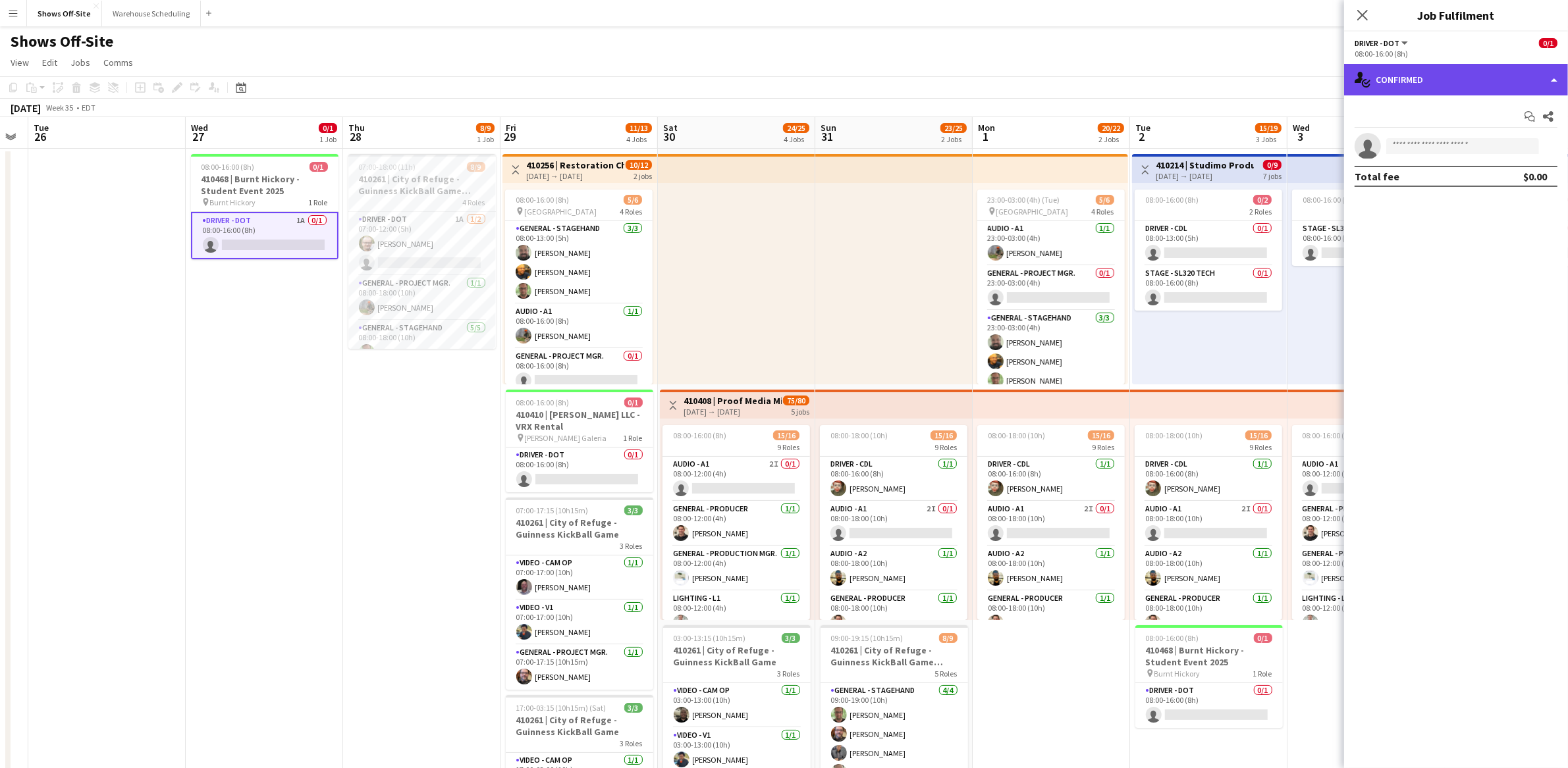
click at [1420, 77] on div "single-neutral-actions-check-2 Confirmed" at bounding box center [1456, 80] width 224 height 32
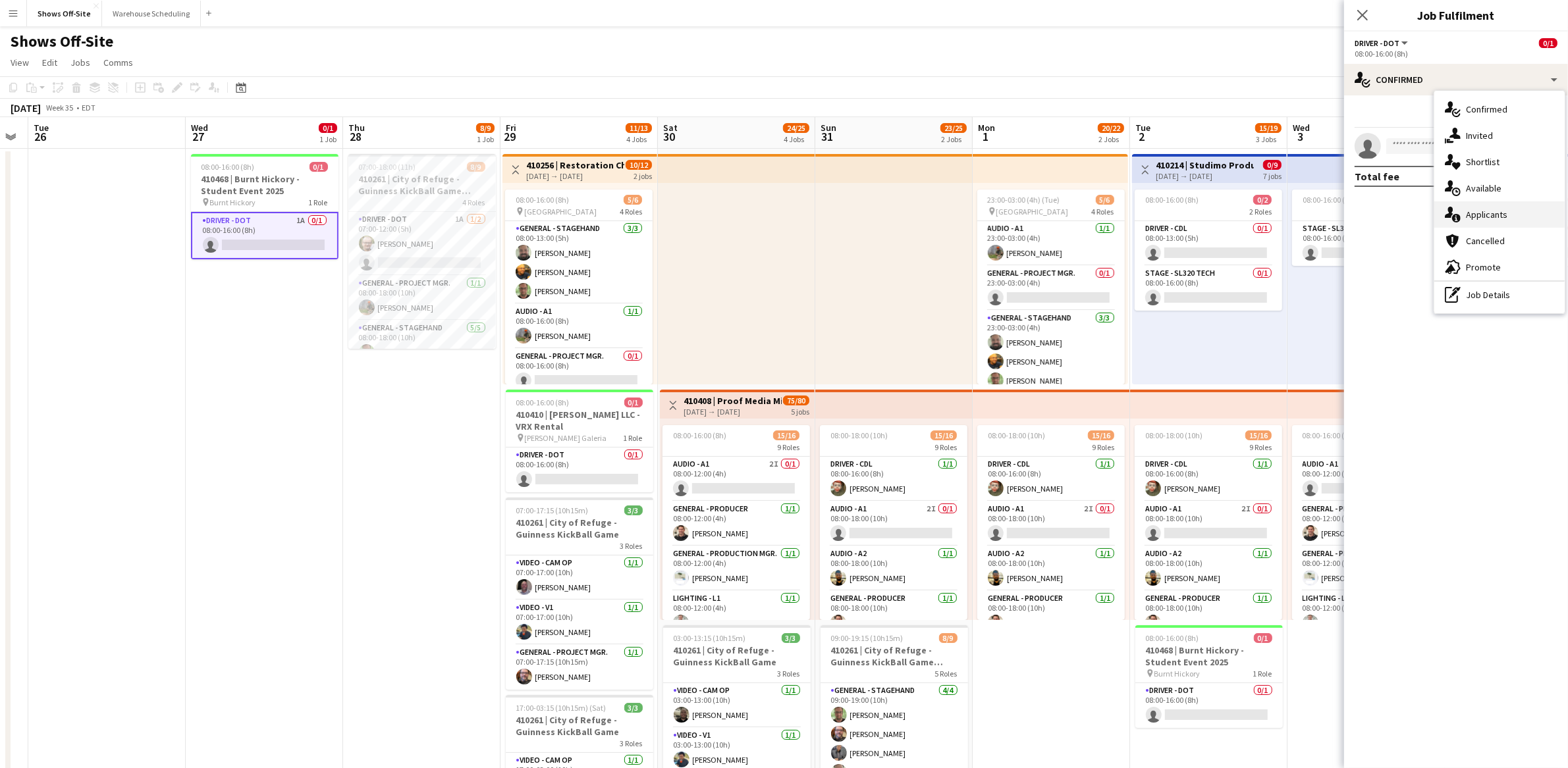
click at [1481, 212] on div "single-neutral-actions-information Applicants" at bounding box center [1499, 215] width 130 height 26
click at [1534, 175] on app-icon "Confirm" at bounding box center [1531, 173] width 10 height 10
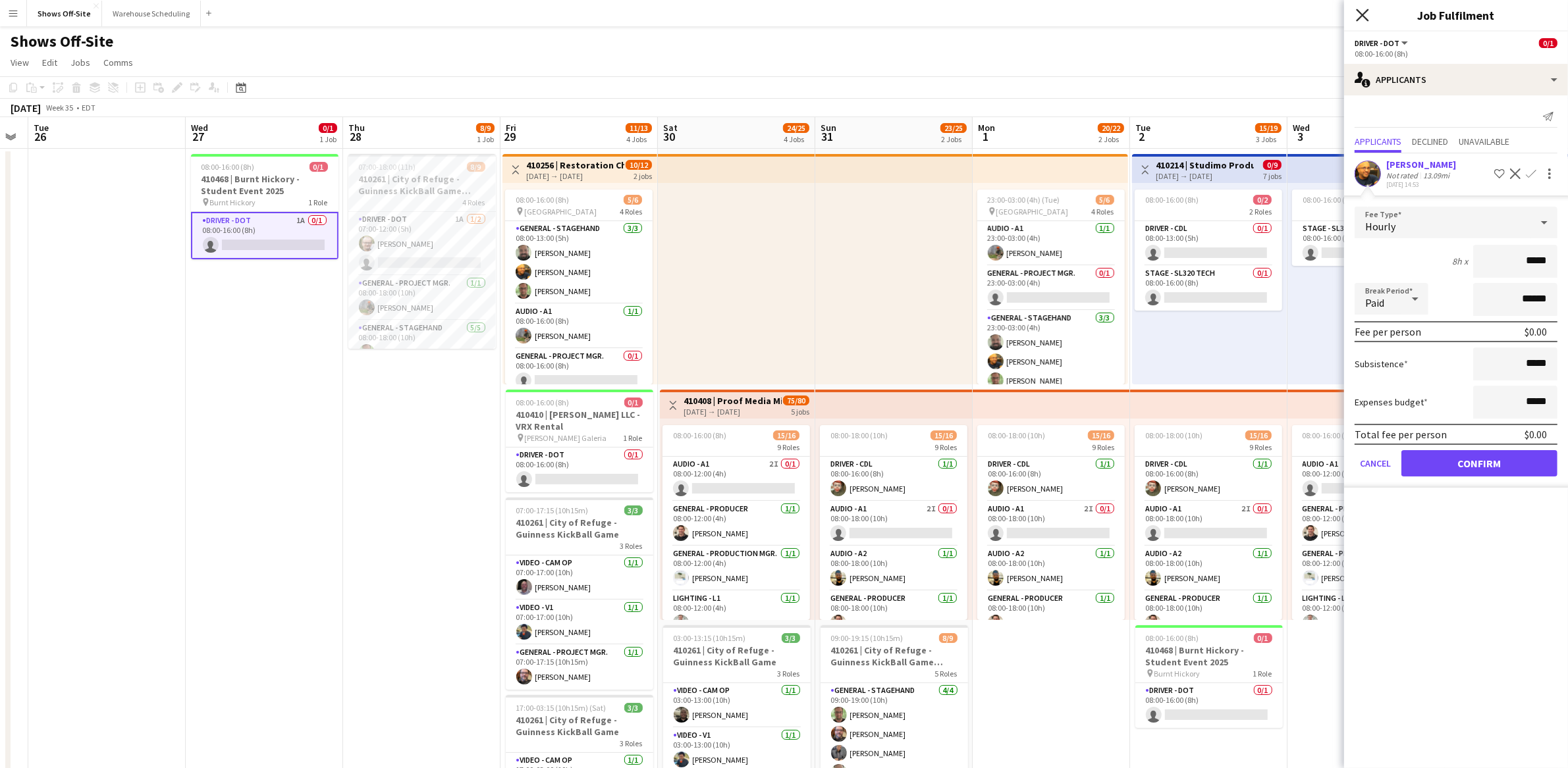
click at [1358, 16] on icon "Close pop-in" at bounding box center [1362, 15] width 13 height 13
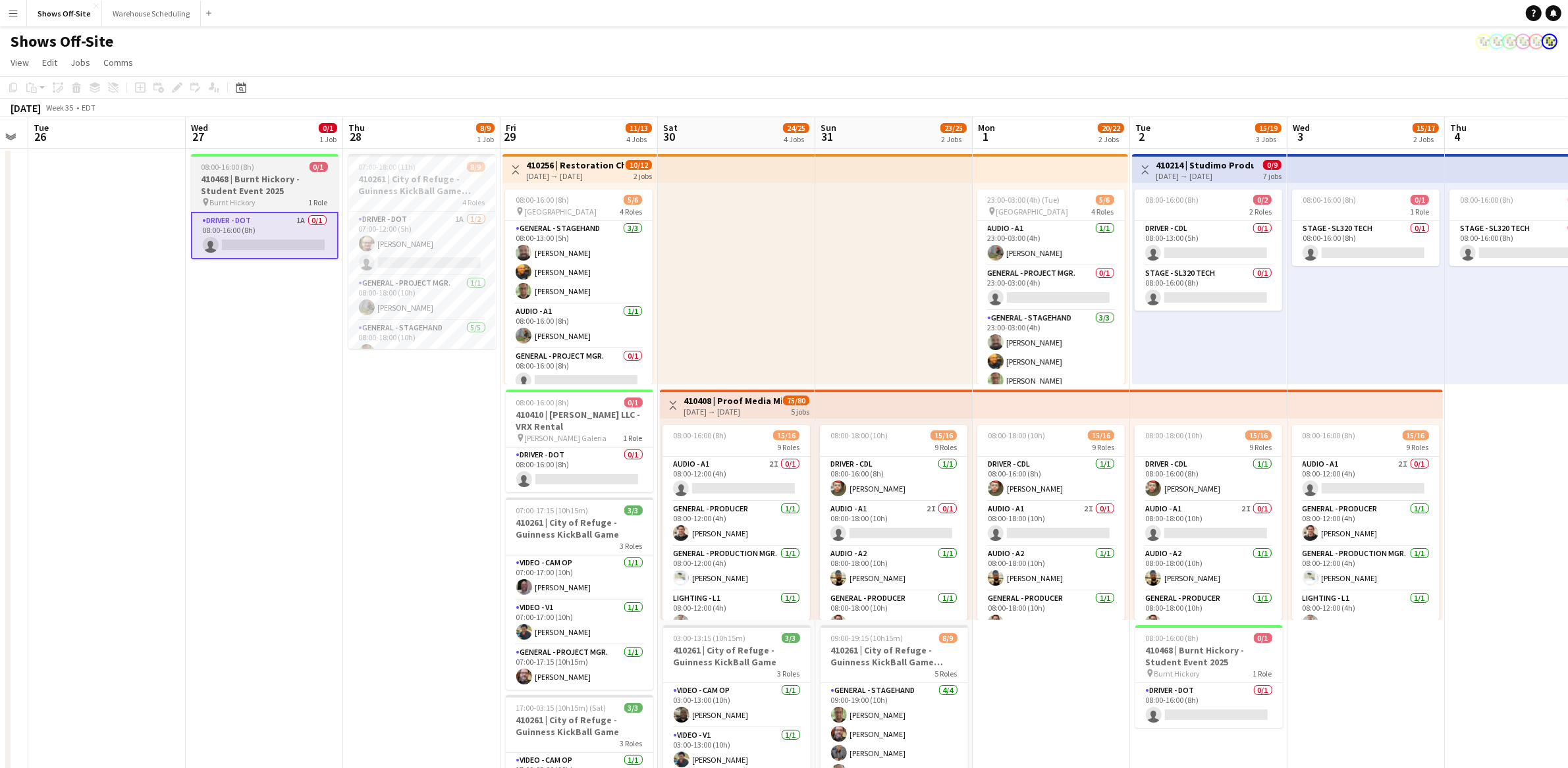
click at [252, 191] on h3 "410468 | Burnt Hickory - Student Event 2025" at bounding box center [264, 185] width 148 height 24
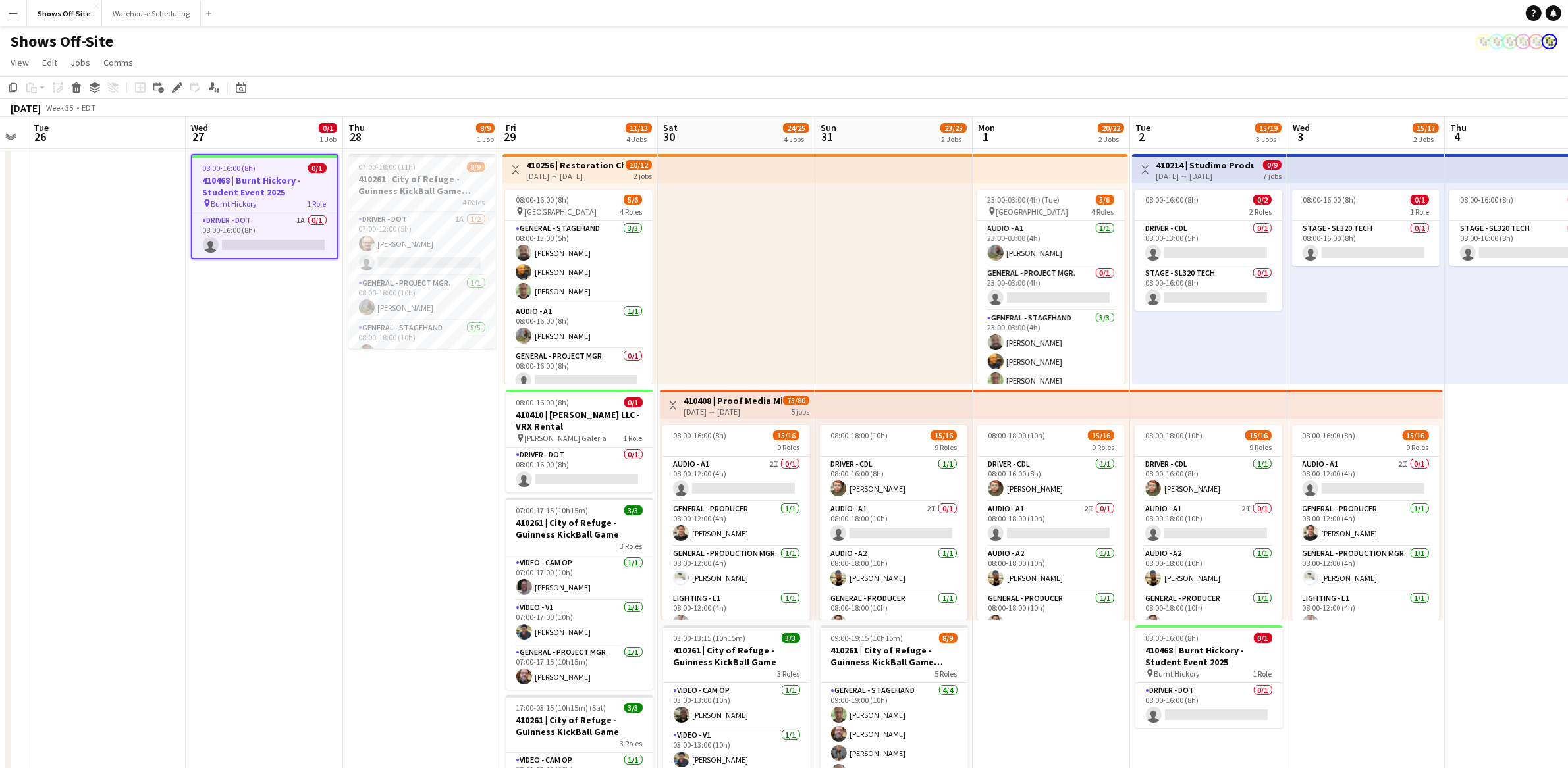
click at [252, 191] on h3 "410468 | Burnt Hickory - Student Event 2025" at bounding box center [265, 187] width 145 height 24
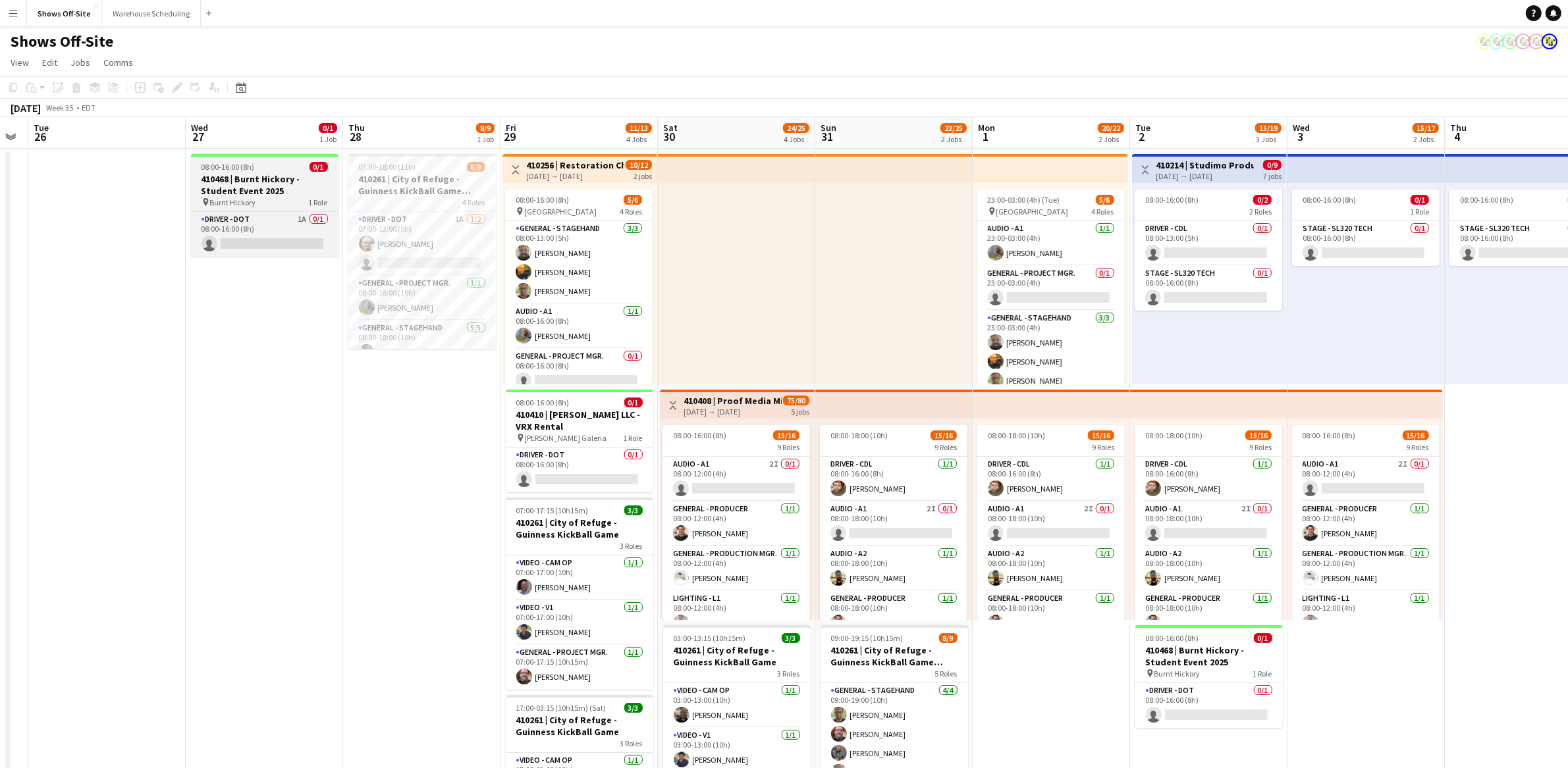
click at [252, 191] on h3 "410468 | Burnt Hickory - Student Event 2025" at bounding box center [264, 185] width 148 height 24
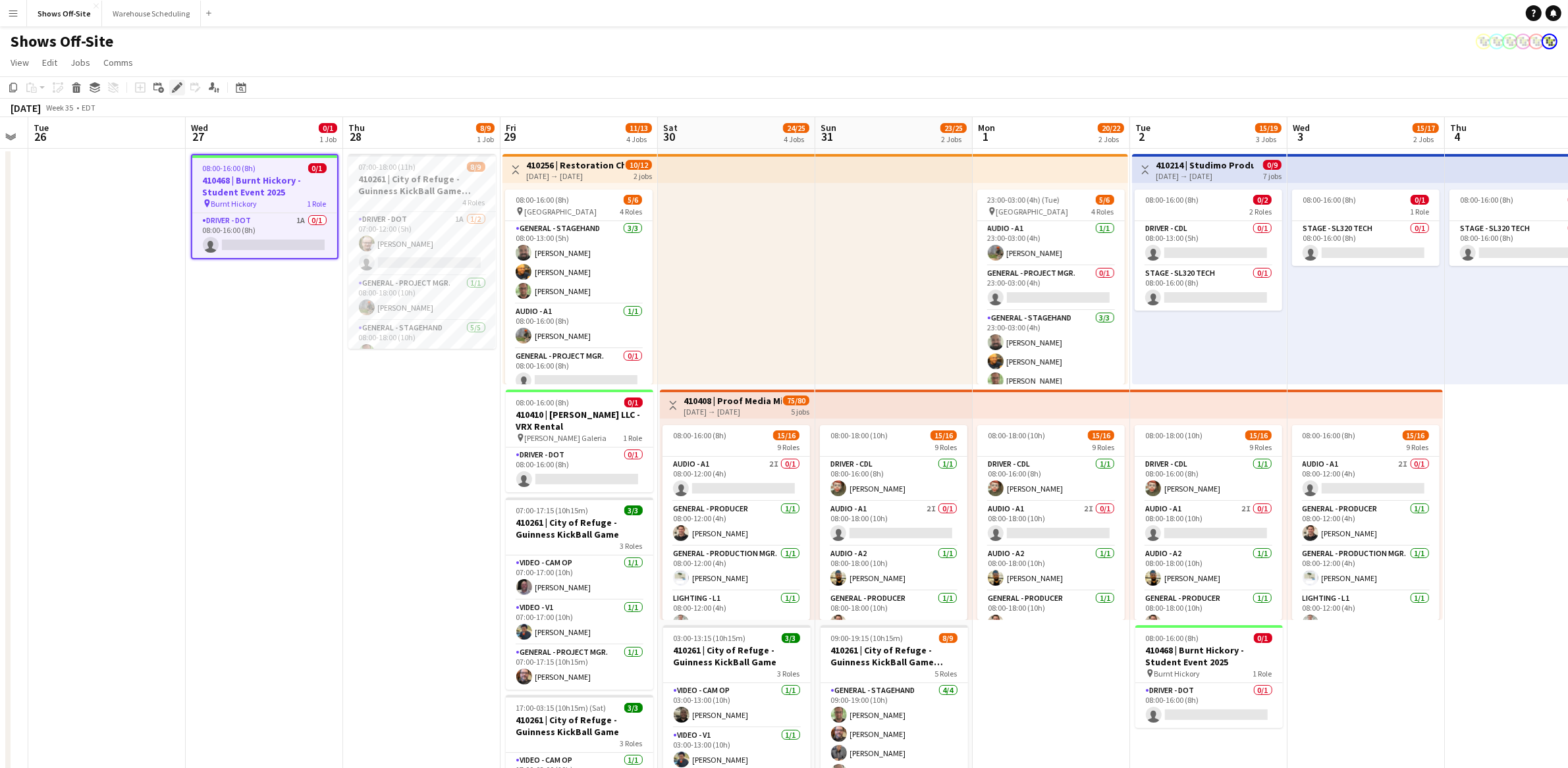
click at [179, 90] on icon "Edit" at bounding box center [176, 87] width 10 height 10
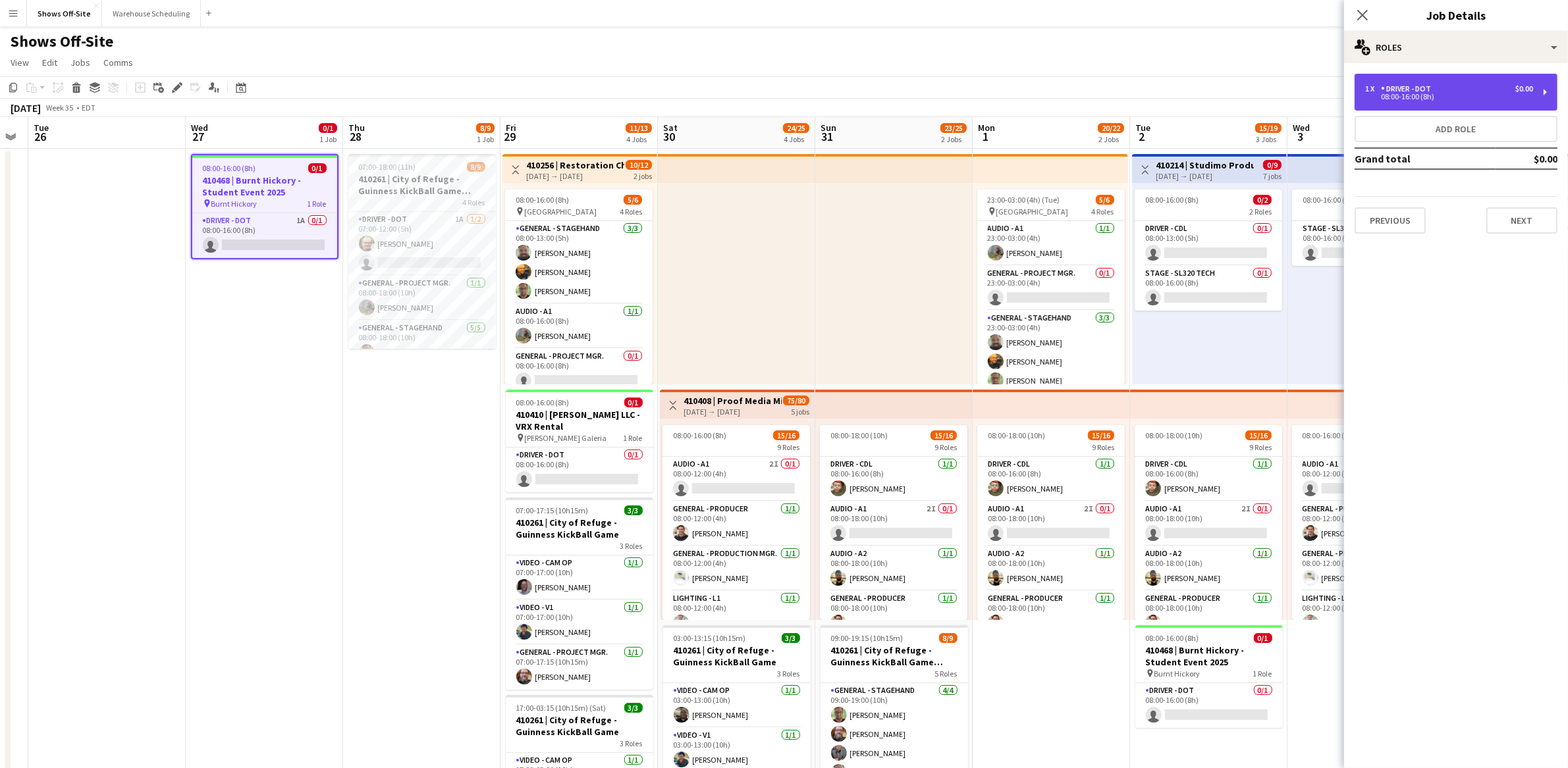
click at [1432, 87] on div "Driver - DOT" at bounding box center [1408, 89] width 55 height 10
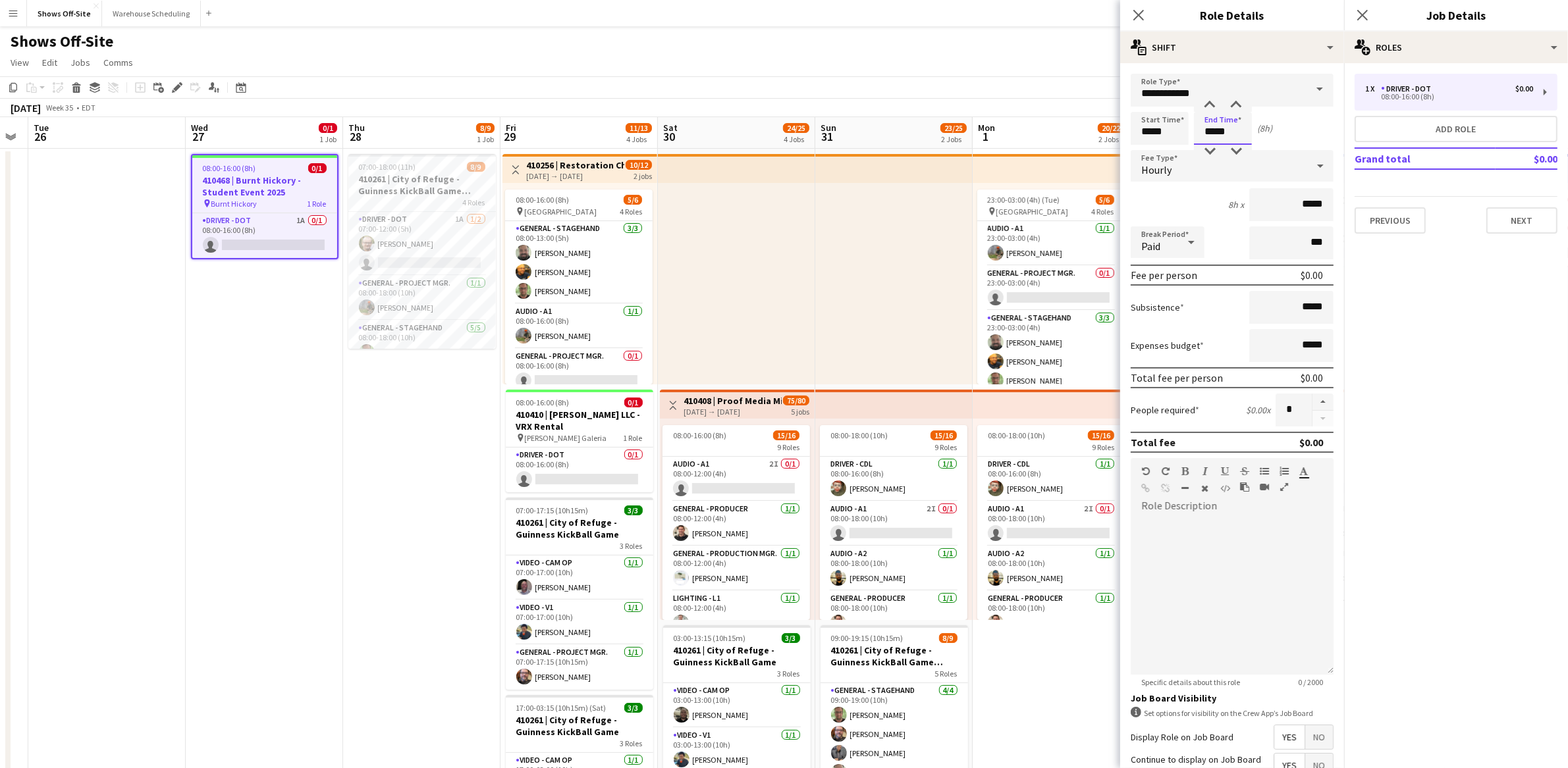
drag, startPoint x: 1231, startPoint y: 129, endPoint x: 1190, endPoint y: 134, distance: 41.3
click at [1190, 134] on div "Start Time ***** End Time ***** (8h)" at bounding box center [1231, 128] width 203 height 33
click at [1210, 150] on div at bounding box center [1209, 152] width 26 height 14
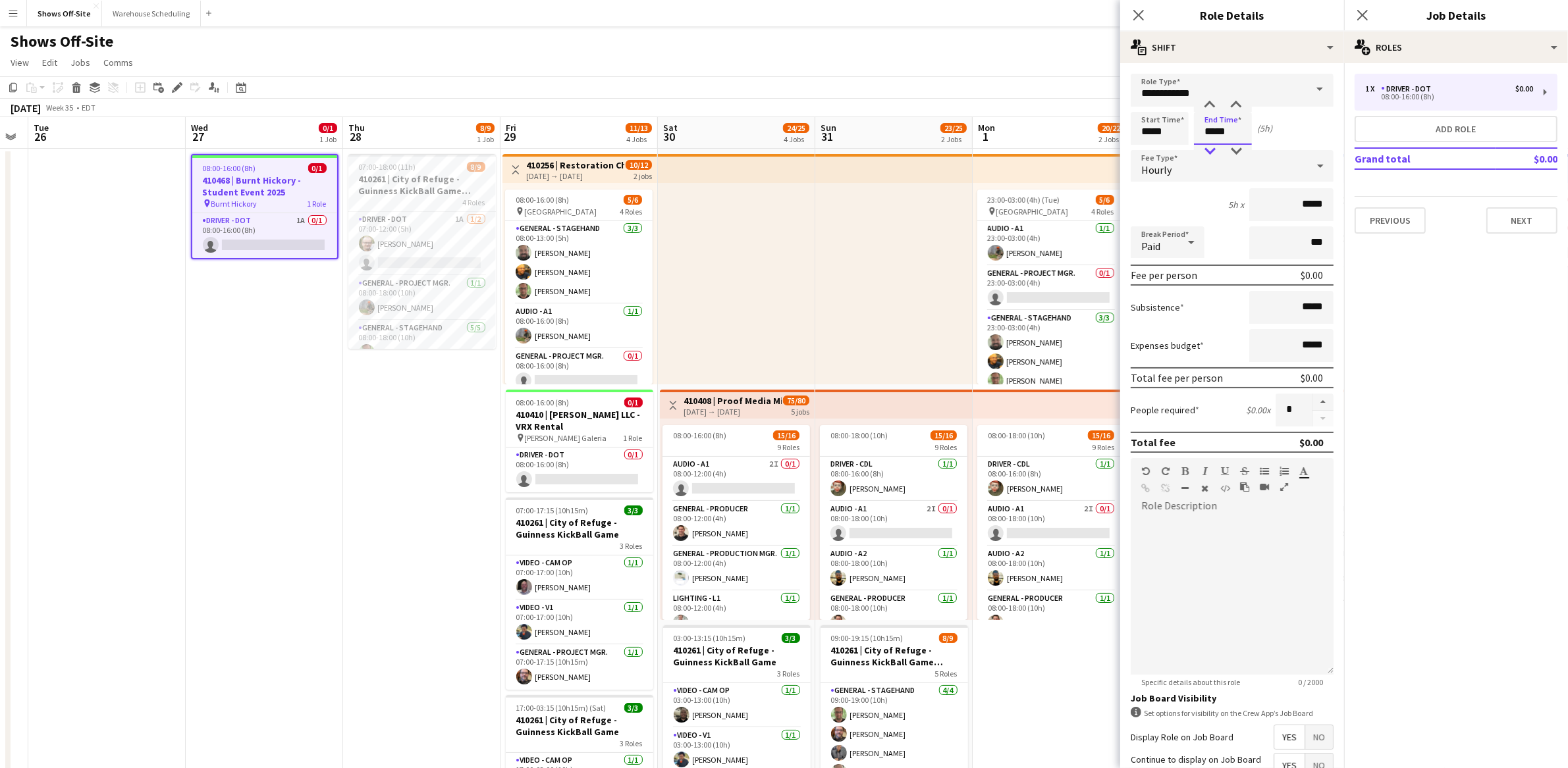
type input "*****"
click at [1210, 150] on div at bounding box center [1209, 152] width 26 height 14
click at [1294, 130] on div "Start Time ***** End Time ***** (4h)" at bounding box center [1231, 128] width 203 height 33
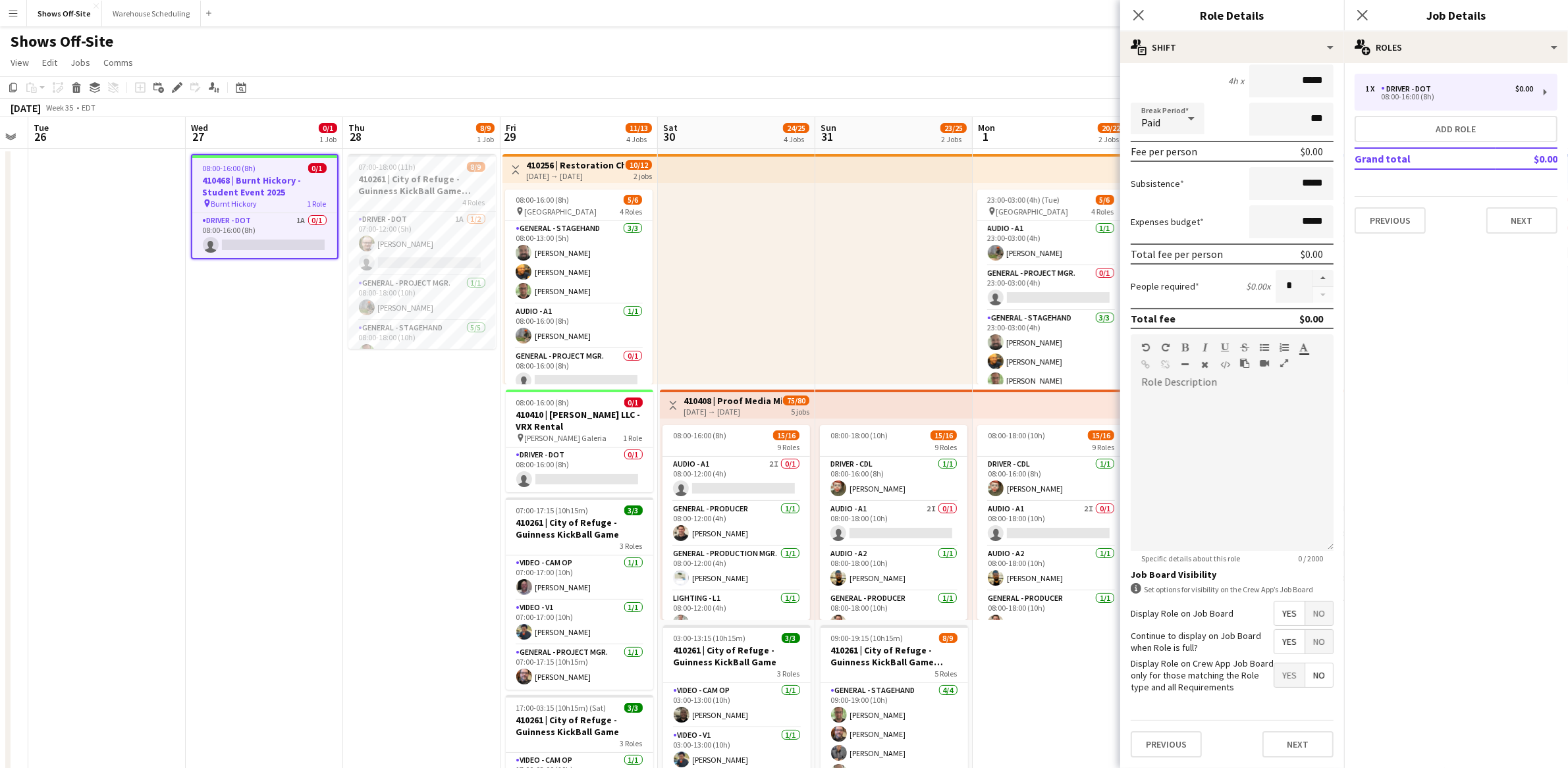
scroll to position [132, 0]
click at [1294, 738] on button "Next" at bounding box center [1298, 744] width 71 height 26
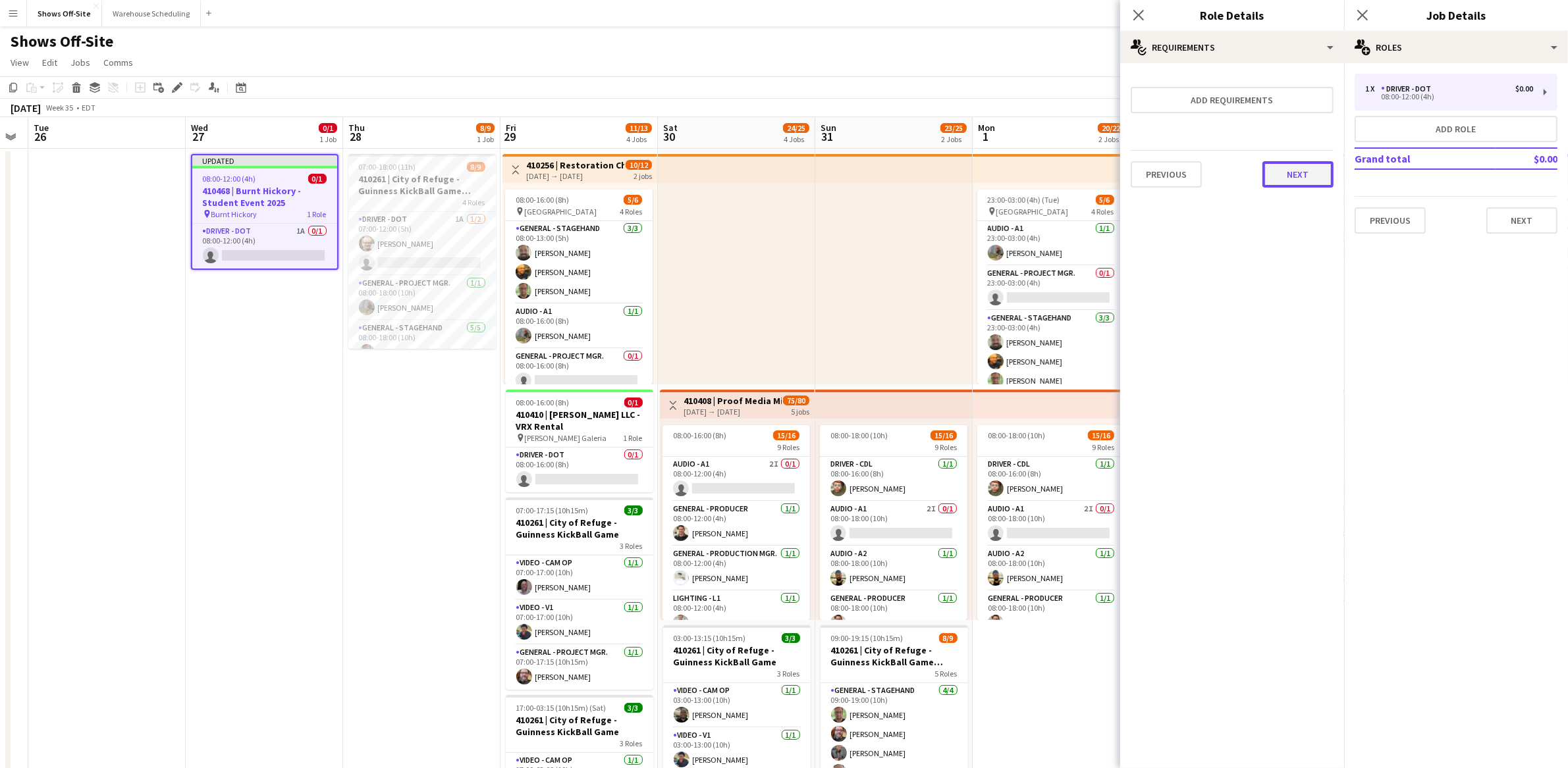
click at [1298, 167] on button "Next" at bounding box center [1298, 174] width 71 height 26
click at [1304, 182] on button "Finish" at bounding box center [1309, 176] width 49 height 26
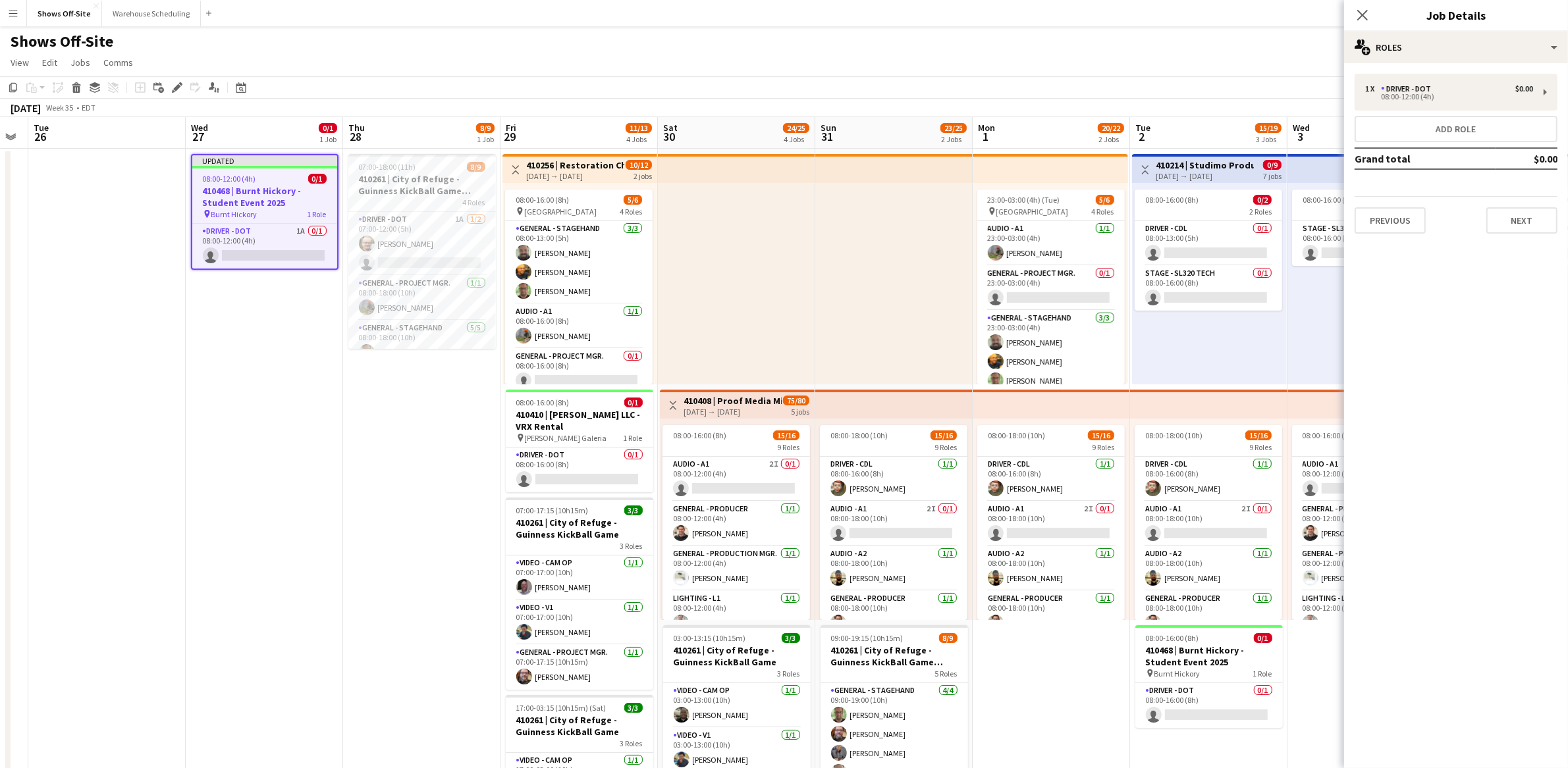
click at [296, 201] on h3 "410468 | Burnt Hickory - Student Event 2025" at bounding box center [265, 197] width 145 height 24
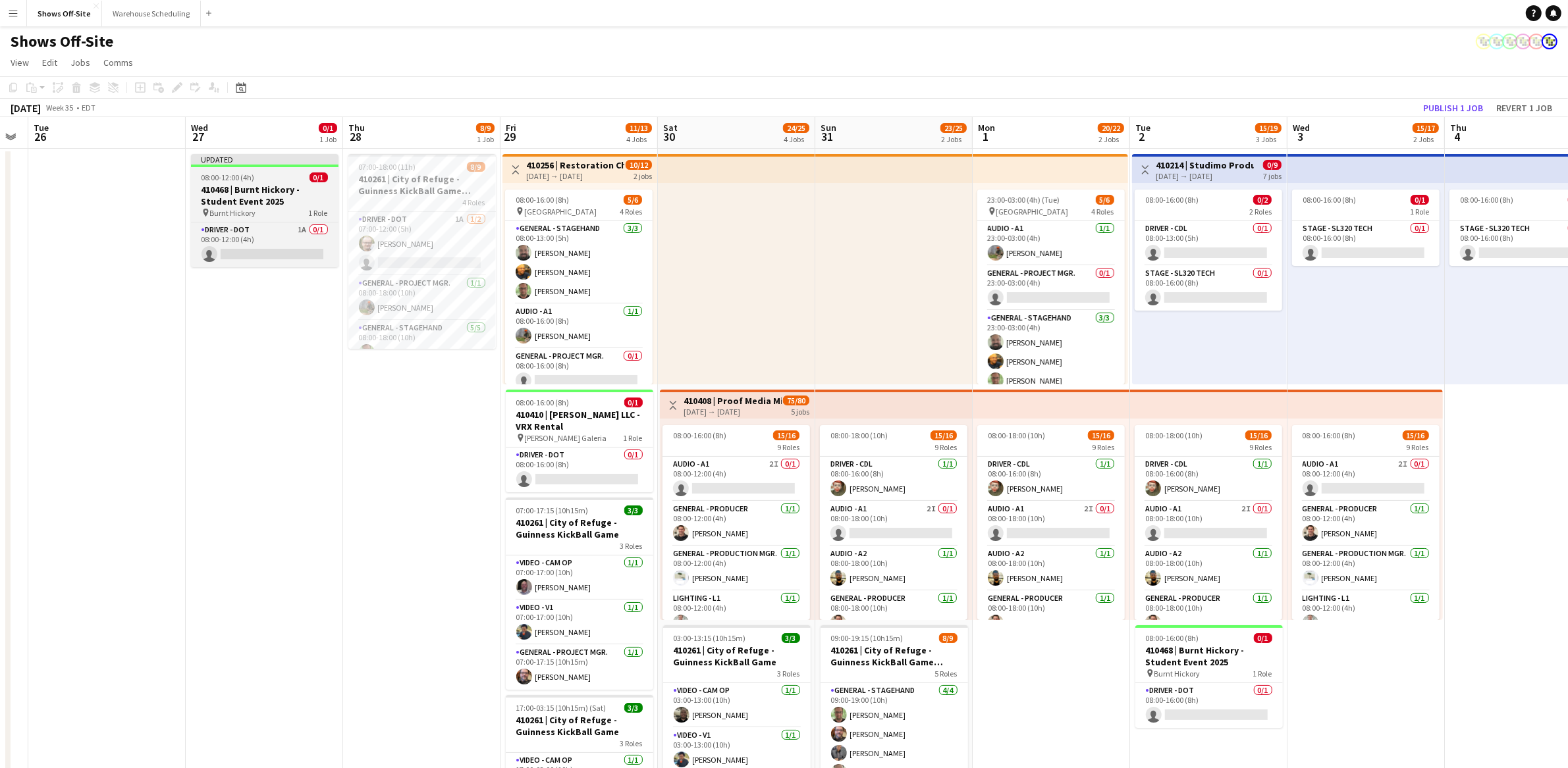
click at [293, 204] on h3 "410468 | Burnt Hickory - Student Event 2025" at bounding box center [264, 195] width 148 height 24
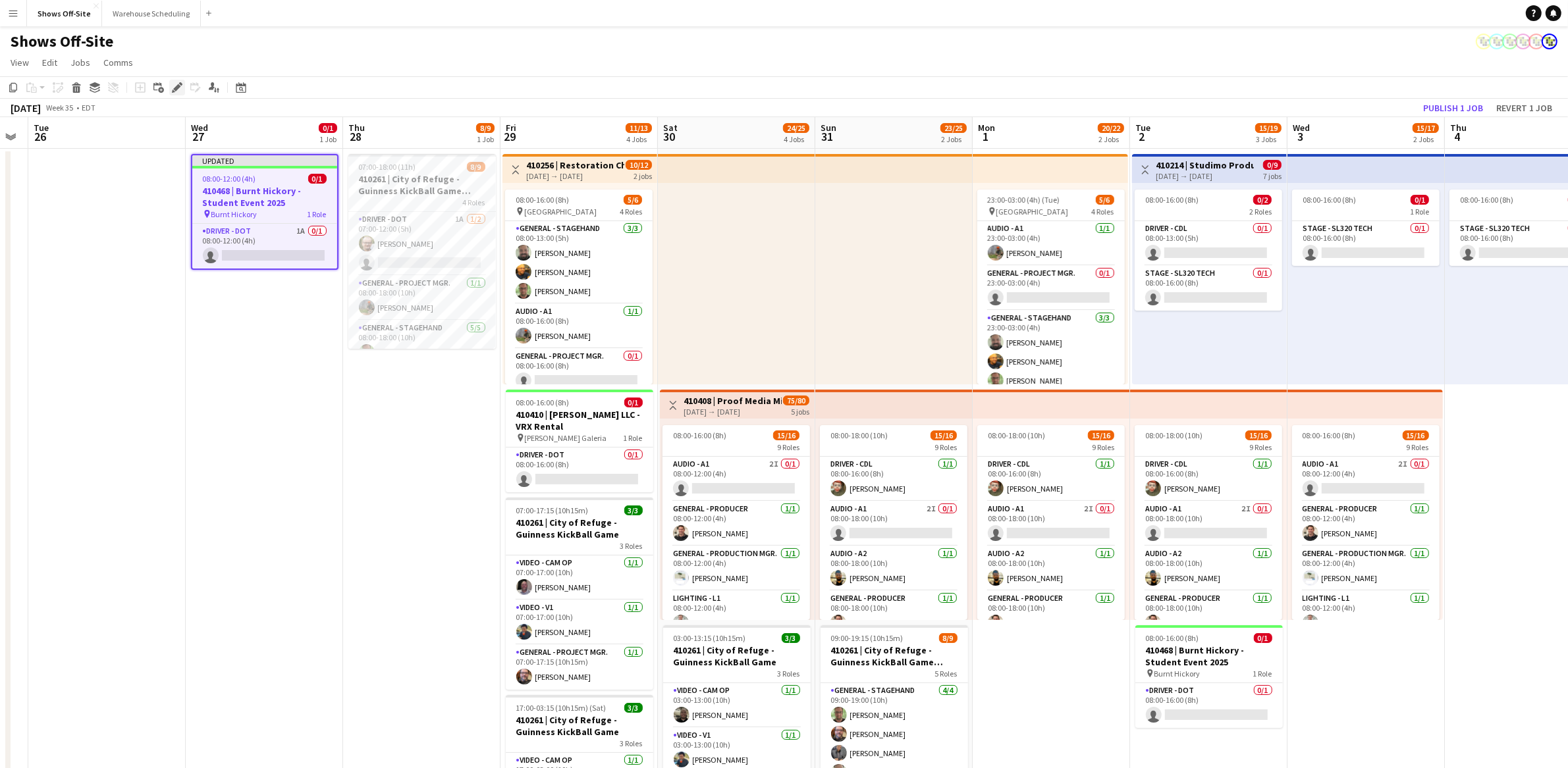
click at [180, 87] on icon "Edit" at bounding box center [176, 87] width 10 height 10
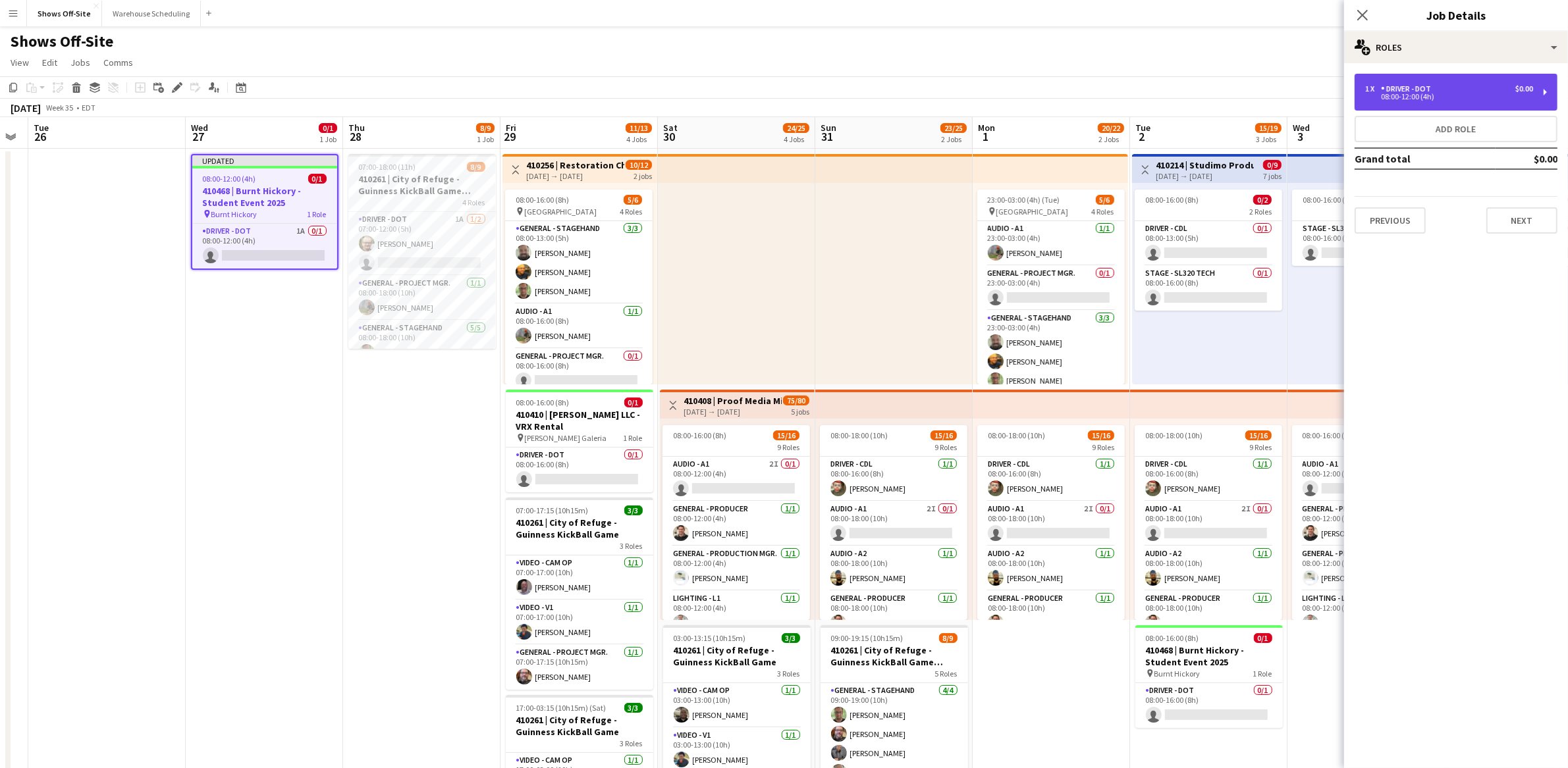
click at [1428, 96] on div "08:00-12:00 (4h)" at bounding box center [1448, 96] width 168 height 6
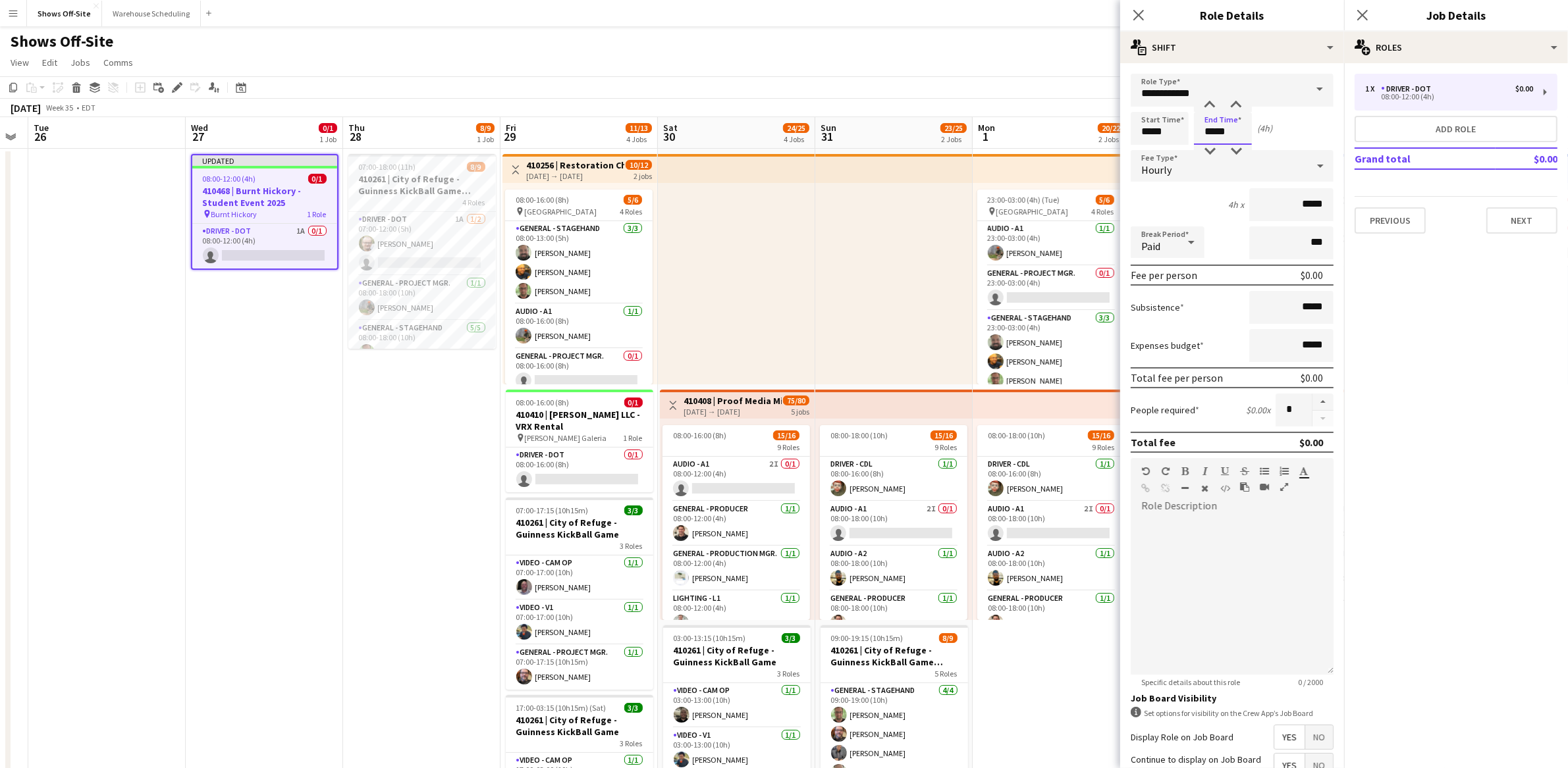
click at [1233, 130] on input "*****" at bounding box center [1223, 128] width 58 height 33
type input "*****"
click at [1210, 104] on div at bounding box center [1209, 105] width 26 height 14
click at [1446, 485] on mat-expansion-panel "pencil3 General details 1 x Driver - DOT $0.00 08:00-12:00 (4h) Add role Grand …" at bounding box center [1456, 416] width 224 height 705
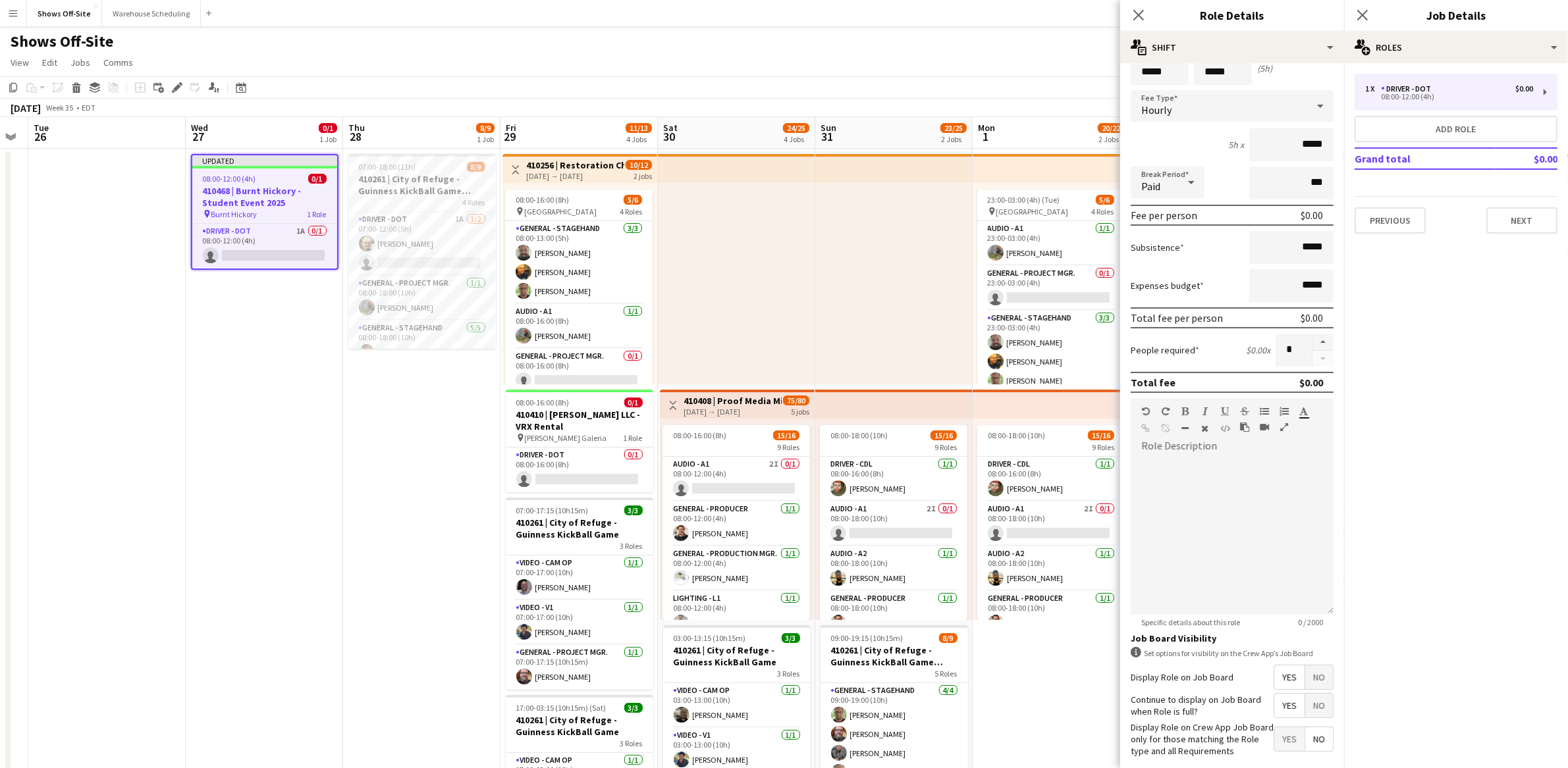
scroll to position [132, 0]
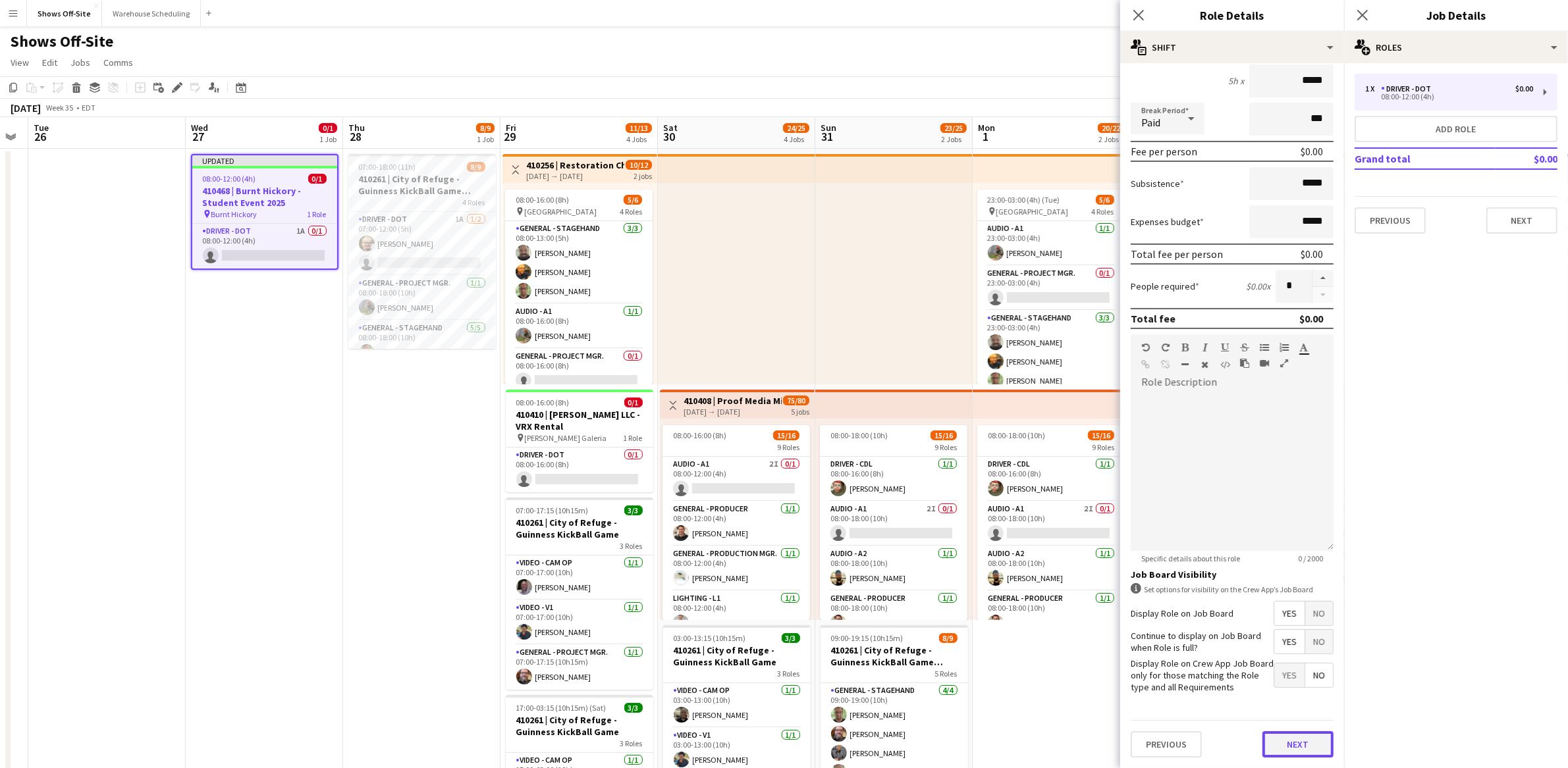
click at [1288, 746] on button "Next" at bounding box center [1298, 744] width 71 height 26
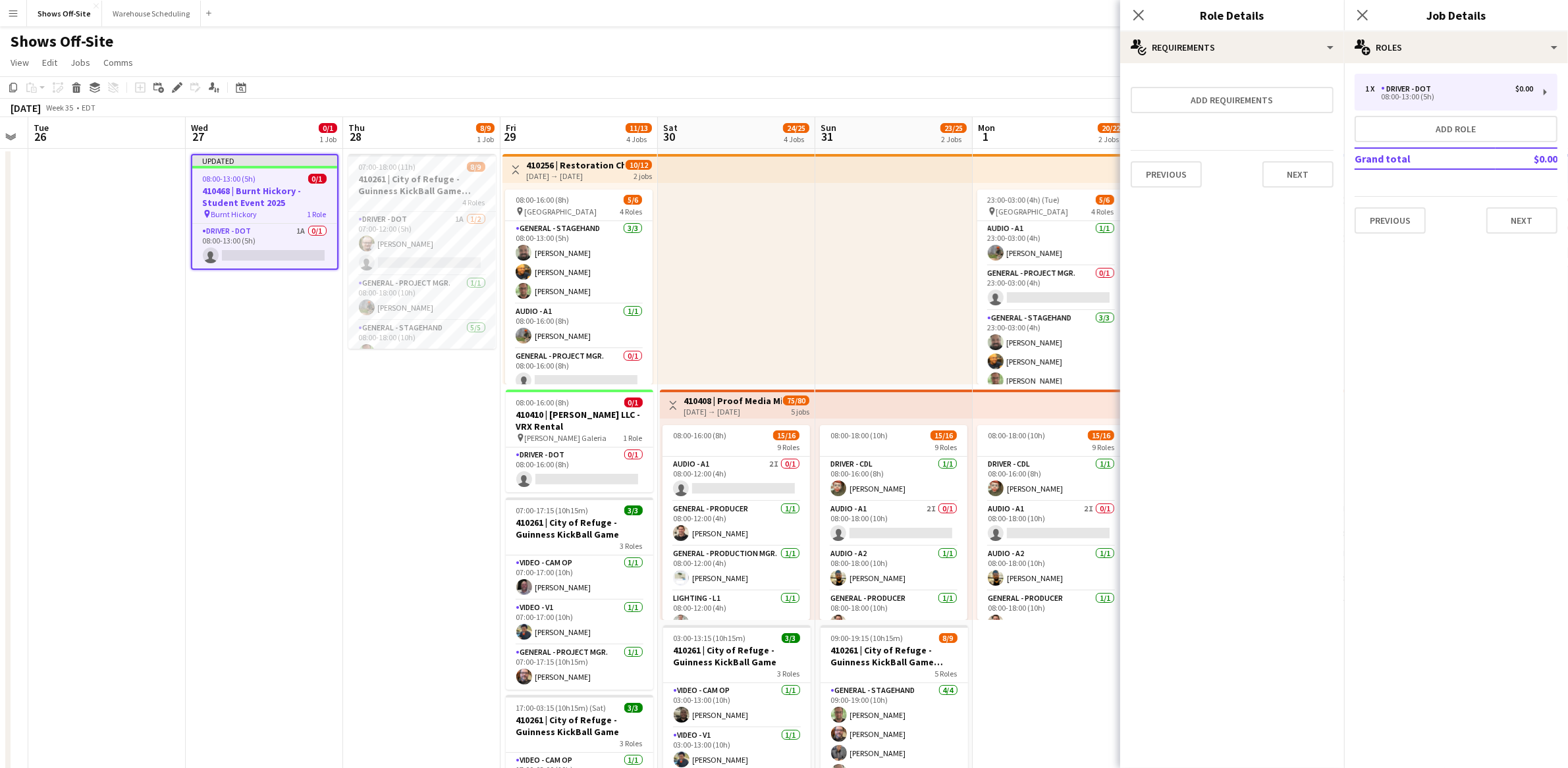
scroll to position [0, 0]
click at [1305, 175] on button "Next" at bounding box center [1298, 174] width 71 height 26
click at [1305, 175] on button "Finish" at bounding box center [1309, 176] width 49 height 26
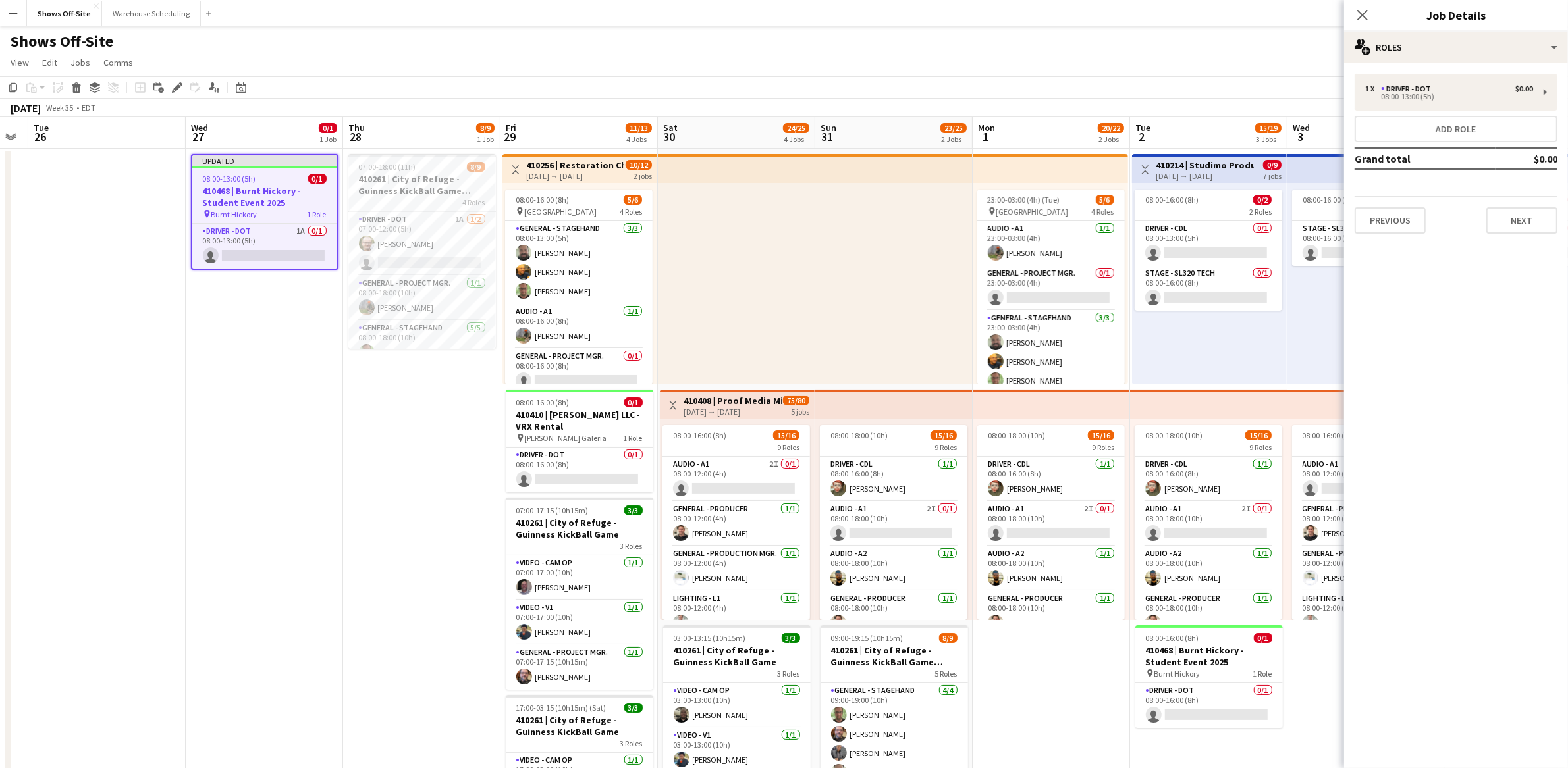
click at [304, 403] on app-date-cell "Updated 08:00-13:00 (5h) 0/1 410468 | Burnt Hickory - Student Event 2025 pin Bu…" at bounding box center [264, 695] width 157 height 1093
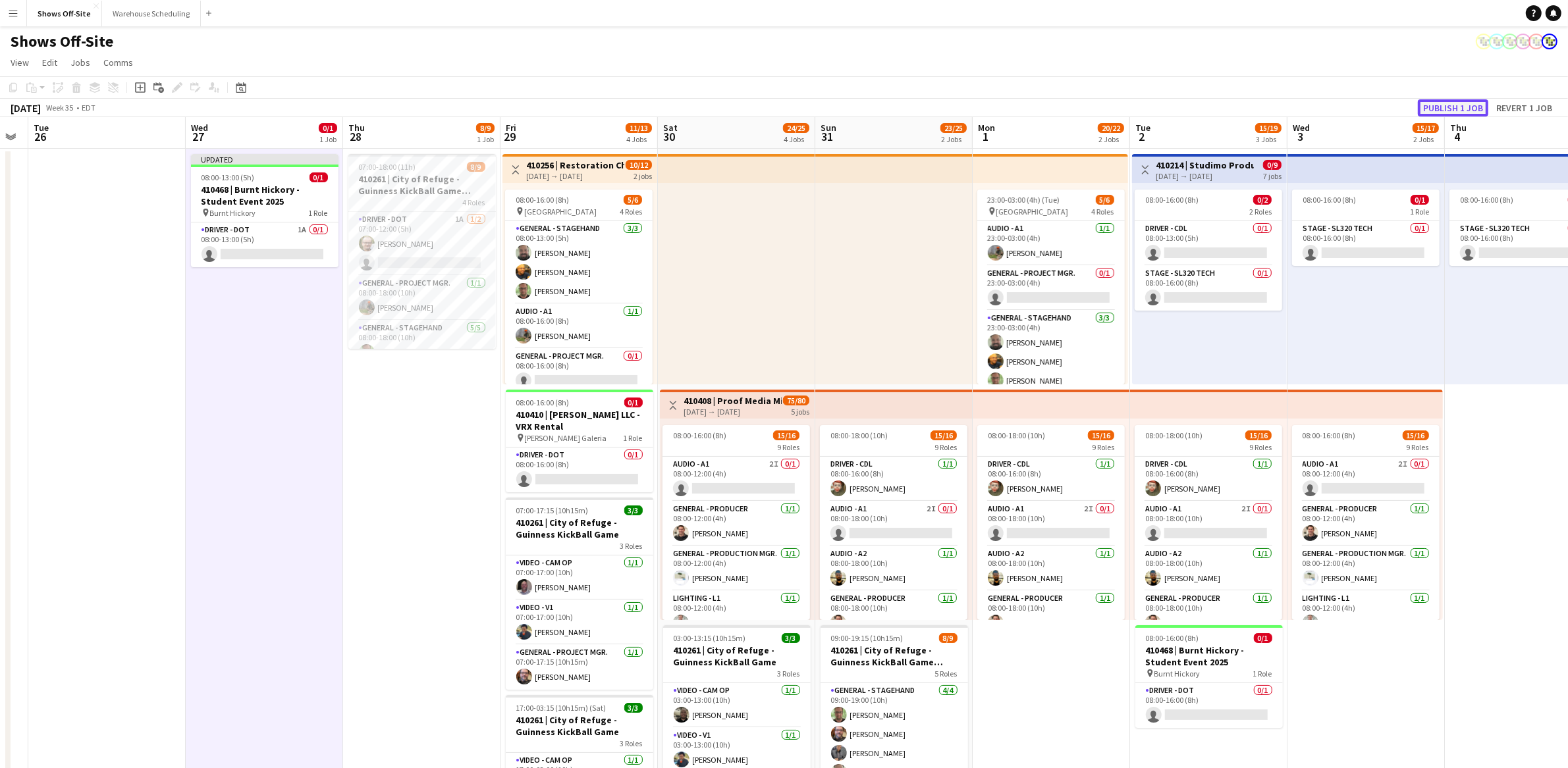
click at [1448, 112] on button "Publish 1 job" at bounding box center [1452, 108] width 70 height 17
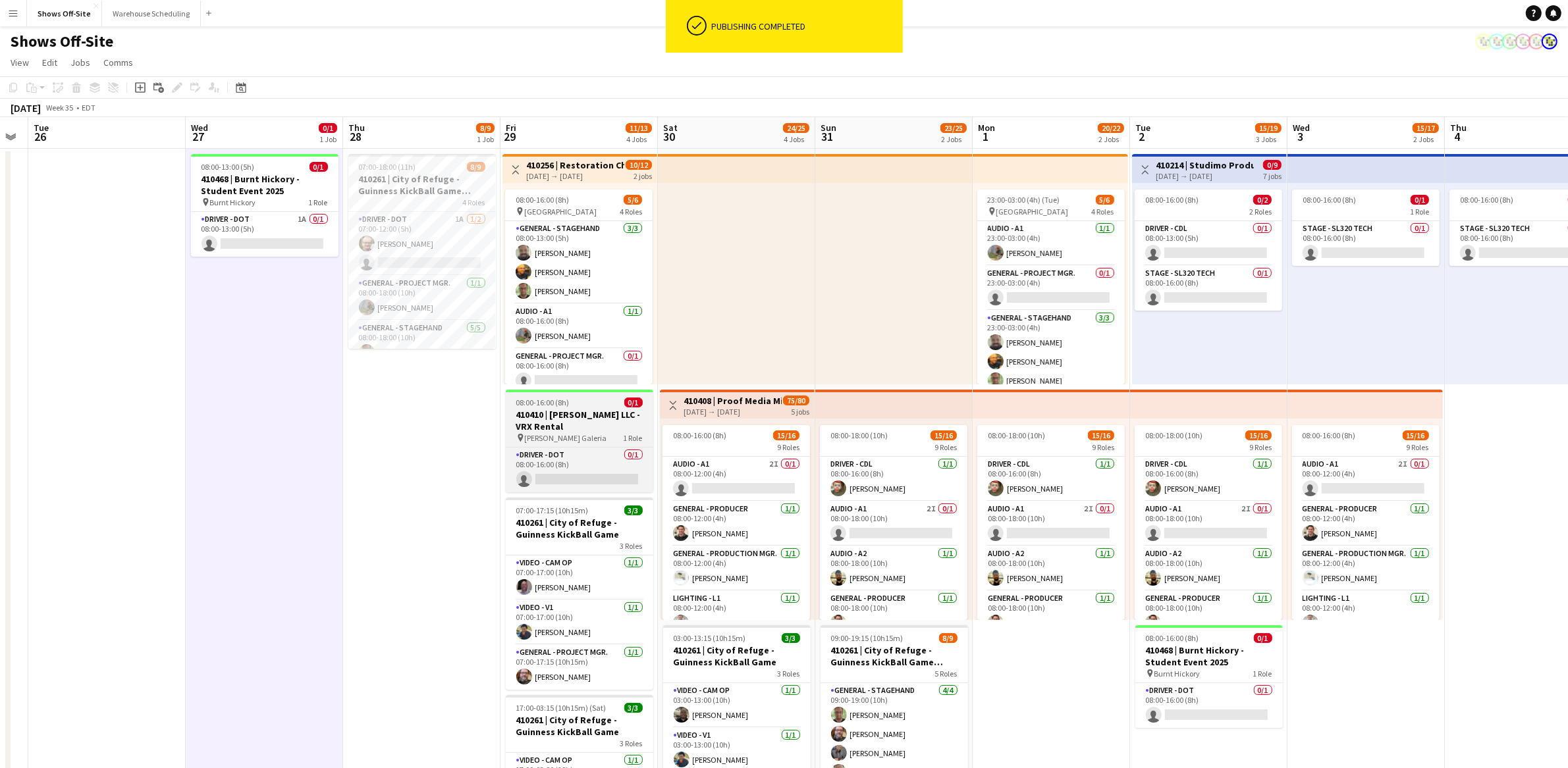
click at [585, 424] on h3 "410410 | [PERSON_NAME] LLC - VRX Rental" at bounding box center [579, 421] width 148 height 24
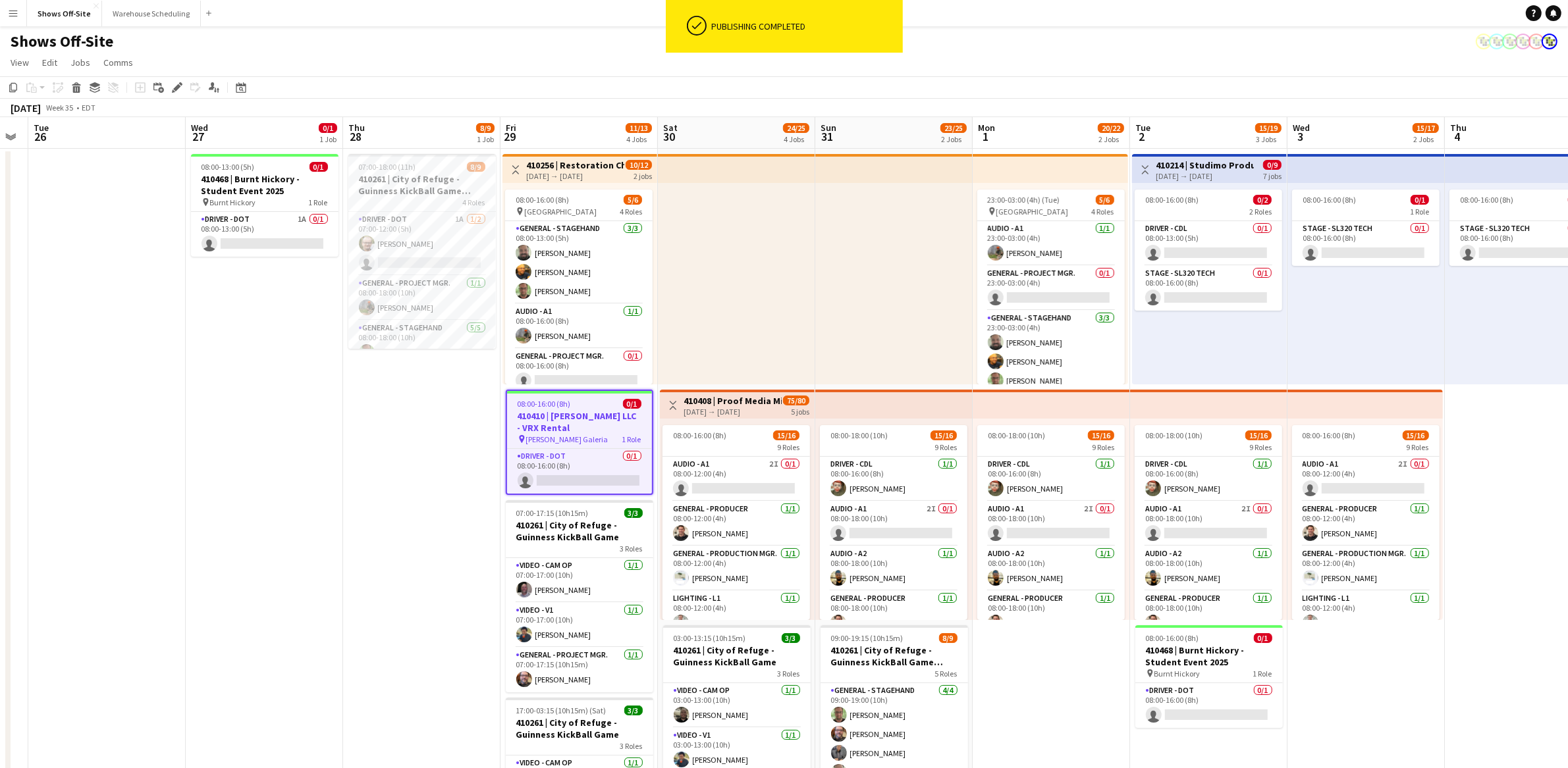
click at [590, 436] on div "pin [PERSON_NAME] Galeria 1 Role" at bounding box center [580, 439] width 145 height 10
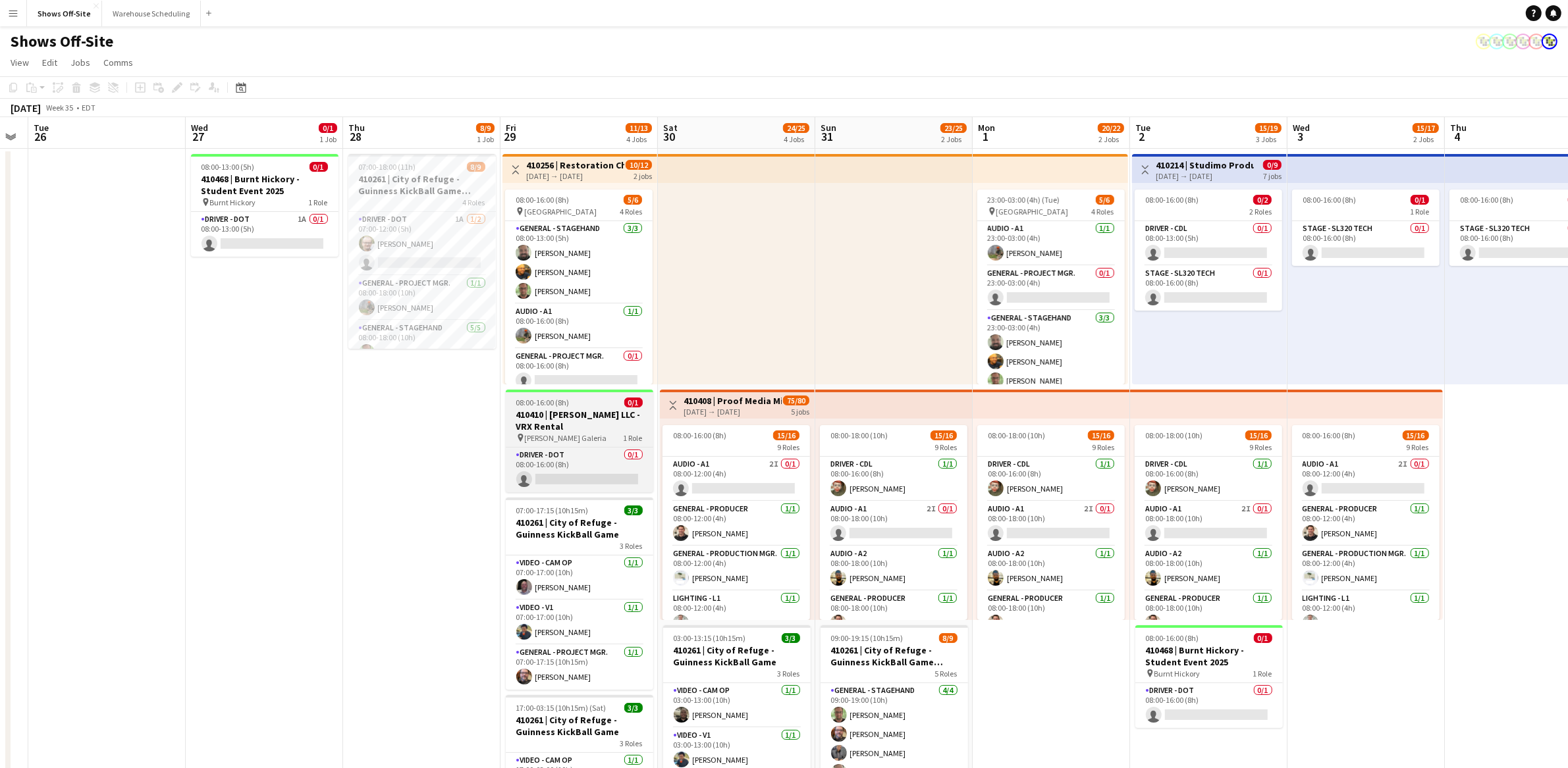
click at [590, 436] on div "pin [PERSON_NAME] Galeria 1 Role" at bounding box center [579, 437] width 148 height 10
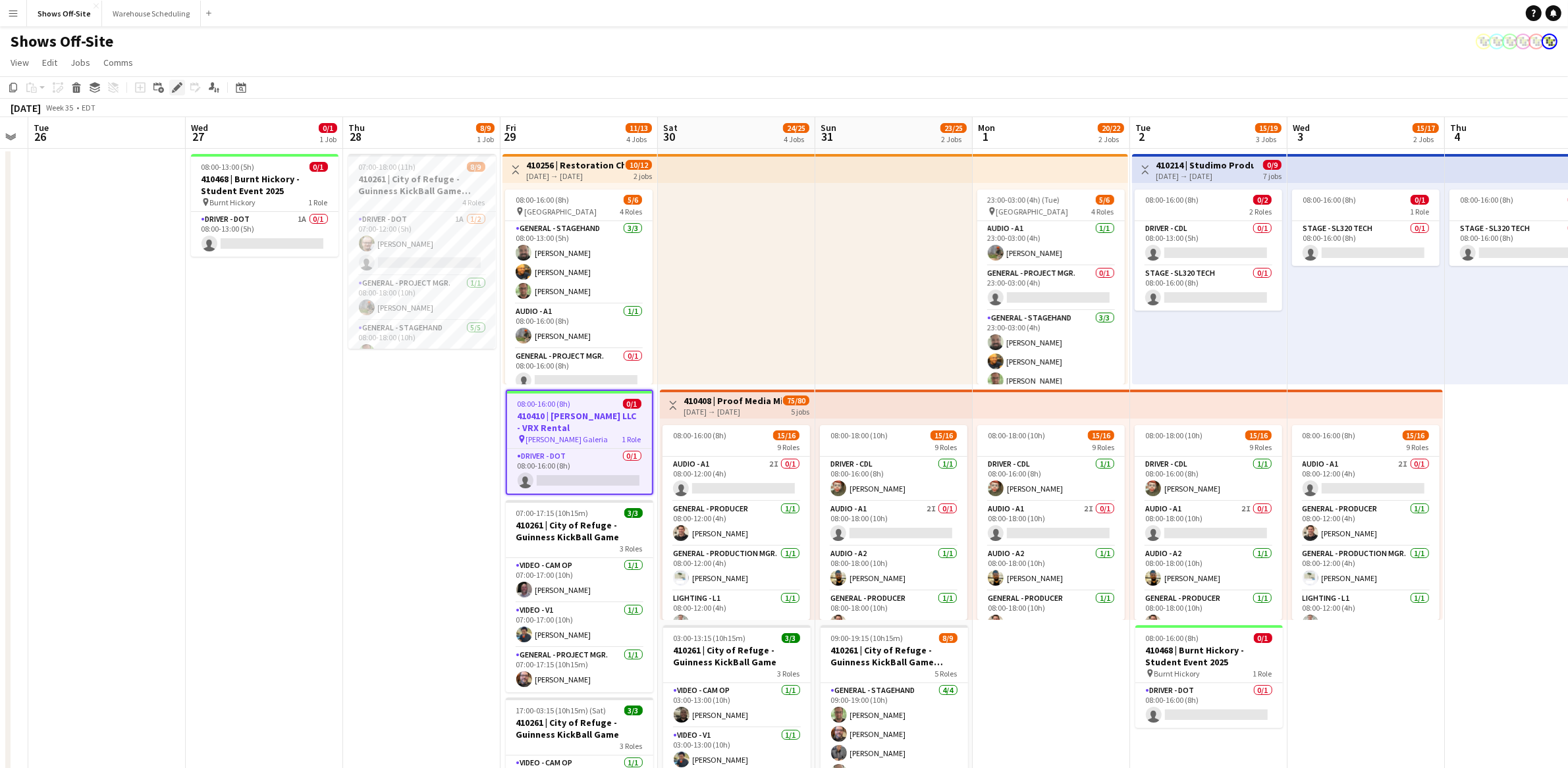
click at [178, 93] on icon "Edit" at bounding box center [176, 87] width 10 height 10
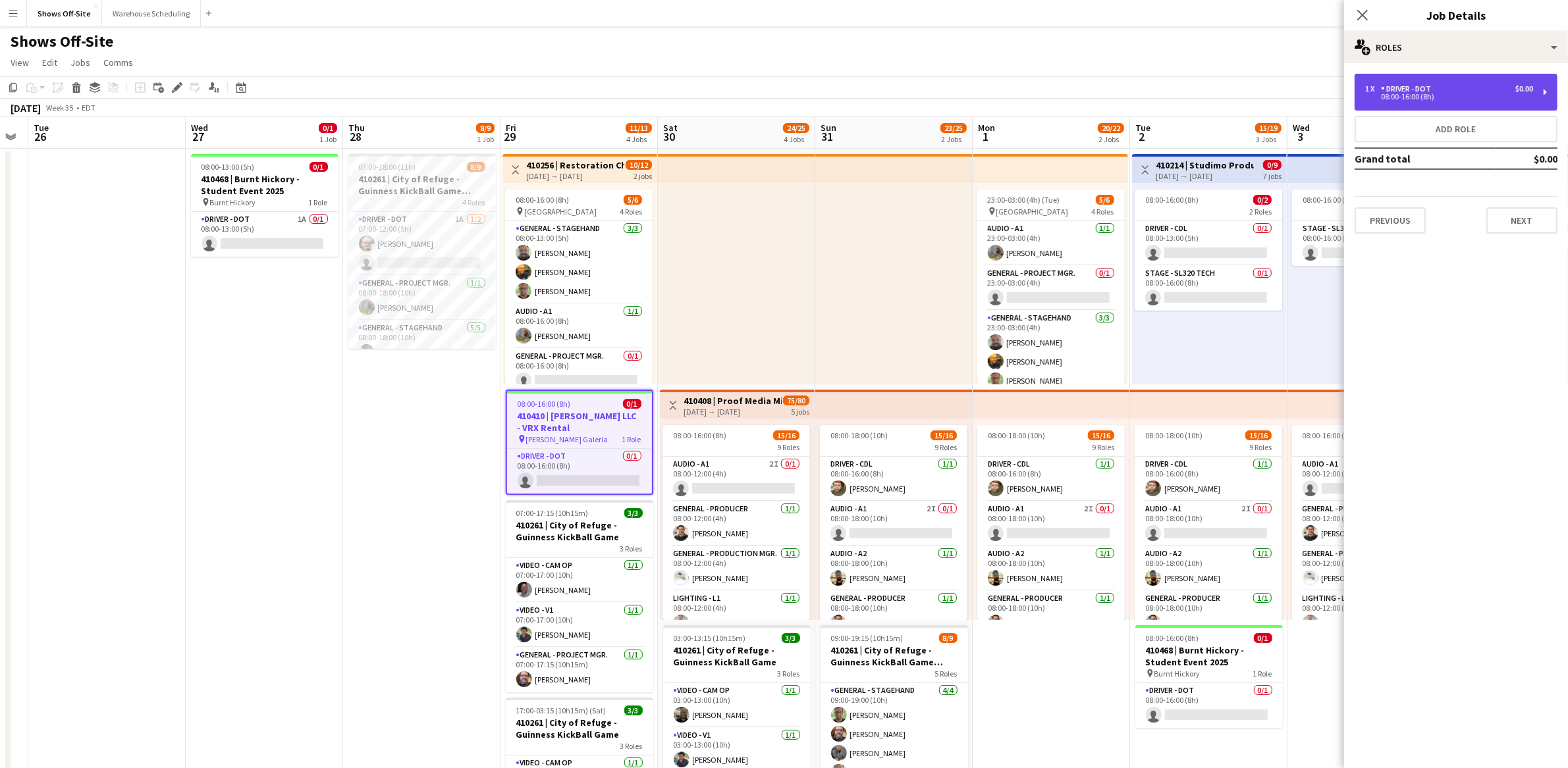
click at [1394, 100] on div "08:00-16:00 (8h)" at bounding box center [1448, 96] width 168 height 6
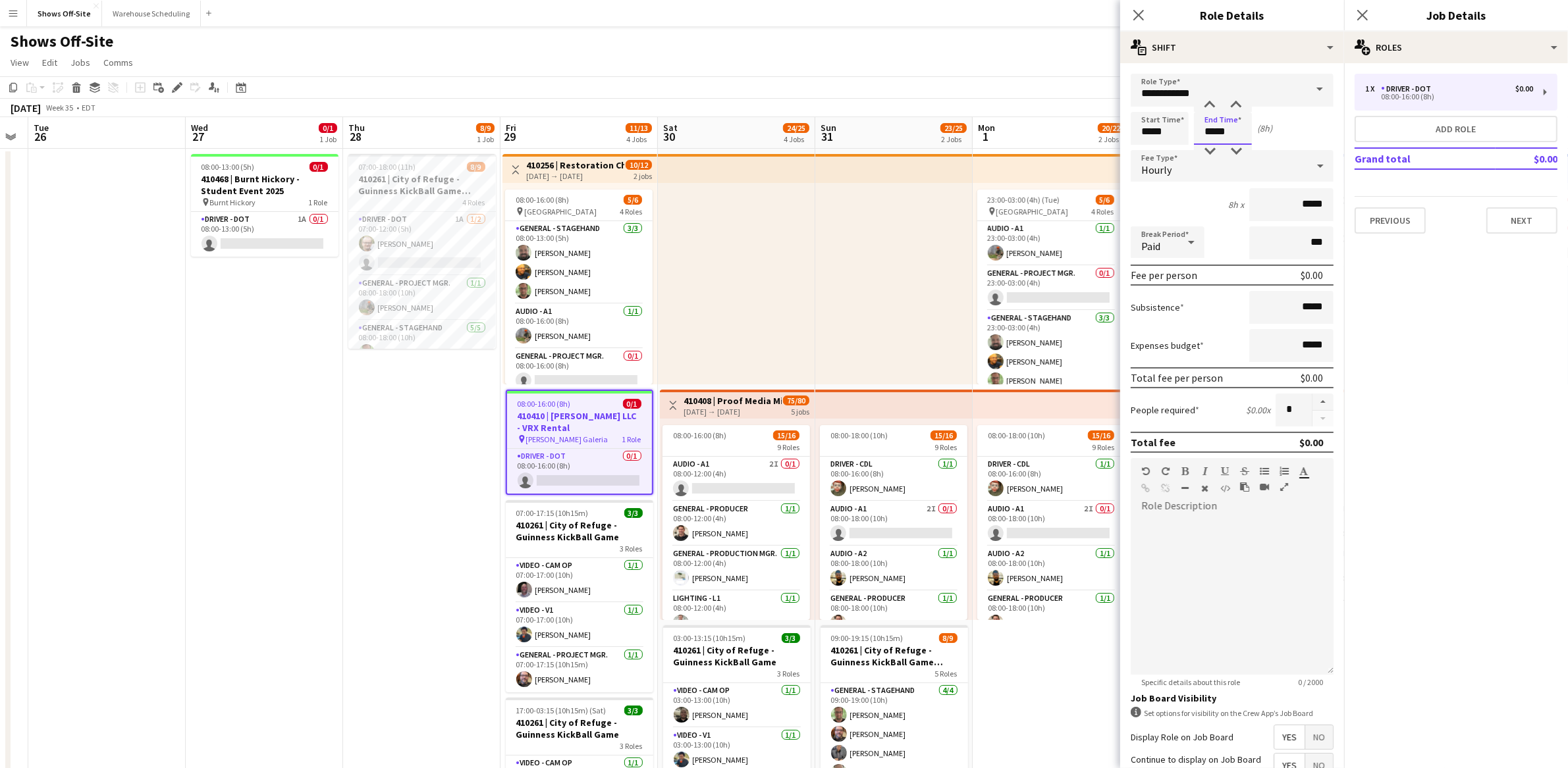
click at [1223, 130] on input "*****" at bounding box center [1223, 128] width 58 height 33
click at [1214, 152] on div at bounding box center [1209, 152] width 26 height 14
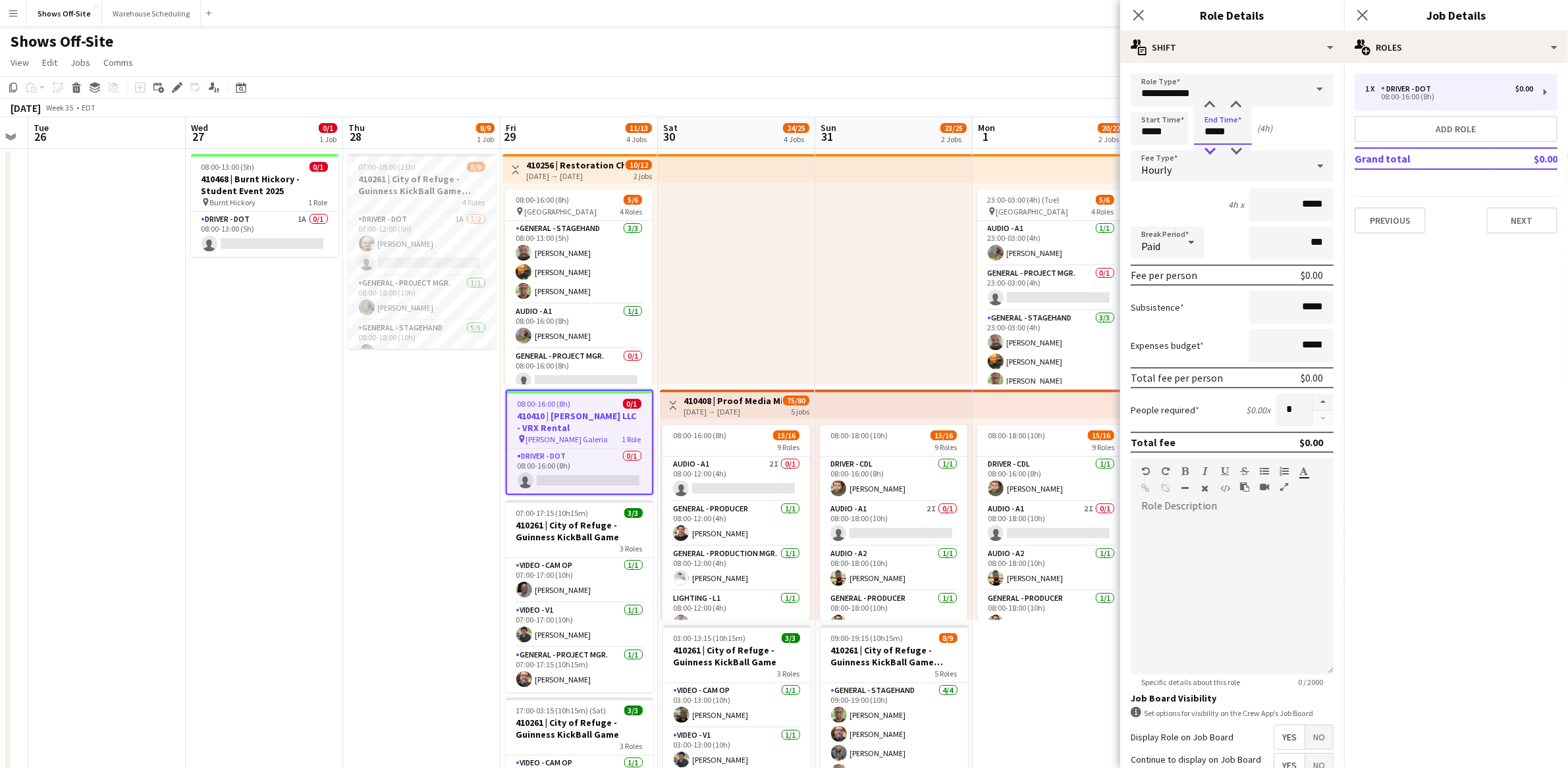
click at [1214, 152] on div at bounding box center [1209, 152] width 26 height 14
click at [1205, 99] on div at bounding box center [1209, 105] width 26 height 14
type input "*****"
click at [1205, 99] on div at bounding box center [1209, 105] width 26 height 14
click at [1278, 127] on div "Start Time ***** End Time ***** (5h)" at bounding box center [1231, 128] width 203 height 33
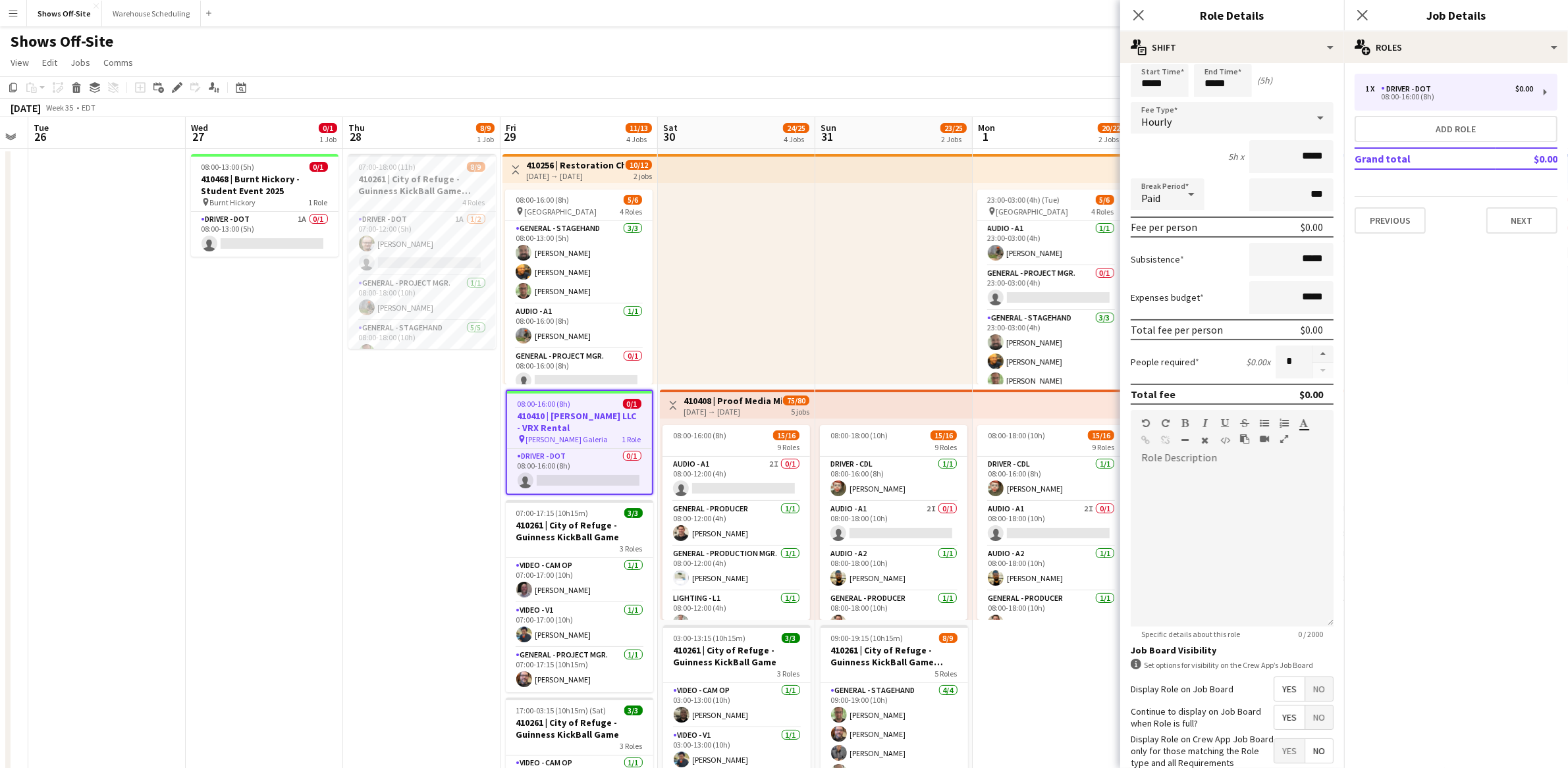
scroll to position [132, 0]
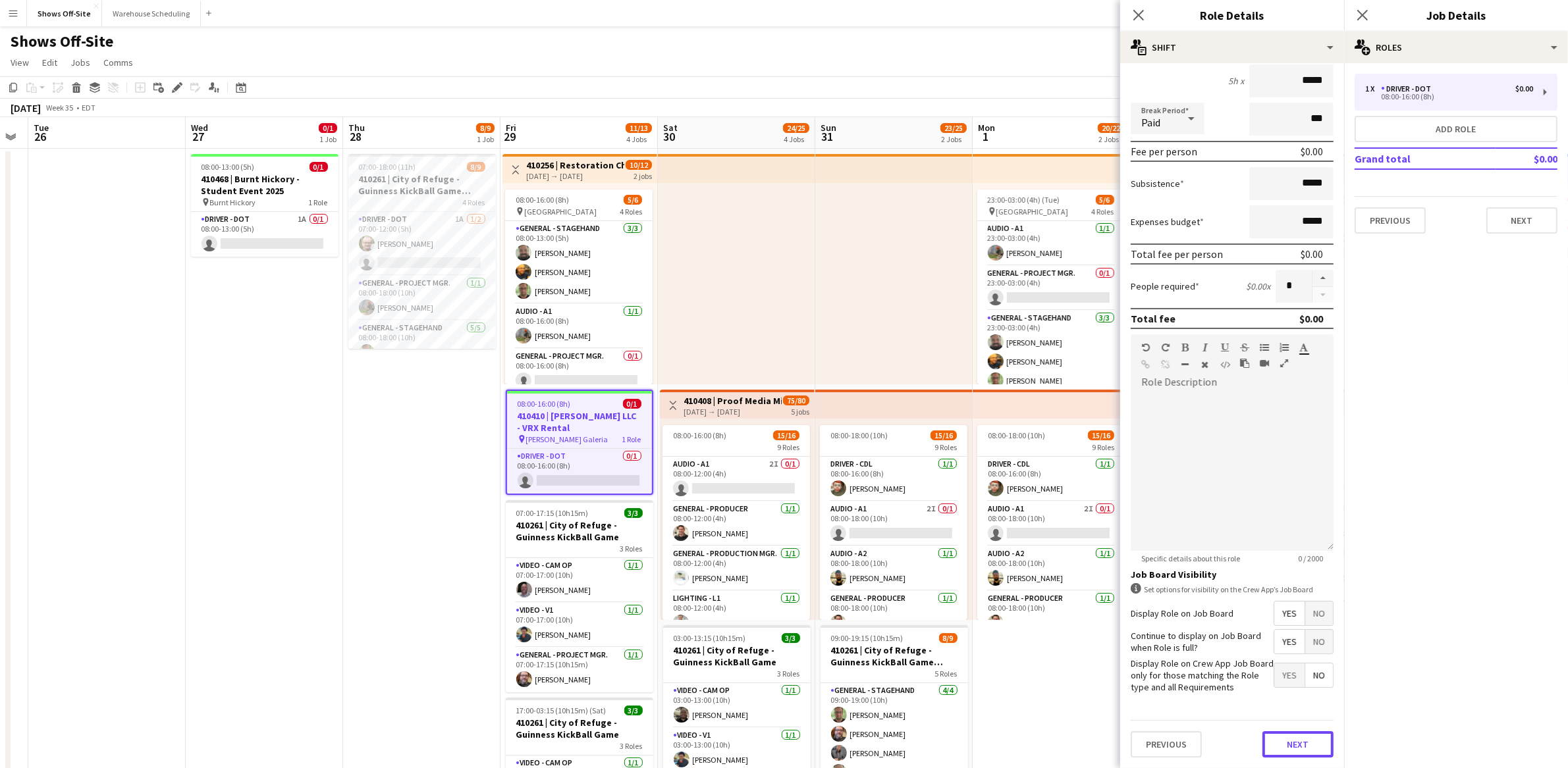
click at [1282, 745] on button "Next" at bounding box center [1298, 744] width 71 height 26
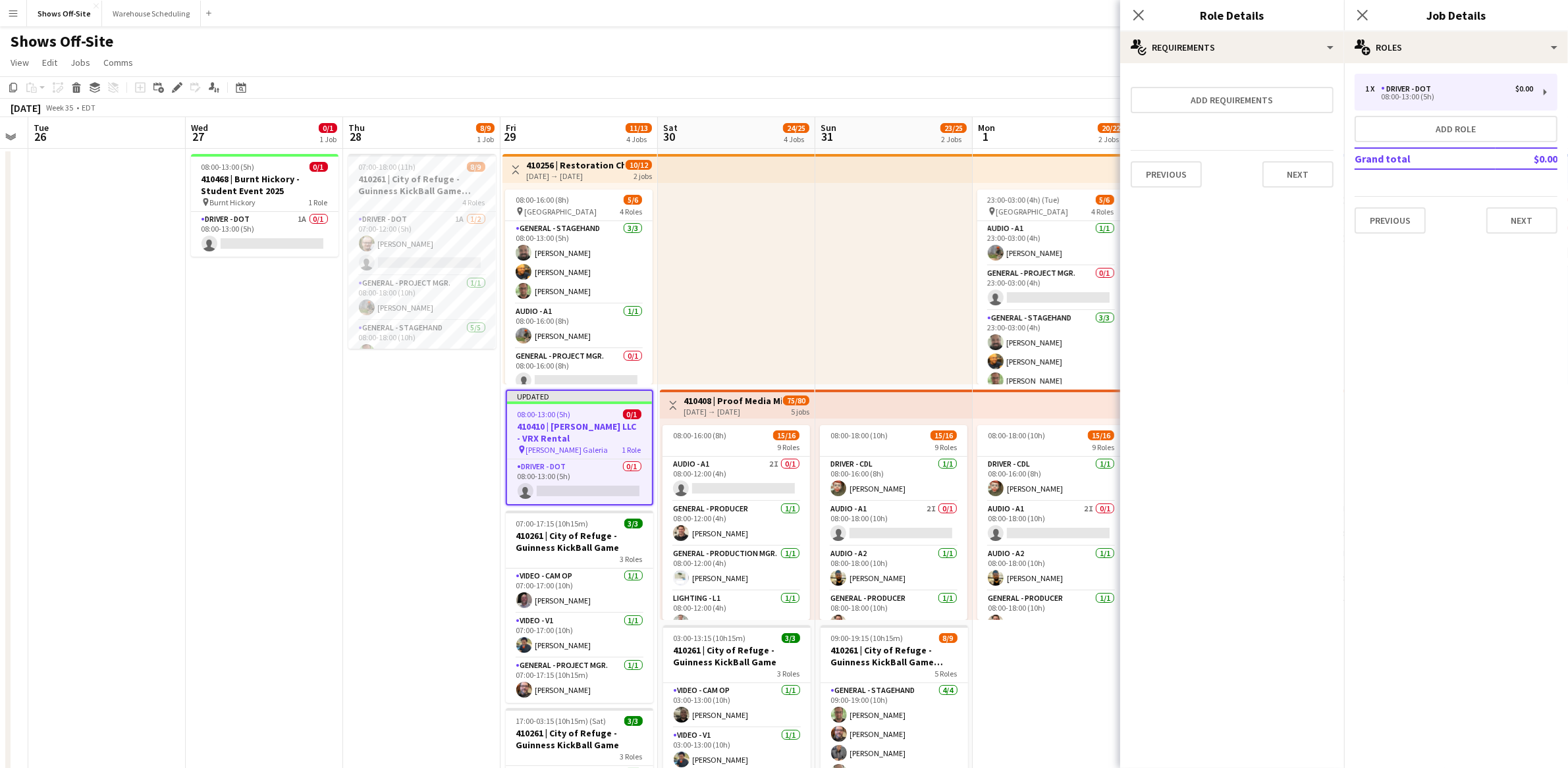
scroll to position [0, 0]
click at [1288, 172] on button "Next" at bounding box center [1298, 174] width 71 height 26
click at [1294, 183] on button "Finish" at bounding box center [1309, 176] width 49 height 26
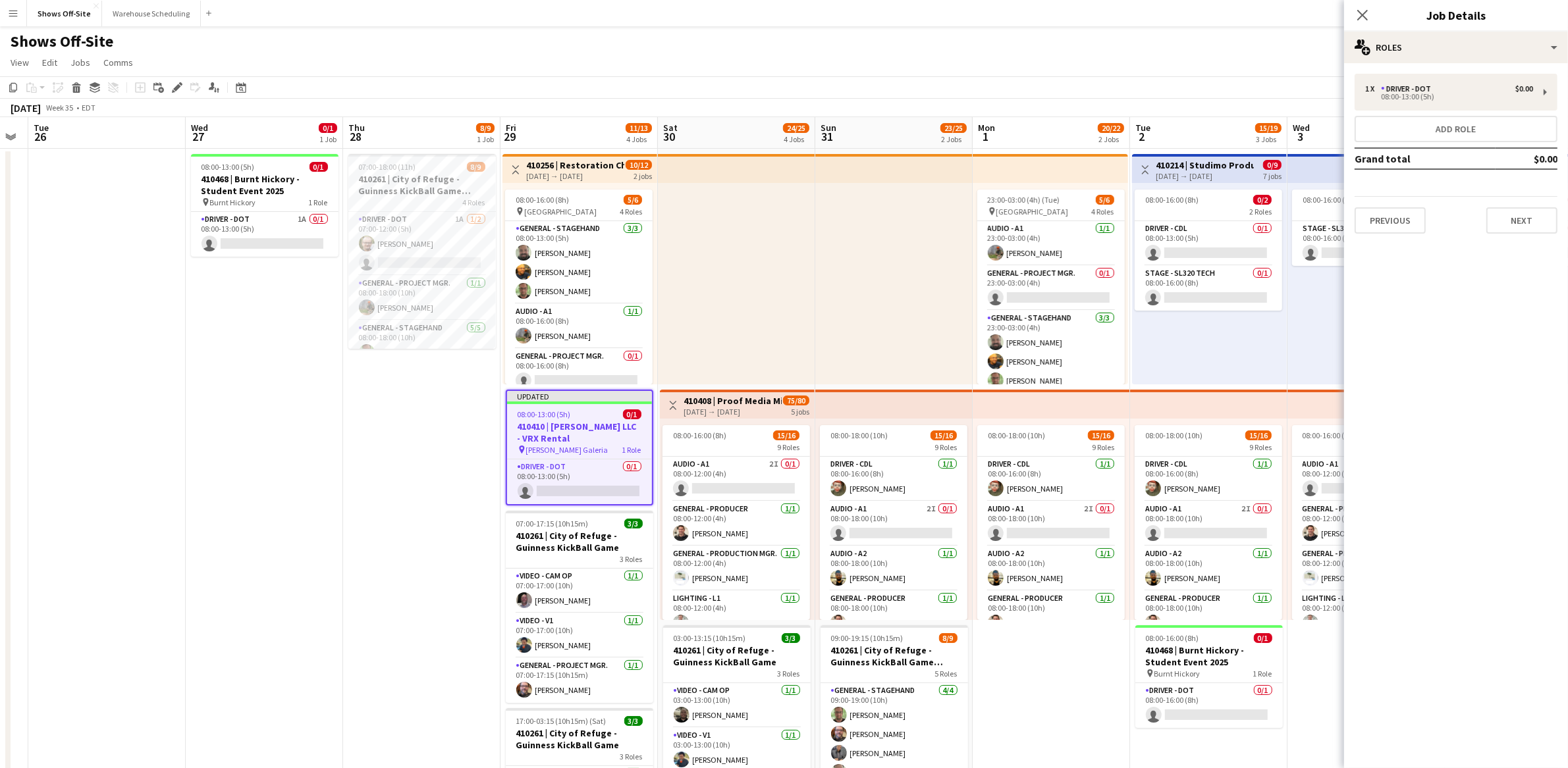
click at [435, 486] on app-date-cell "07:00-18:00 (11h) 8/9 410261 | City of Refuge - Guinness KickBall Game Load In …" at bounding box center [421, 695] width 157 height 1093
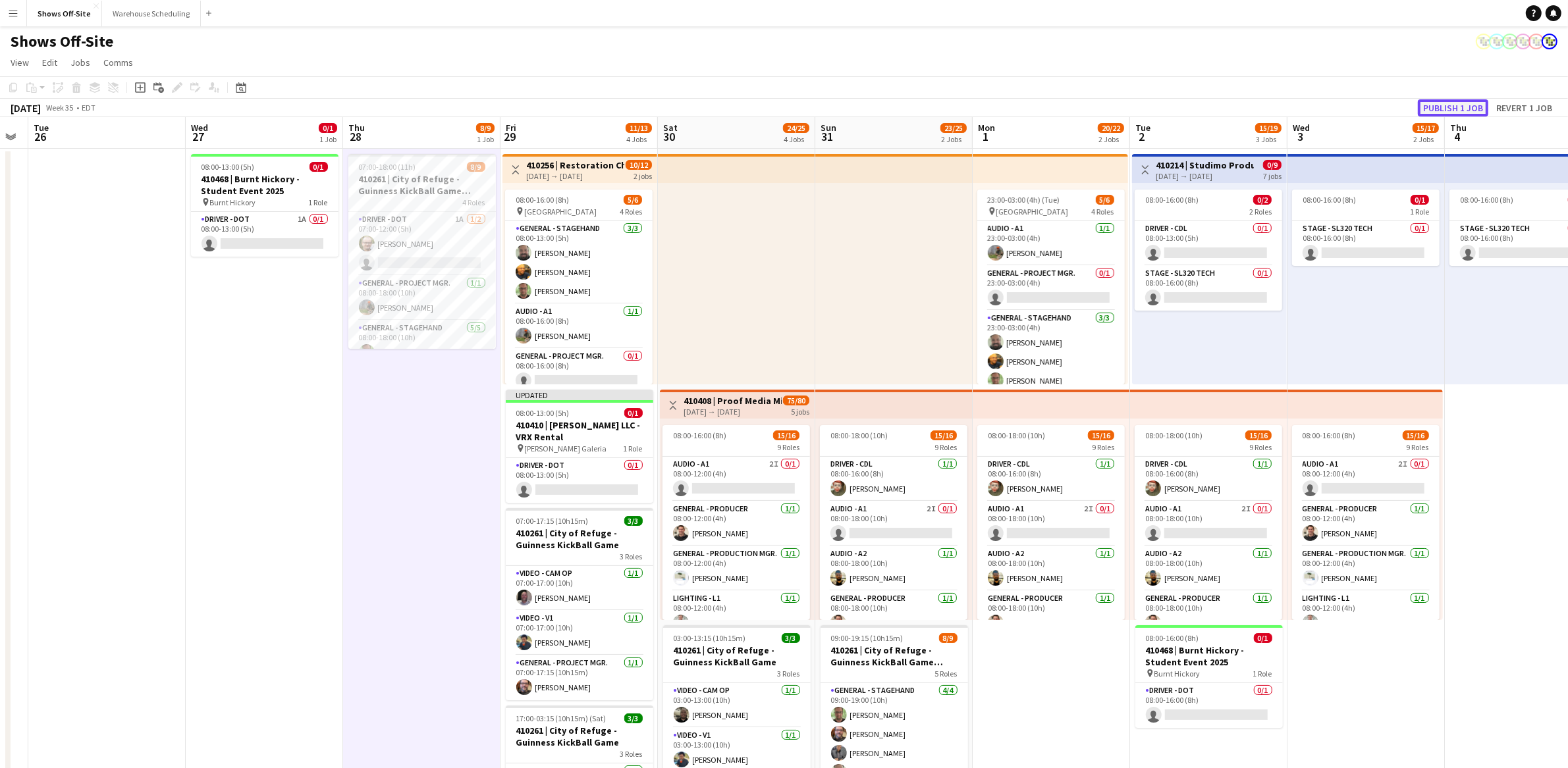
click at [1463, 112] on button "Publish 1 job" at bounding box center [1452, 108] width 70 height 17
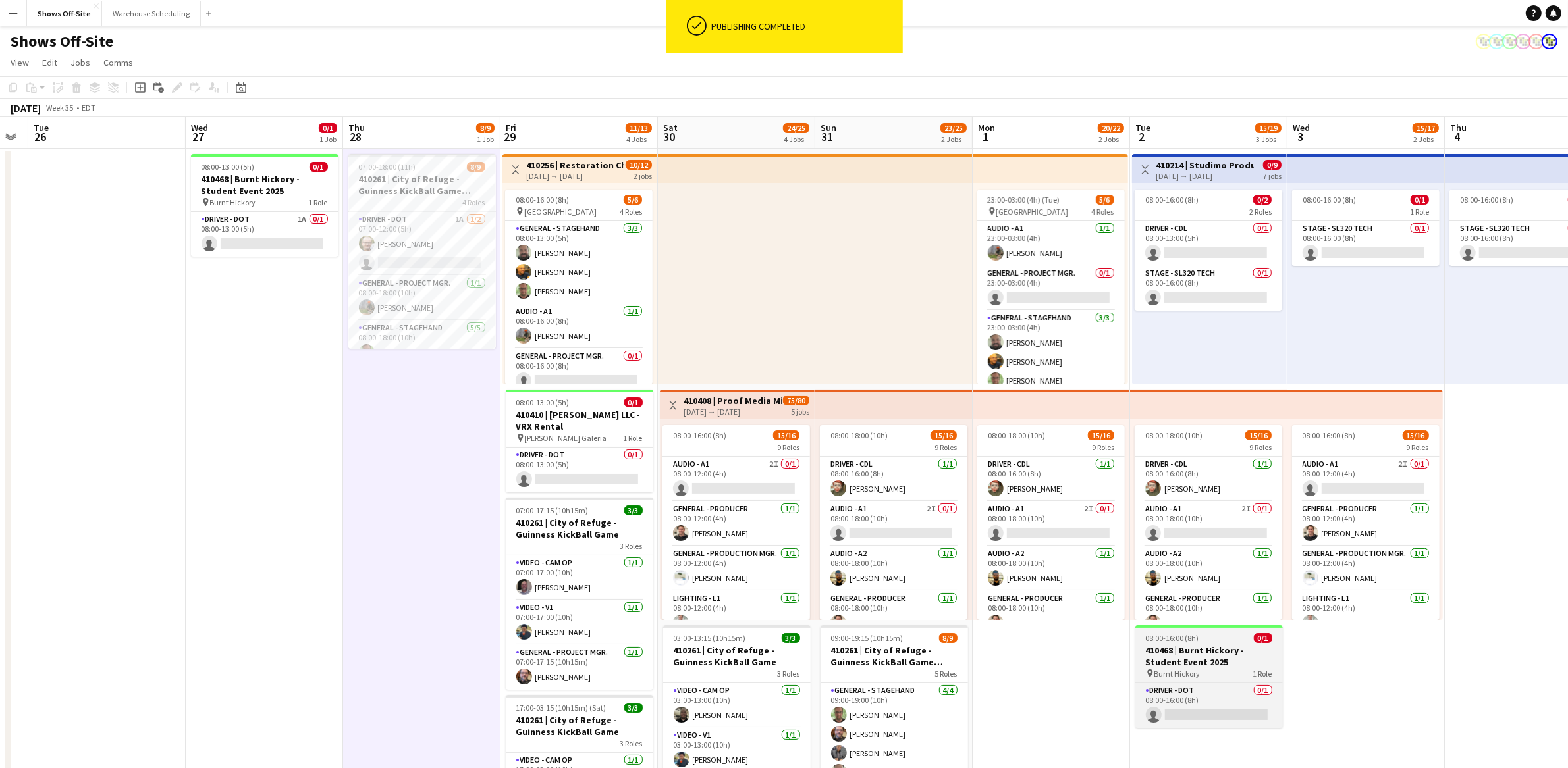
click at [1216, 662] on h3 "410468 | Burnt Hickory - Student Event 2025" at bounding box center [1208, 656] width 148 height 24
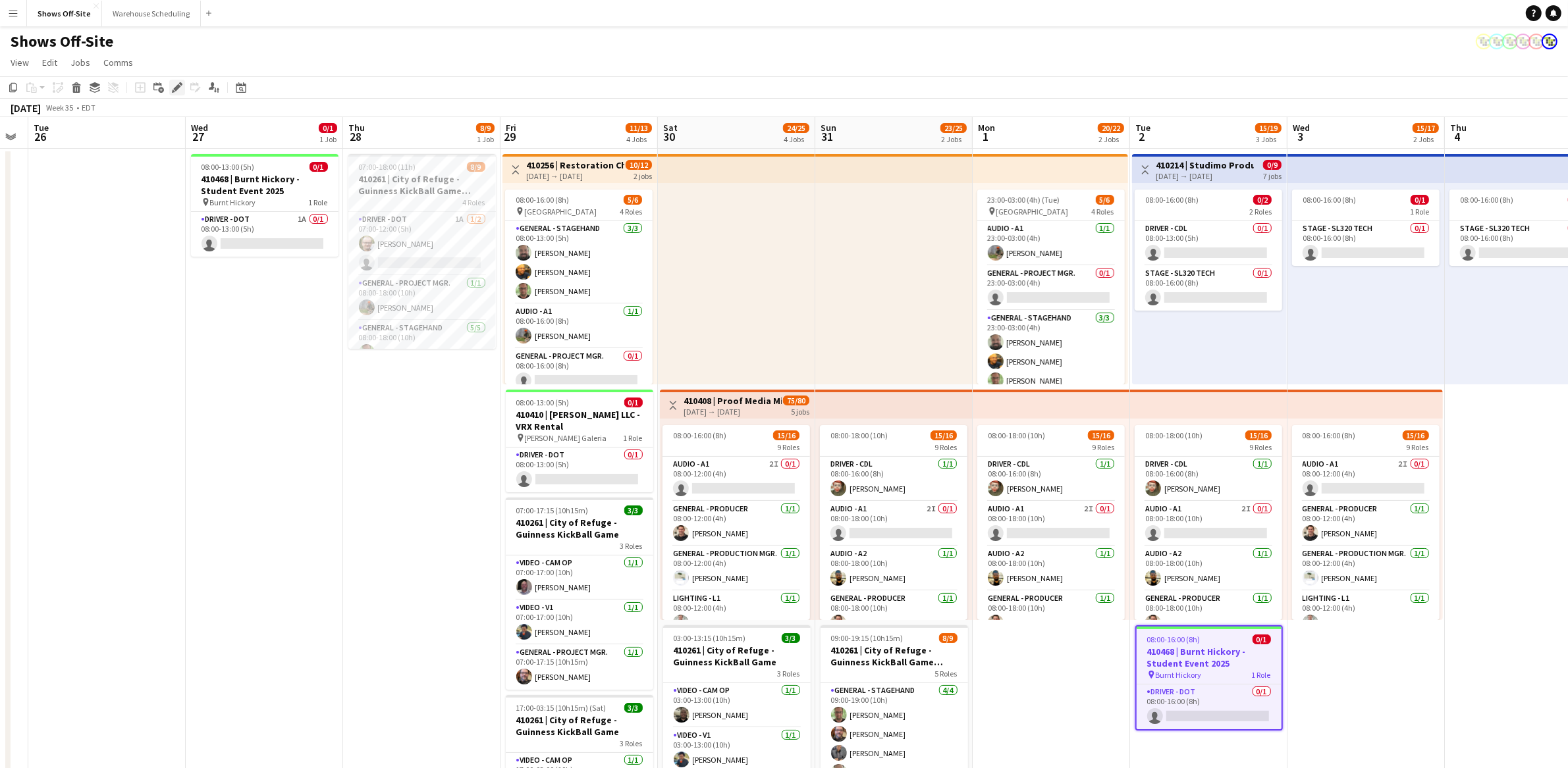
click at [177, 87] on icon at bounding box center [176, 88] width 7 height 7
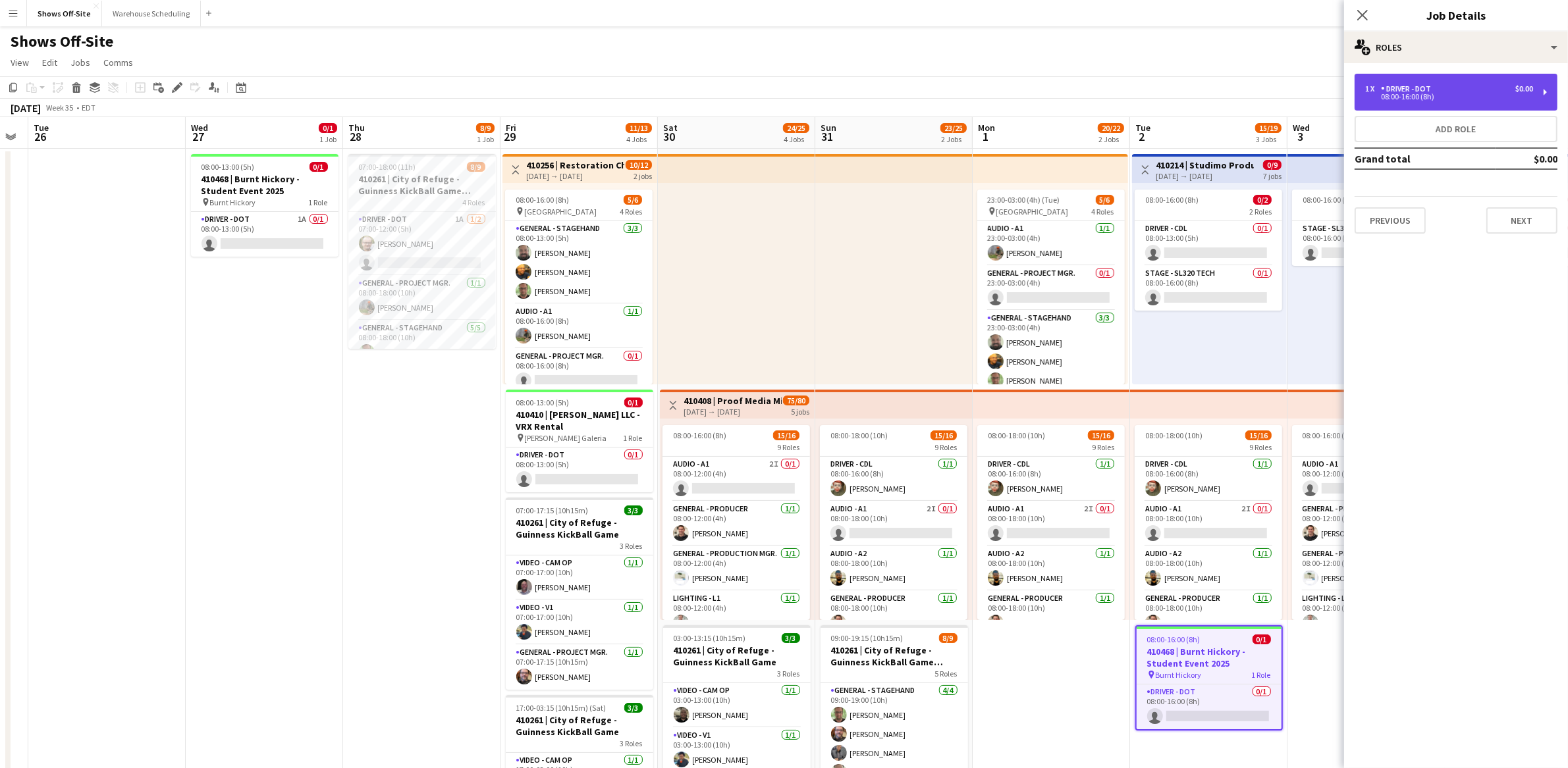
click at [1450, 108] on div "1 x Driver - DOT $0.00 08:00-16:00 (8h)" at bounding box center [1456, 92] width 203 height 37
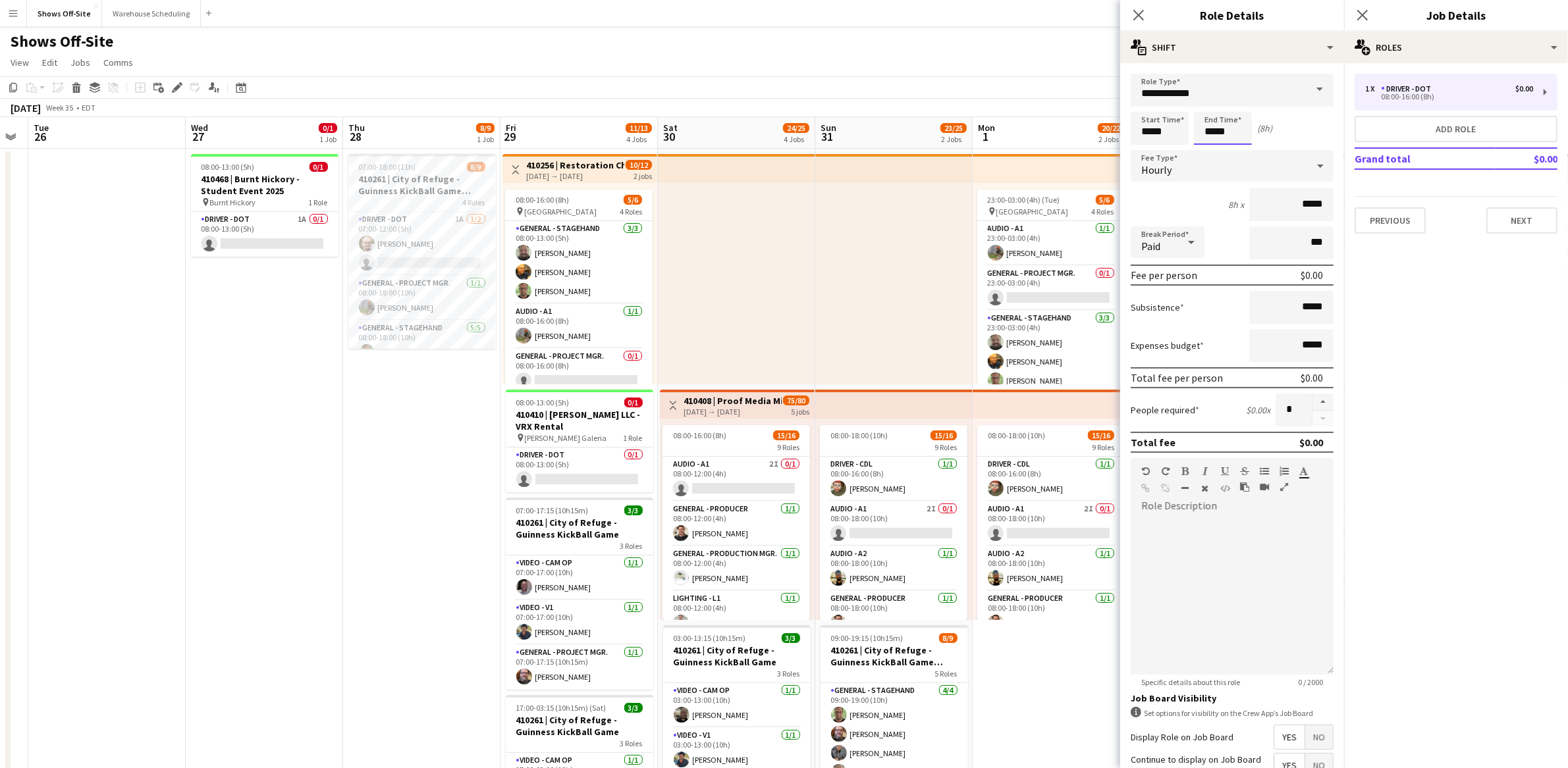
click at [1199, 131] on input "*****" at bounding box center [1223, 128] width 58 height 33
click at [1208, 156] on div at bounding box center [1209, 152] width 26 height 14
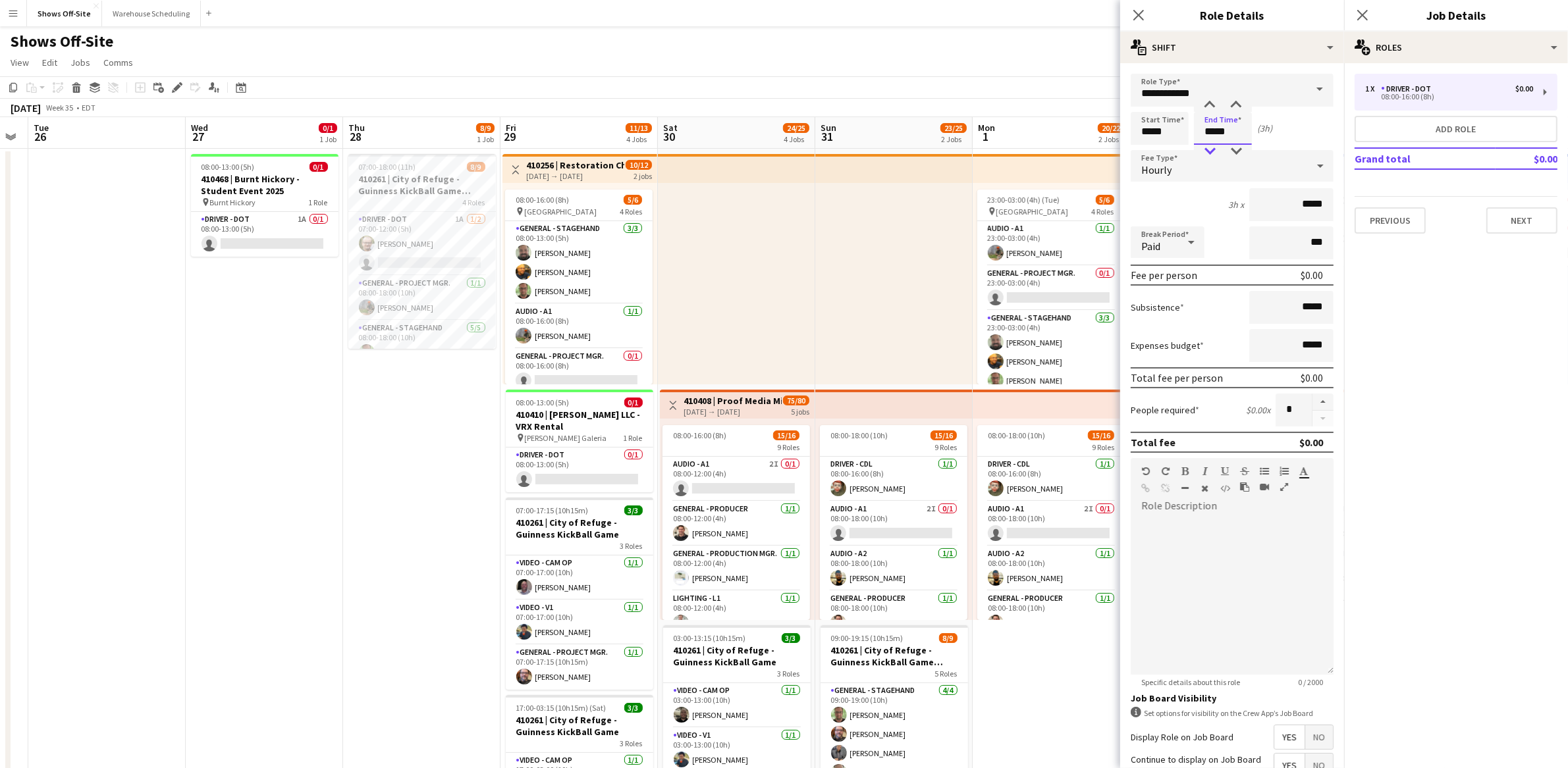
click at [1208, 156] on div at bounding box center [1209, 152] width 26 height 14
click at [1210, 104] on div at bounding box center [1209, 105] width 26 height 14
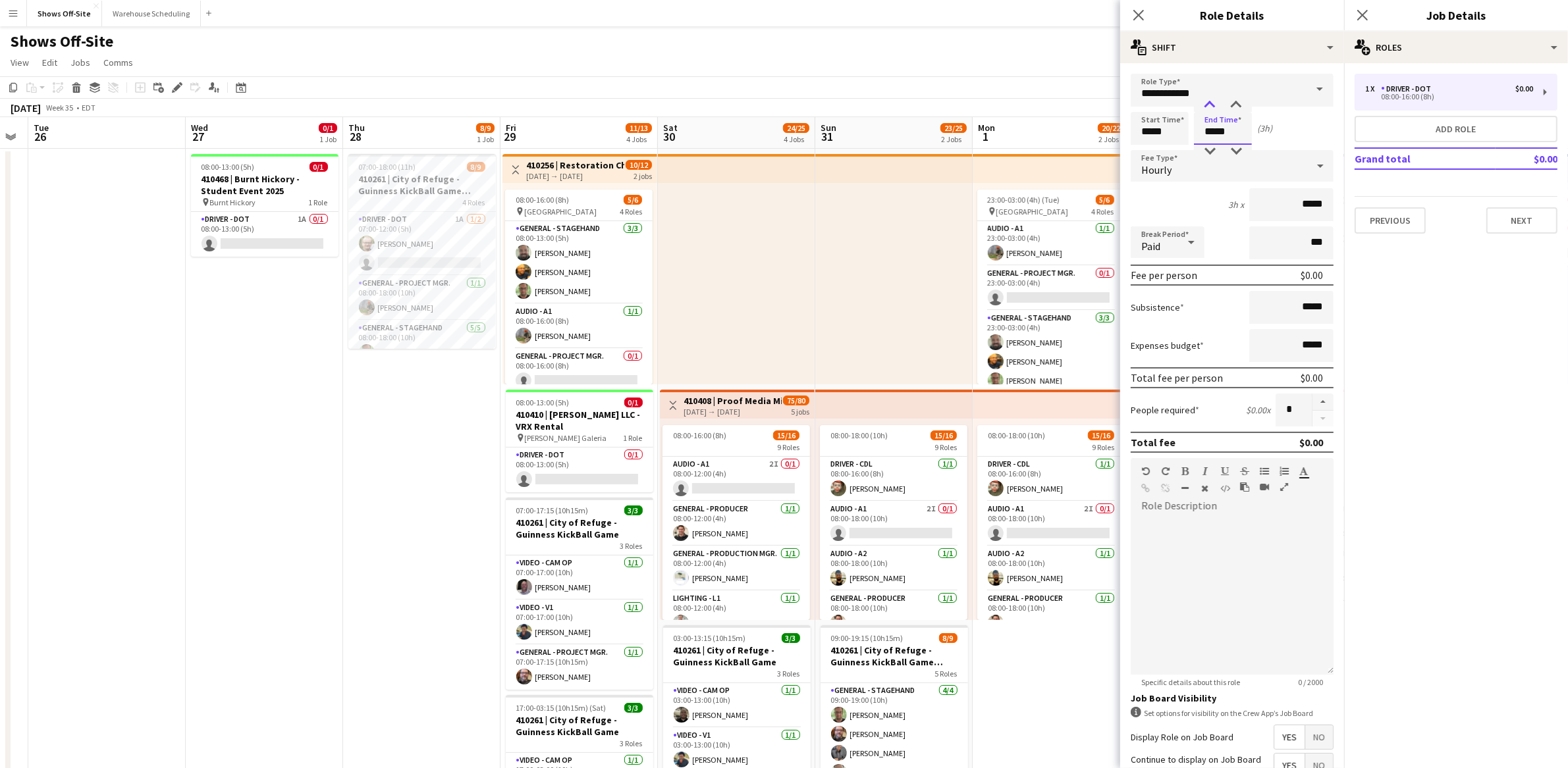
click at [1210, 104] on div at bounding box center [1209, 105] width 26 height 14
type input "*****"
click at [1210, 104] on div at bounding box center [1209, 105] width 26 height 14
click at [1293, 121] on div "Start Time ***** End Time ***** (5h)" at bounding box center [1231, 128] width 203 height 33
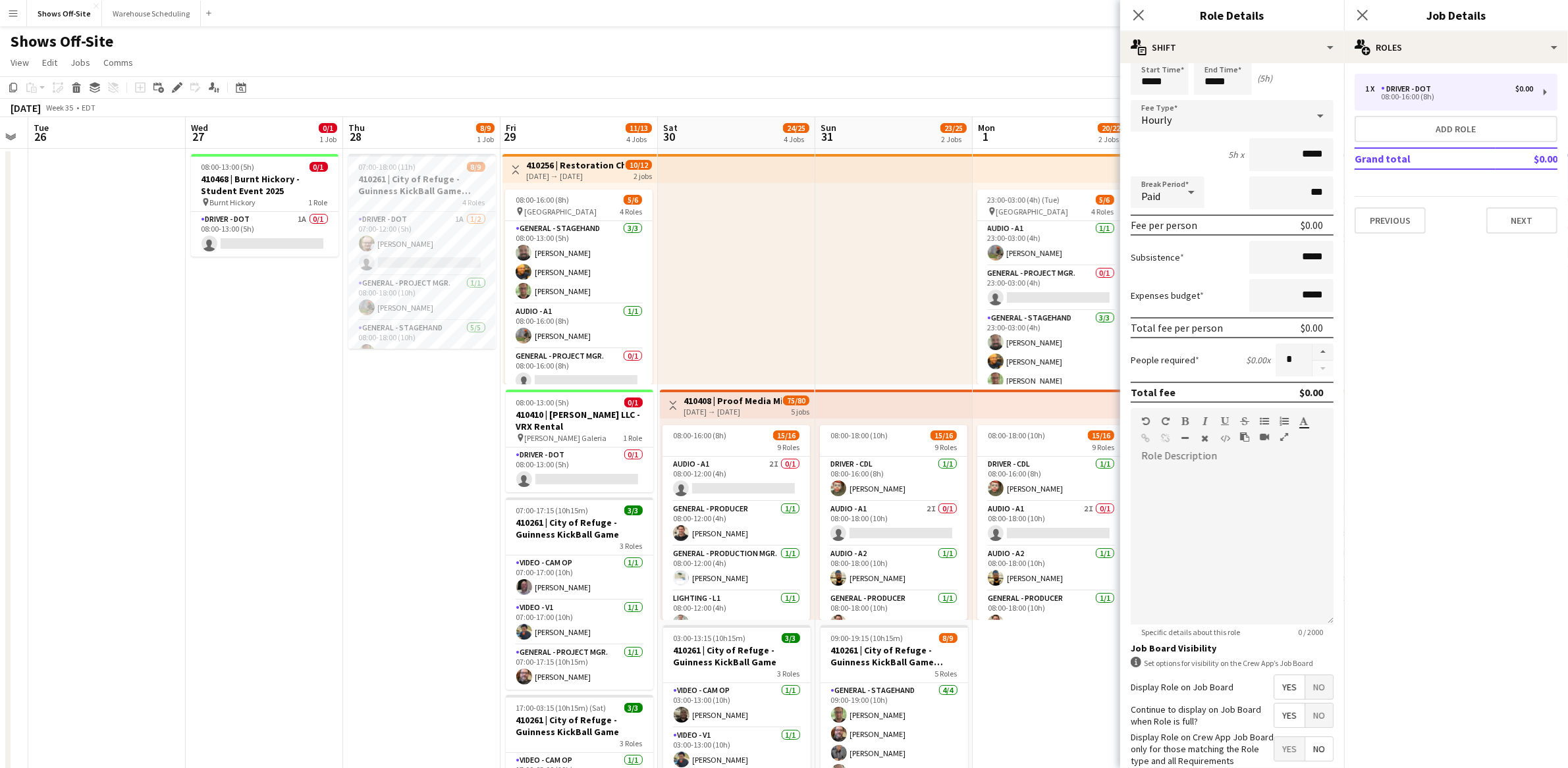
scroll to position [132, 0]
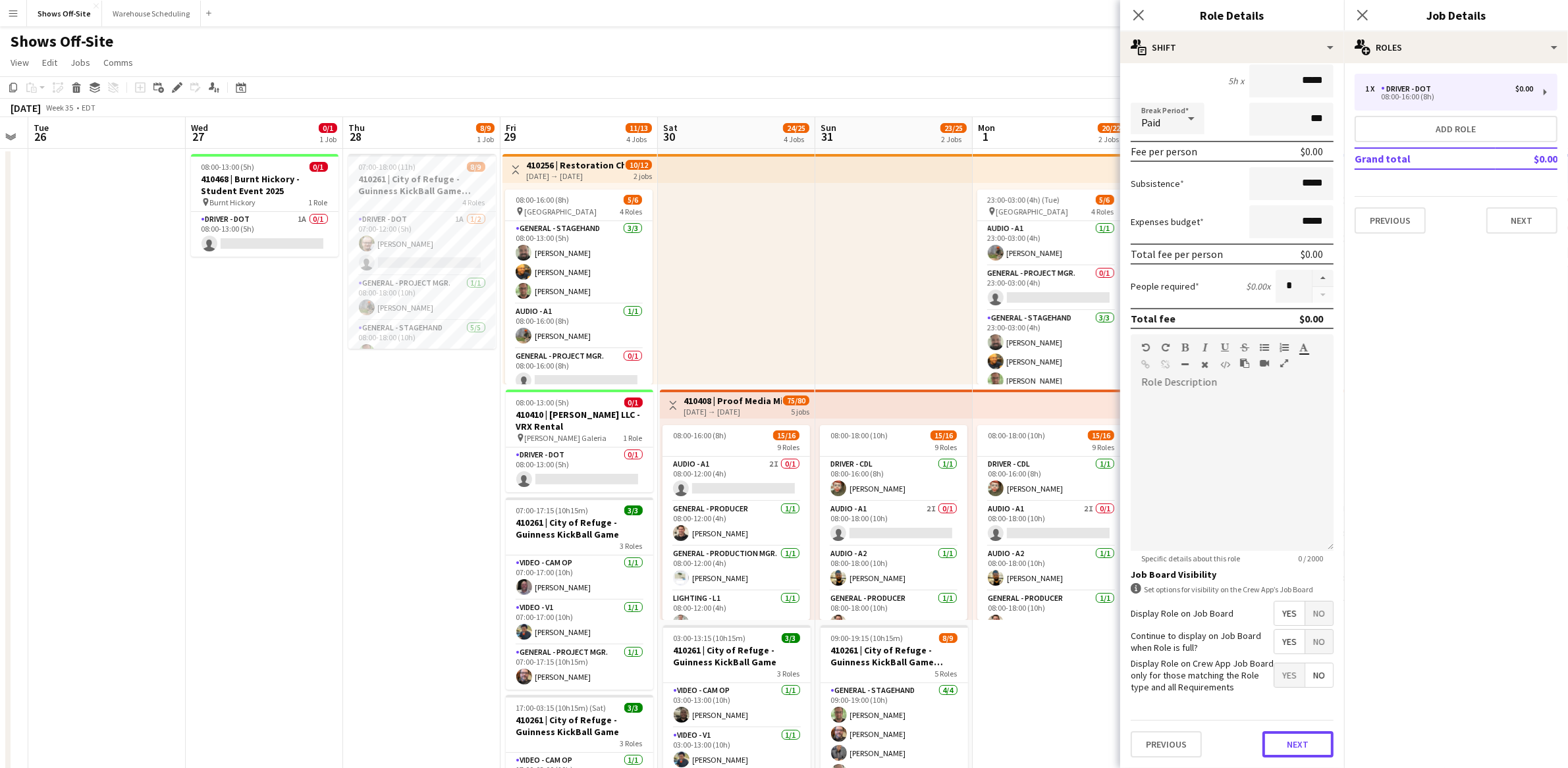
click at [1294, 742] on button "Next" at bounding box center [1298, 744] width 71 height 26
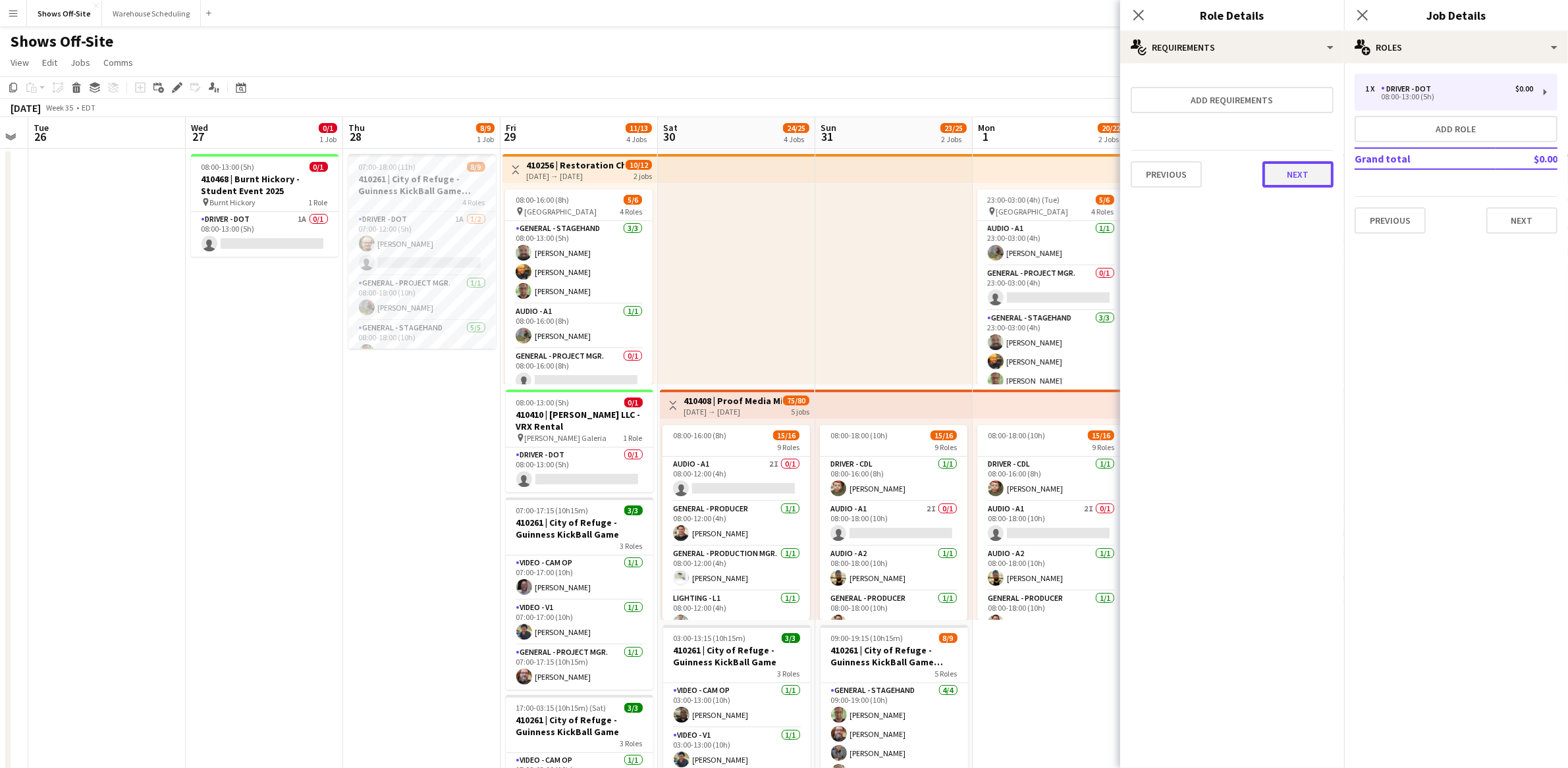
click at [1291, 168] on button "Next" at bounding box center [1298, 174] width 71 height 26
click at [1295, 171] on button "Finish" at bounding box center [1309, 176] width 49 height 26
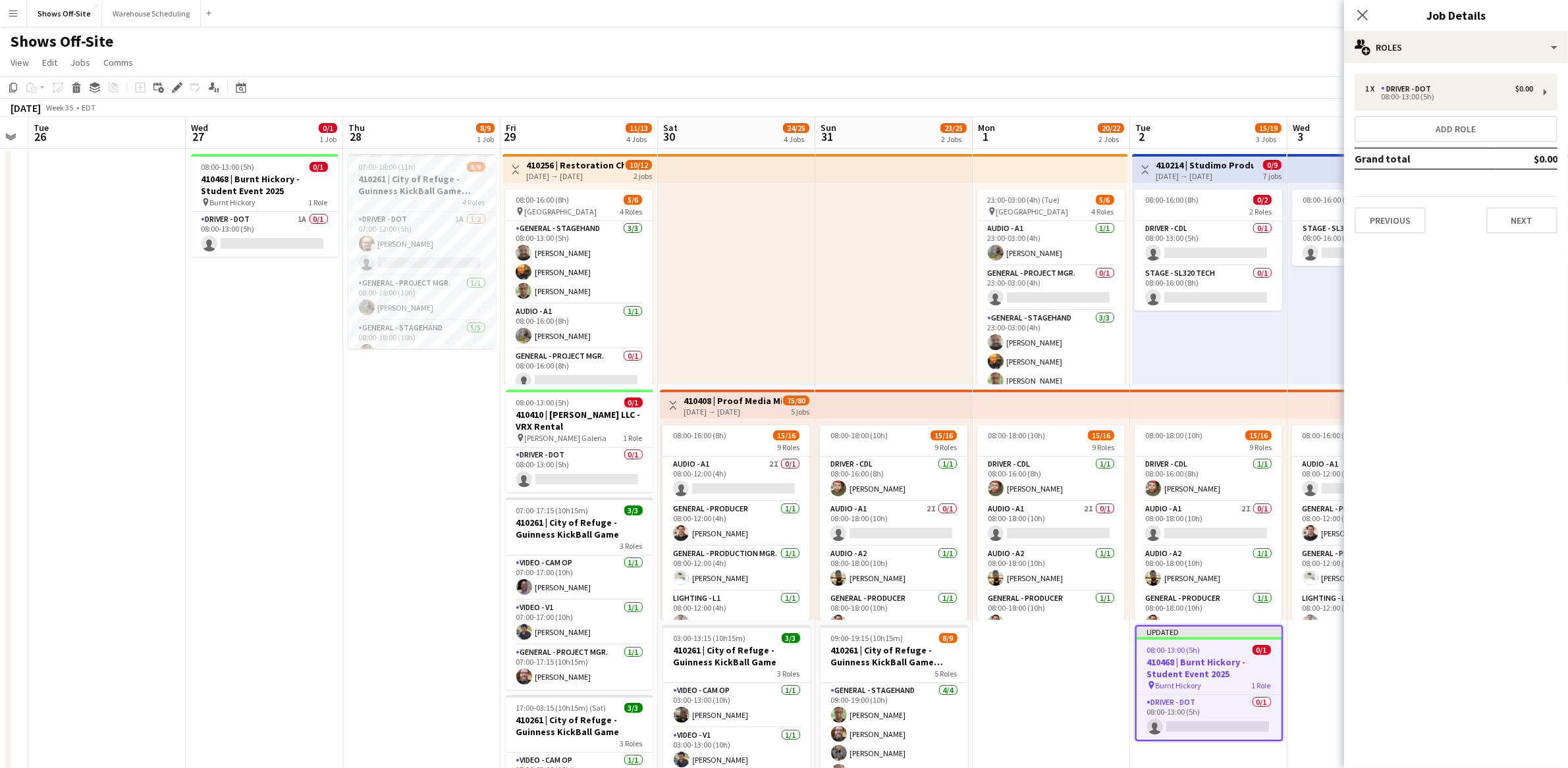
click at [191, 534] on app-date-cell "08:00-13:00 (5h) 0/1 410468 | Burnt Hickory - Student Event 2025 pin Burnt Hick…" at bounding box center [264, 695] width 157 height 1093
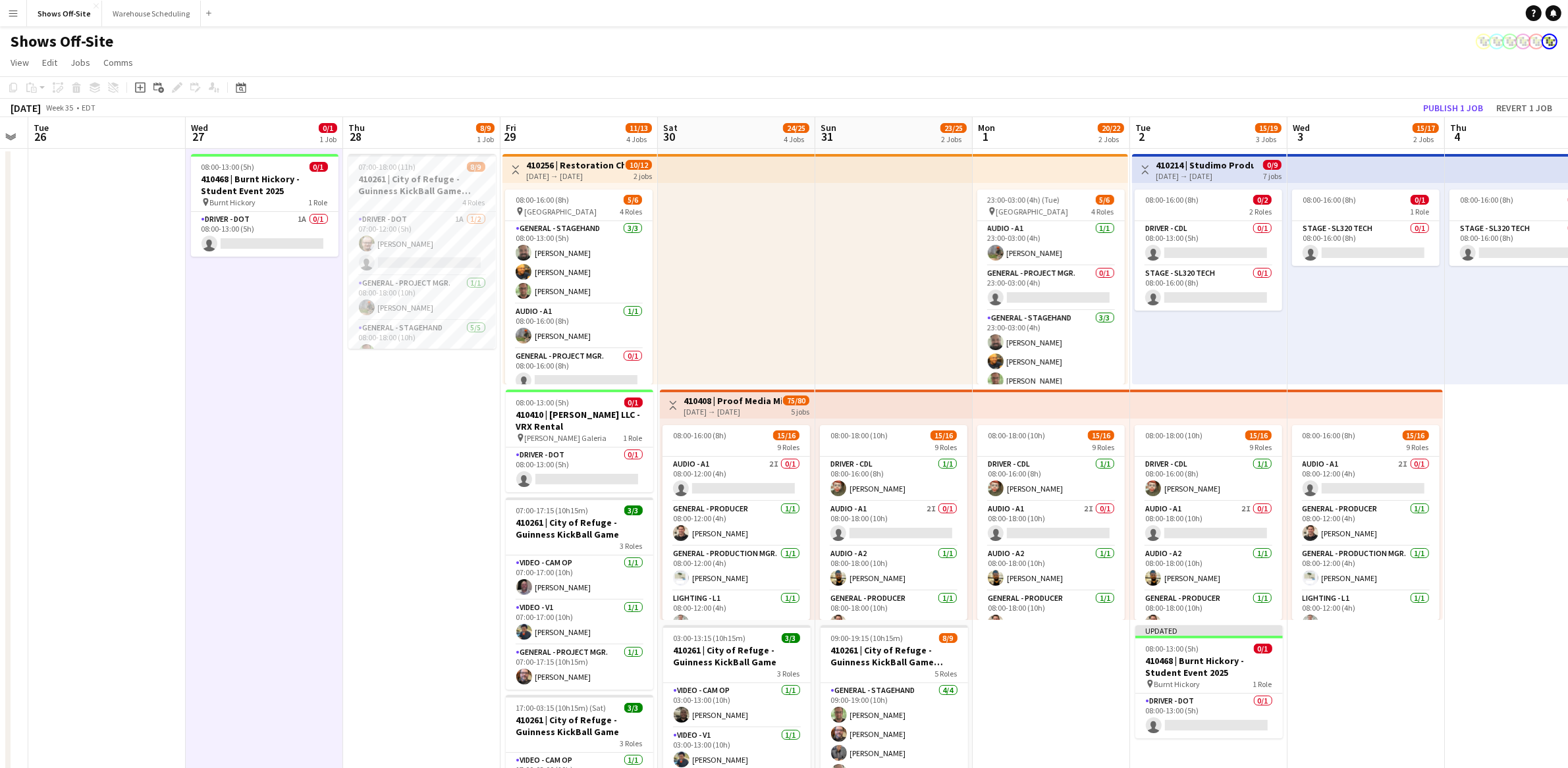
click at [242, 377] on app-date-cell "08:00-13:00 (5h) 0/1 410468 | Burnt Hickory - Student Event 2025 pin Burnt Hick…" at bounding box center [264, 695] width 157 height 1093
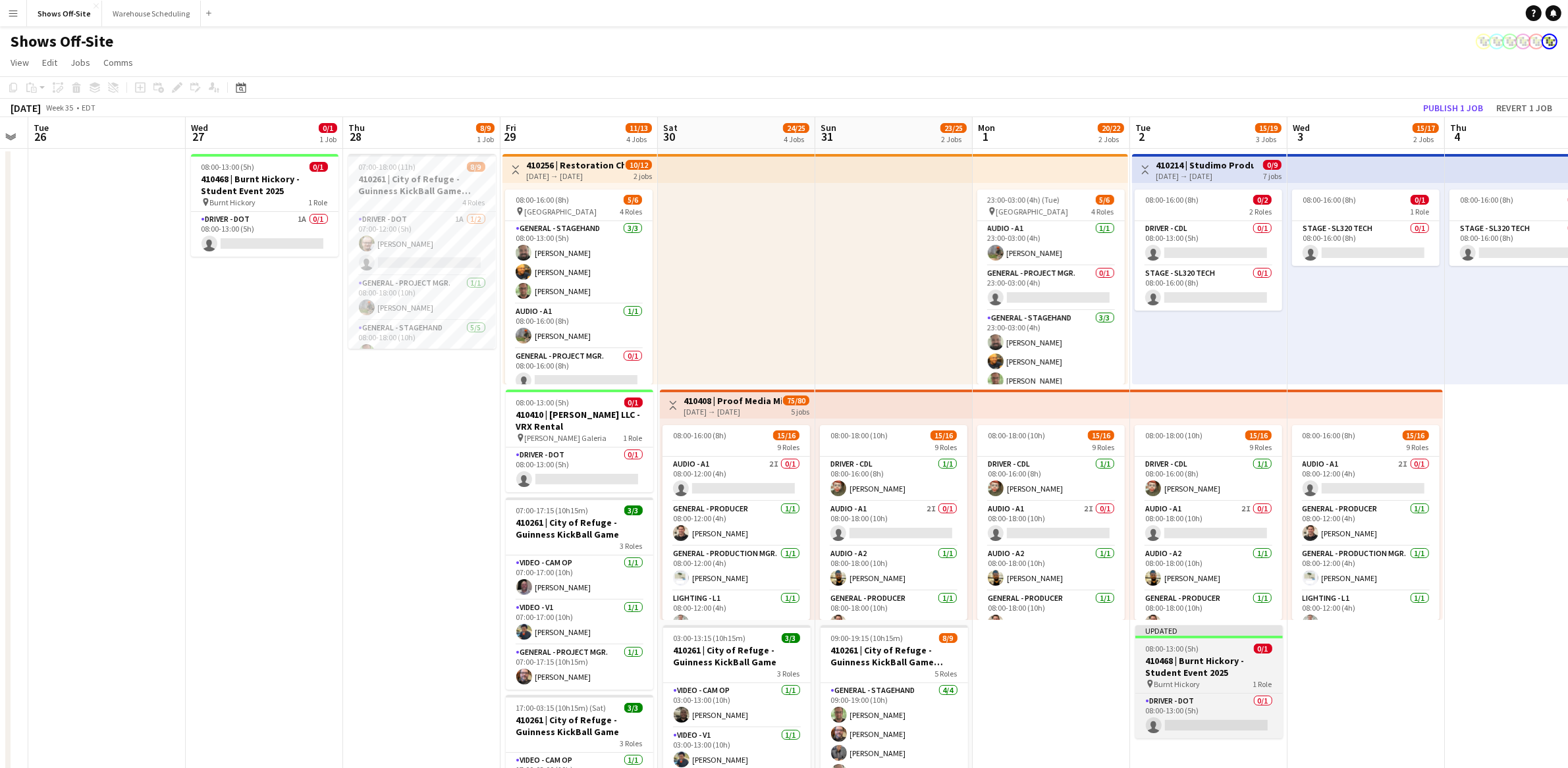
click at [1225, 679] on div "pin Burnt Hickory 1 Role" at bounding box center [1208, 683] width 148 height 10
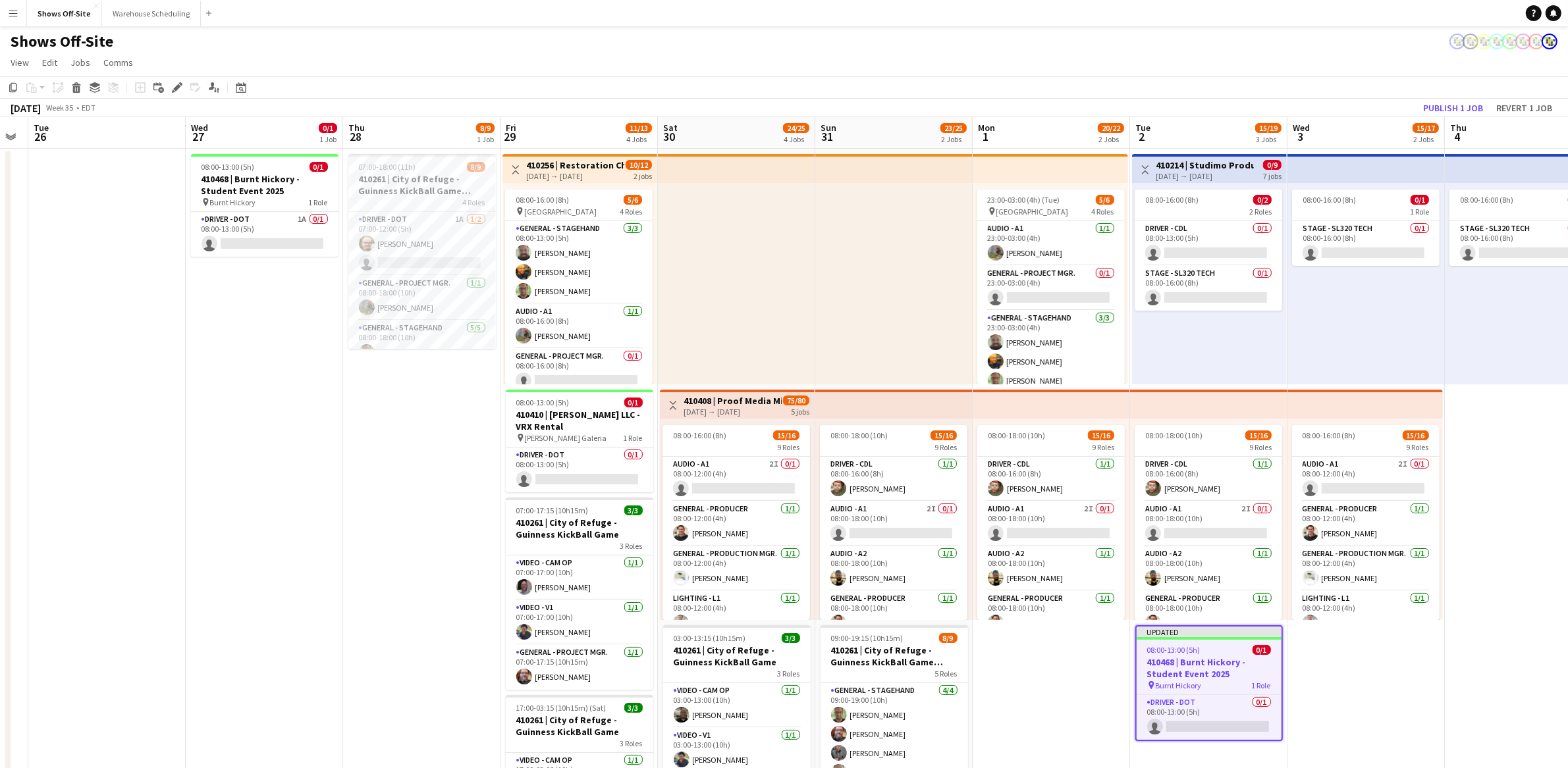
click at [1318, 700] on app-date-cell "08:00-16:00 (8h) 0/1 1 Role Stage - SL320 Tech 0/1 08:00-16:00 (8h) single-neut…" at bounding box center [1365, 695] width 157 height 1093
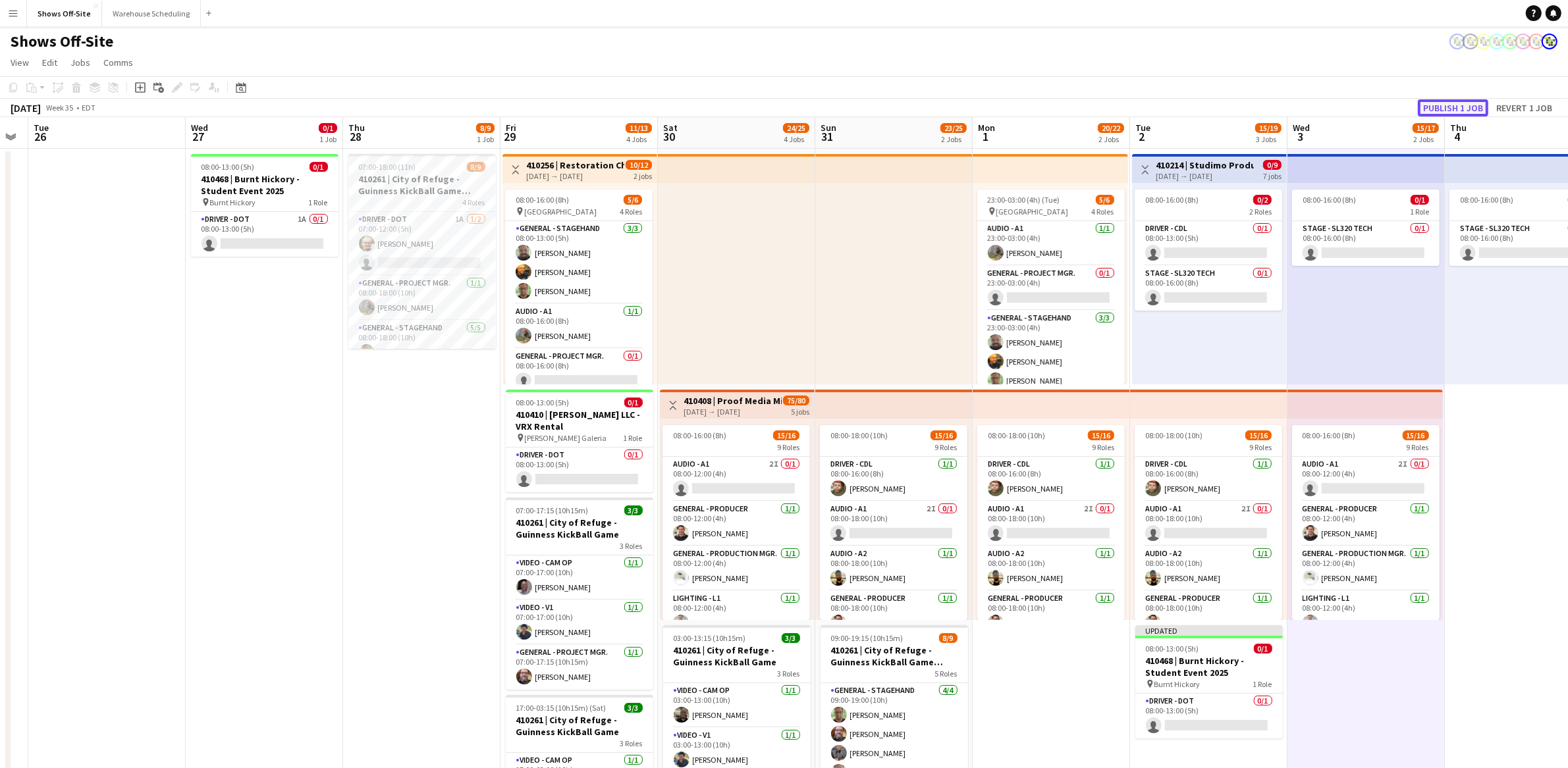
click at [1456, 106] on button "Publish 1 job" at bounding box center [1452, 108] width 70 height 17
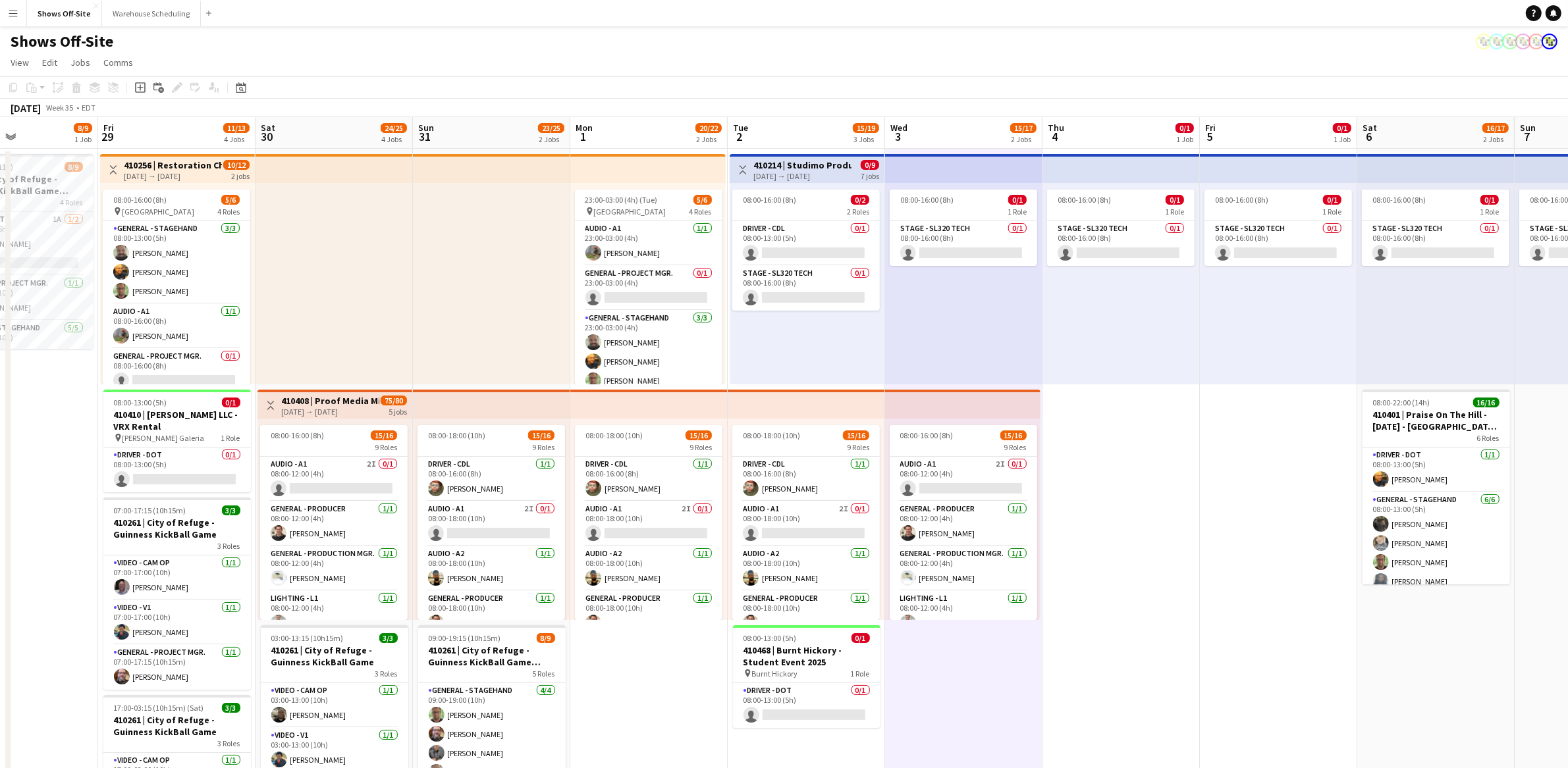
scroll to position [0, 376]
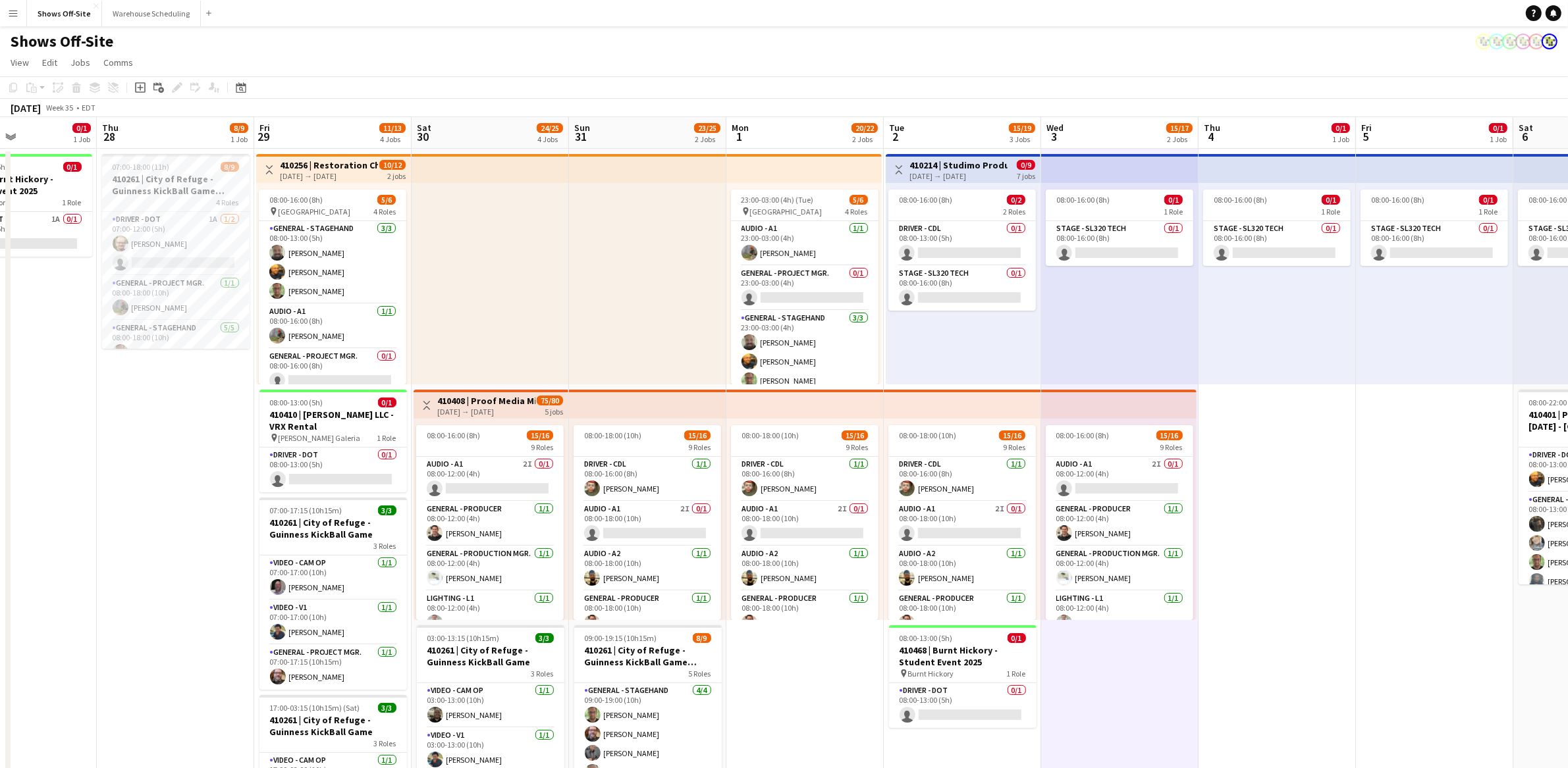
drag, startPoint x: 612, startPoint y: 530, endPoint x: 208, endPoint y: 548, distance: 404.4
click at [208, 548] on app-calendar-viewport "Mon 25 Tue 26 Wed 27 0/1 1 Job Thu 28 8/9 1 Job Fri 29 11/13 4 Jobs Sat 30 24/2…" at bounding box center [784, 679] width 1568 height 1125
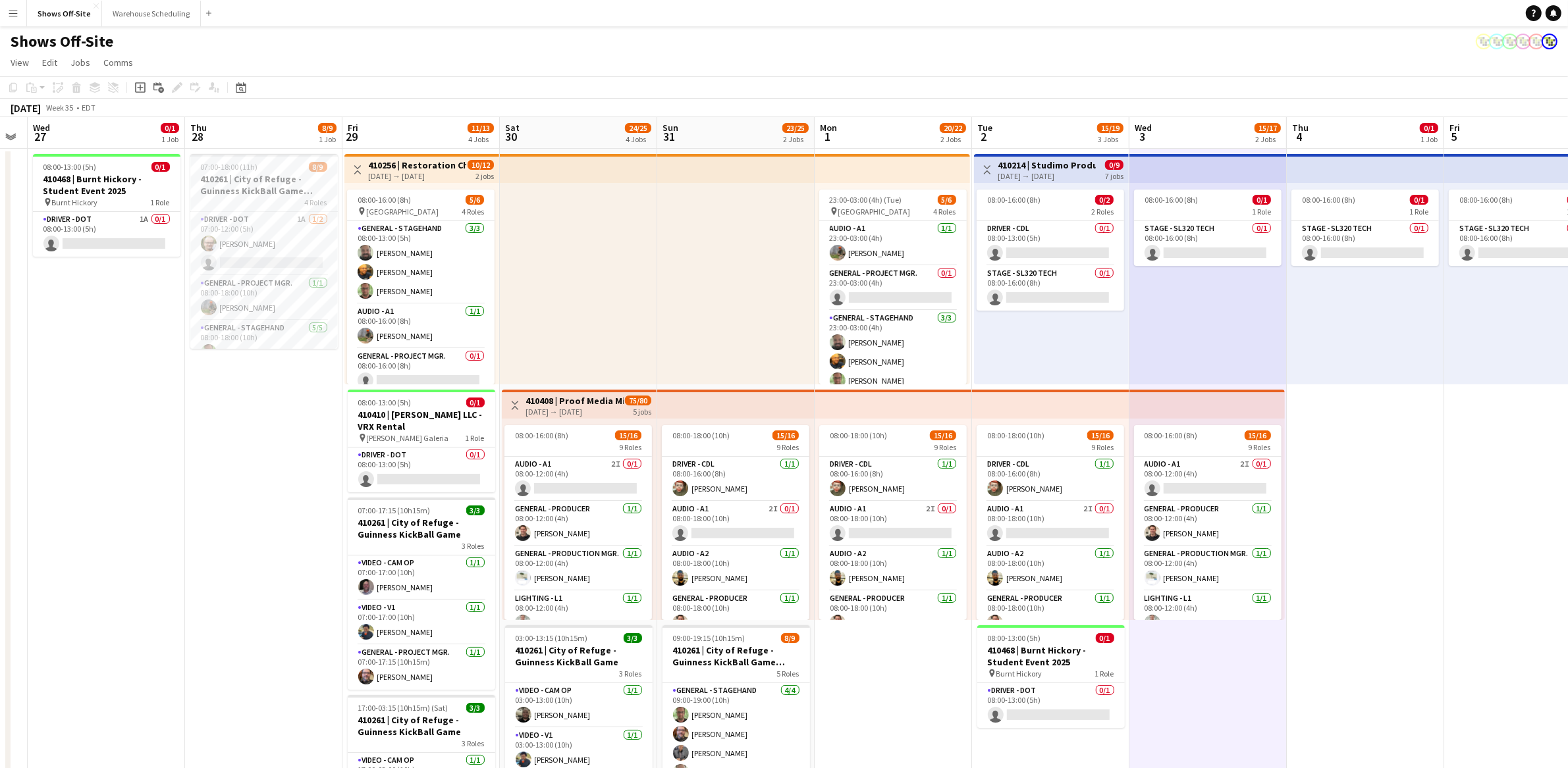
scroll to position [0, 288]
drag, startPoint x: 179, startPoint y: 451, endPoint x: 266, endPoint y: 456, distance: 87.1
click at [266, 456] on app-calendar-viewport "Mon 25 Tue 26 Wed 27 0/1 1 Job Thu 28 8/9 1 Job Fri 29 11/13 4 Jobs Sat 30 24/2…" at bounding box center [784, 679] width 1568 height 1125
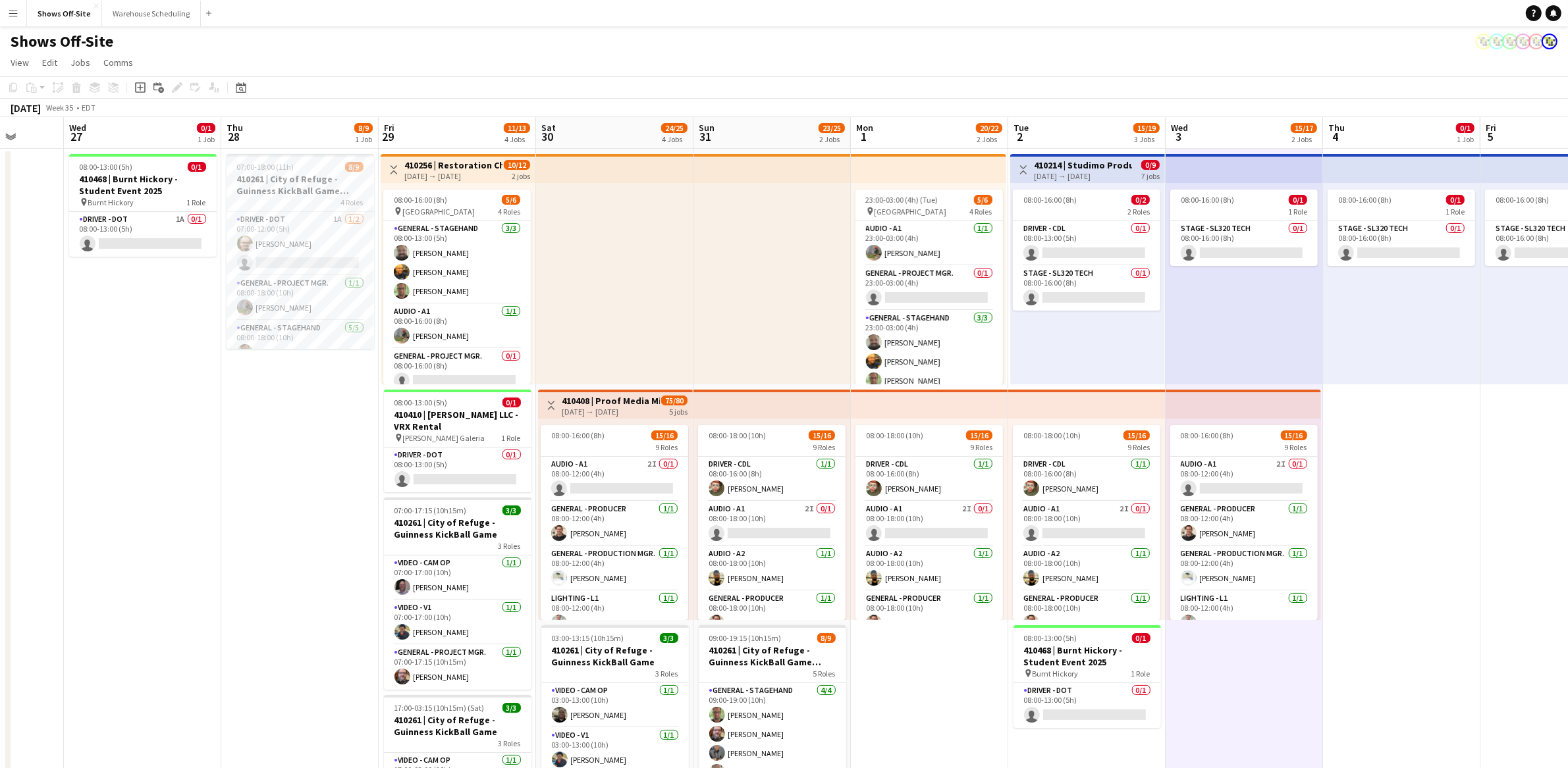
drag, startPoint x: 893, startPoint y: 671, endPoint x: 930, endPoint y: 670, distance: 37.0
click at [930, 670] on app-calendar-viewport "Sun 24 14/14 2 Jobs Mon 25 Tue 26 Wed 27 0/1 1 Job Thu 28 8/9 1 Job Fri 29 11/1…" at bounding box center [784, 679] width 1568 height 1125
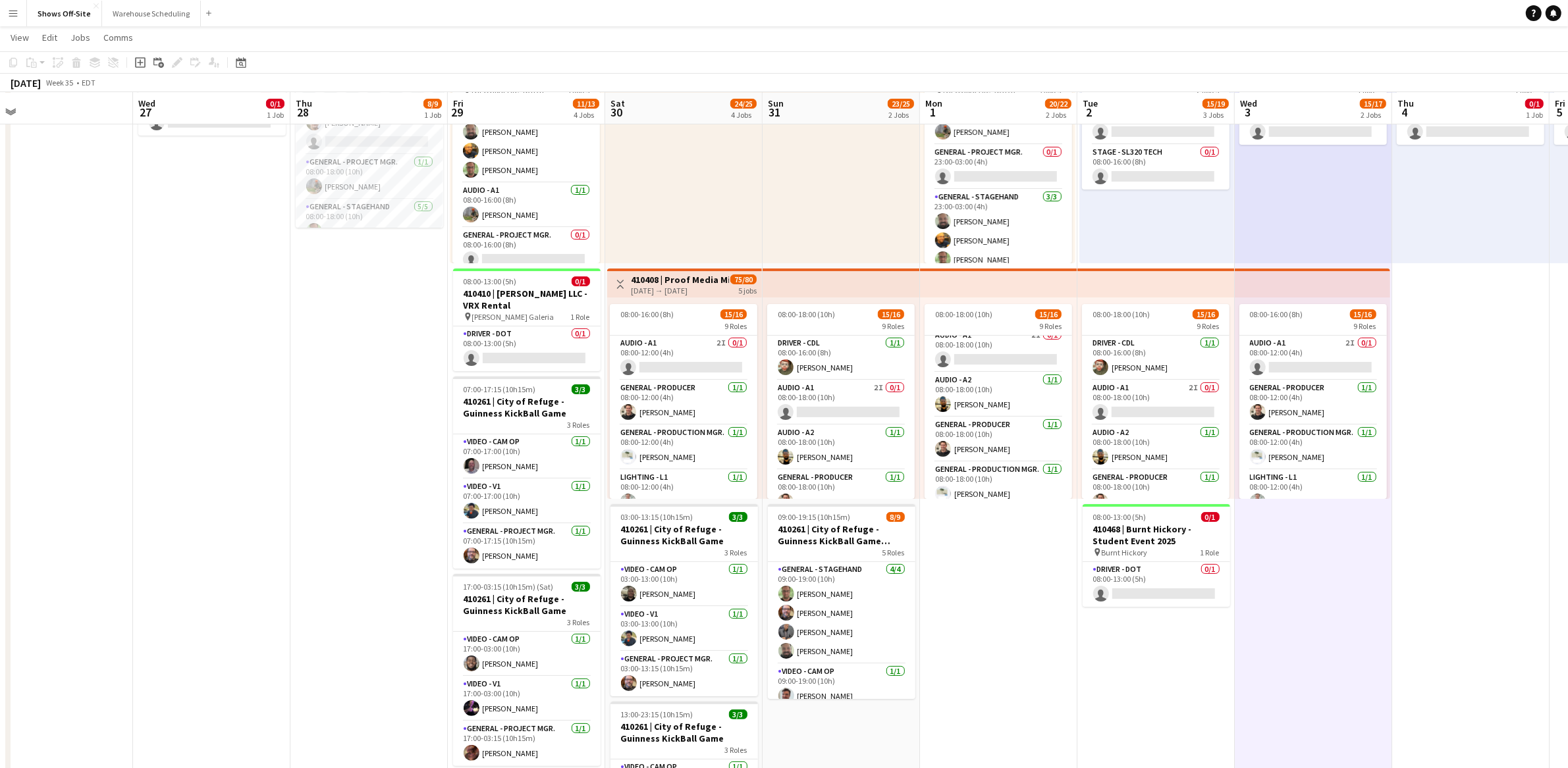
scroll to position [0, 334]
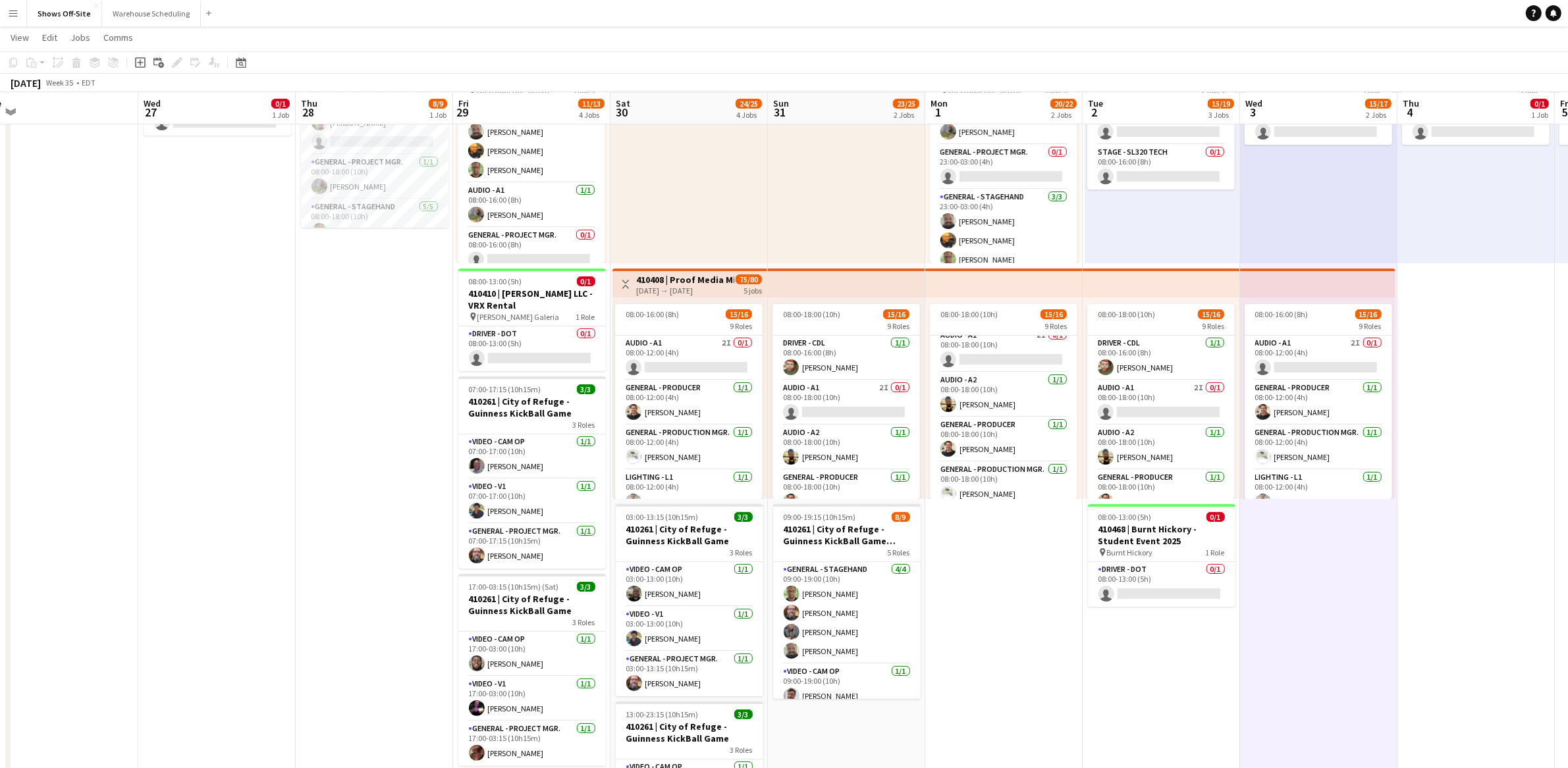
drag, startPoint x: 242, startPoint y: 433, endPoint x: 317, endPoint y: 431, distance: 75.0
click at [317, 431] on app-calendar-viewport "Sun 24 14/14 2 Jobs Mon 25 Tue 26 Wed 27 0/1 1 Job Thu 28 8/9 1 Job Fri 29 11/1…" at bounding box center [784, 526] width 1568 height 1190
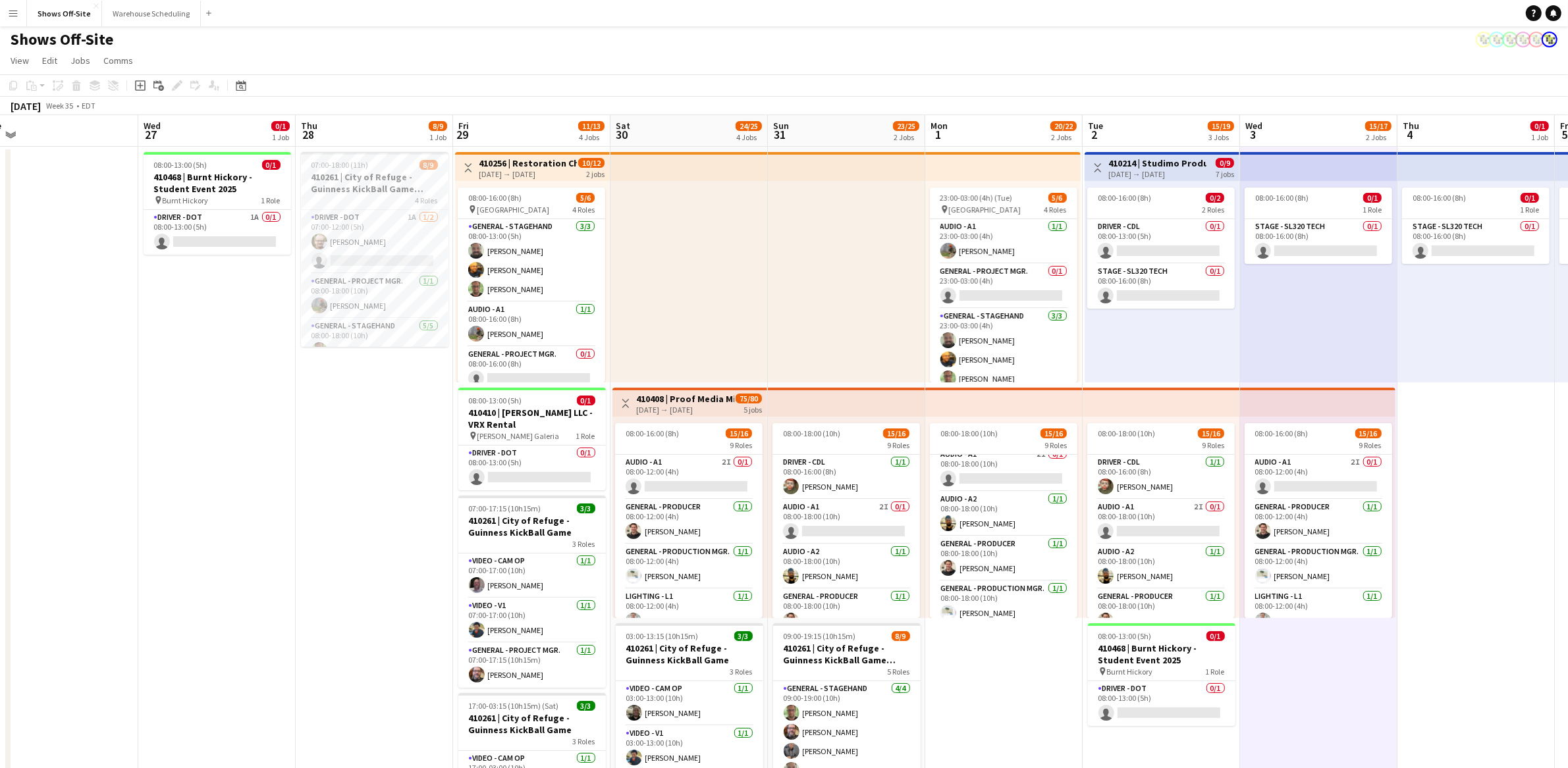
scroll to position [2, 0]
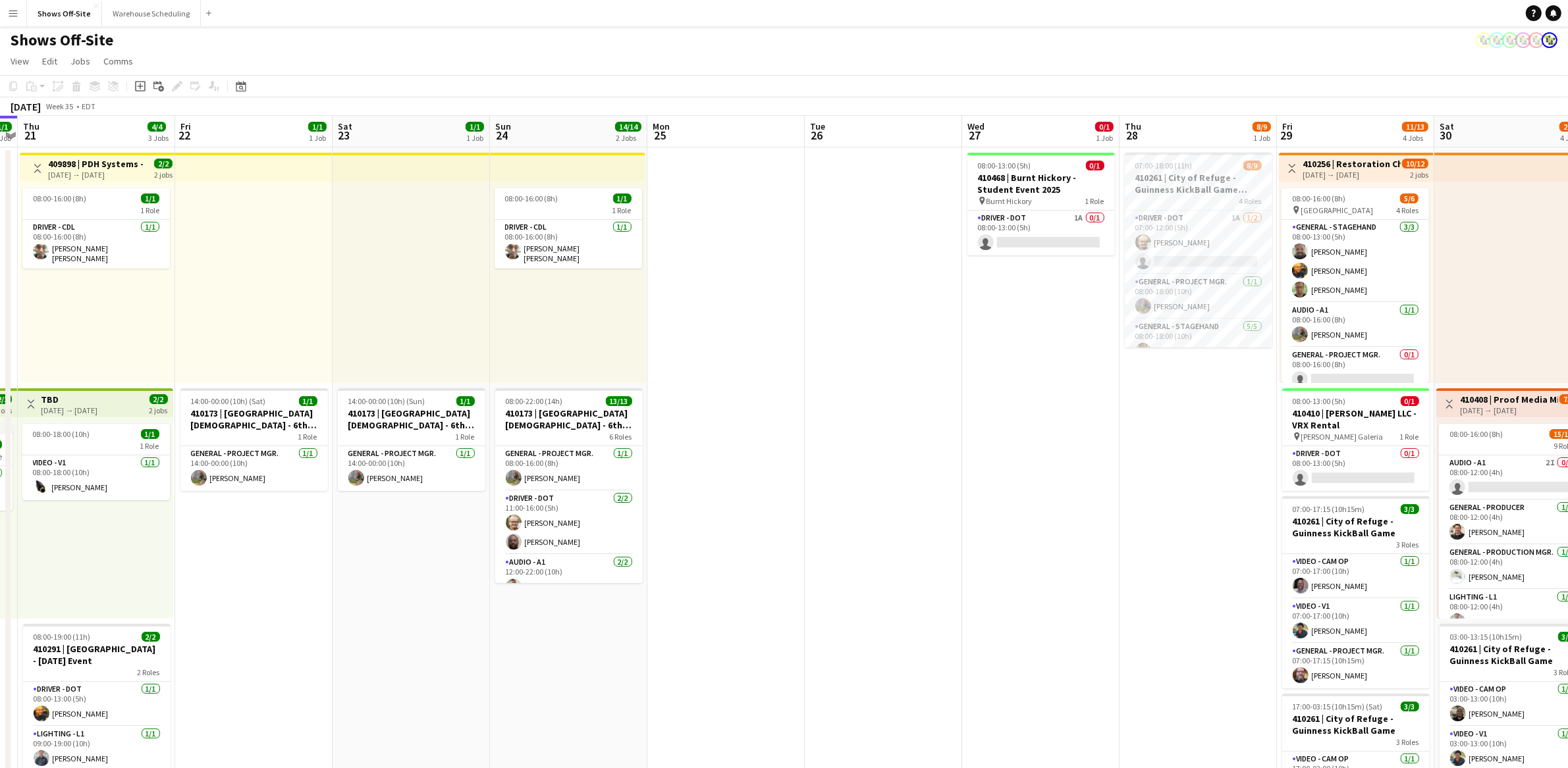
drag, startPoint x: 281, startPoint y: 476, endPoint x: 1101, endPoint y: 571, distance: 825.5
click at [1105, 570] on app-calendar-viewport "Tue 19 1/1 1 Job Wed 20 1/1 1 Job Thu 21 4/4 3 Jobs Fri 22 1/1 1 Job Sat 23 1/1…" at bounding box center [784, 678] width 1568 height 1125
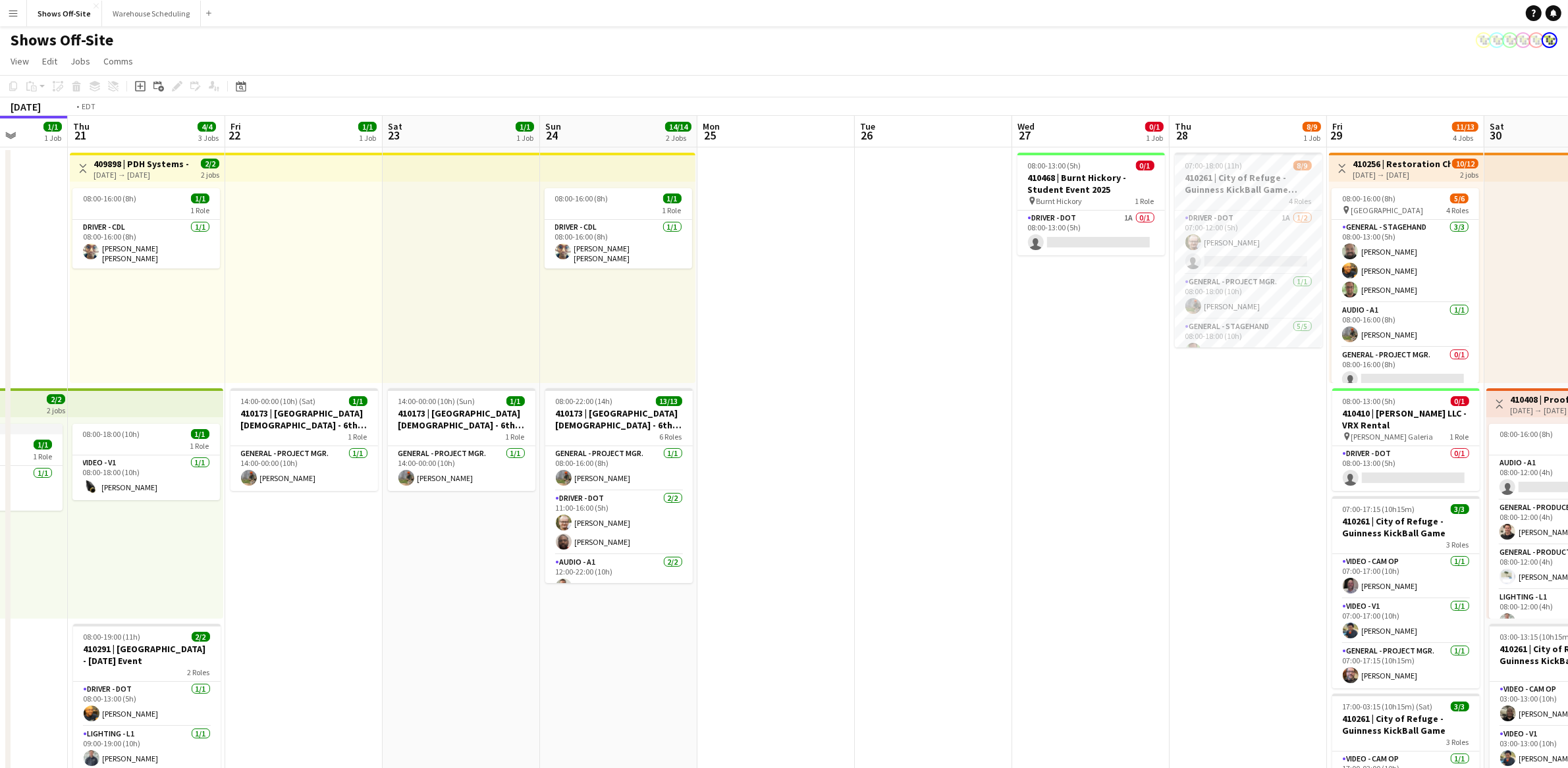
scroll to position [0, 274]
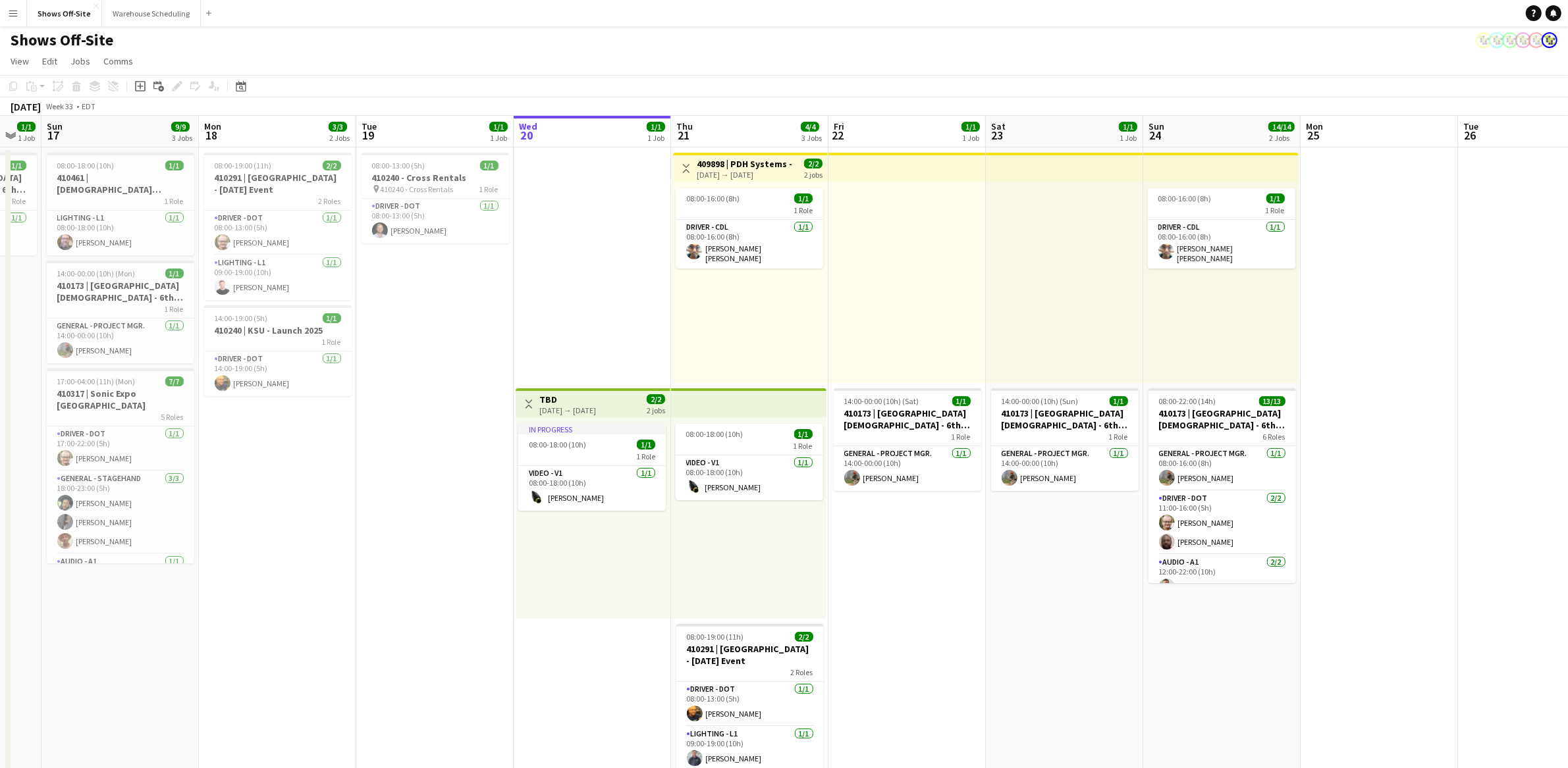
drag, startPoint x: 930, startPoint y: 587, endPoint x: 1579, endPoint y: 614, distance: 649.6
click at [1567, 614] on html "Menu Boards Boards Boards All jobs Status Workforce Workforce My Workforce Recr…" at bounding box center [784, 620] width 1568 height 1243
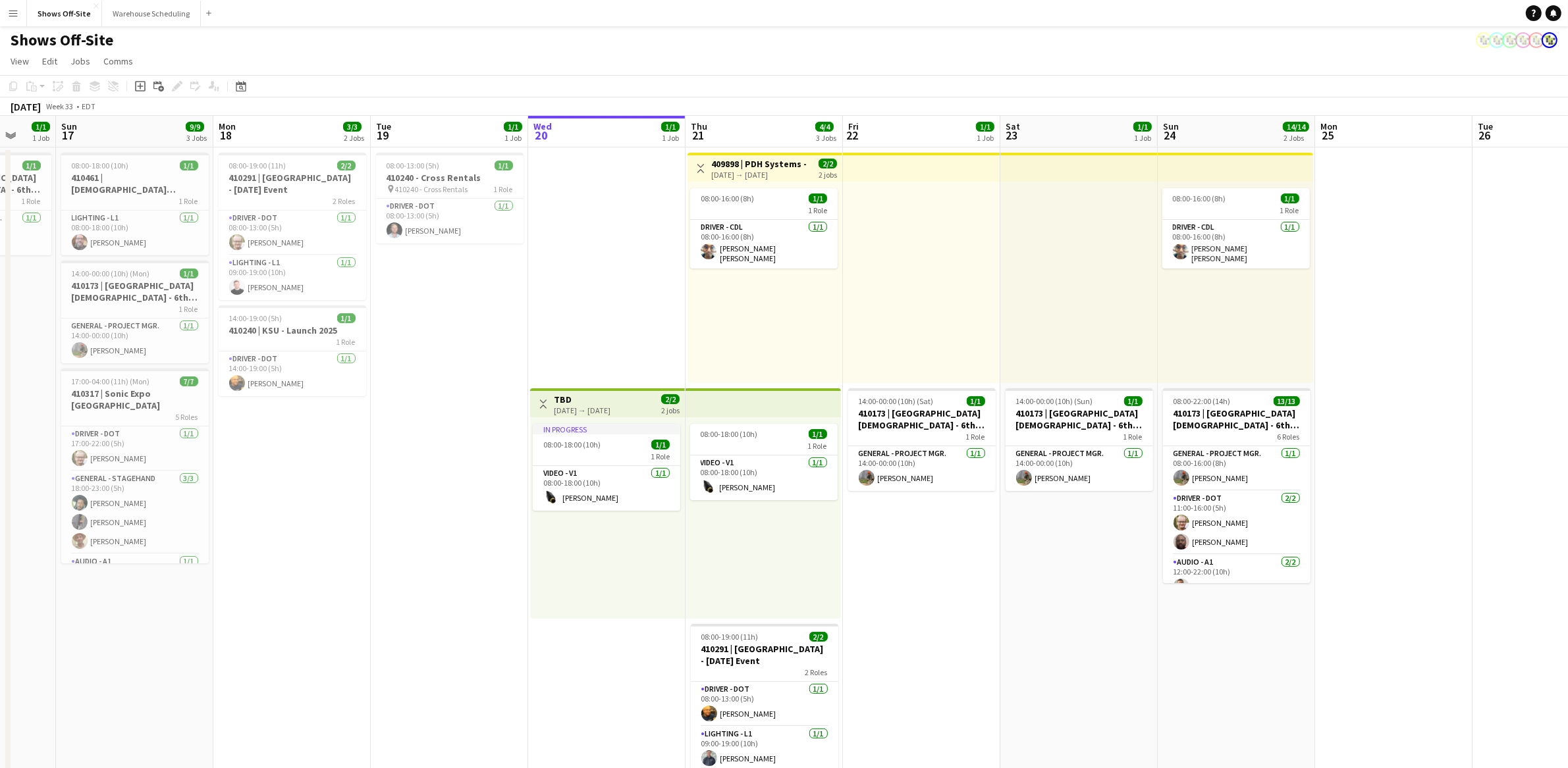
scroll to position [0, 409]
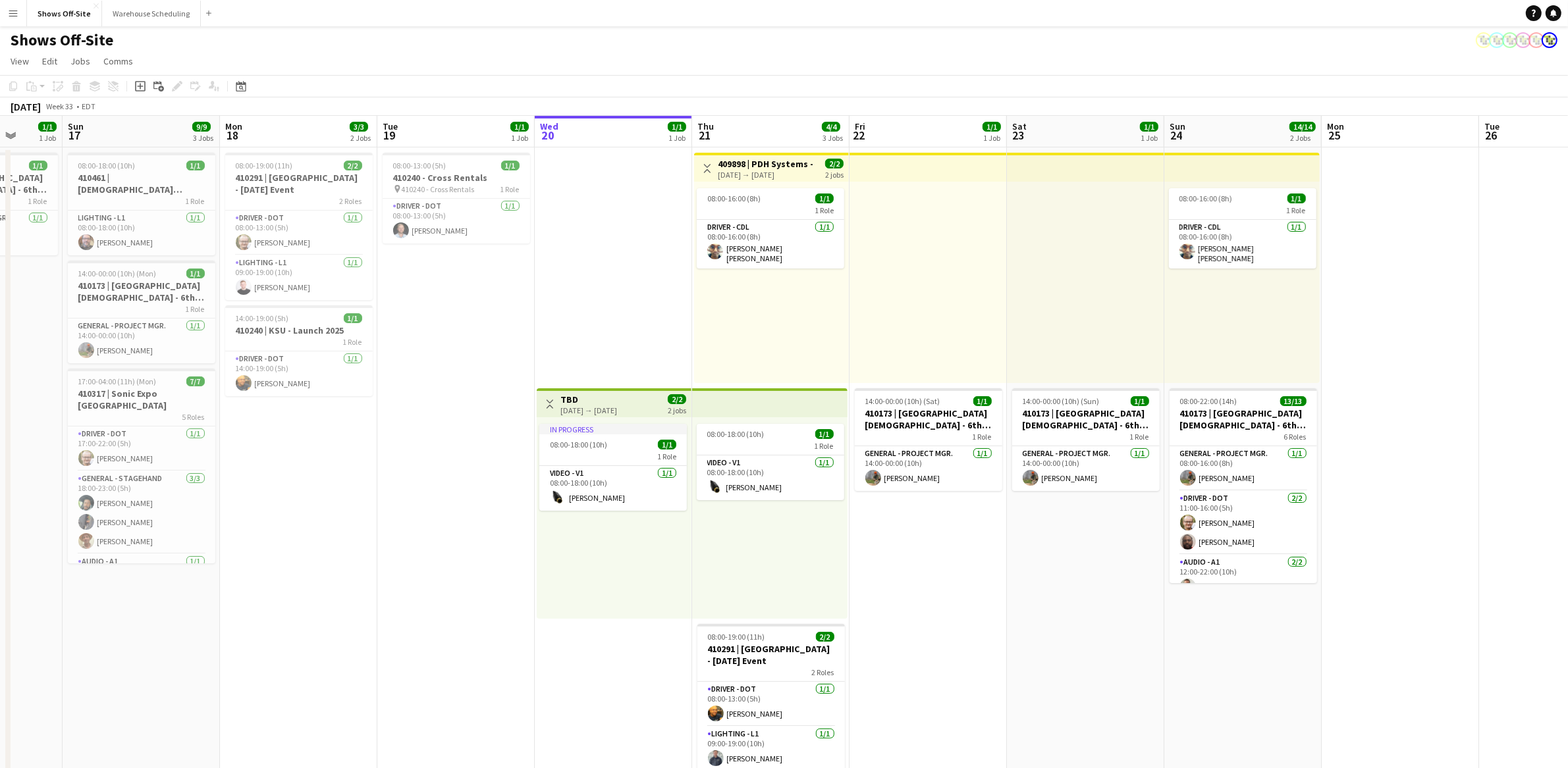
drag, startPoint x: 546, startPoint y: 636, endPoint x: 565, endPoint y: 635, distance: 19.0
click at [565, 635] on app-calendar-viewport "Thu 14 26/26 4 Jobs Fri 15 2/2 2 Jobs Sat 16 1/1 1 Job Sun 17 9/9 3 Jobs Mon 18…" at bounding box center [784, 678] width 1568 height 1125
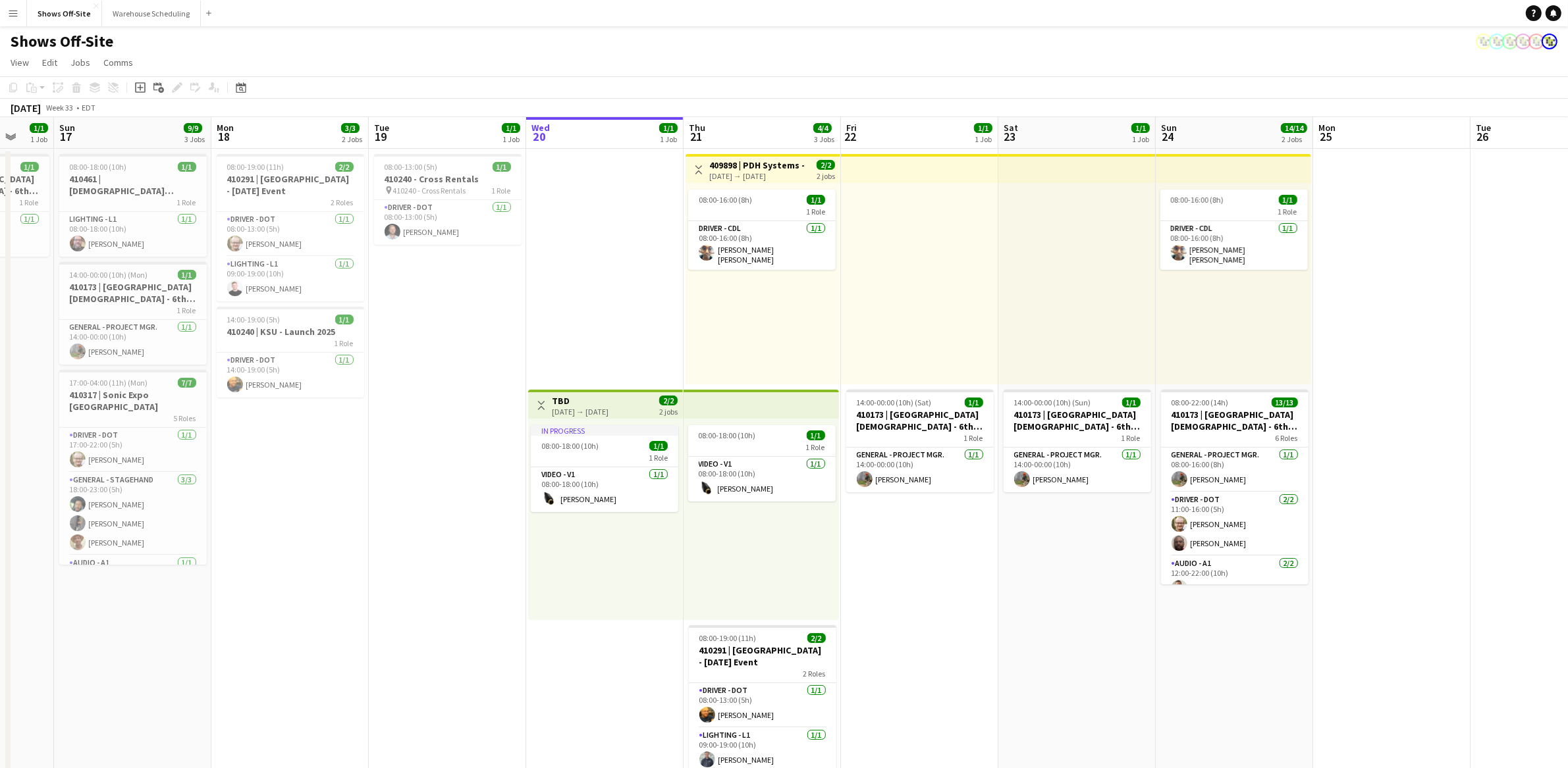
scroll to position [0, 424]
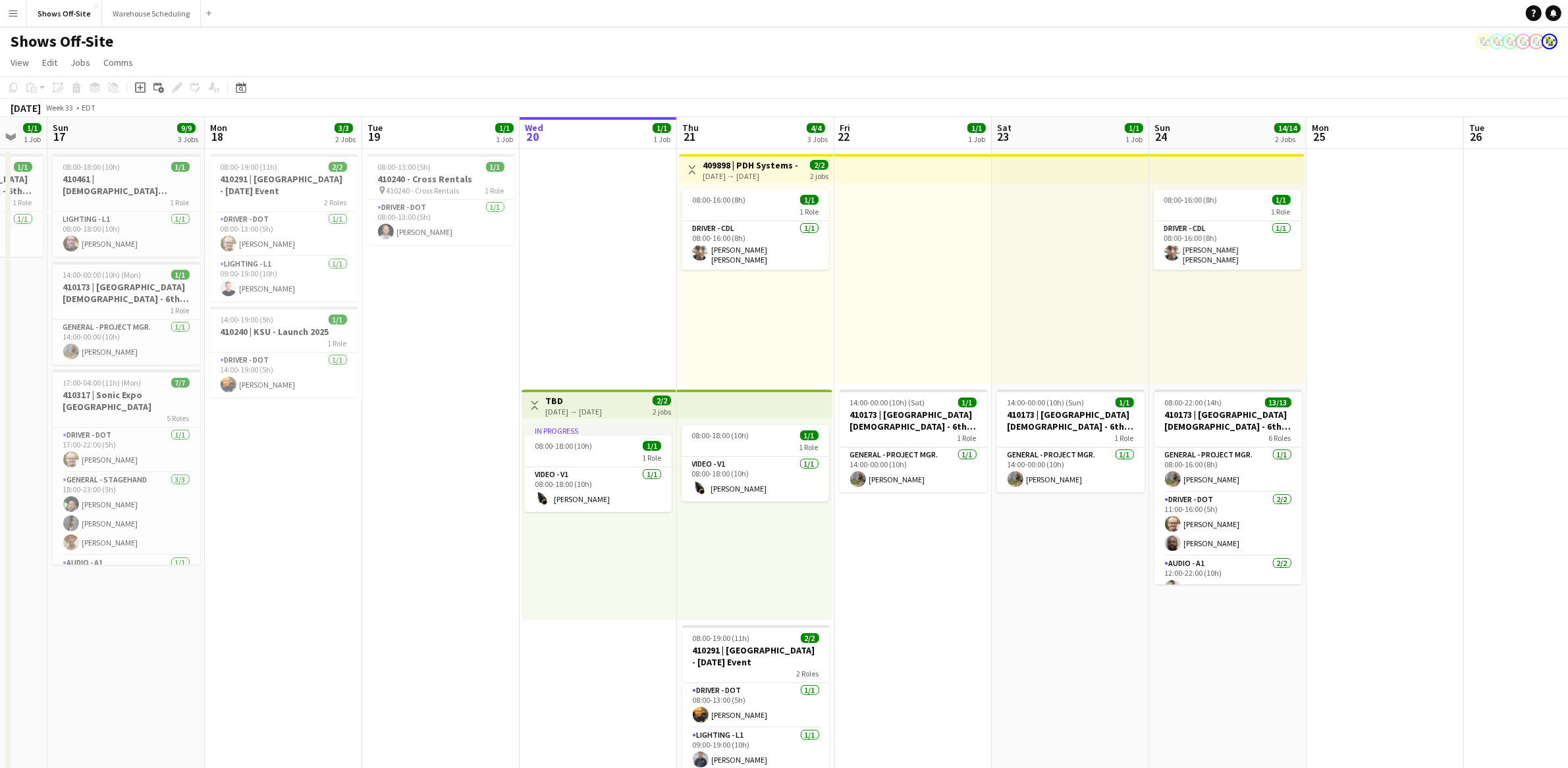
drag, startPoint x: 955, startPoint y: 579, endPoint x: 942, endPoint y: 576, distance: 13.3
click at [942, 576] on app-calendar-viewport "Thu 14 26/26 4 Jobs Fri 15 2/2 2 Jobs Sat 16 1/1 1 Job Sun 17 9/9 3 Jobs Mon 18…" at bounding box center [784, 679] width 1568 height 1125
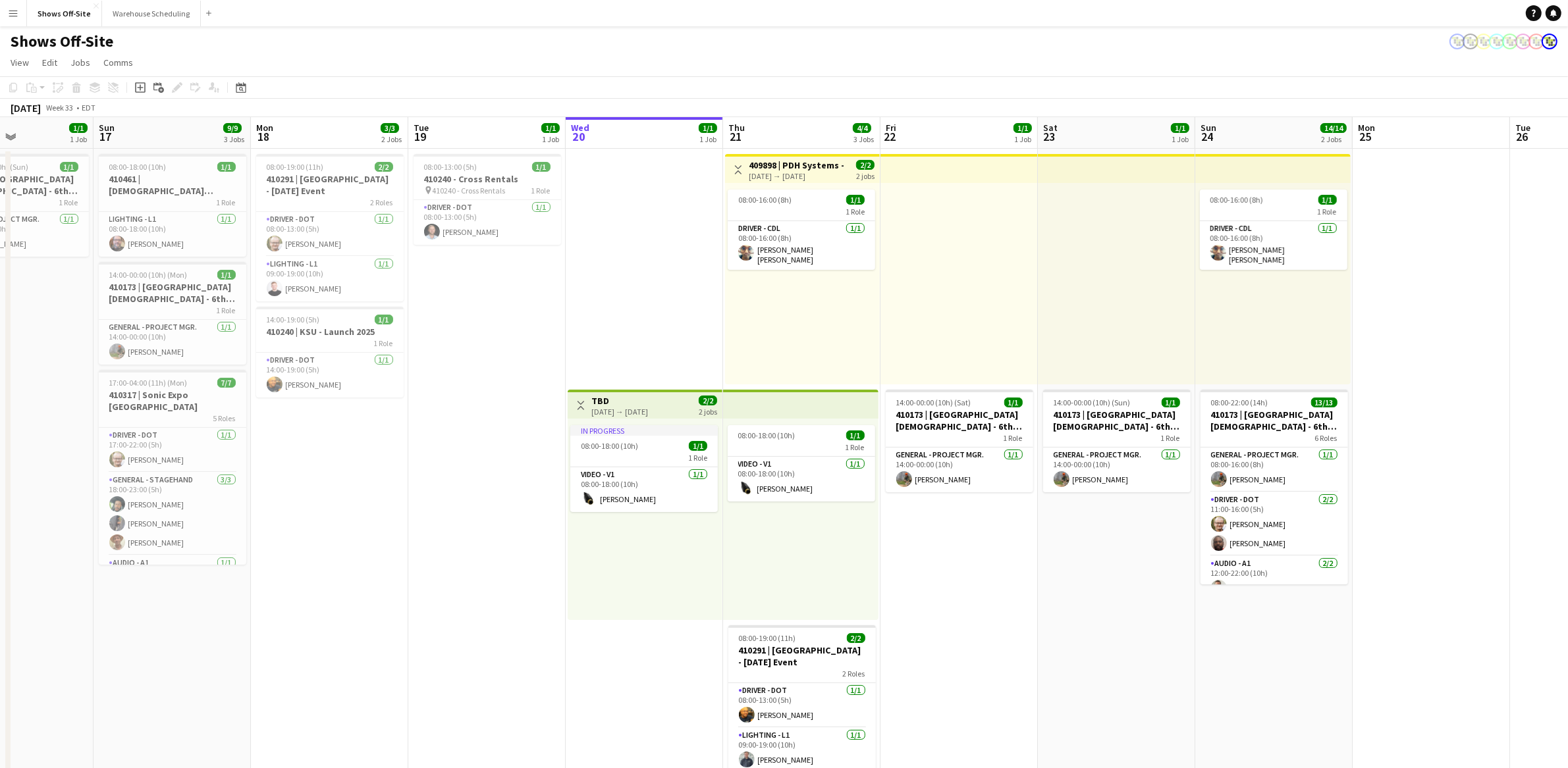
scroll to position [0, 362]
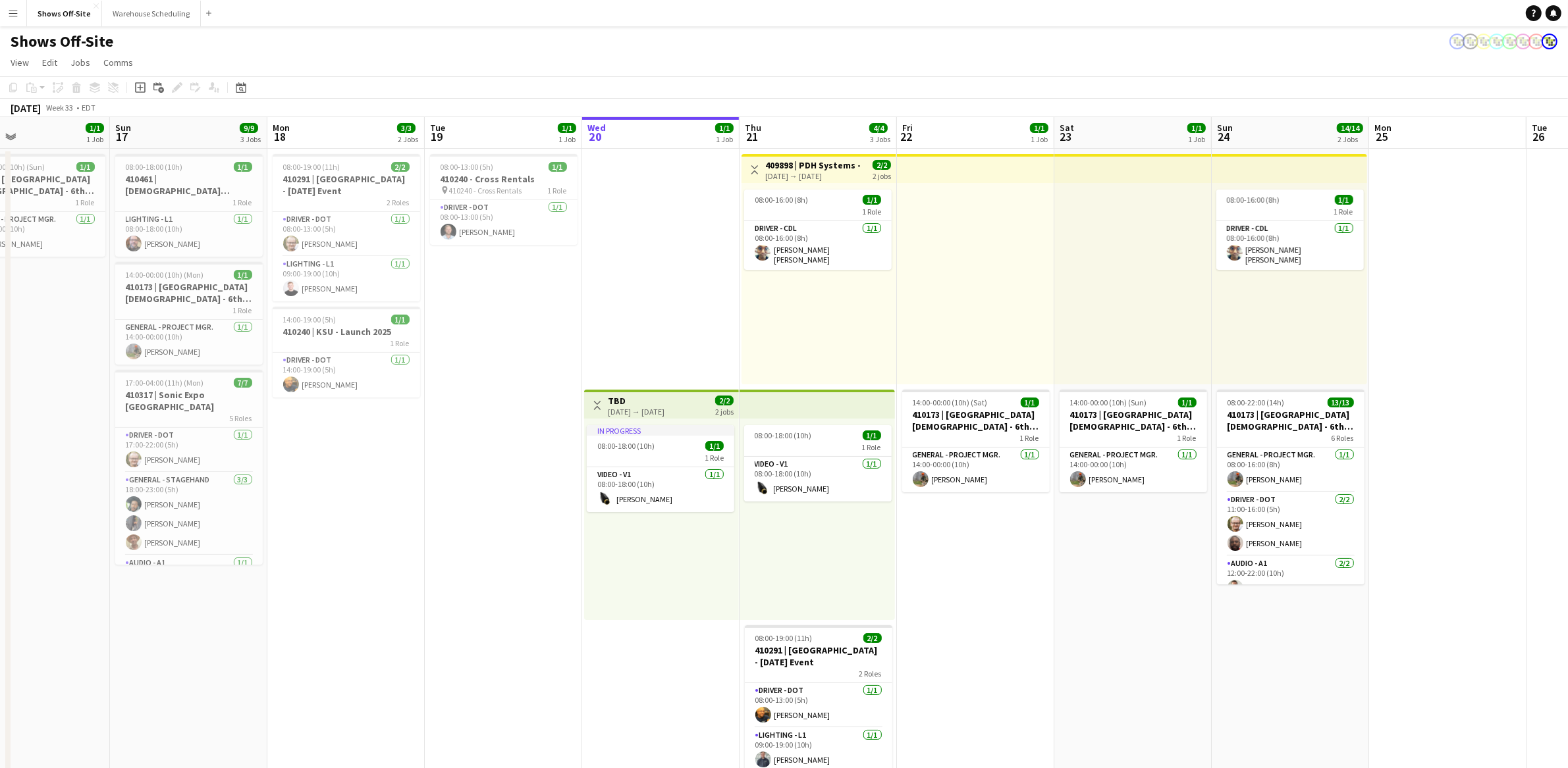
drag, startPoint x: 400, startPoint y: 385, endPoint x: 463, endPoint y: 394, distance: 63.6
click at [463, 394] on app-calendar-viewport "Thu 14 26/26 4 Jobs Fri 15 2/2 2 Jobs Sat 16 1/1 1 Job Sun 17 9/9 3 Jobs Mon 18…" at bounding box center [784, 679] width 1568 height 1125
